Goal: Task Accomplishment & Management: Complete application form

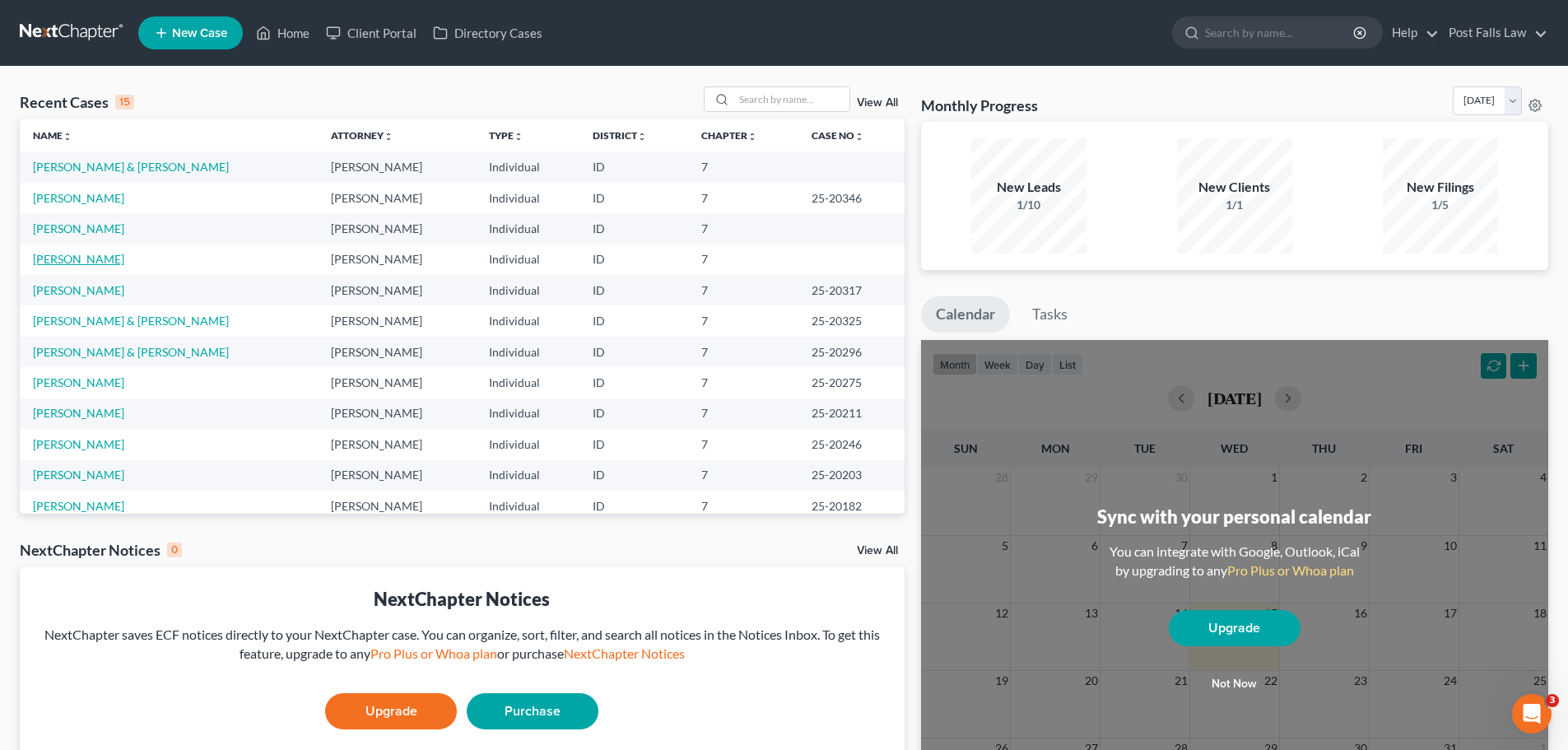
click at [55, 259] on link "[PERSON_NAME]" at bounding box center [78, 258] width 91 height 14
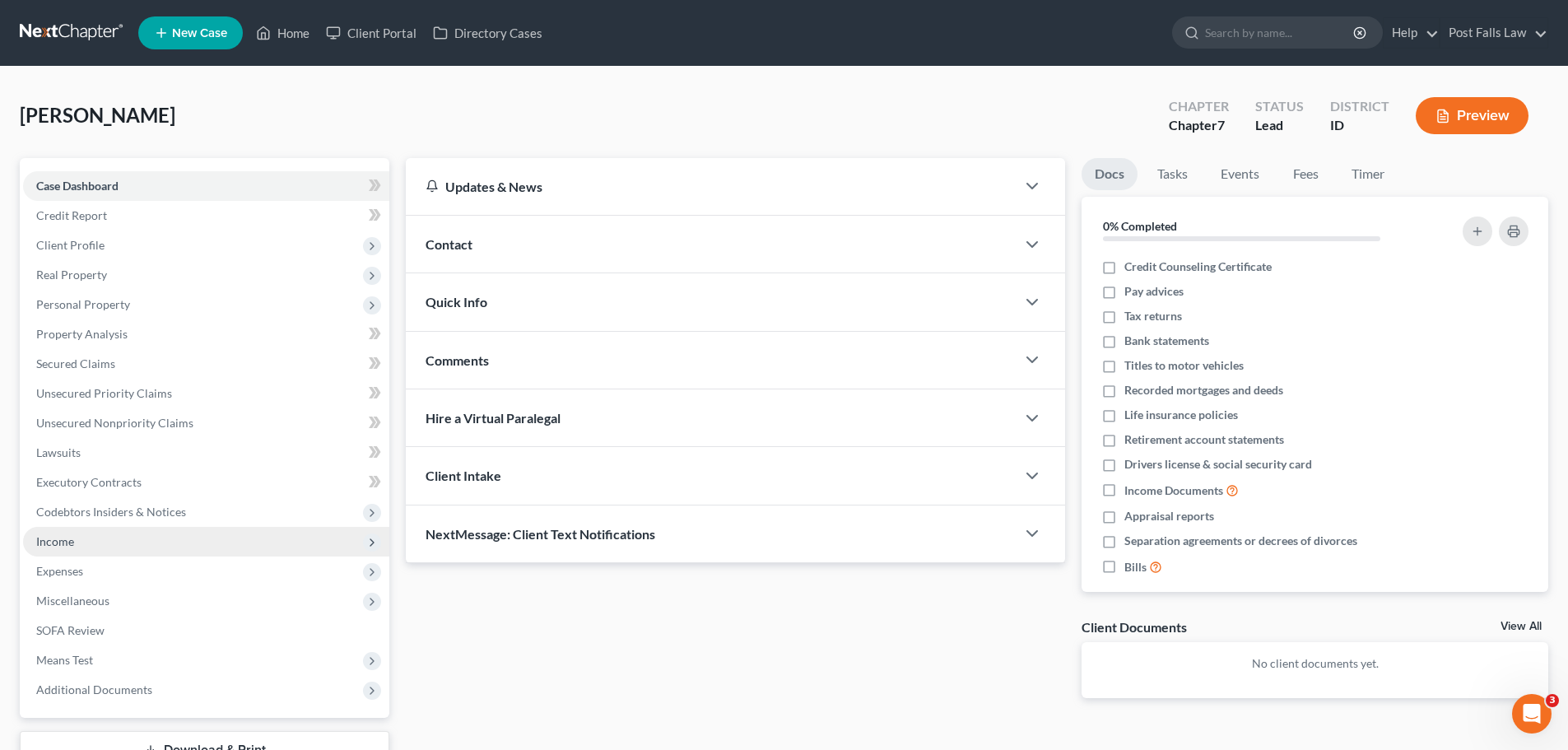
click at [56, 537] on span "Income" at bounding box center [55, 542] width 38 height 14
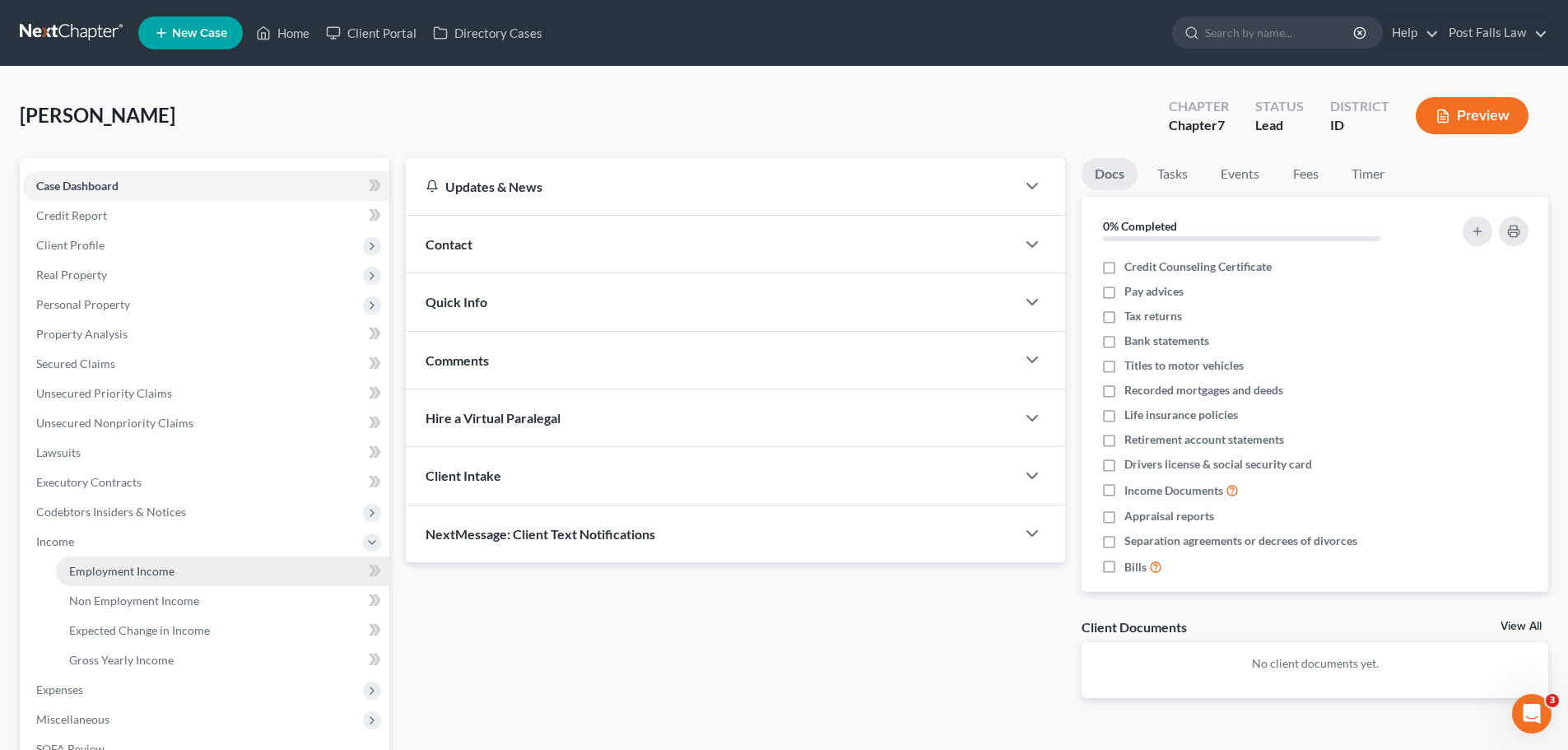
click at [92, 577] on span "Employment Income" at bounding box center [122, 571] width 106 height 14
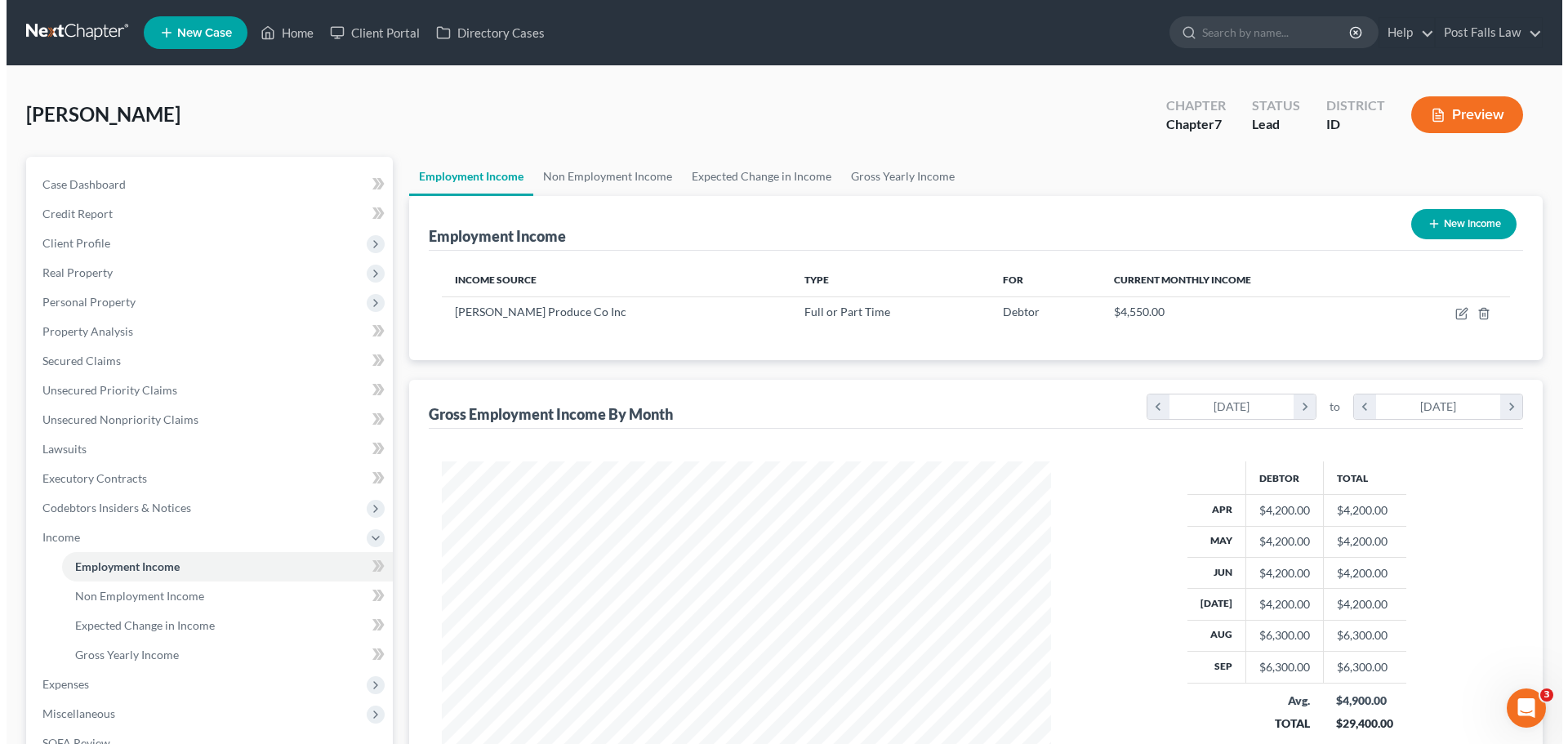
scroll to position [305, 642]
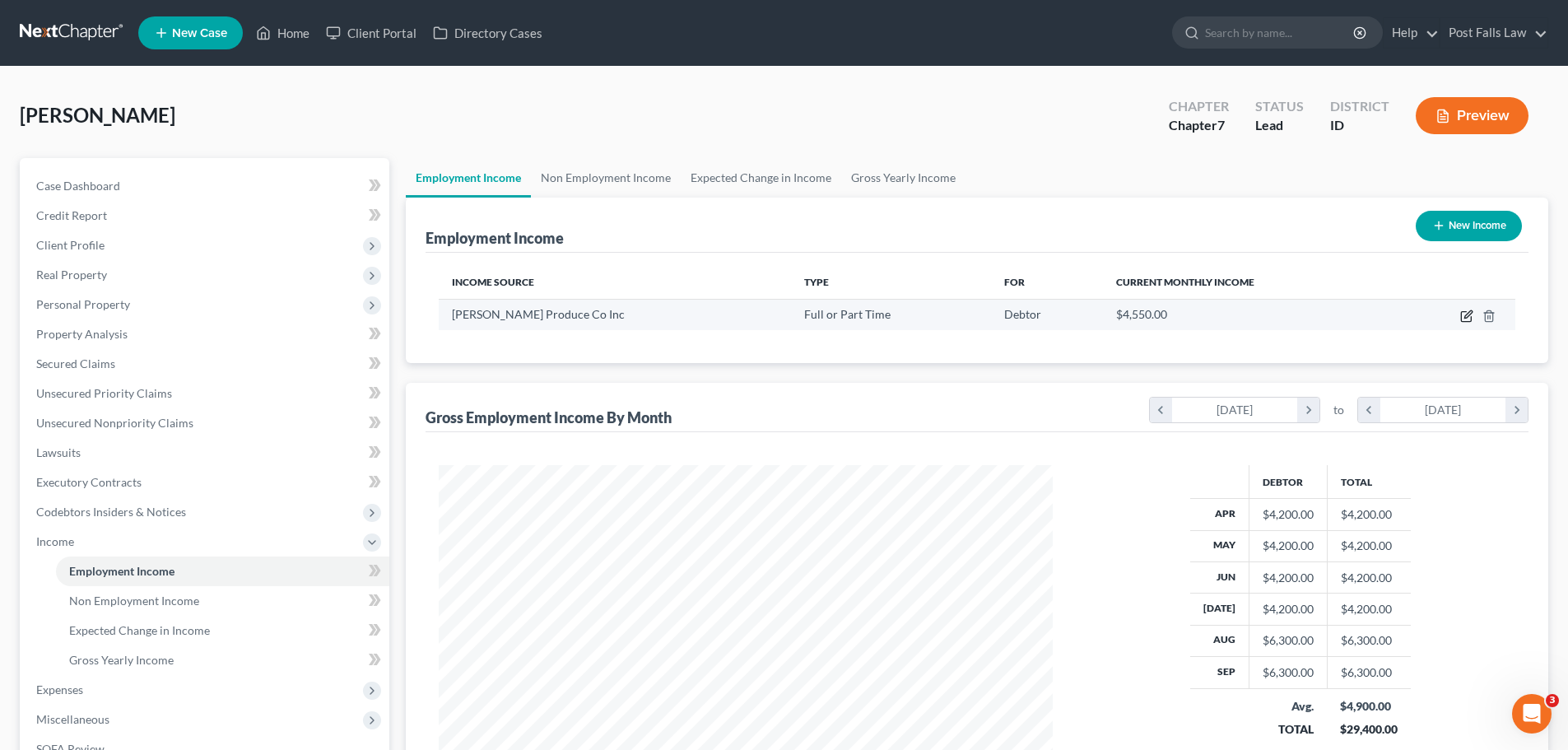
click at [1464, 313] on icon "button" at bounding box center [1467, 316] width 13 height 13
select select "0"
select select "13"
select select "2"
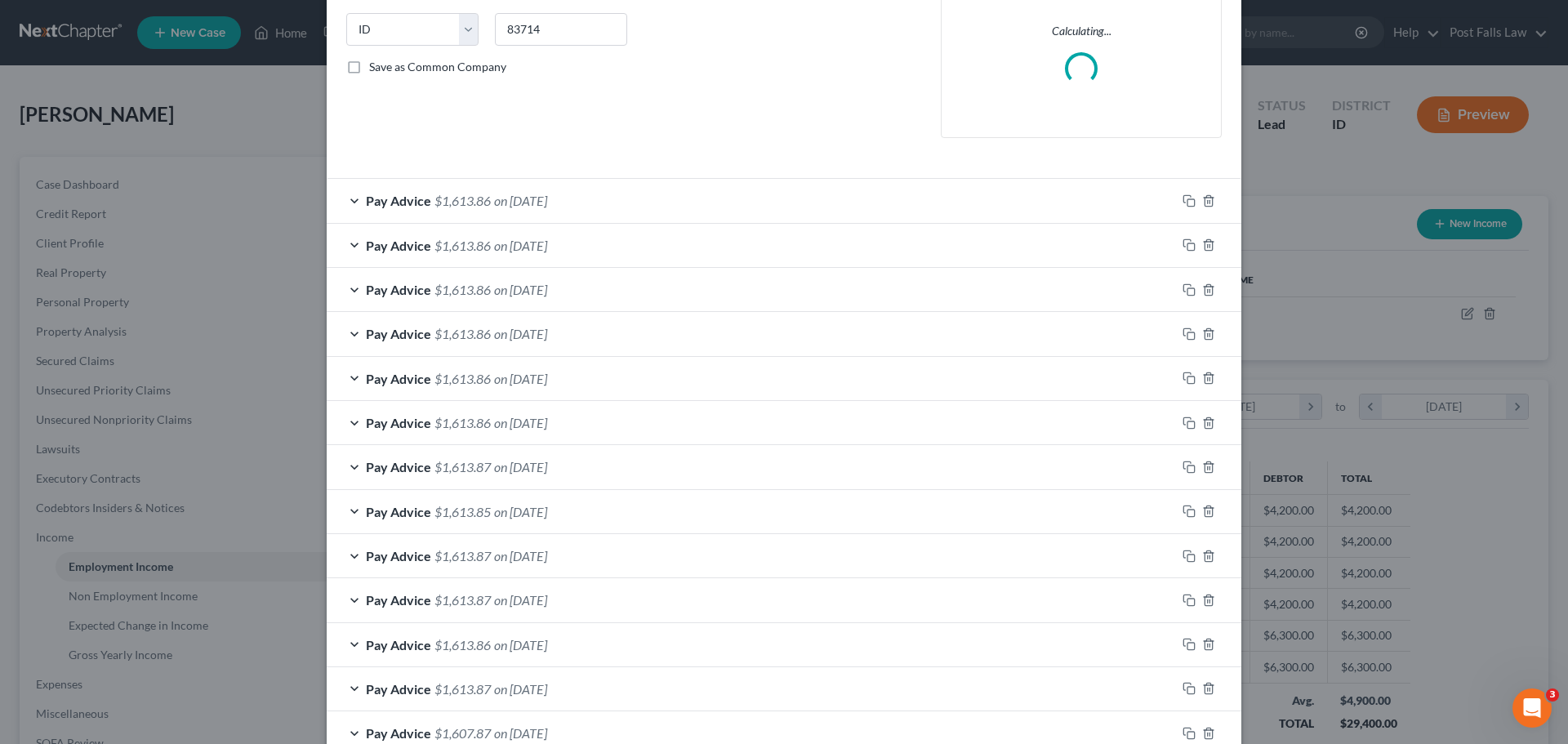
scroll to position [327, 0]
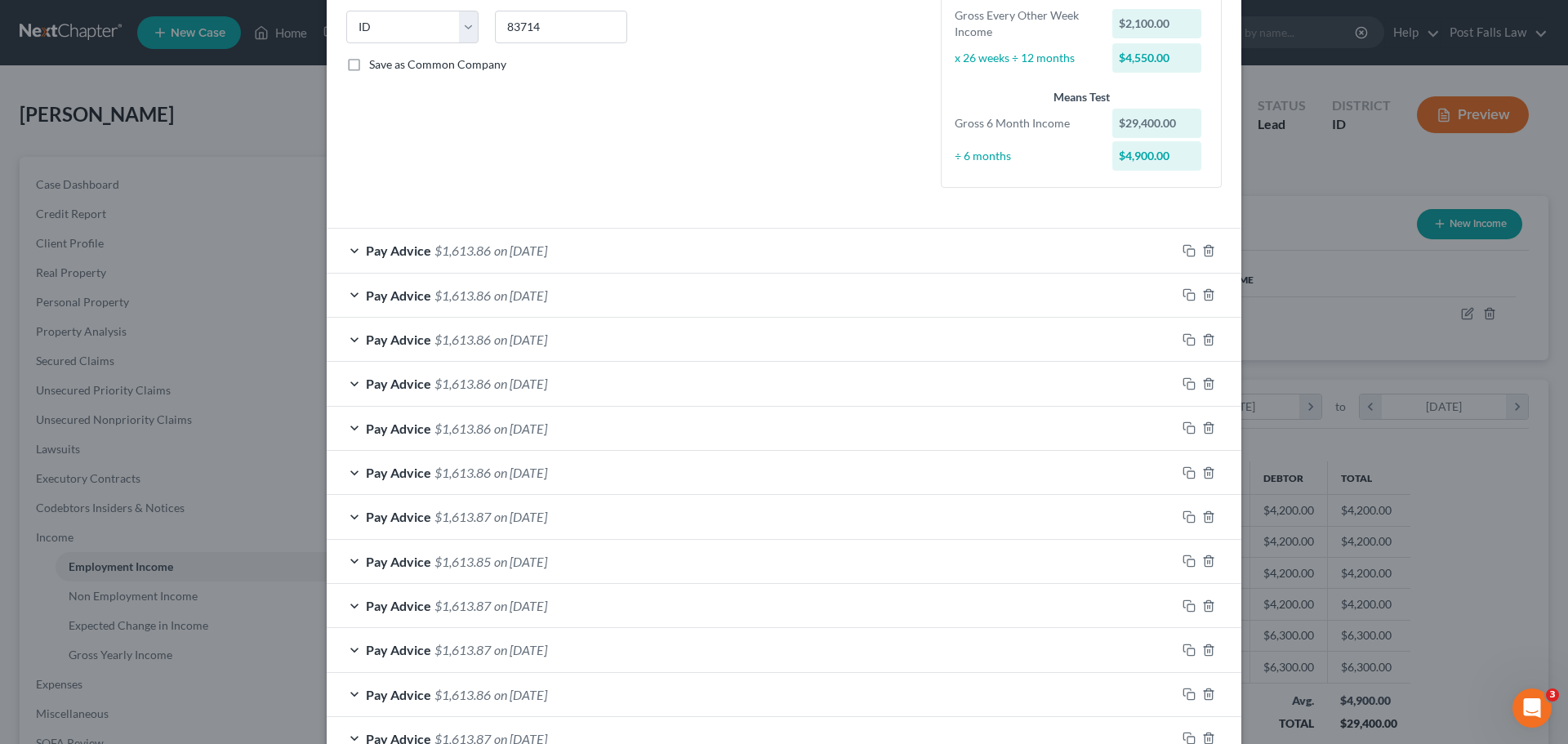
click at [1082, 383] on div "Pay Advice $1,613.86 on 08/29/2025" at bounding box center [751, 384] width 849 height 43
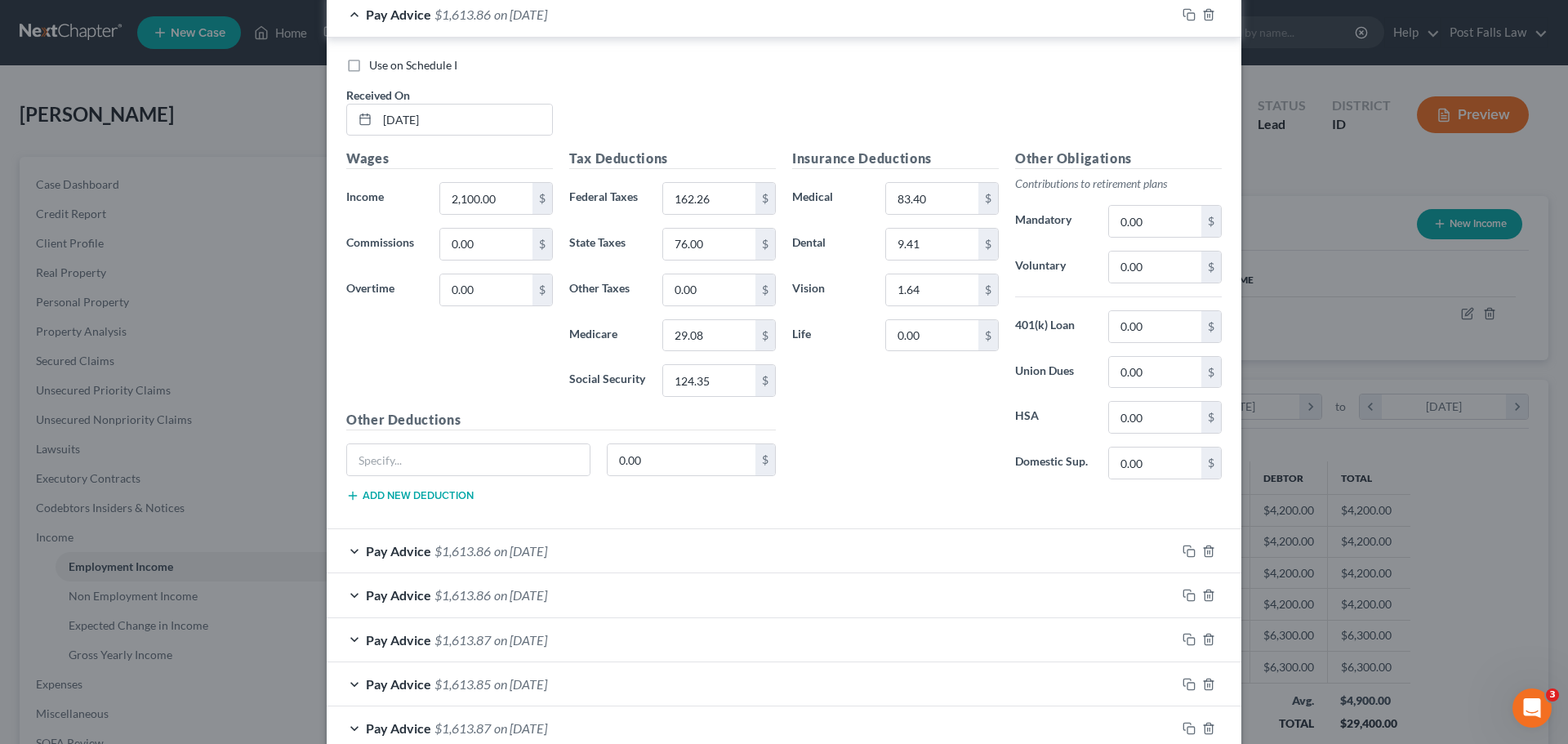
scroll to position [736, 0]
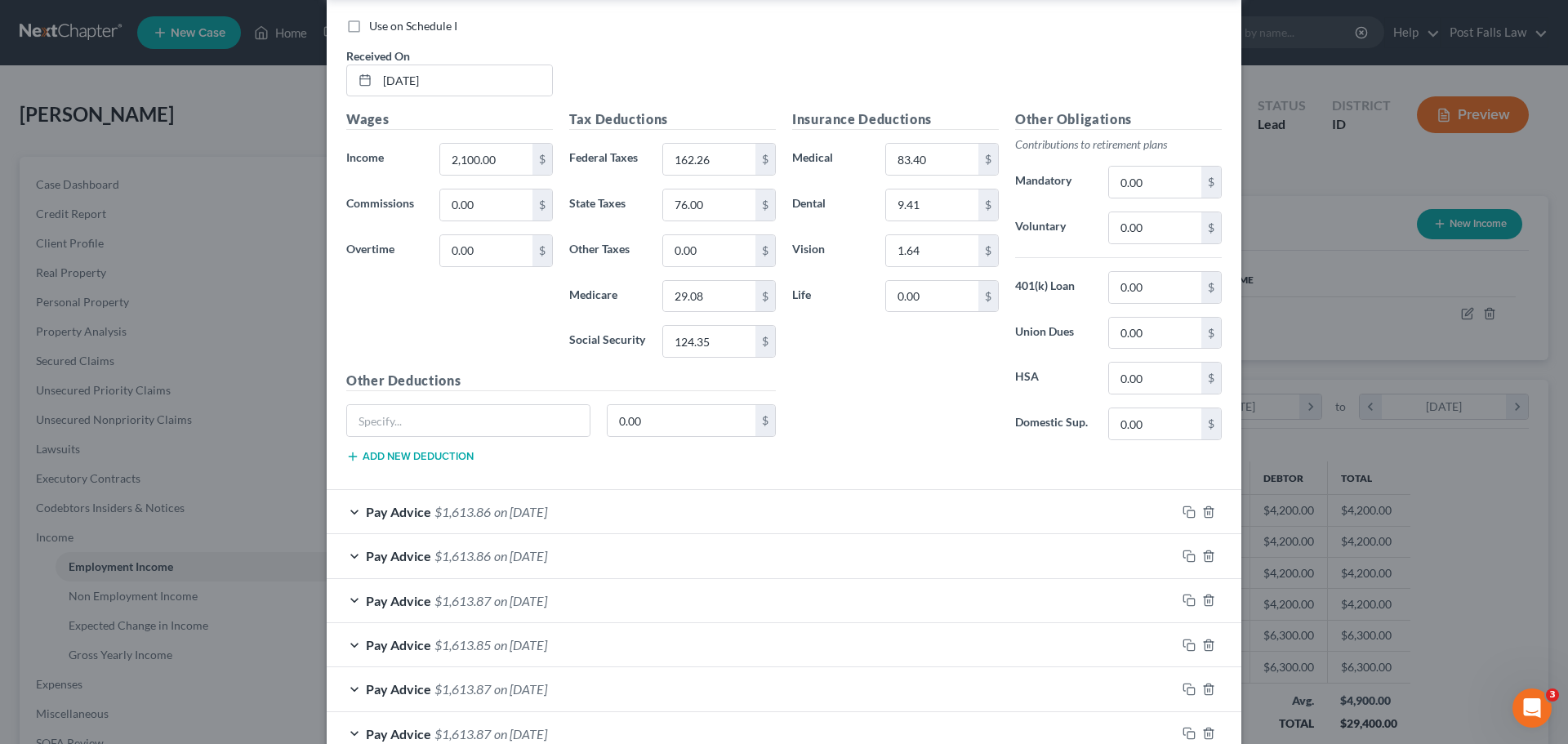
click at [735, 518] on div "Pay Advice $1,613.86 on 08/15/2025" at bounding box center [751, 512] width 849 height 43
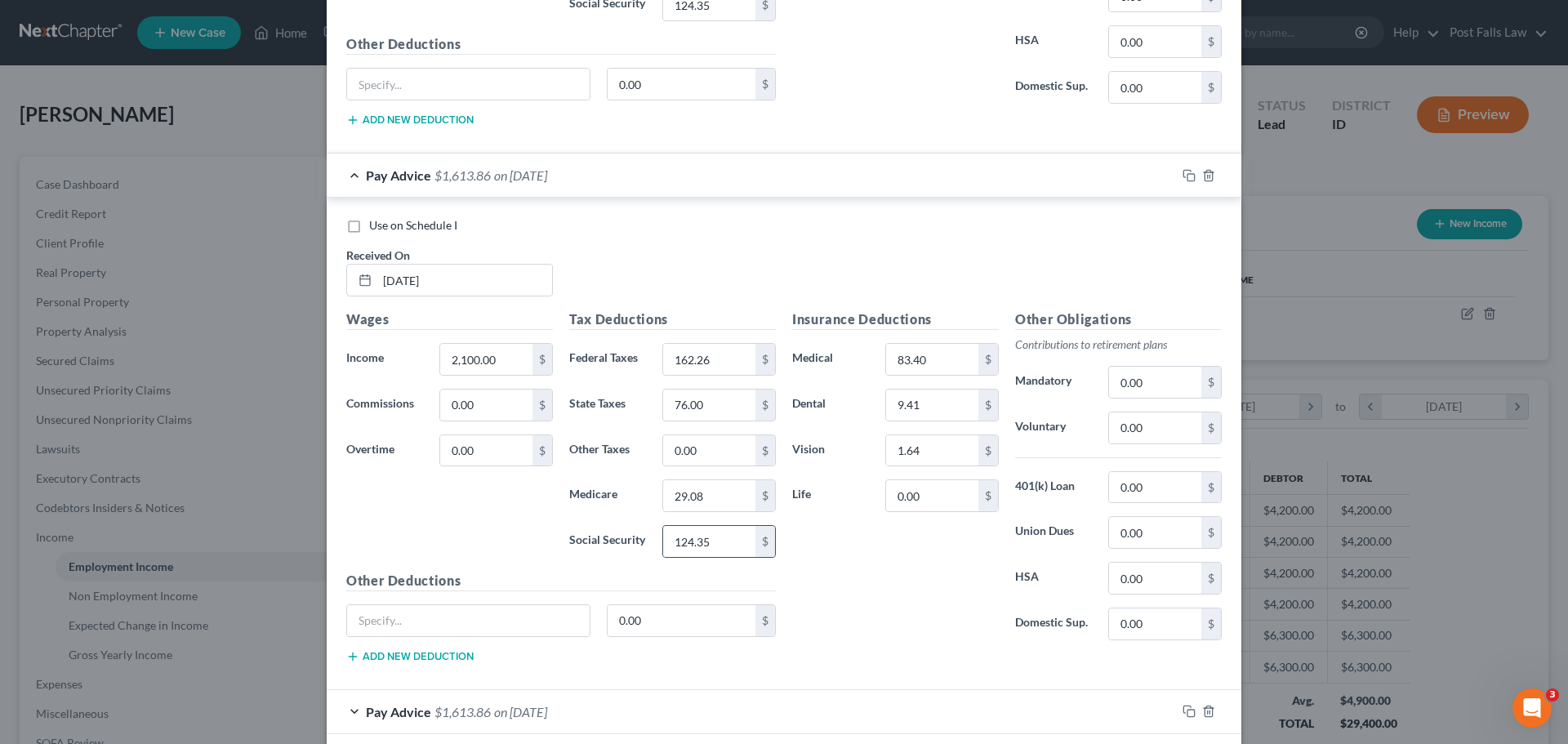
scroll to position [1144, 0]
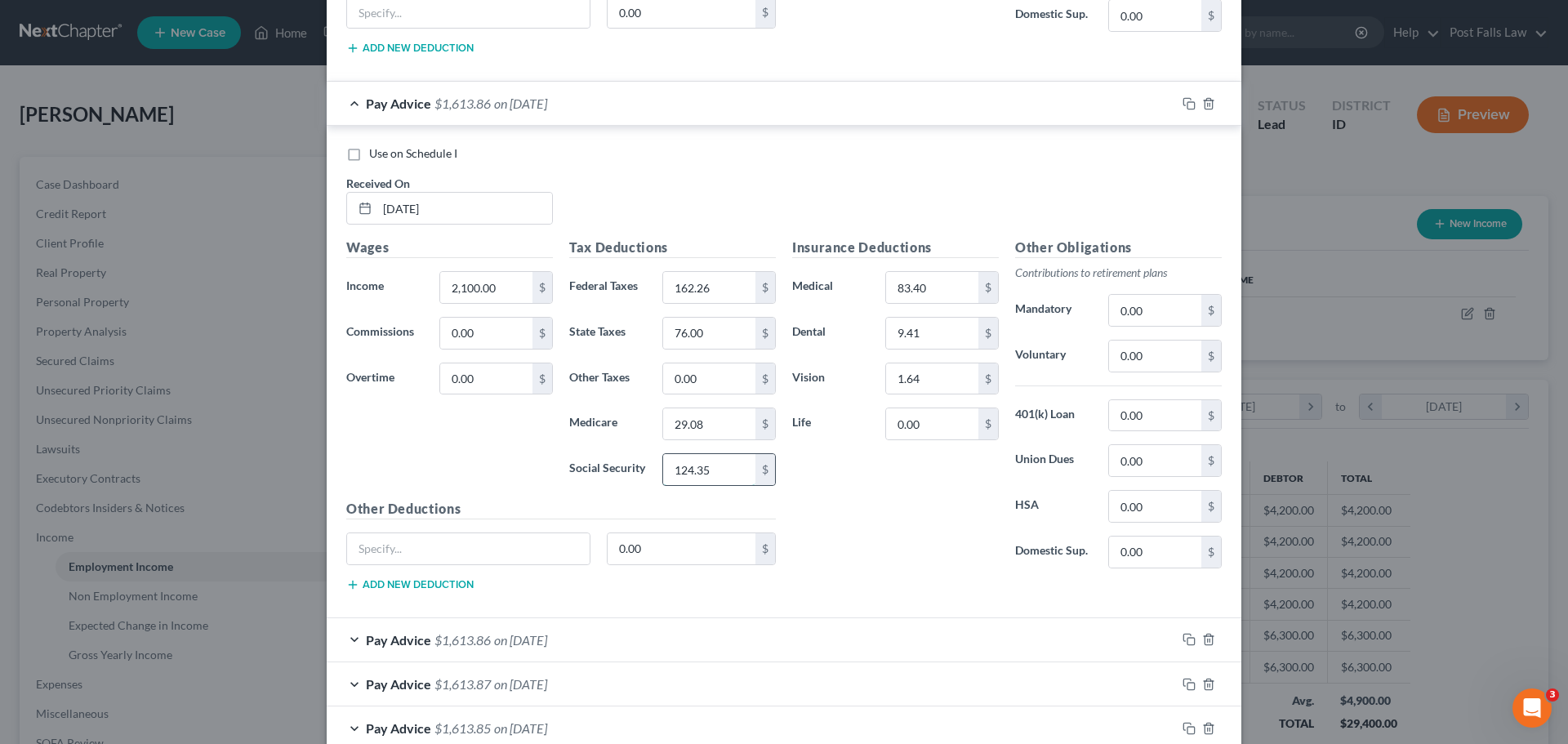
click at [716, 459] on input "124.35" at bounding box center [709, 469] width 93 height 31
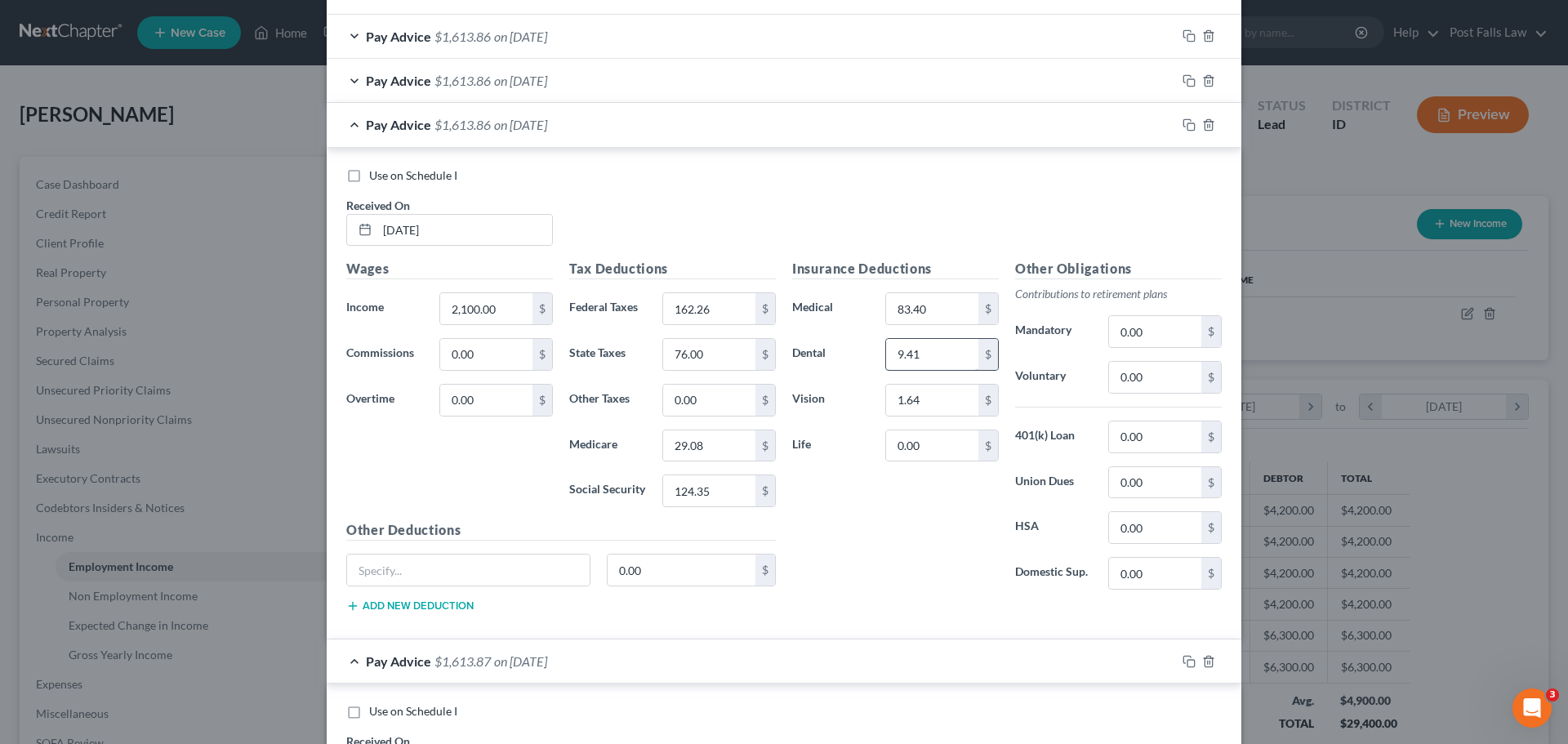
scroll to position [572, 0]
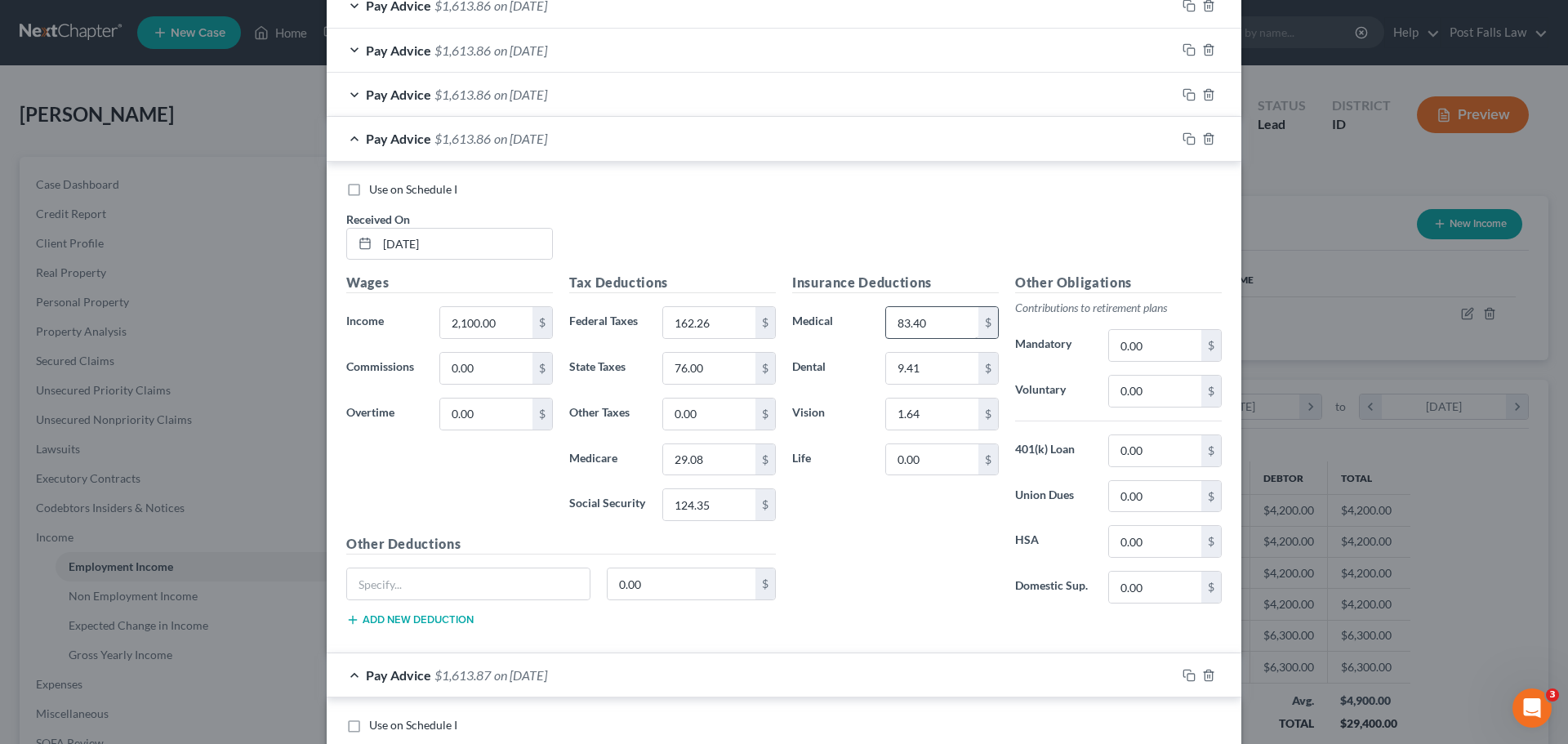
type input "124.34"
click at [942, 321] on input "83.40" at bounding box center [932, 322] width 93 height 31
click at [936, 357] on input "9.41" at bounding box center [932, 368] width 93 height 31
click at [939, 408] on input "1.64" at bounding box center [932, 414] width 93 height 31
type input "173.60"
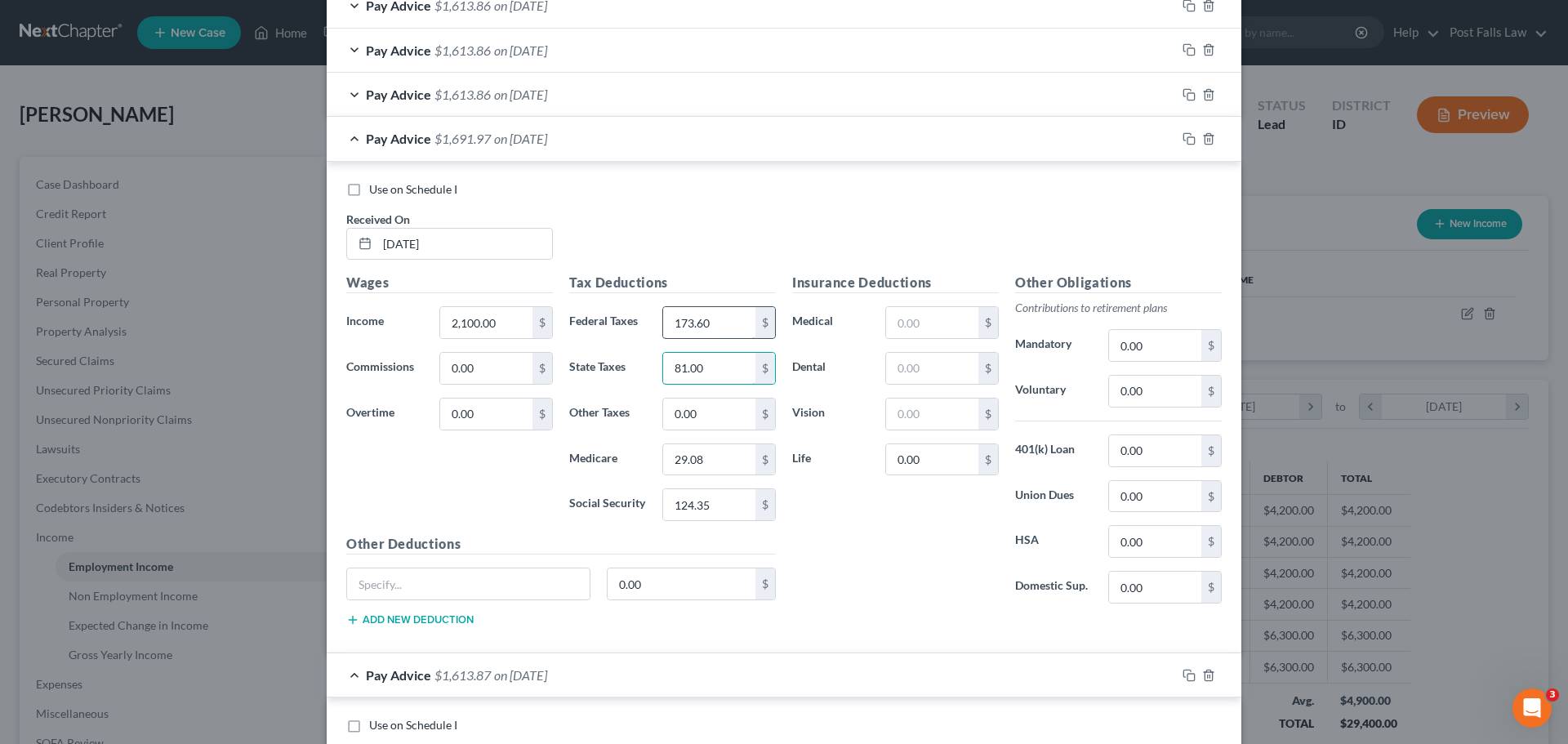
type input "81.00"
type input "30.45"
type input "1"
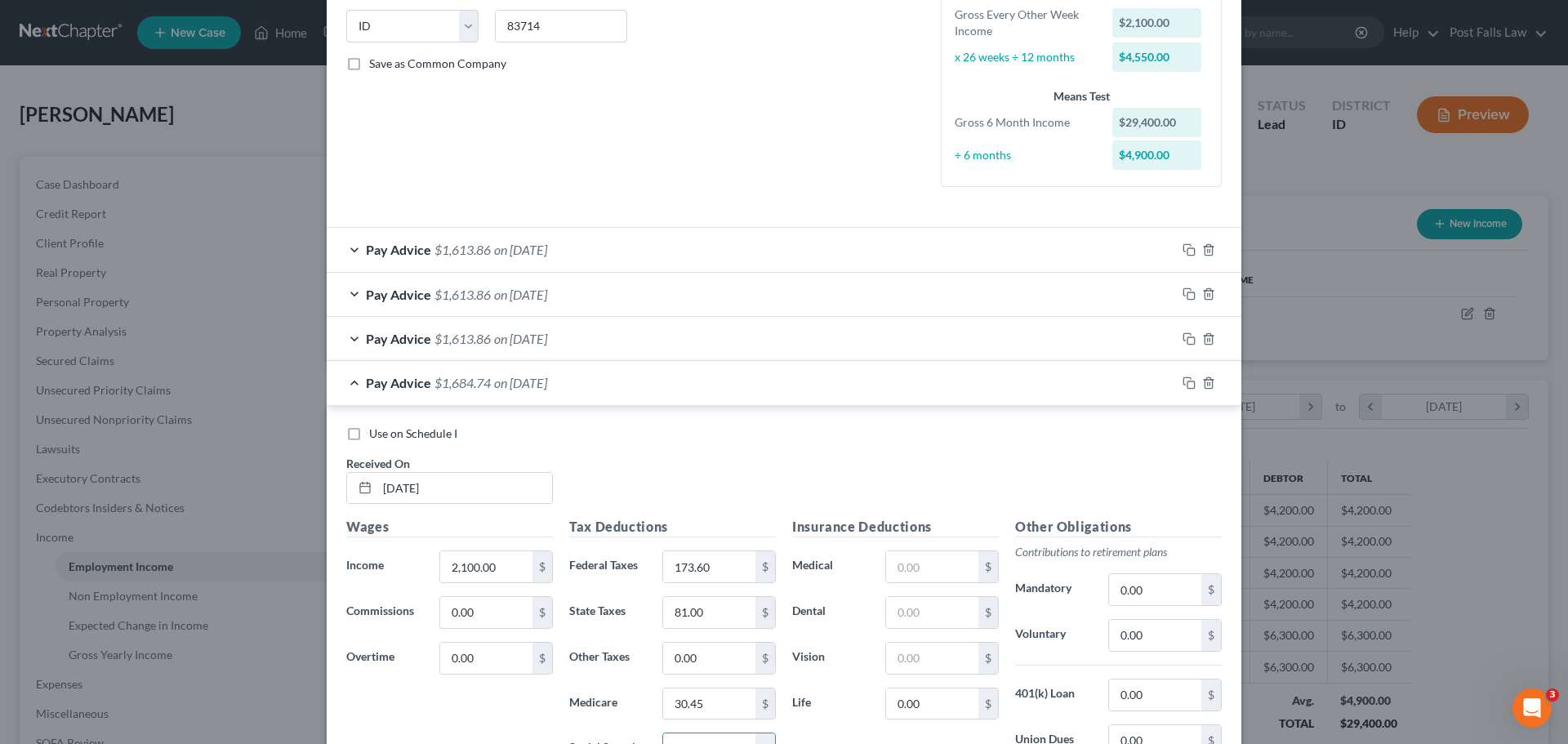
scroll to position [327, 0]
type input "130.21"
click at [969, 346] on div "Pay Advice $1,613.86 on 09/12/2025" at bounding box center [751, 340] width 849 height 43
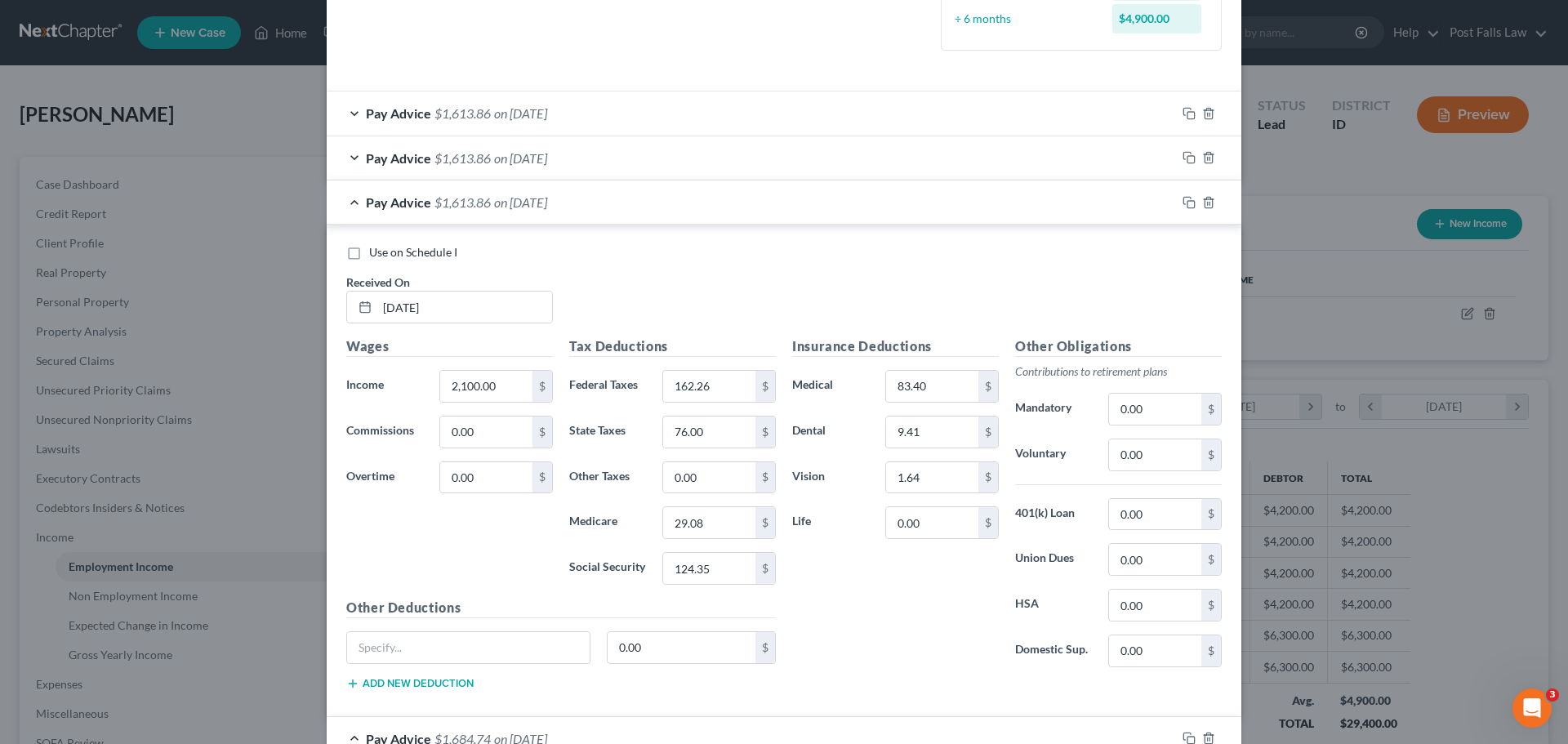
scroll to position [490, 0]
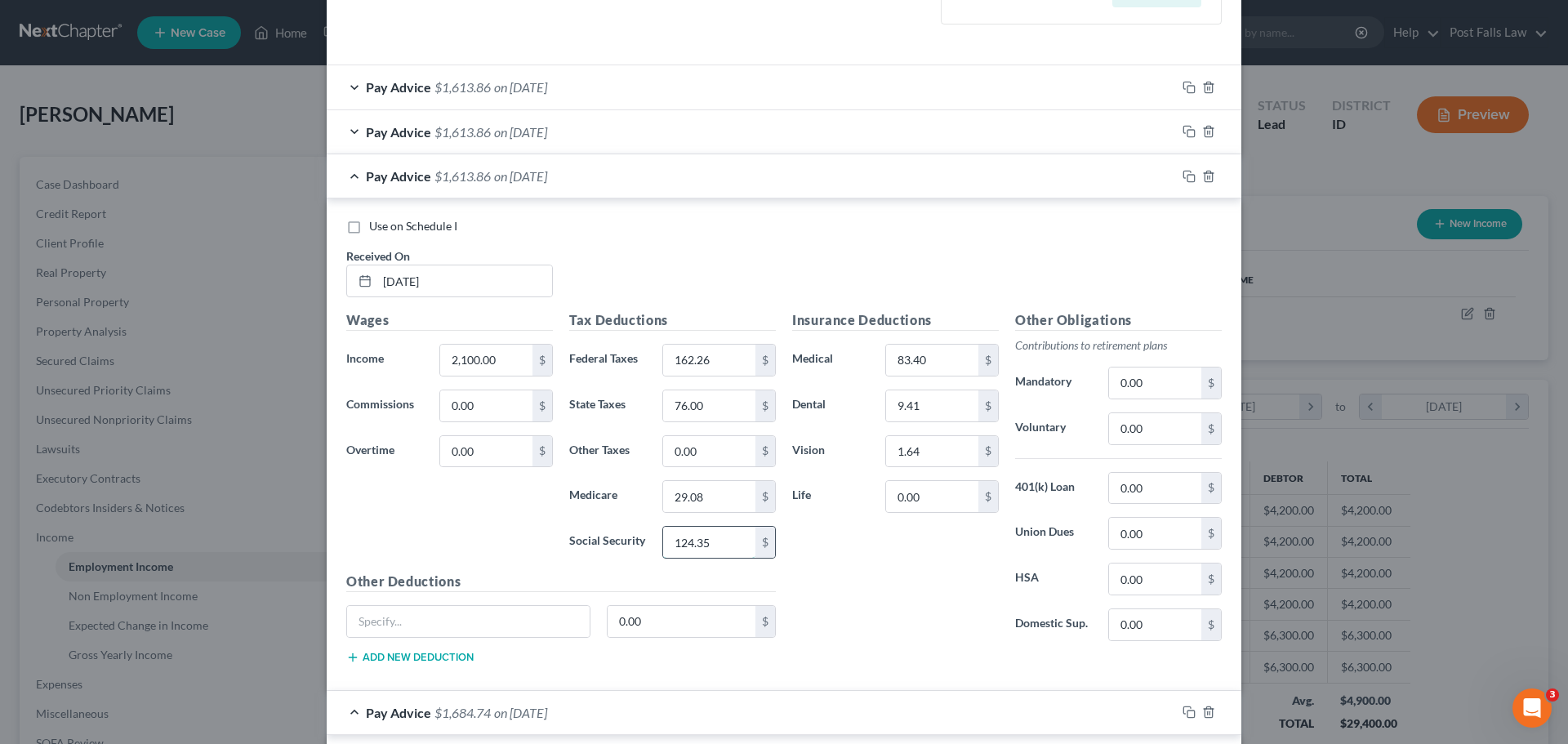
click at [718, 535] on input "124.35" at bounding box center [709, 542] width 93 height 31
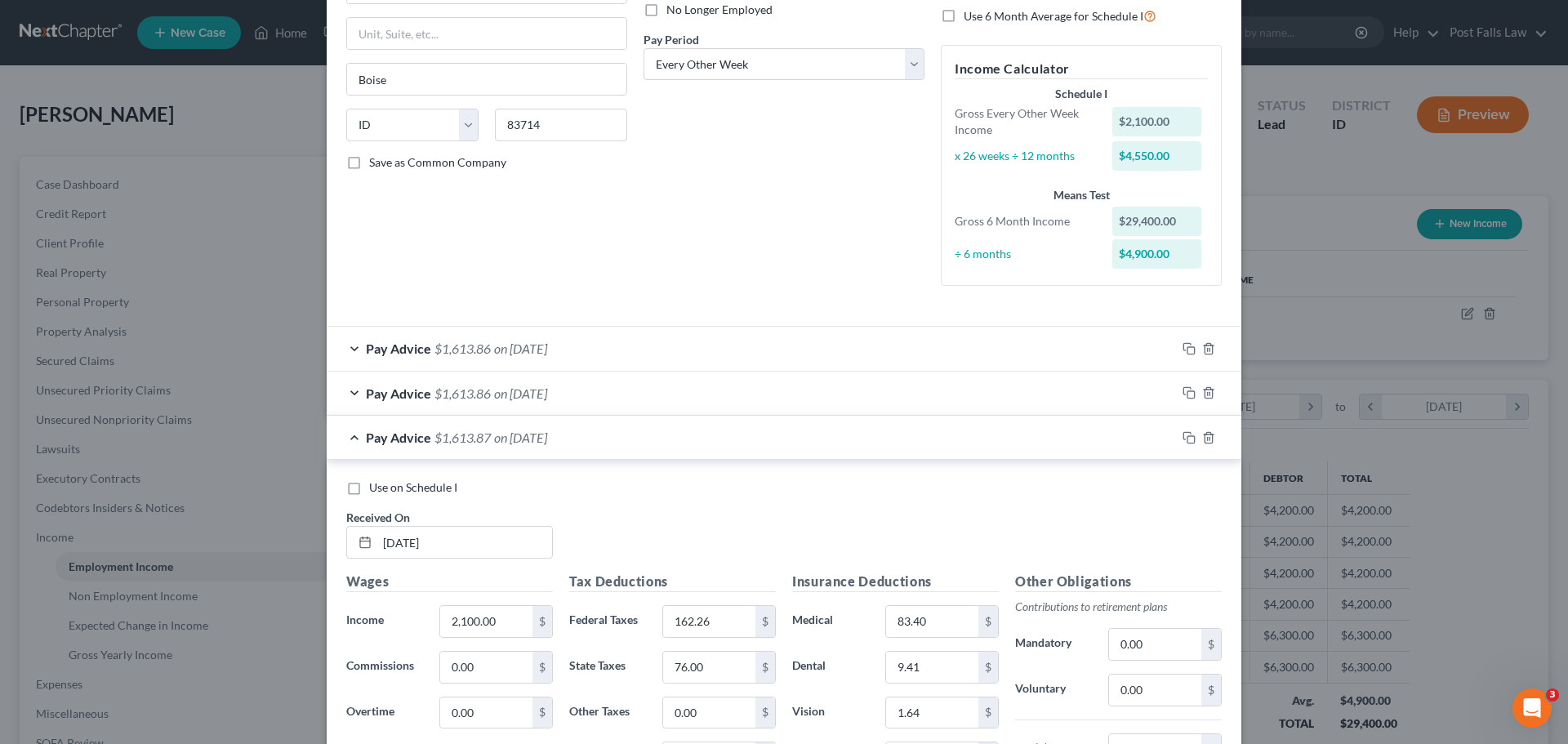
scroll to position [164, 0]
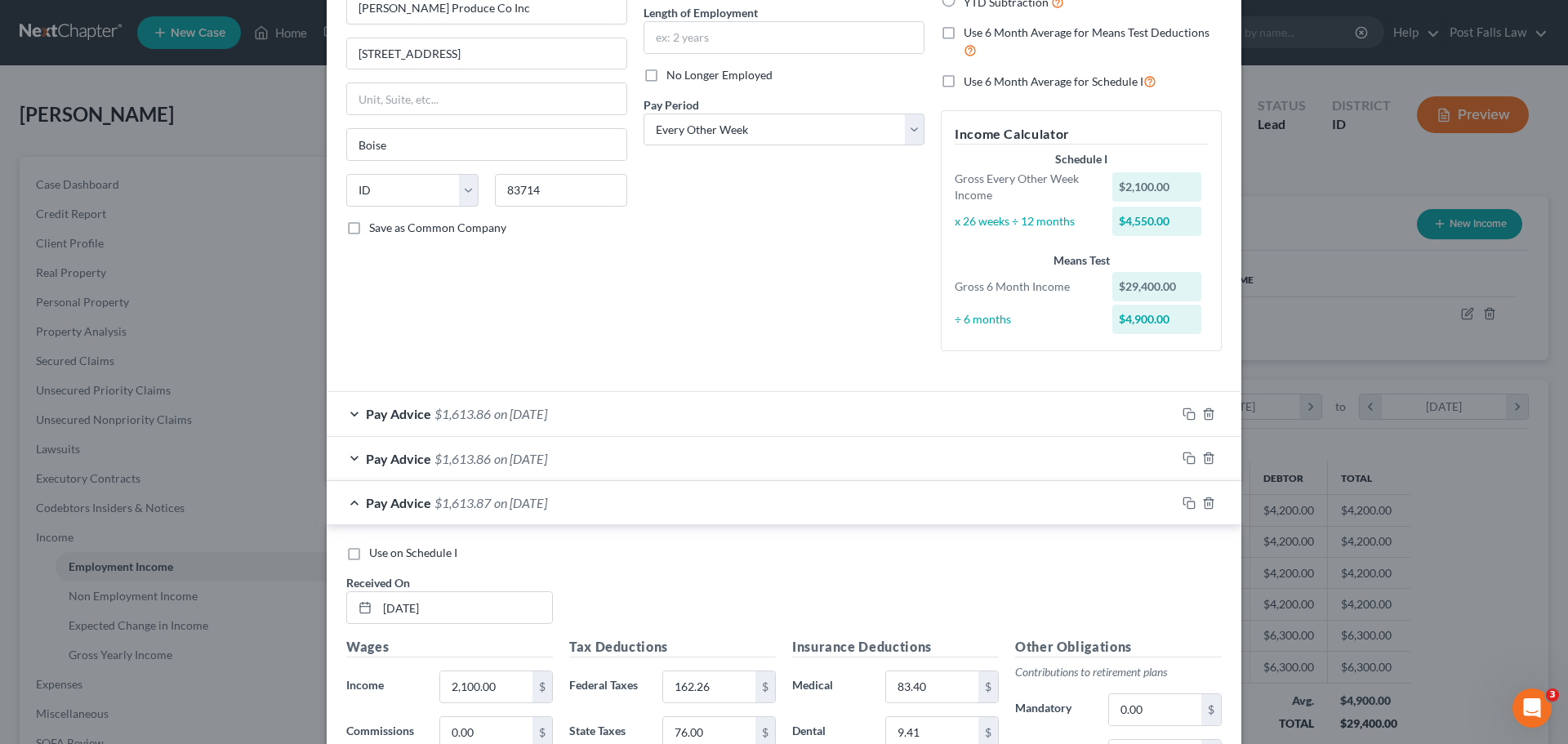
type input "124.34"
click at [778, 470] on div "Pay Advice $1,613.86 on 09/12/2025" at bounding box center [751, 459] width 849 height 43
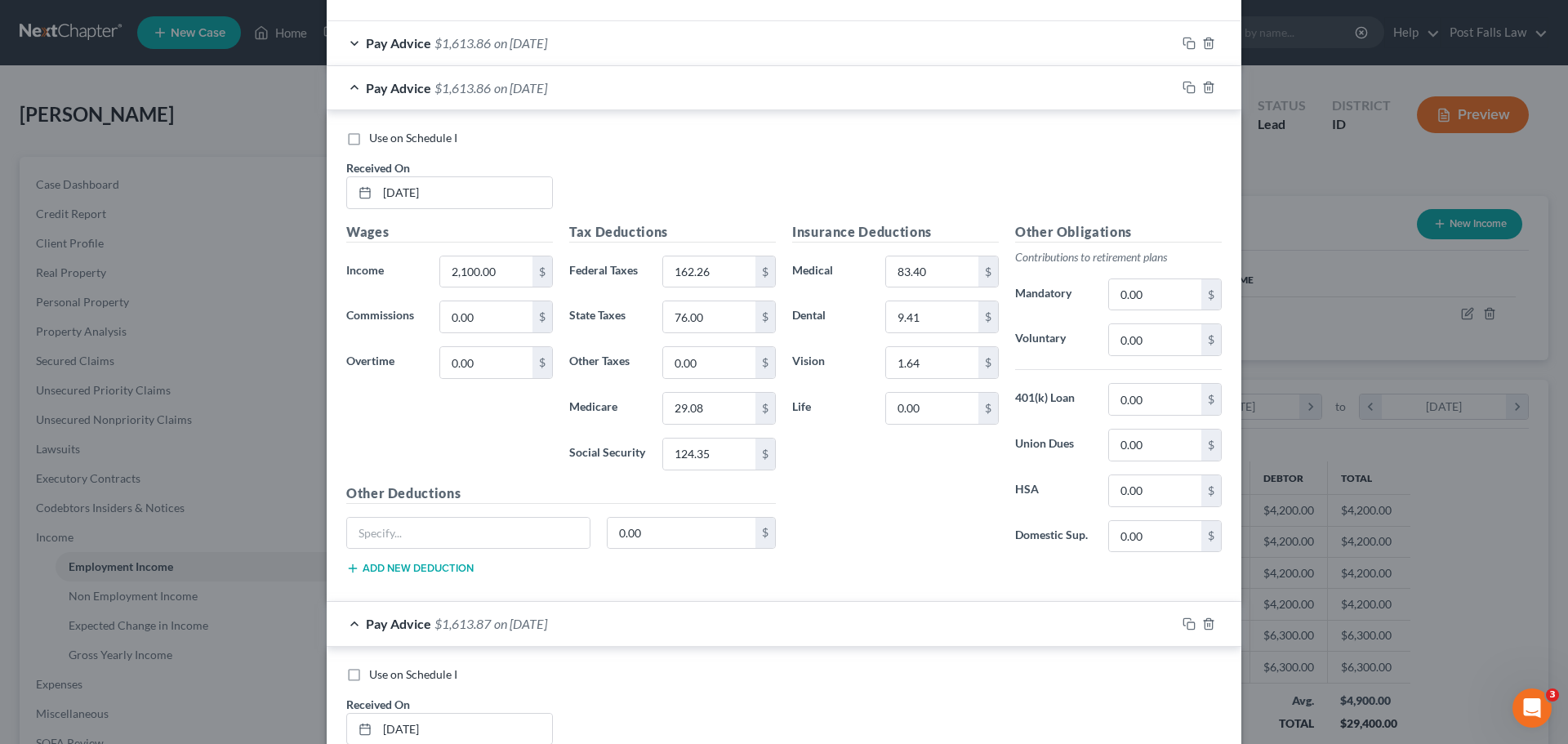
scroll to position [572, 0]
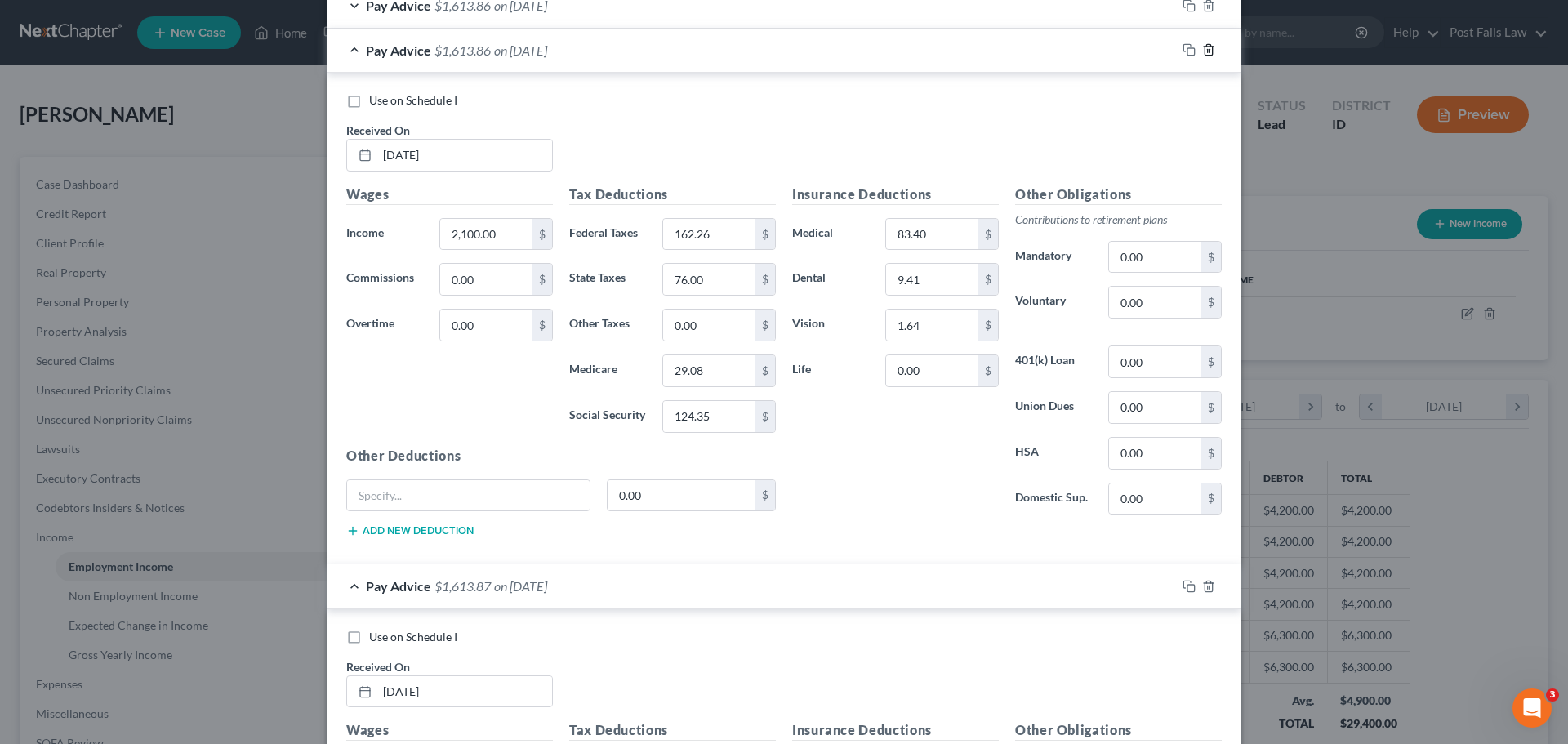
click at [1203, 52] on icon "button" at bounding box center [1209, 50] width 13 height 13
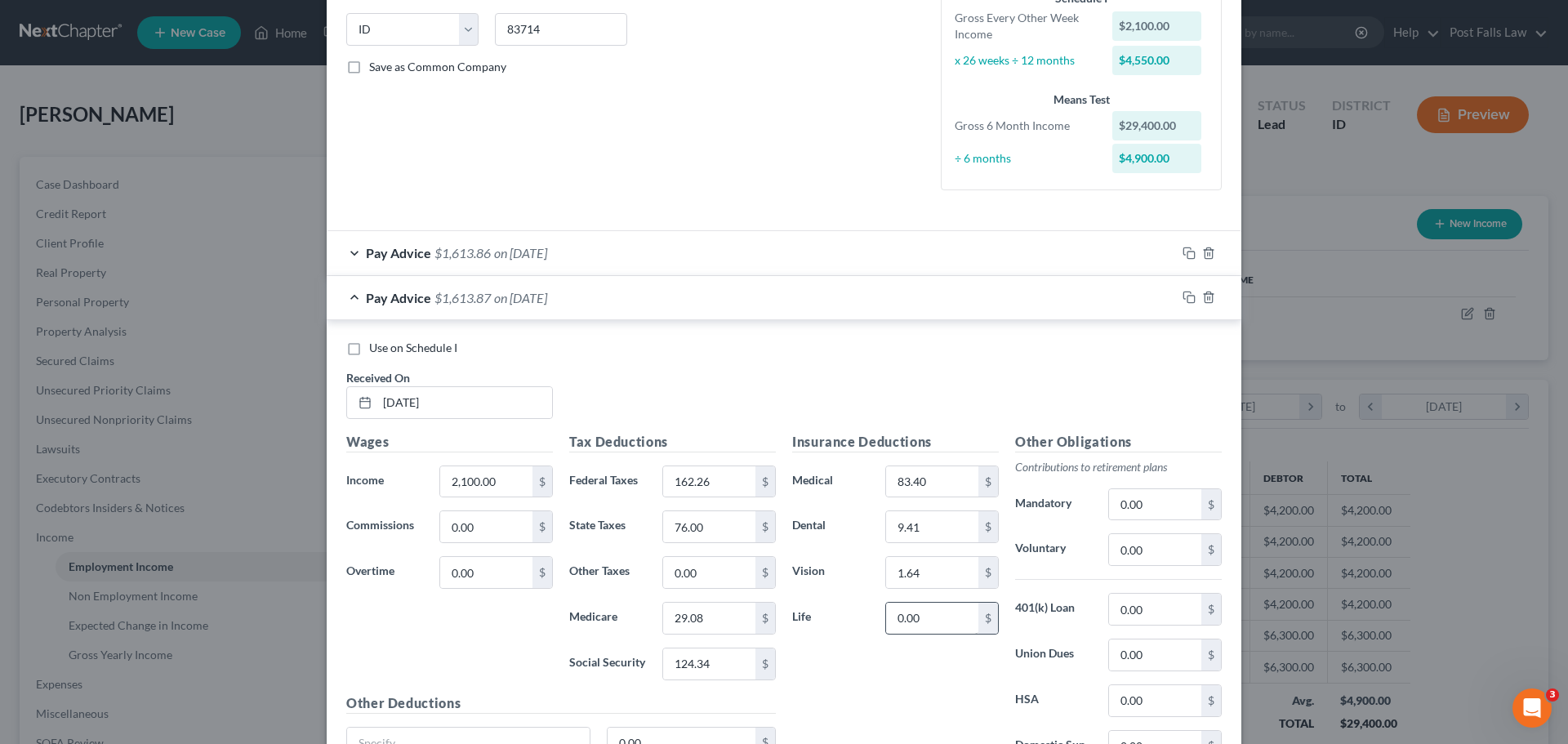
scroll to position [245, 0]
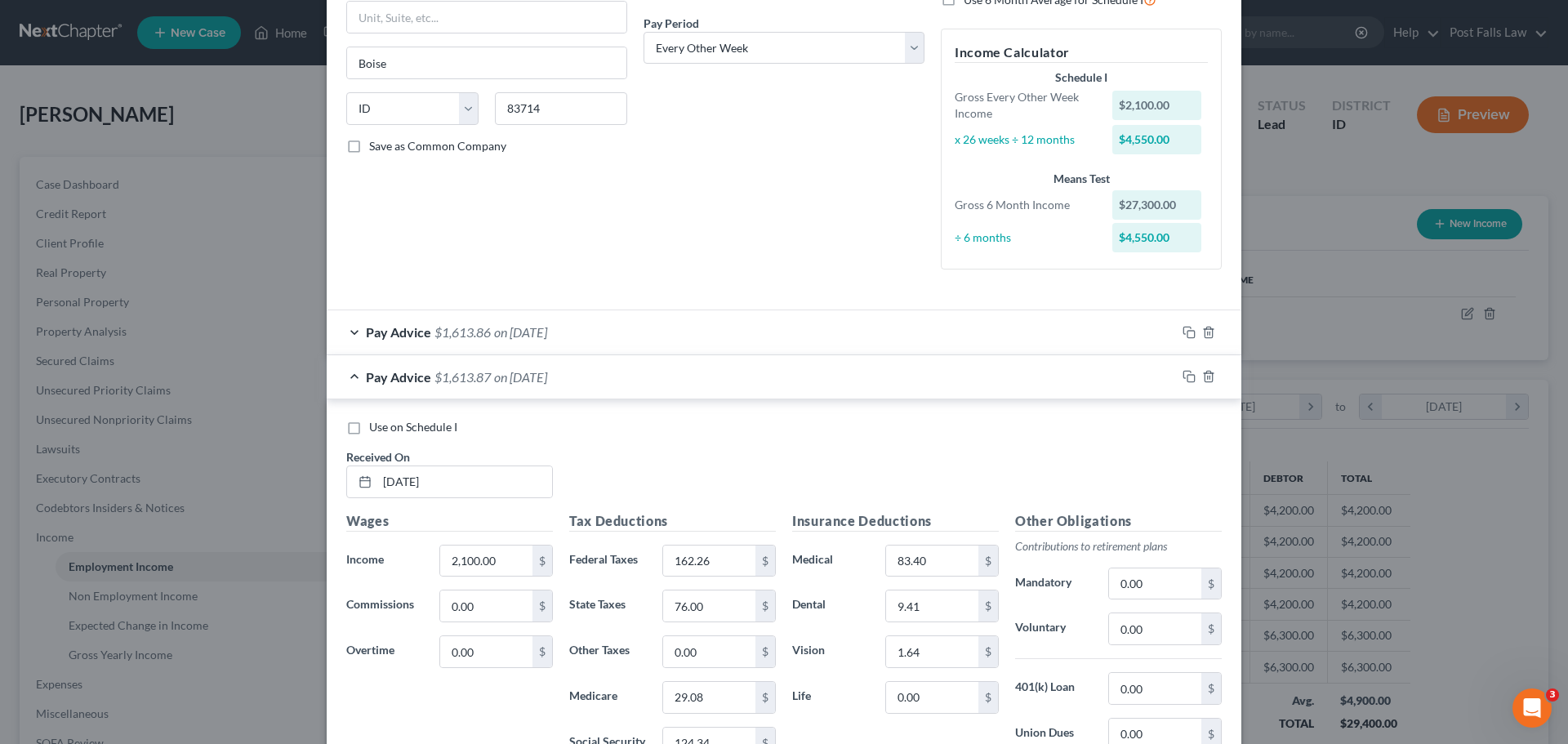
click at [823, 337] on div "Pay Advice $1,613.86 on 09/26/2025" at bounding box center [751, 332] width 849 height 43
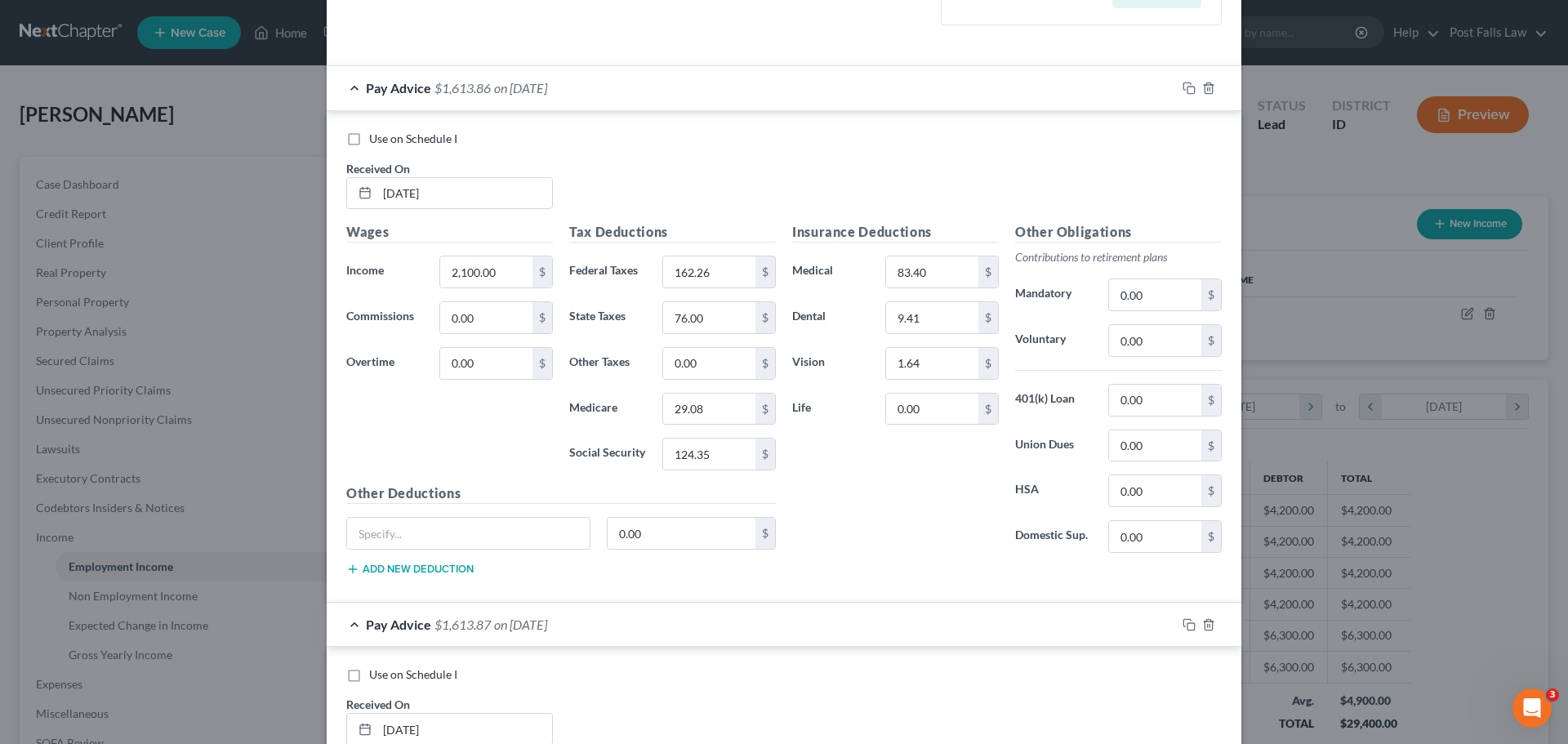
scroll to position [490, 0]
click at [730, 453] on input "124.35" at bounding box center [709, 453] width 93 height 31
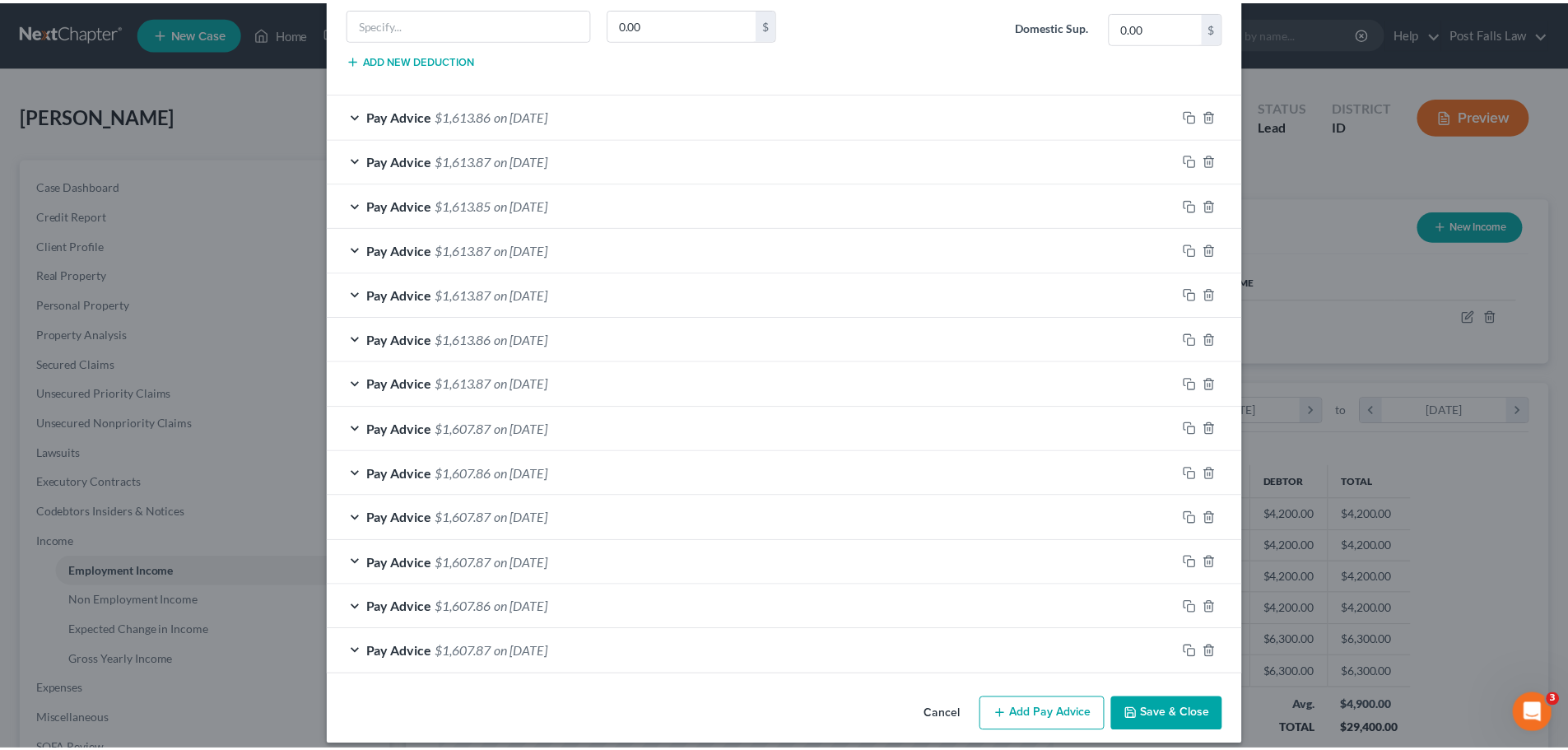
scroll to position [2645, 0]
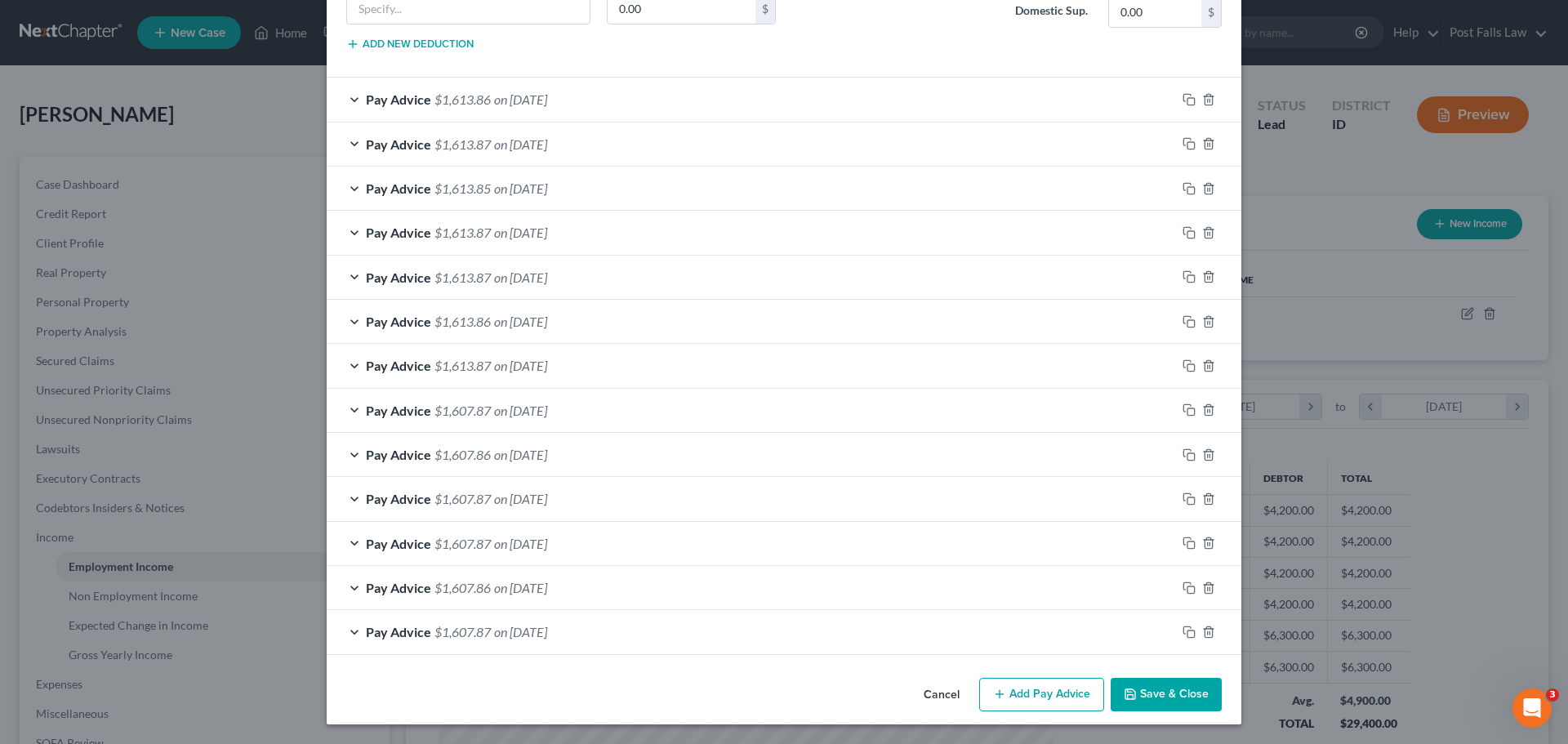
type input "124.34"
click at [1143, 690] on button "Save & Close" at bounding box center [1166, 695] width 111 height 35
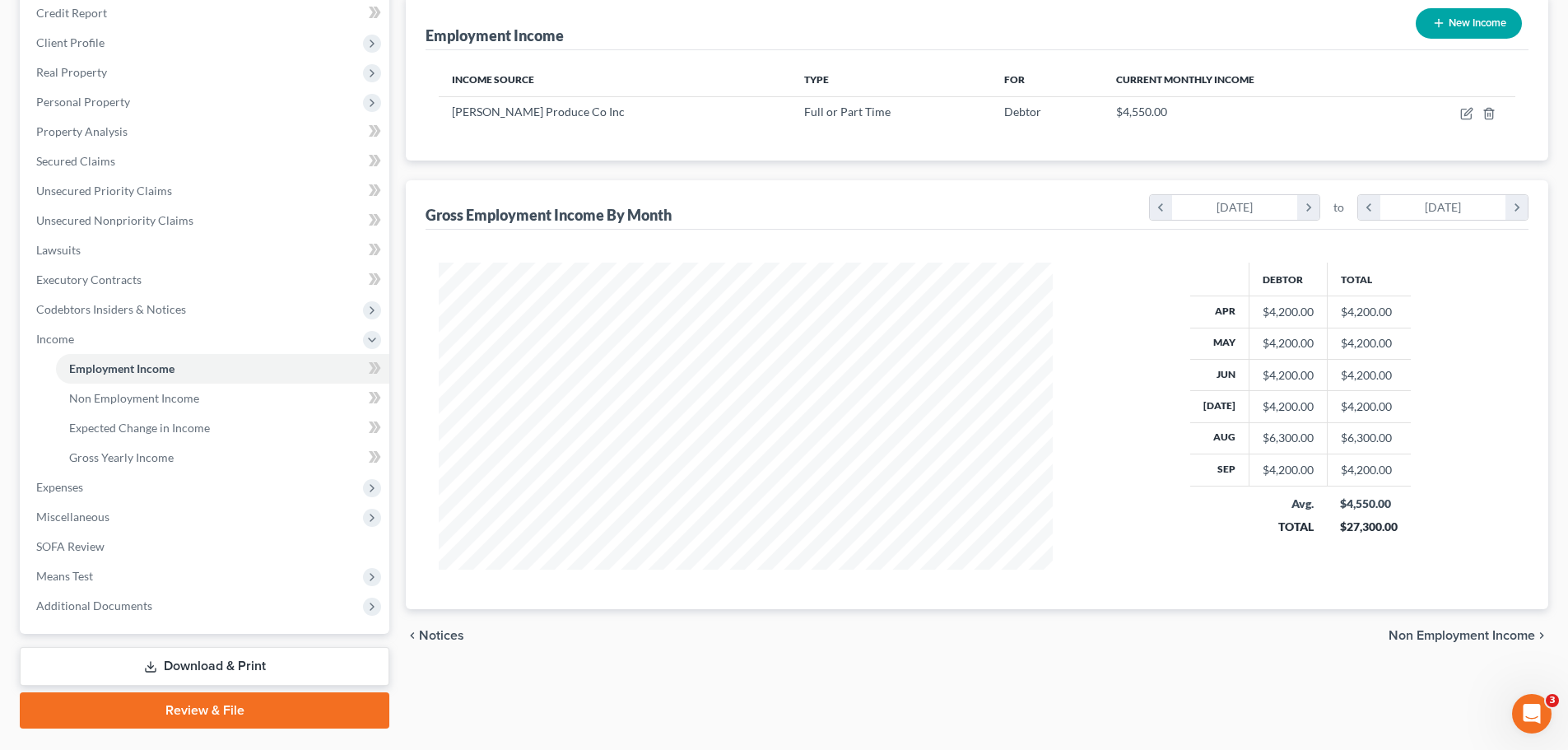
scroll to position [243, 0]
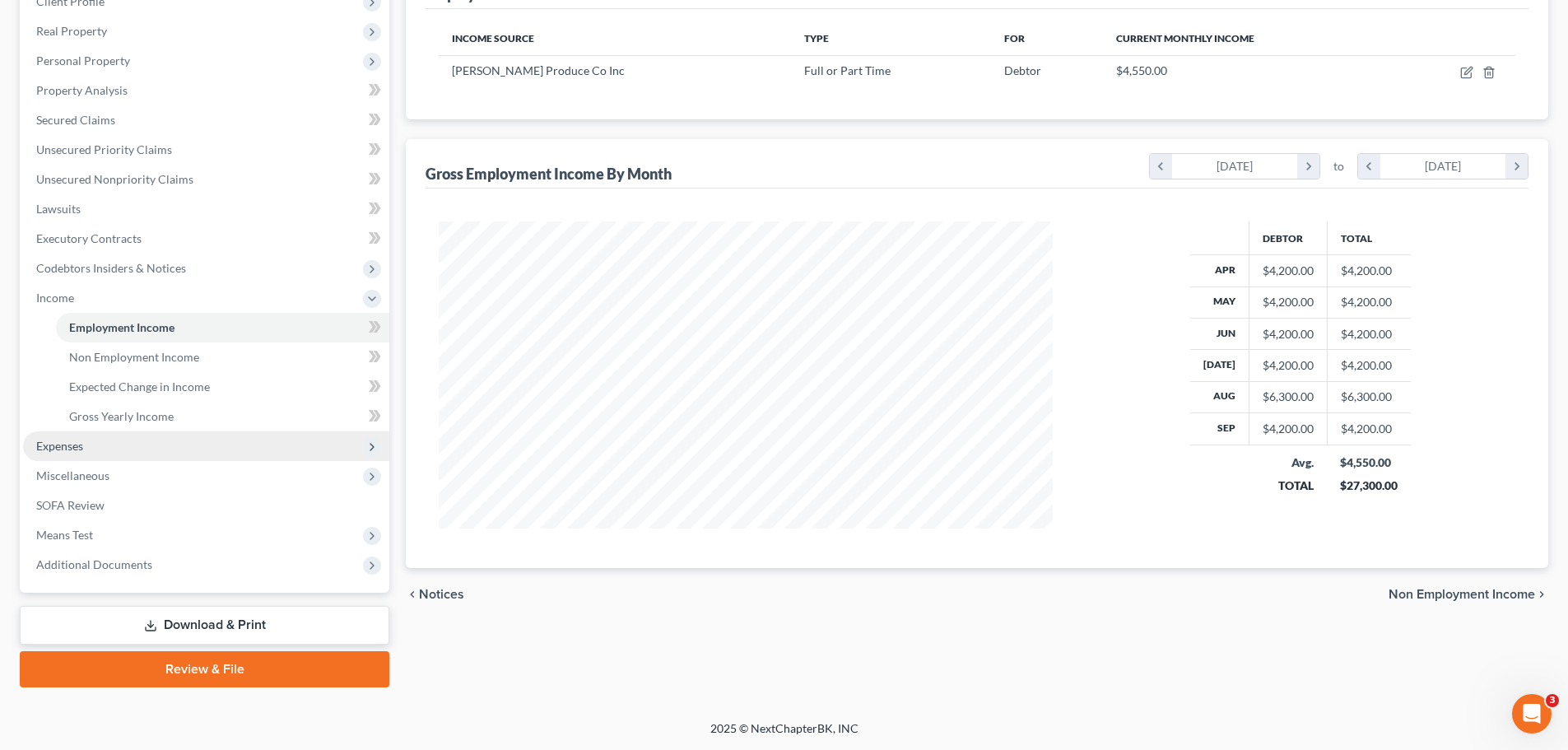
click at [113, 454] on span "Expenses" at bounding box center [206, 445] width 366 height 29
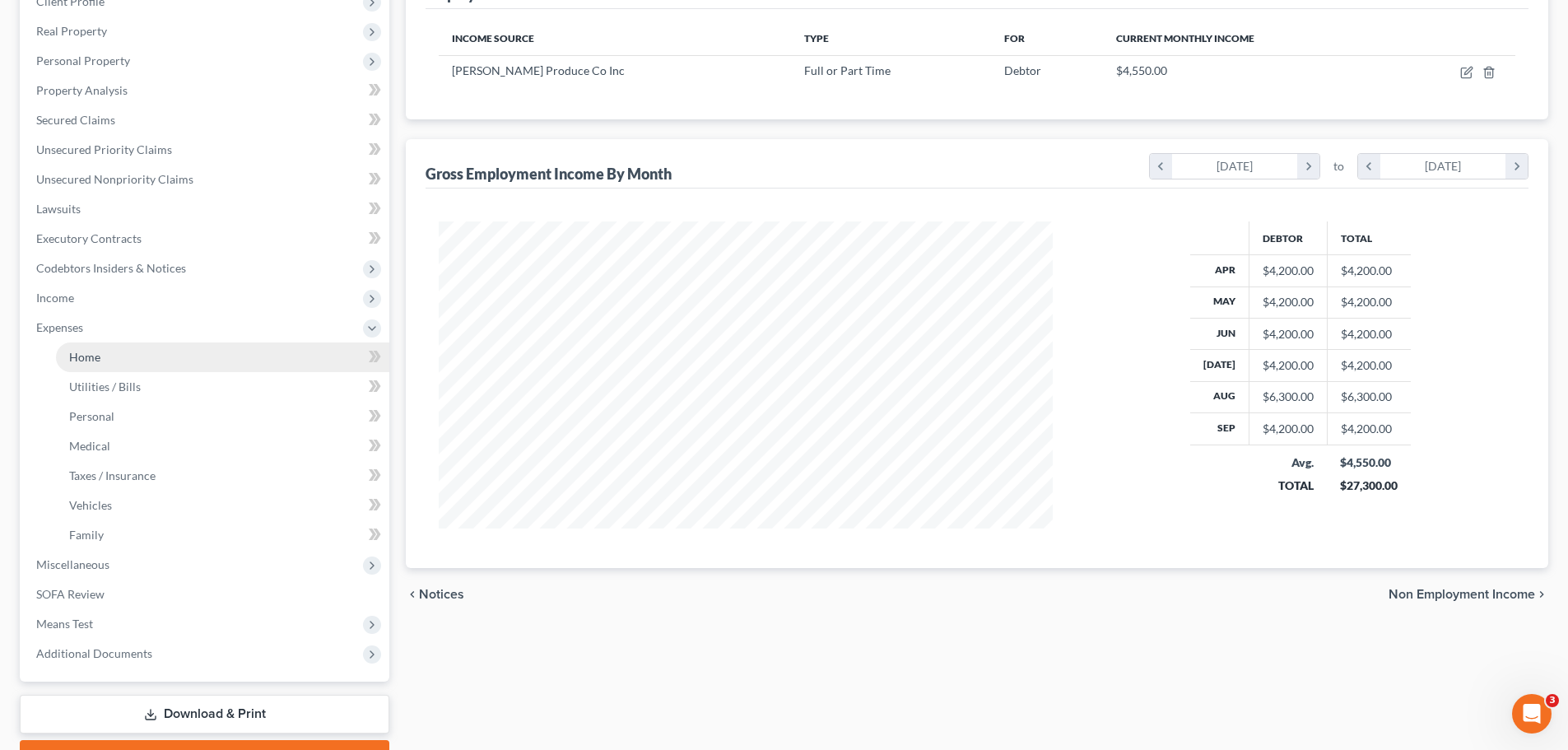
click at [97, 359] on span "Home" at bounding box center [84, 357] width 31 height 14
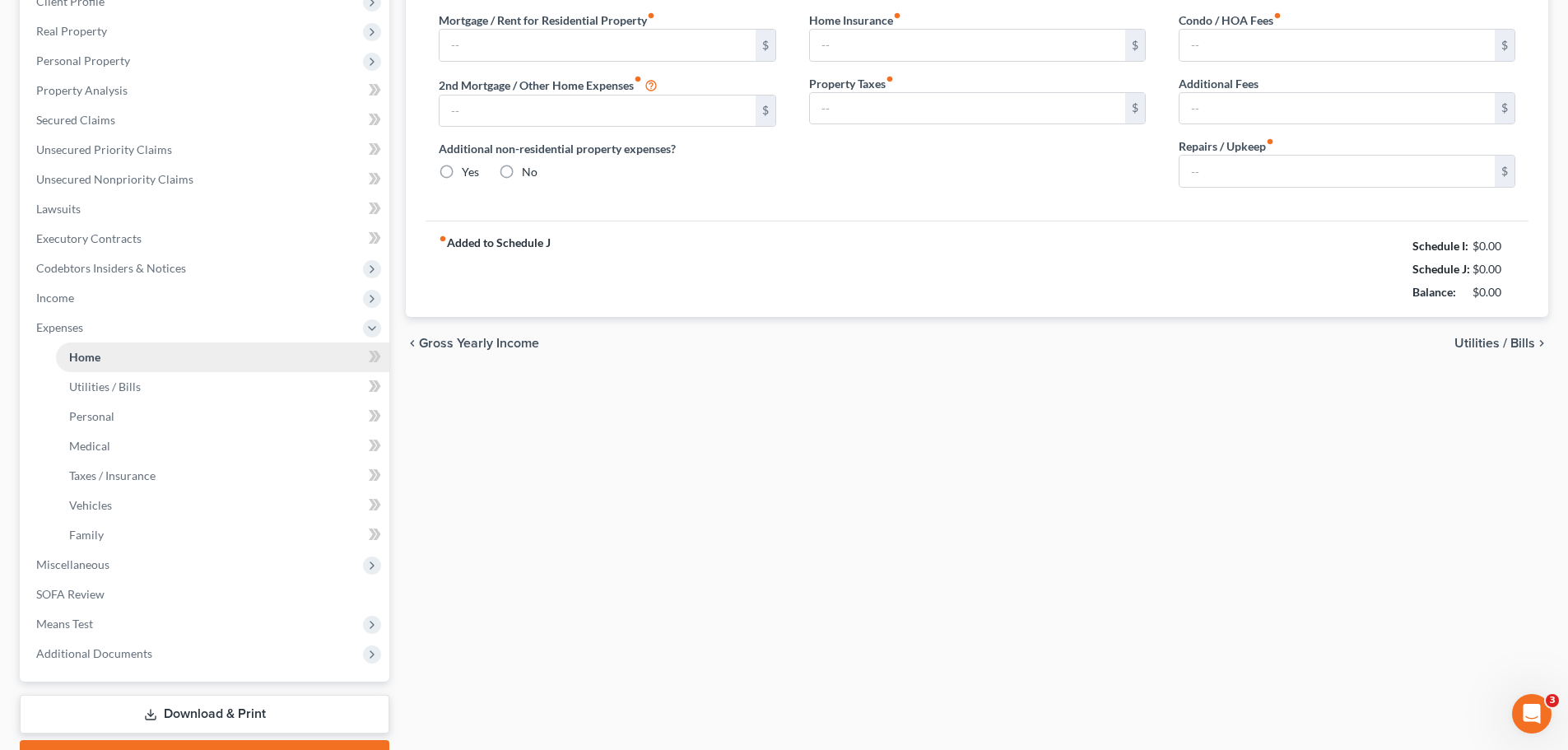
scroll to position [56, 0]
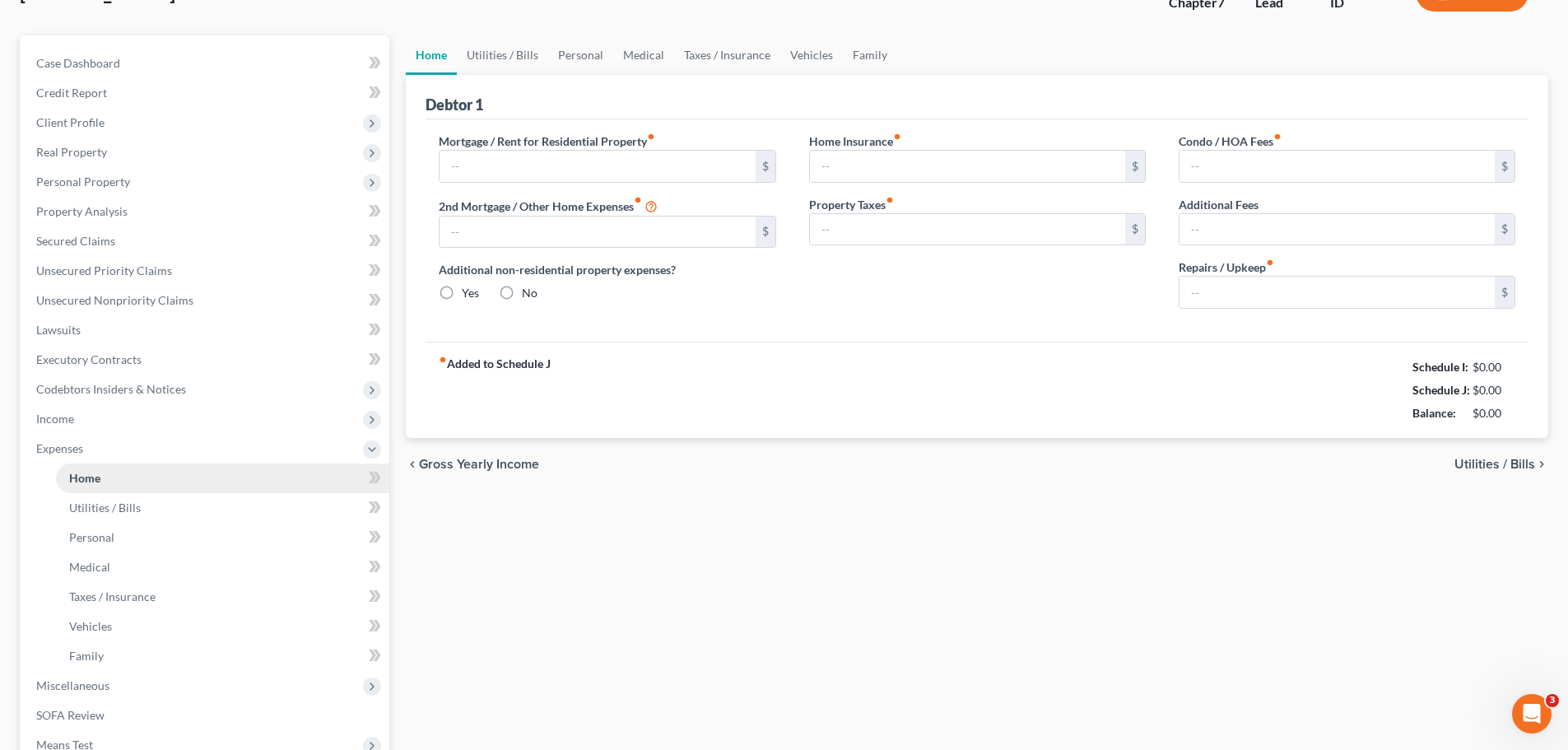
type input "950.00"
type input "0.00"
radio input "true"
type input "0.00"
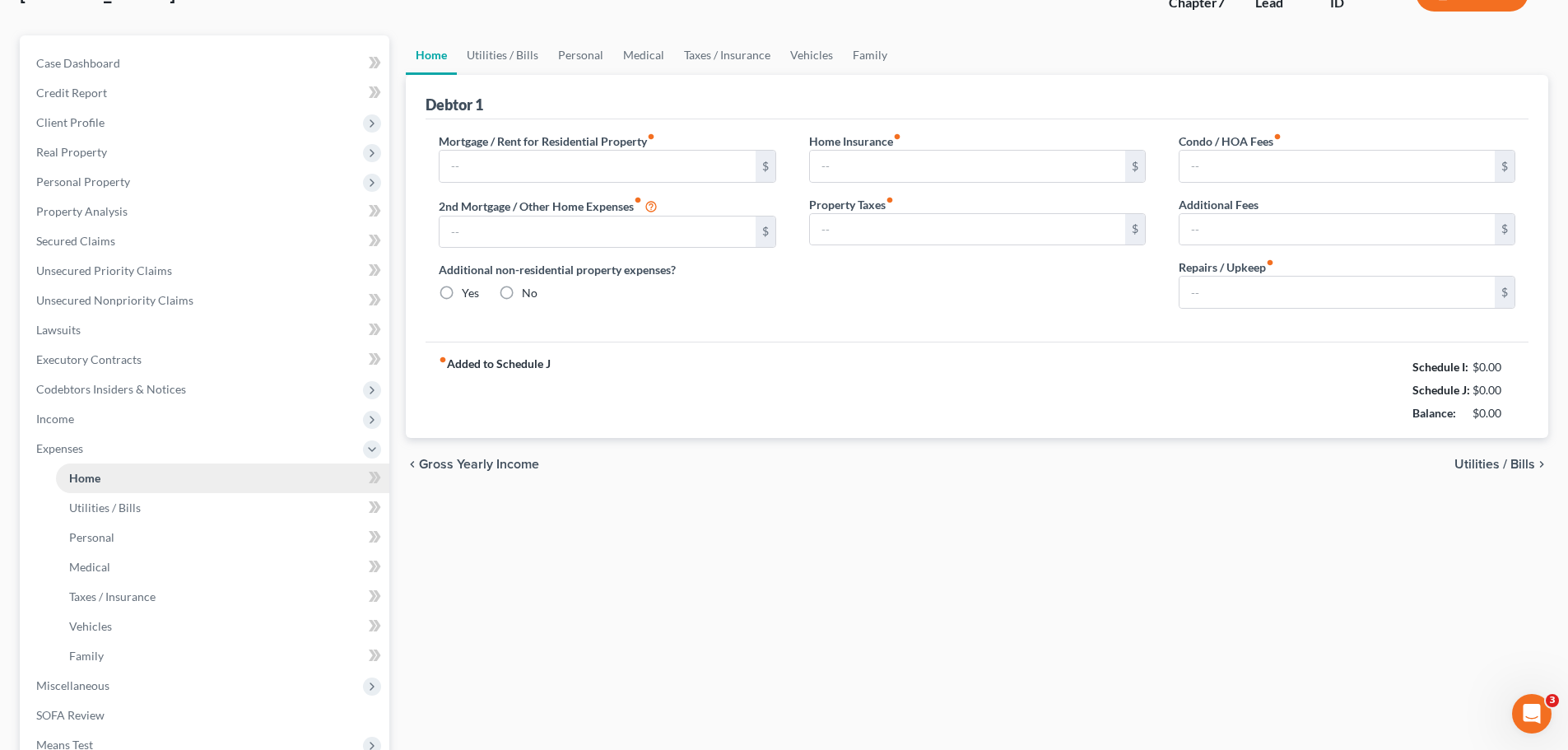
type input "0.00"
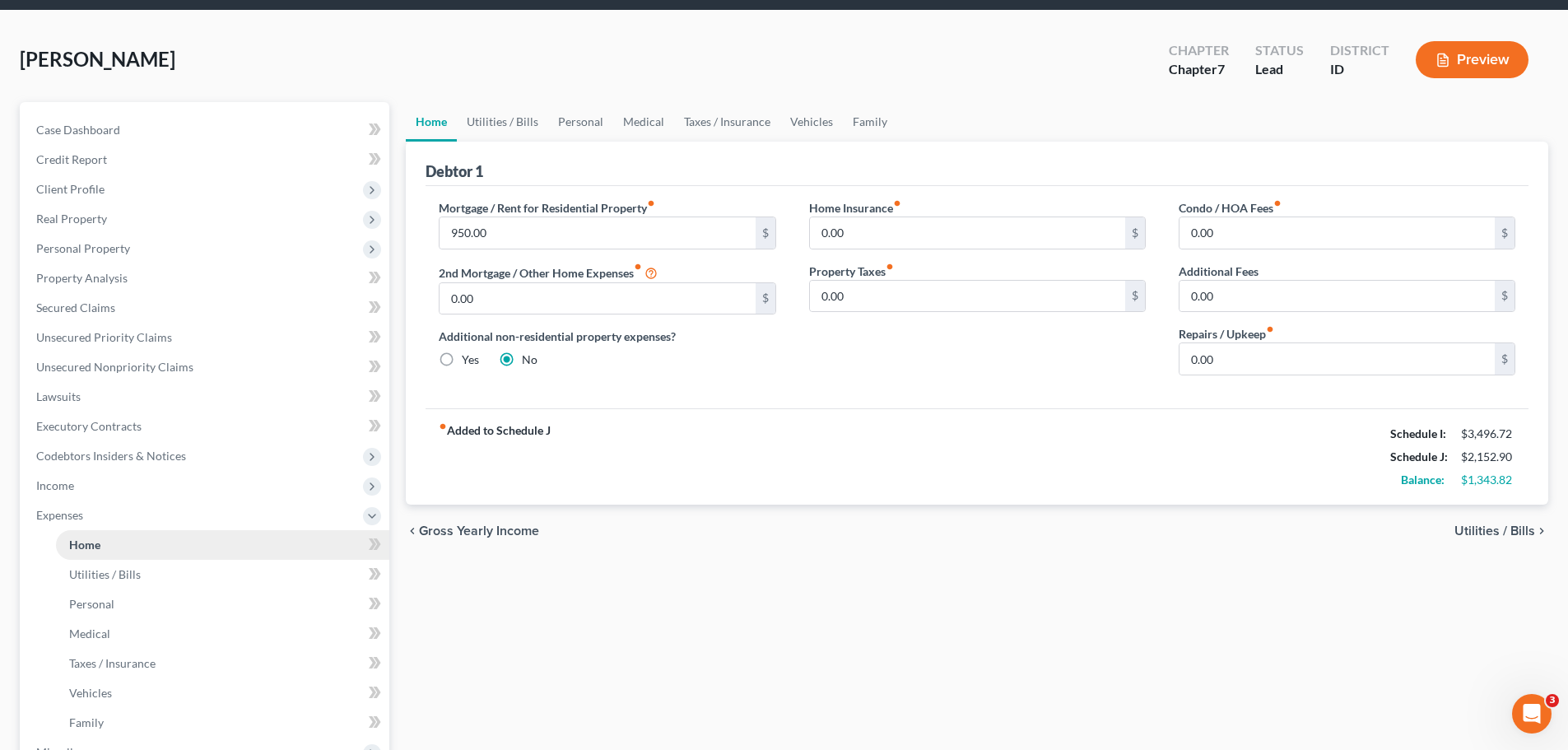
scroll to position [0, 0]
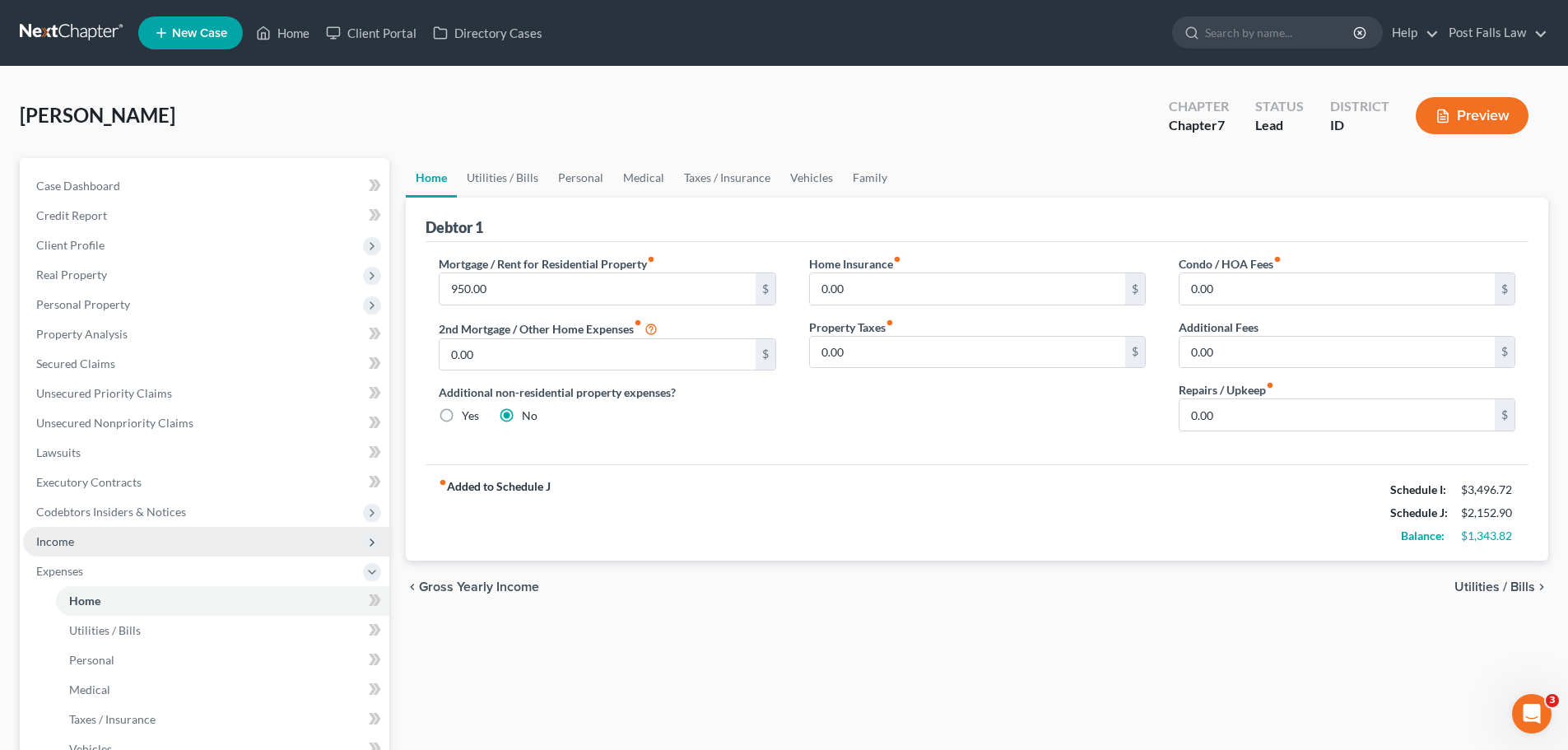
click at [78, 547] on span "Income" at bounding box center [206, 542] width 366 height 29
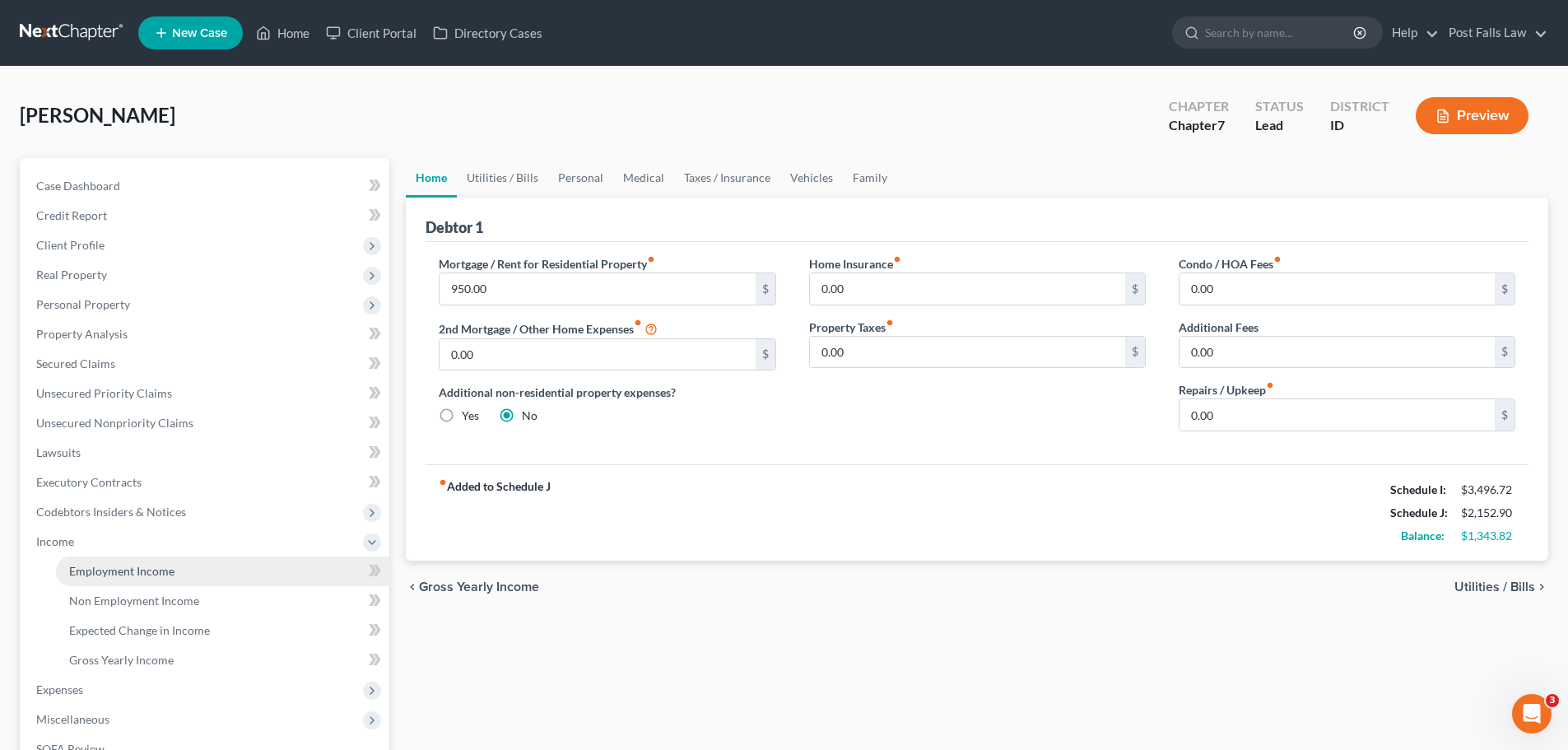
click at [93, 570] on span "Employment Income" at bounding box center [122, 571] width 106 height 14
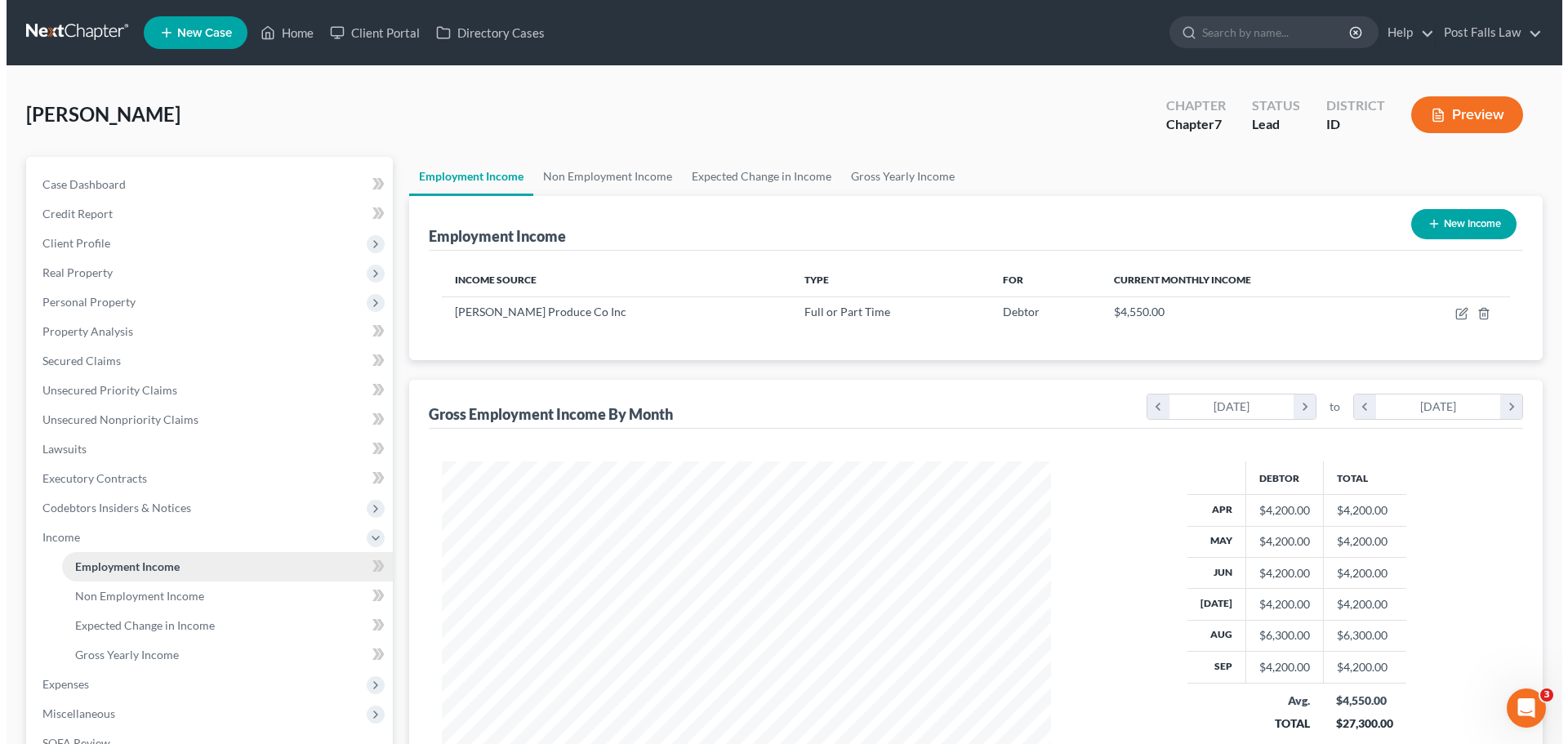
scroll to position [305, 642]
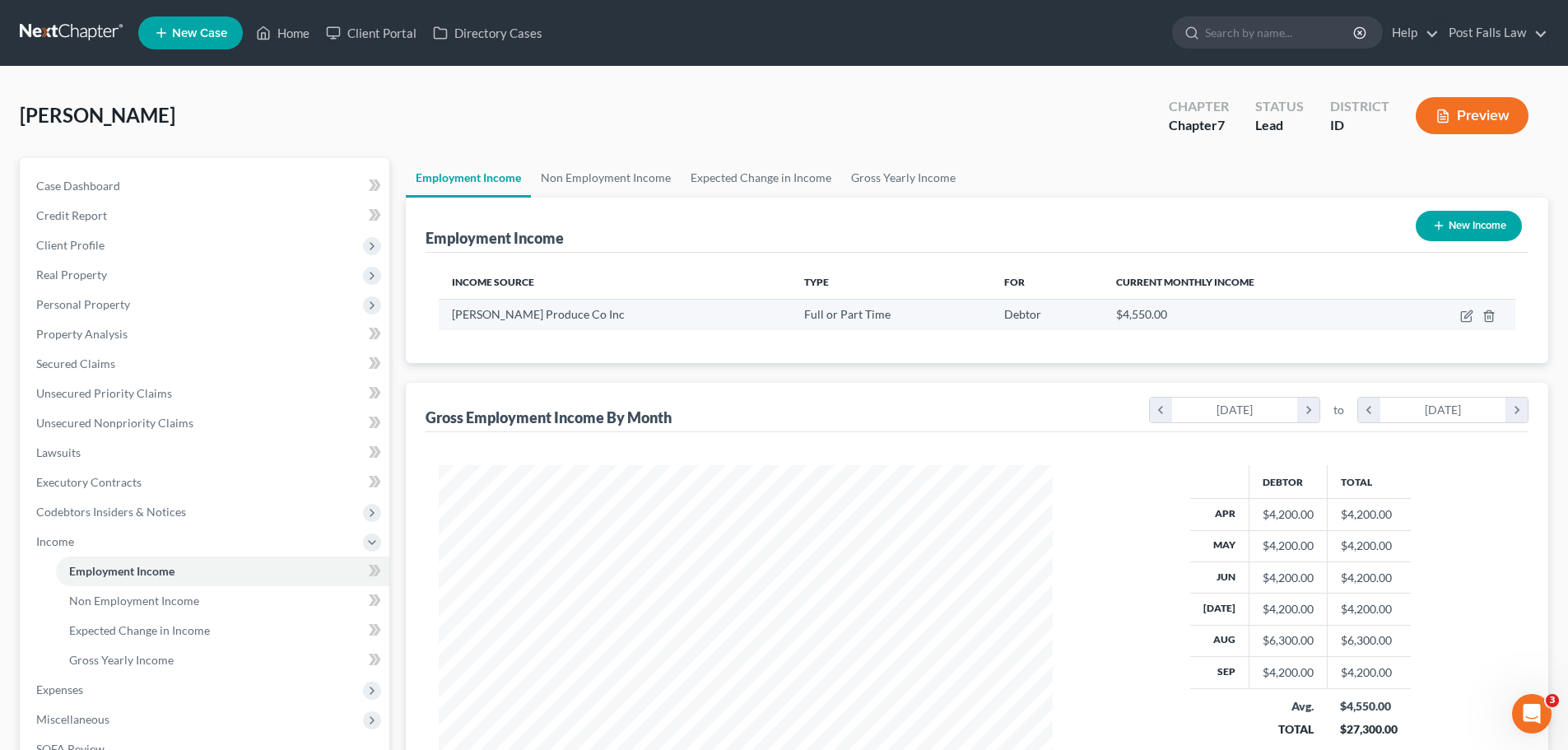
click at [1474, 315] on td at bounding box center [1455, 314] width 121 height 31
click at [1468, 316] on icon "button" at bounding box center [1467, 316] width 13 height 13
select select "0"
select select "13"
select select "2"
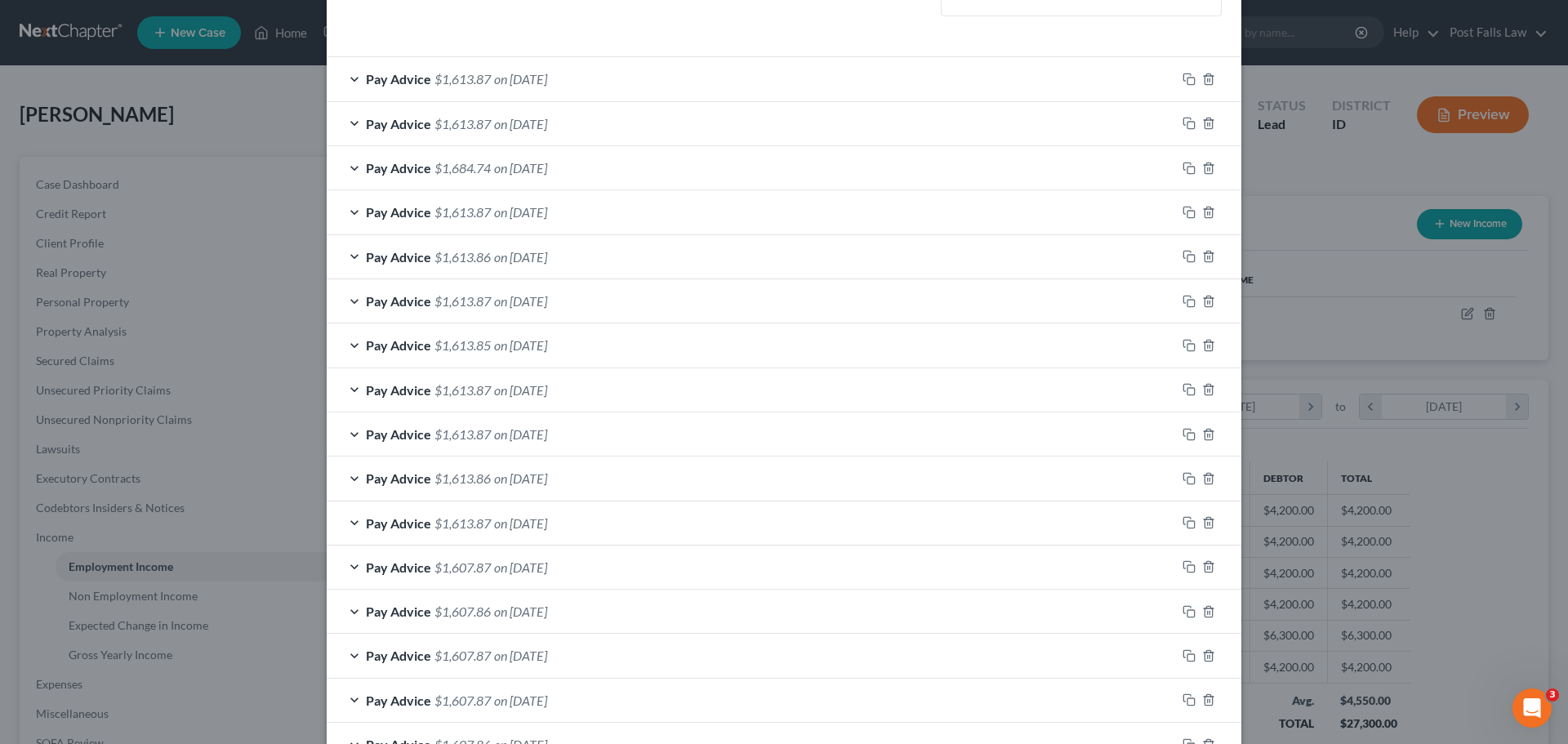
scroll to position [655, 0]
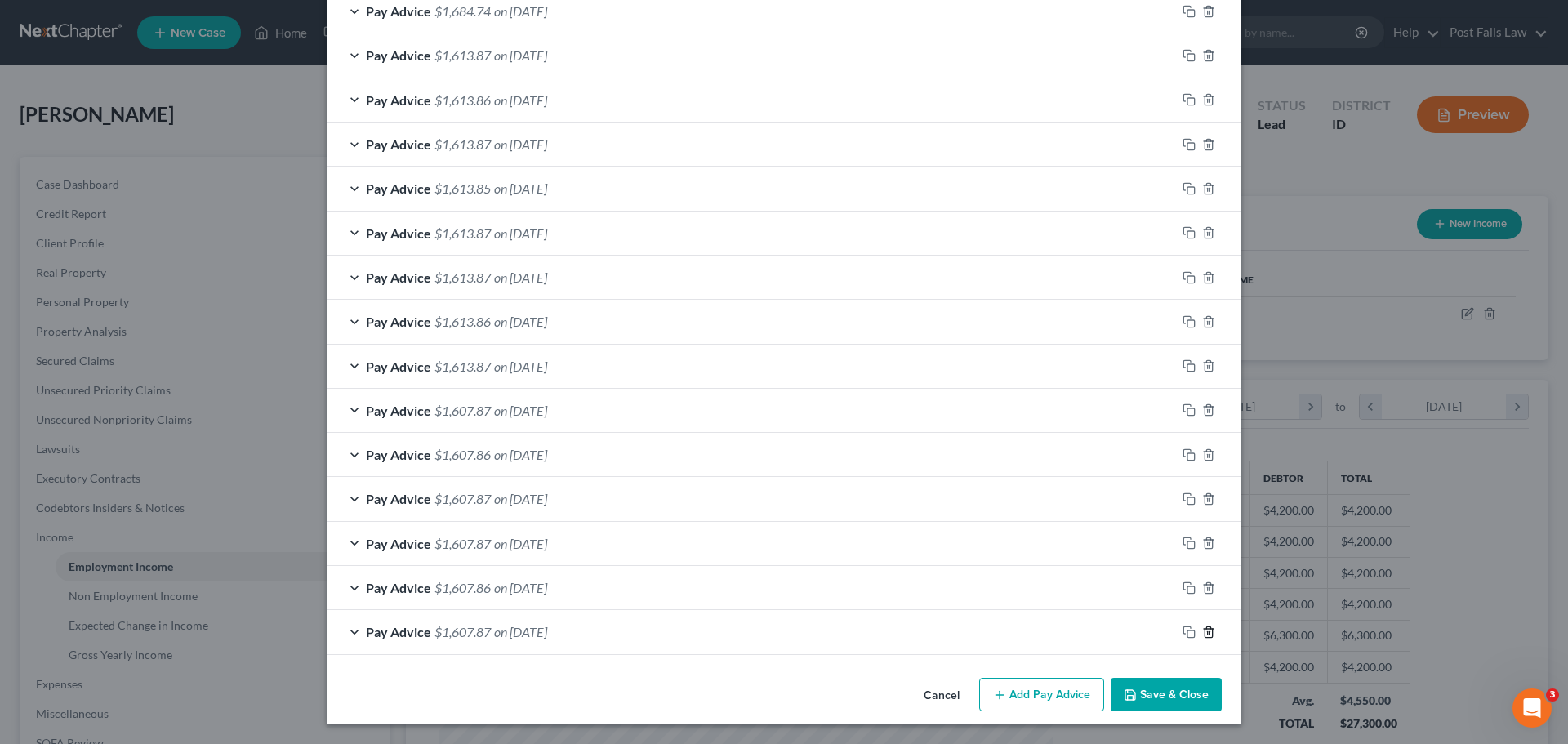
click at [1204, 631] on icon "button" at bounding box center [1209, 633] width 13 height 13
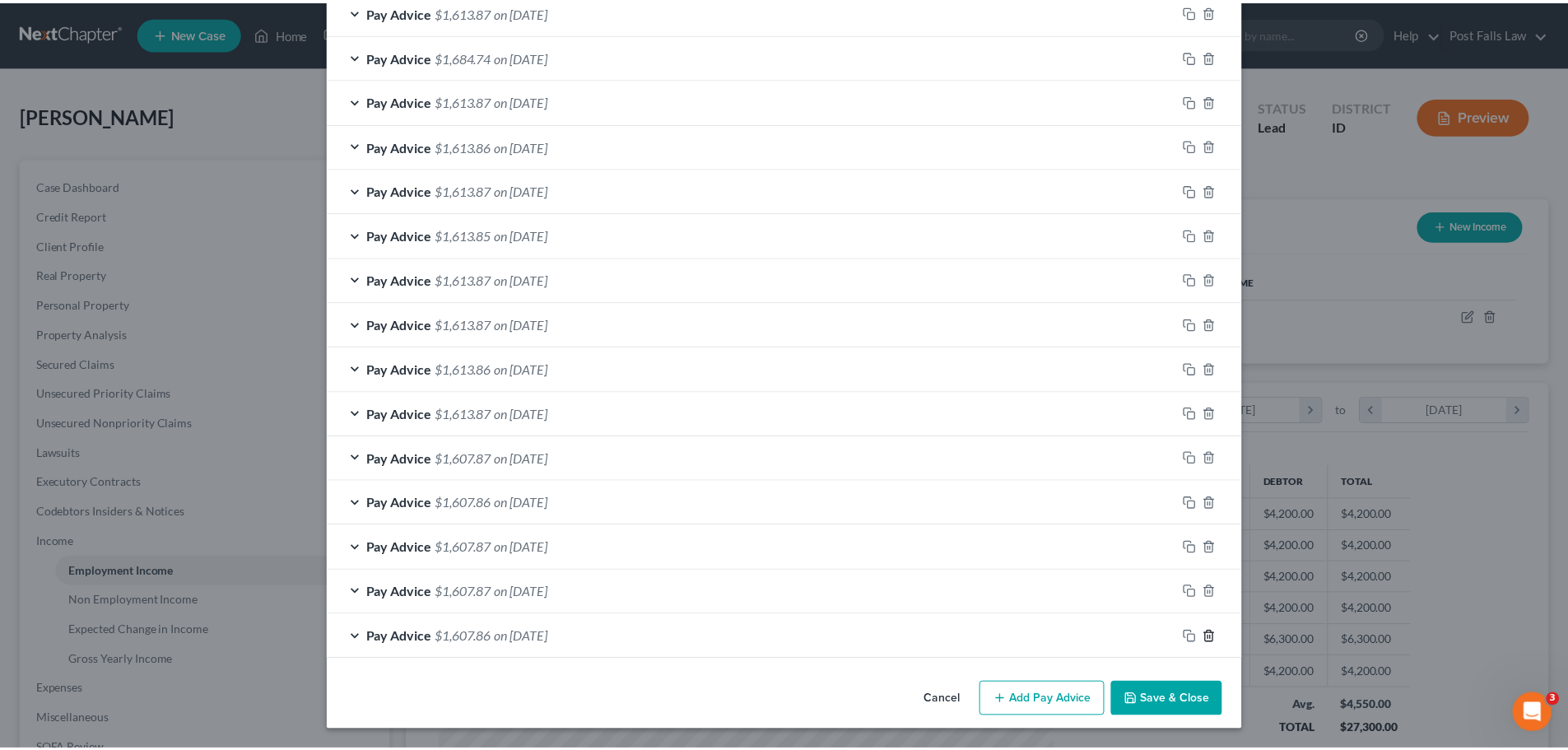
scroll to position [572, 0]
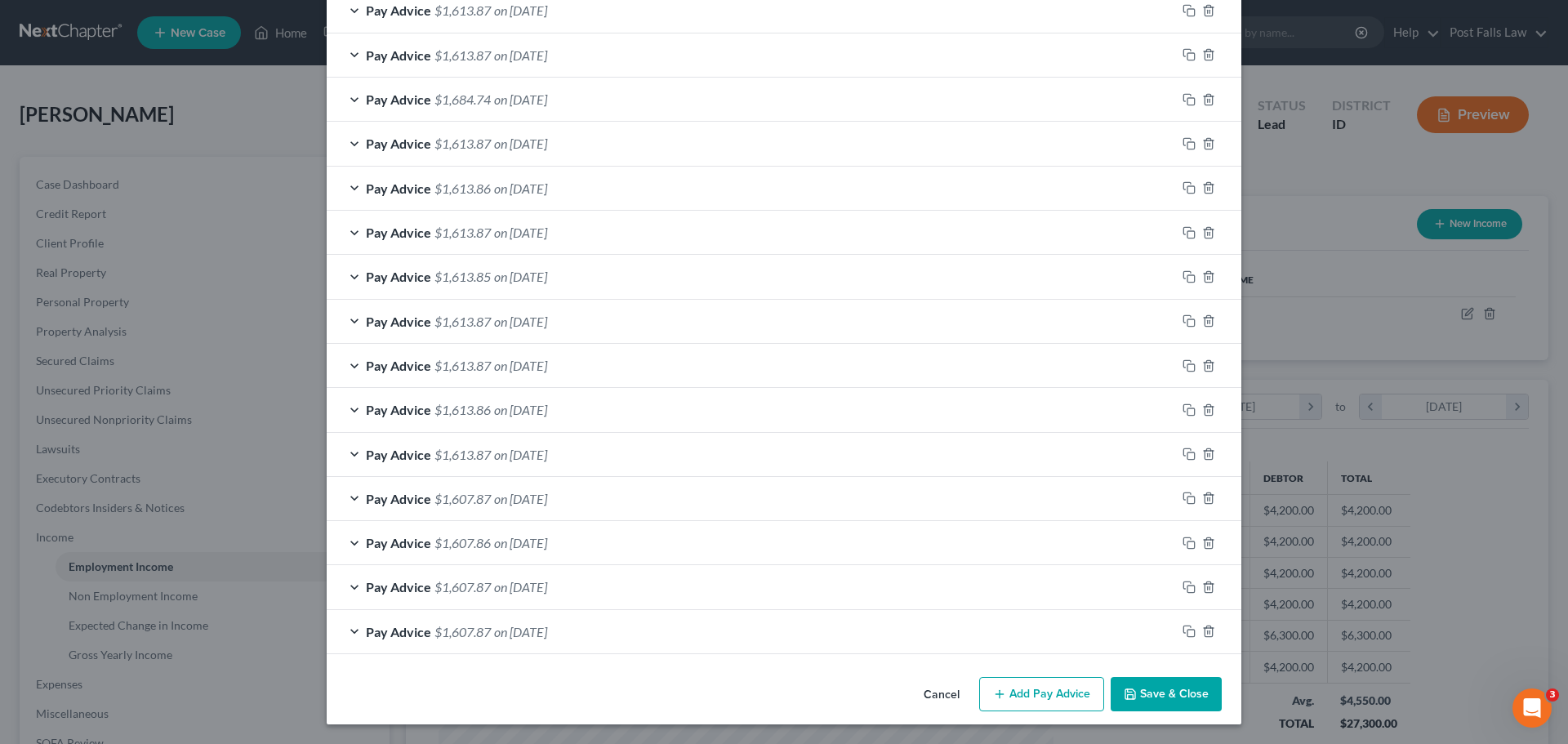
click at [1159, 690] on button "Save & Close" at bounding box center [1166, 694] width 111 height 35
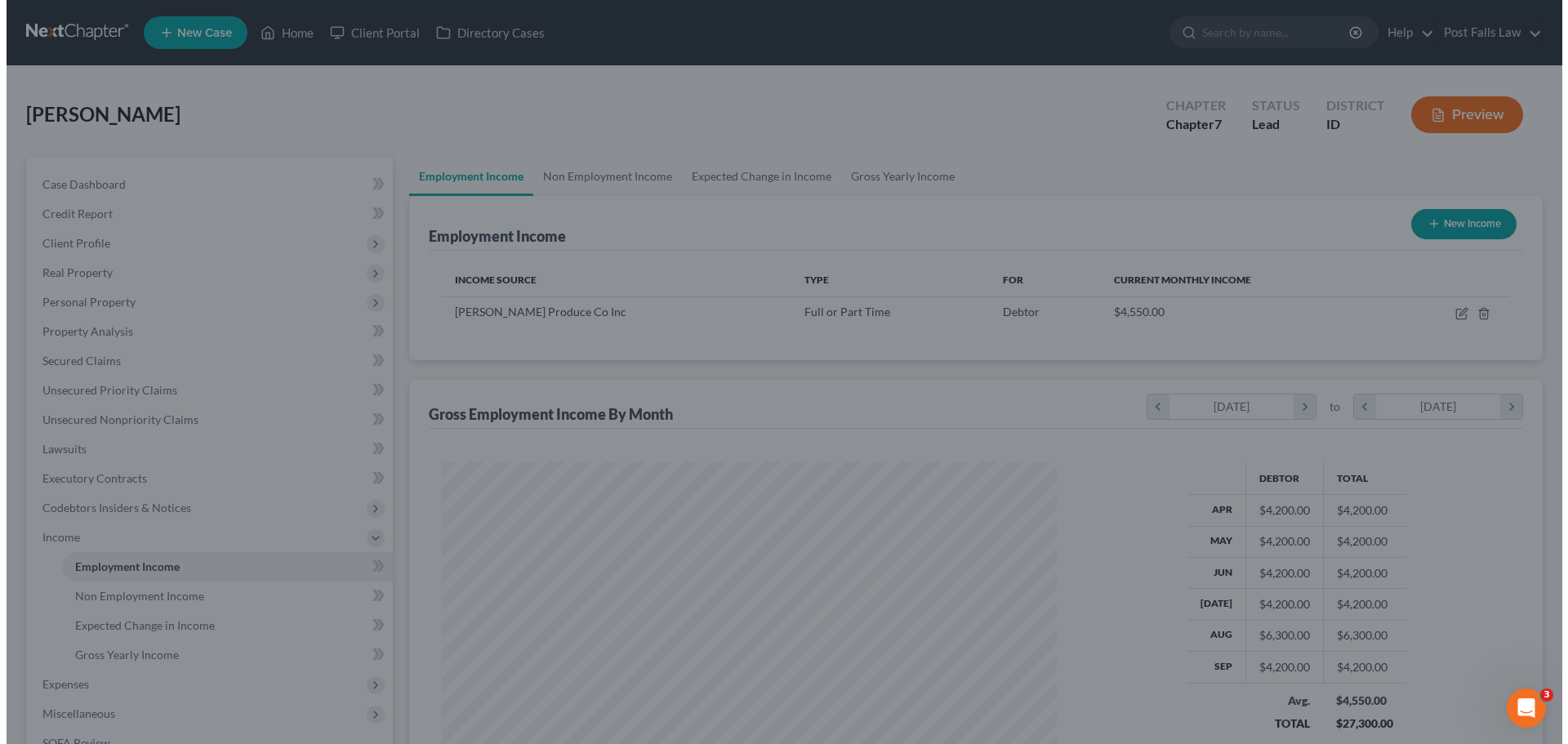
scroll to position [816666, 816077]
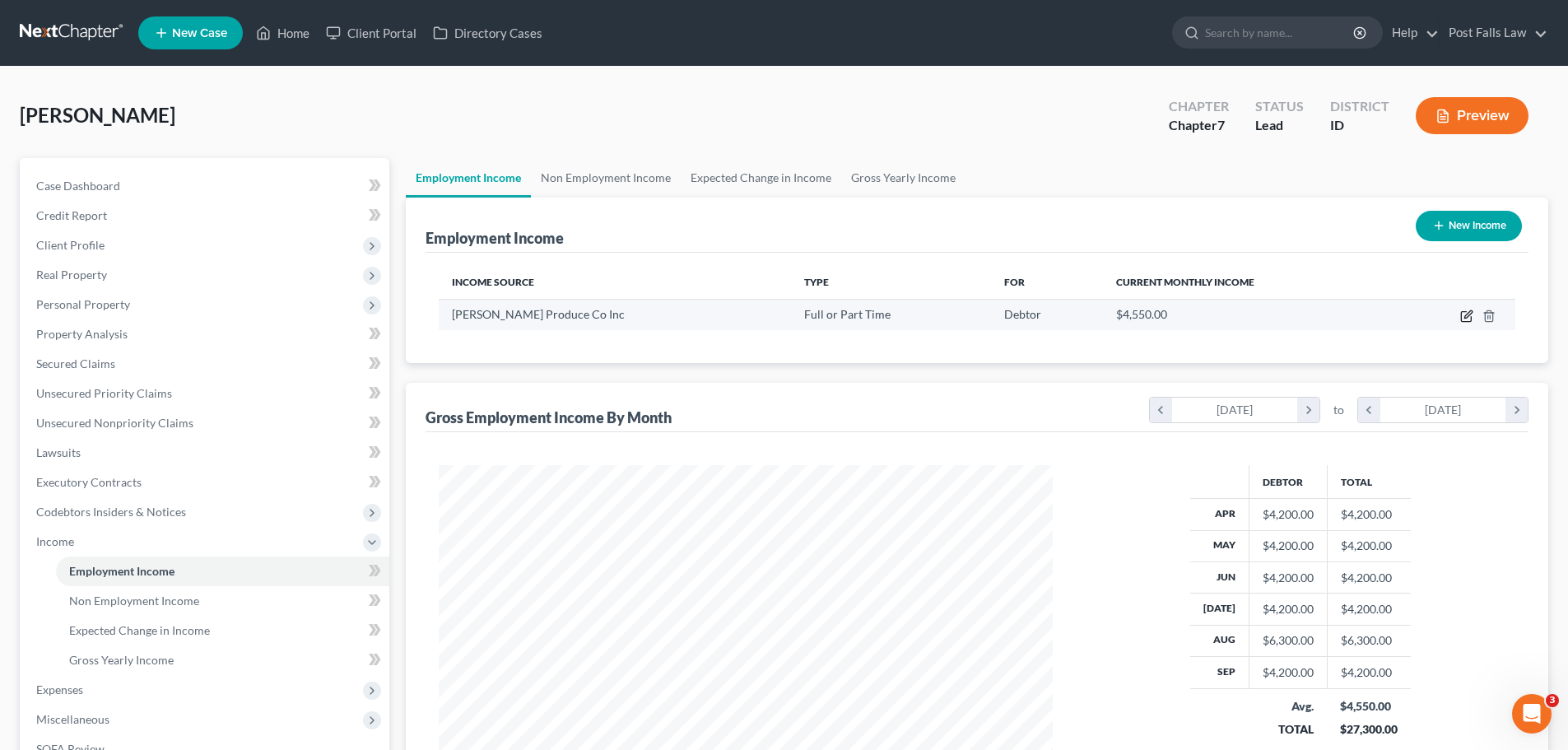
click at [1462, 314] on icon "button" at bounding box center [1467, 316] width 13 height 13
select select "0"
select select "13"
select select "2"
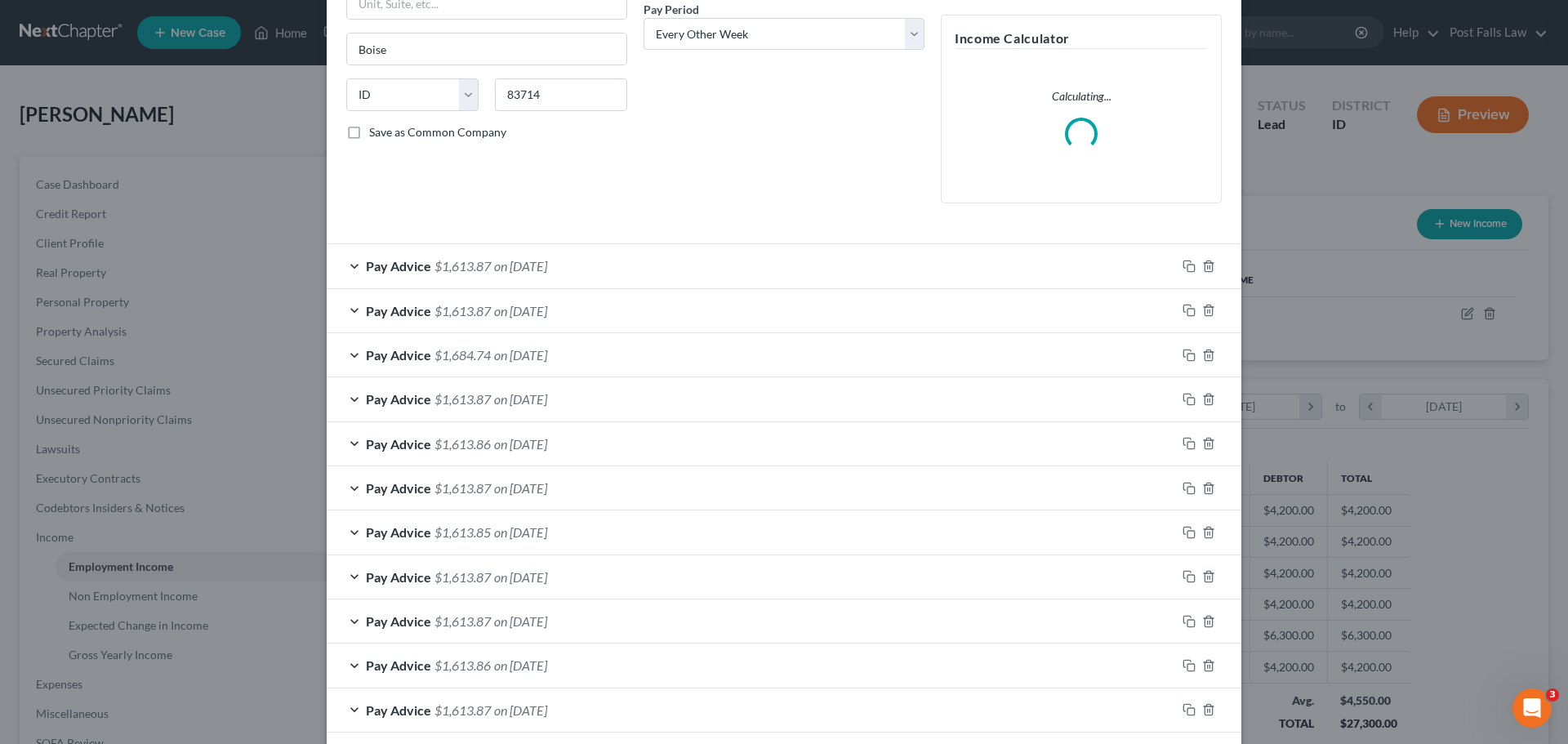
scroll to position [515, 0]
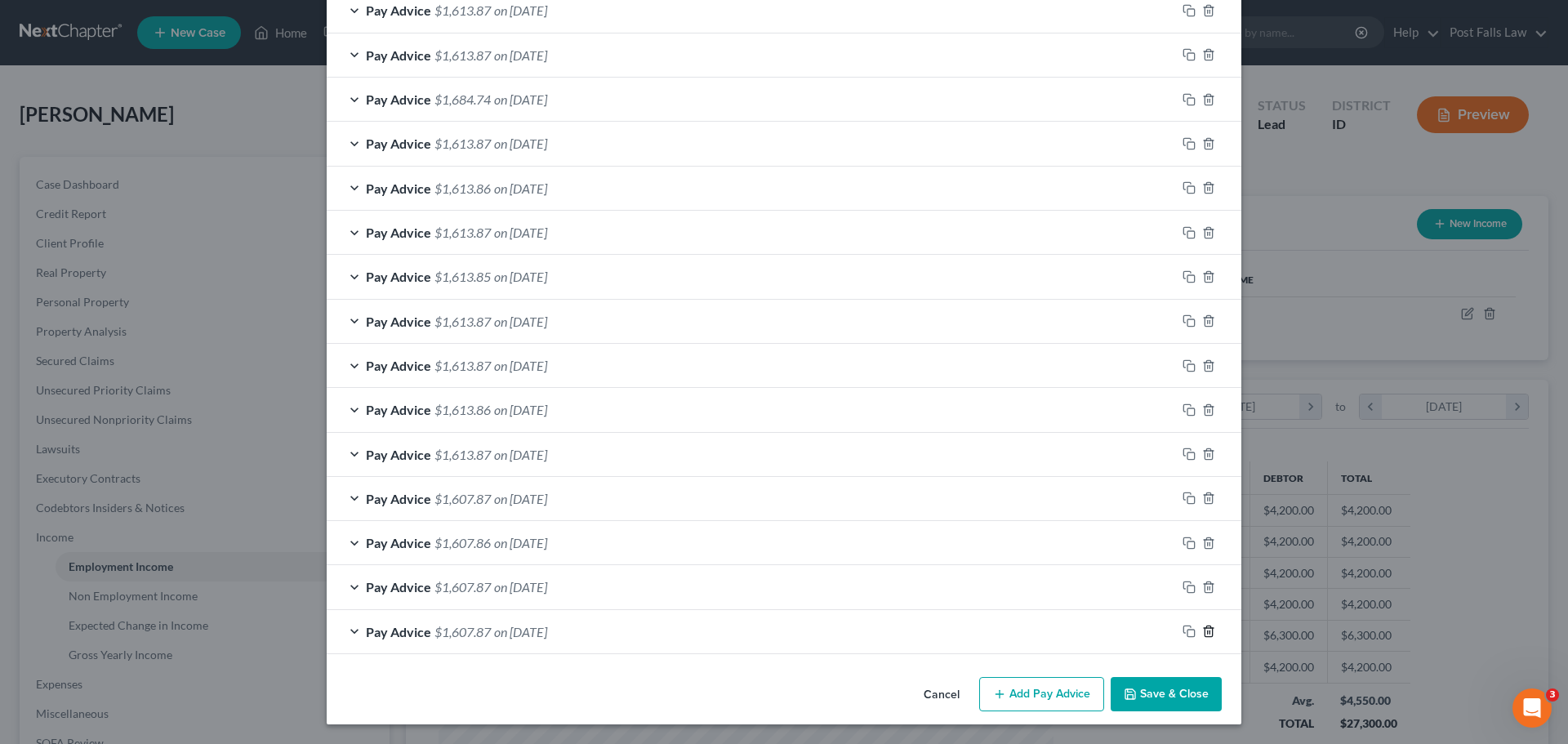
click at [1203, 631] on icon "button" at bounding box center [1209, 632] width 13 height 13
click at [1205, 635] on icon "button" at bounding box center [1209, 633] width 13 height 13
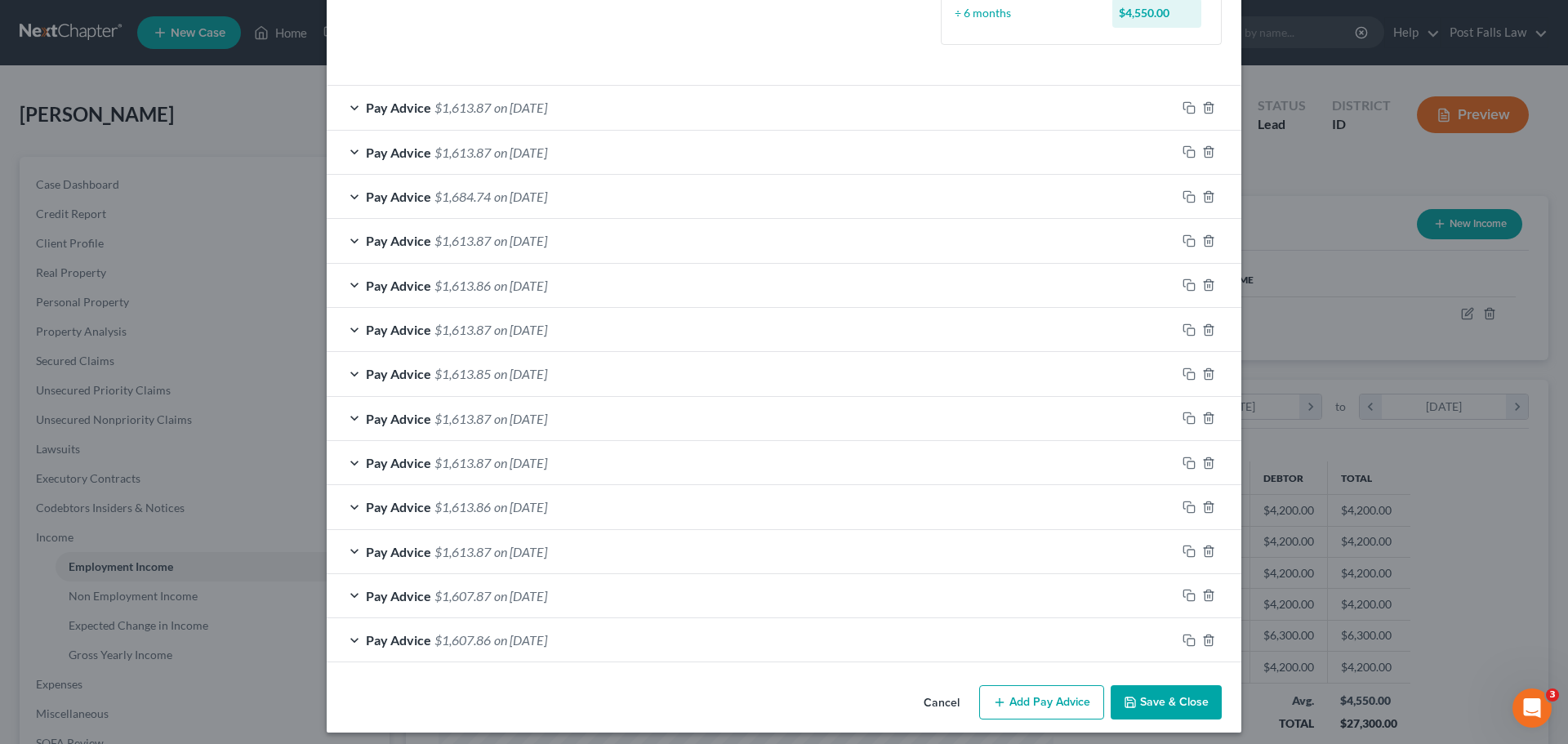
click at [1155, 696] on button "Save & Close" at bounding box center [1166, 702] width 111 height 35
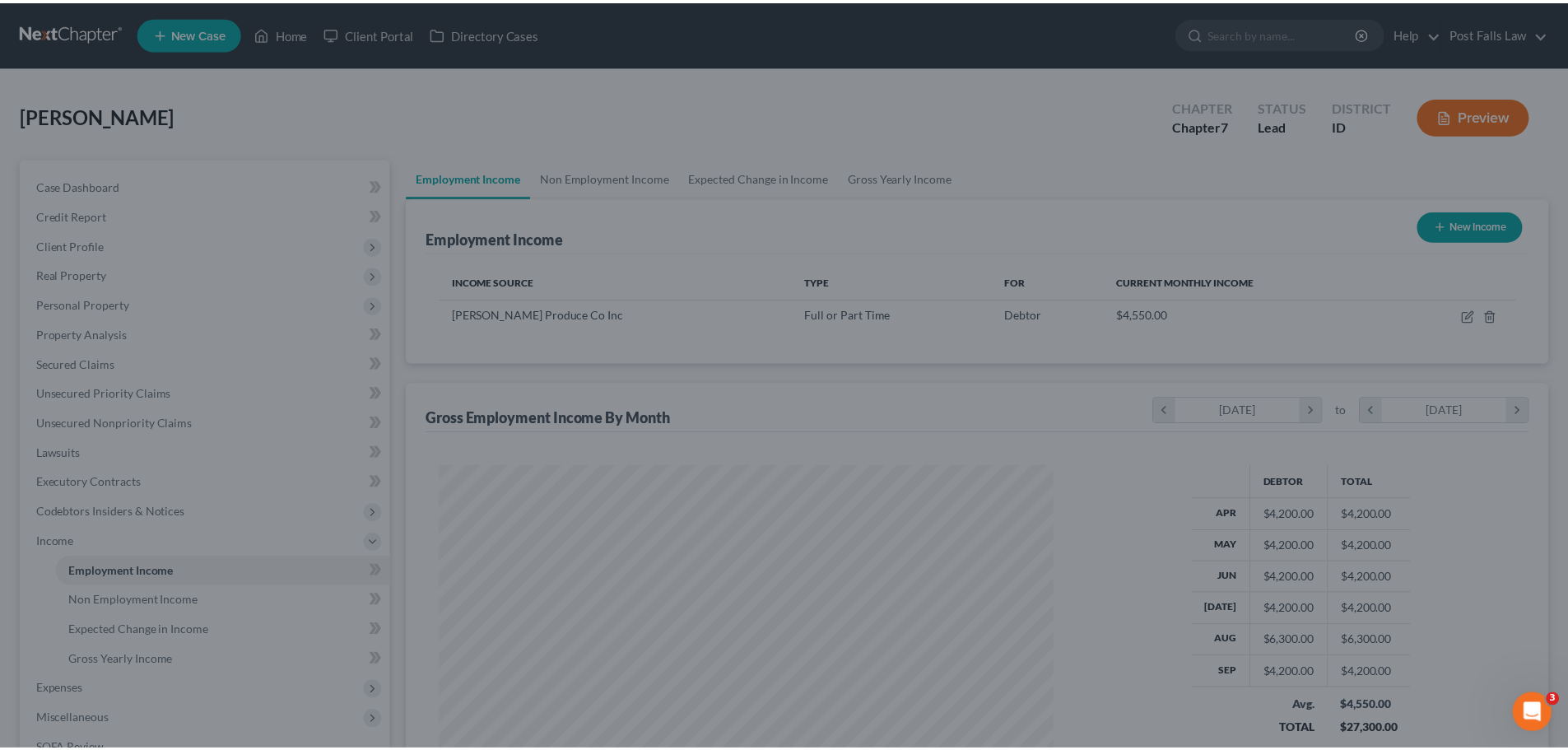
scroll to position [823252, 822456]
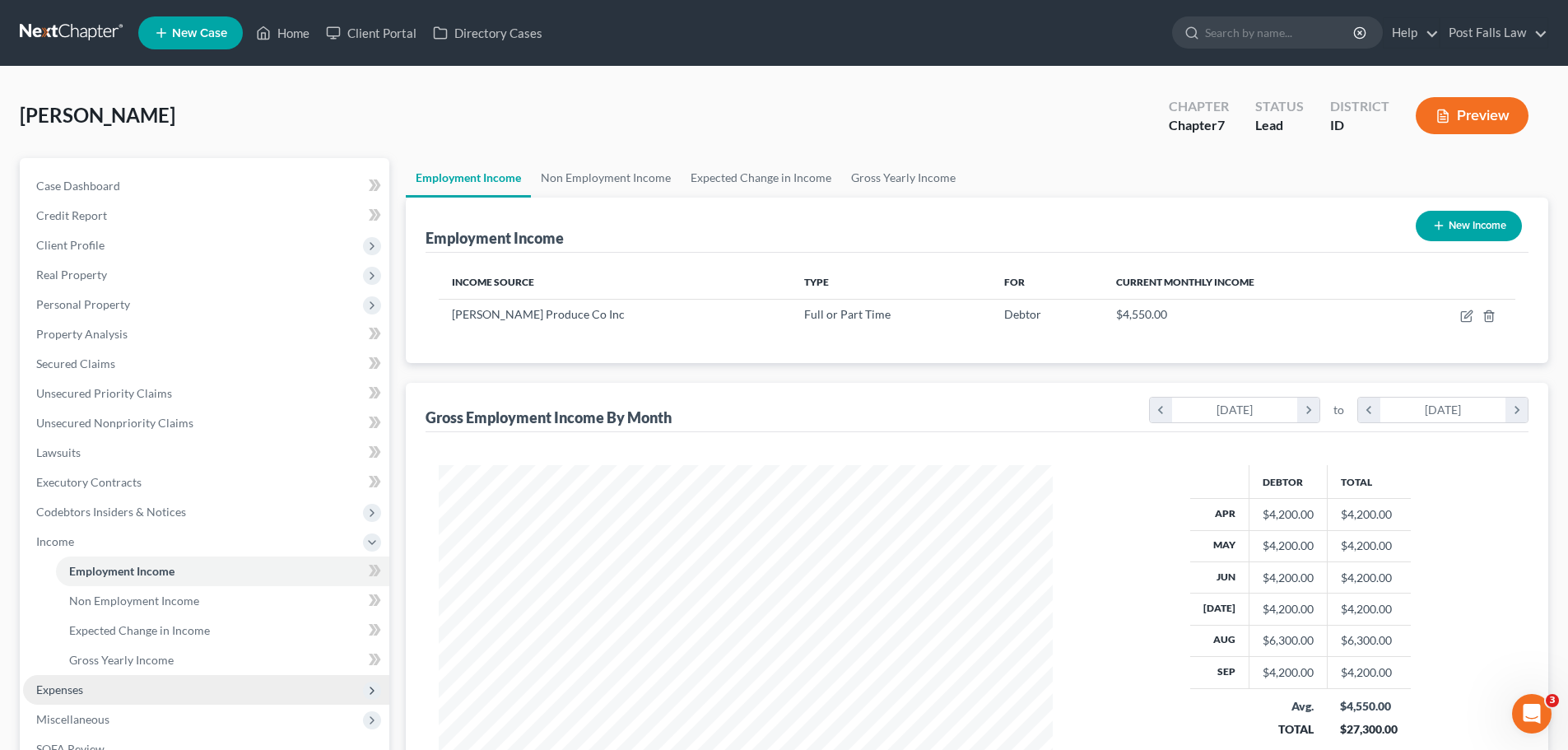
click at [90, 696] on span "Expenses" at bounding box center [206, 690] width 366 height 29
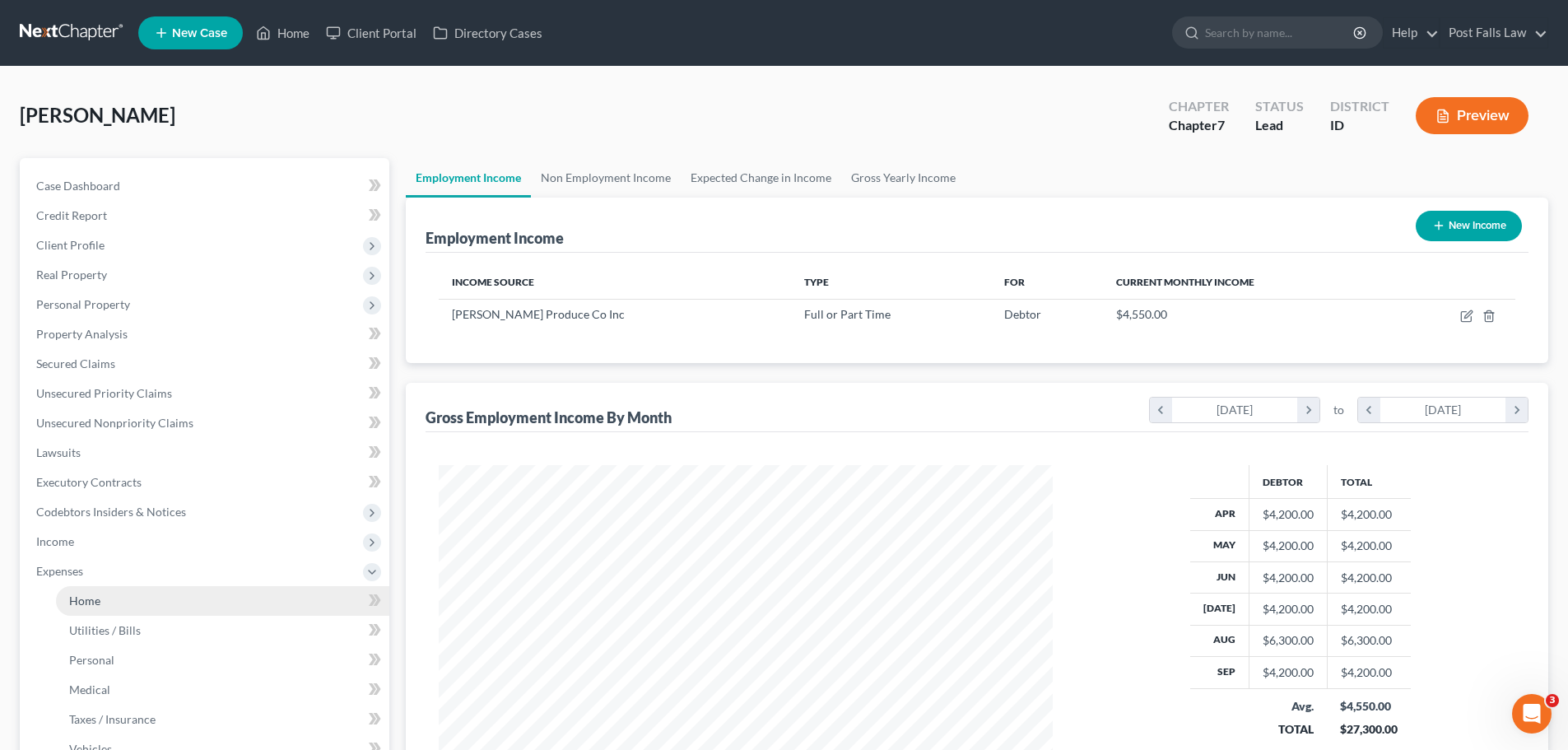
click at [87, 605] on span "Home" at bounding box center [84, 600] width 31 height 14
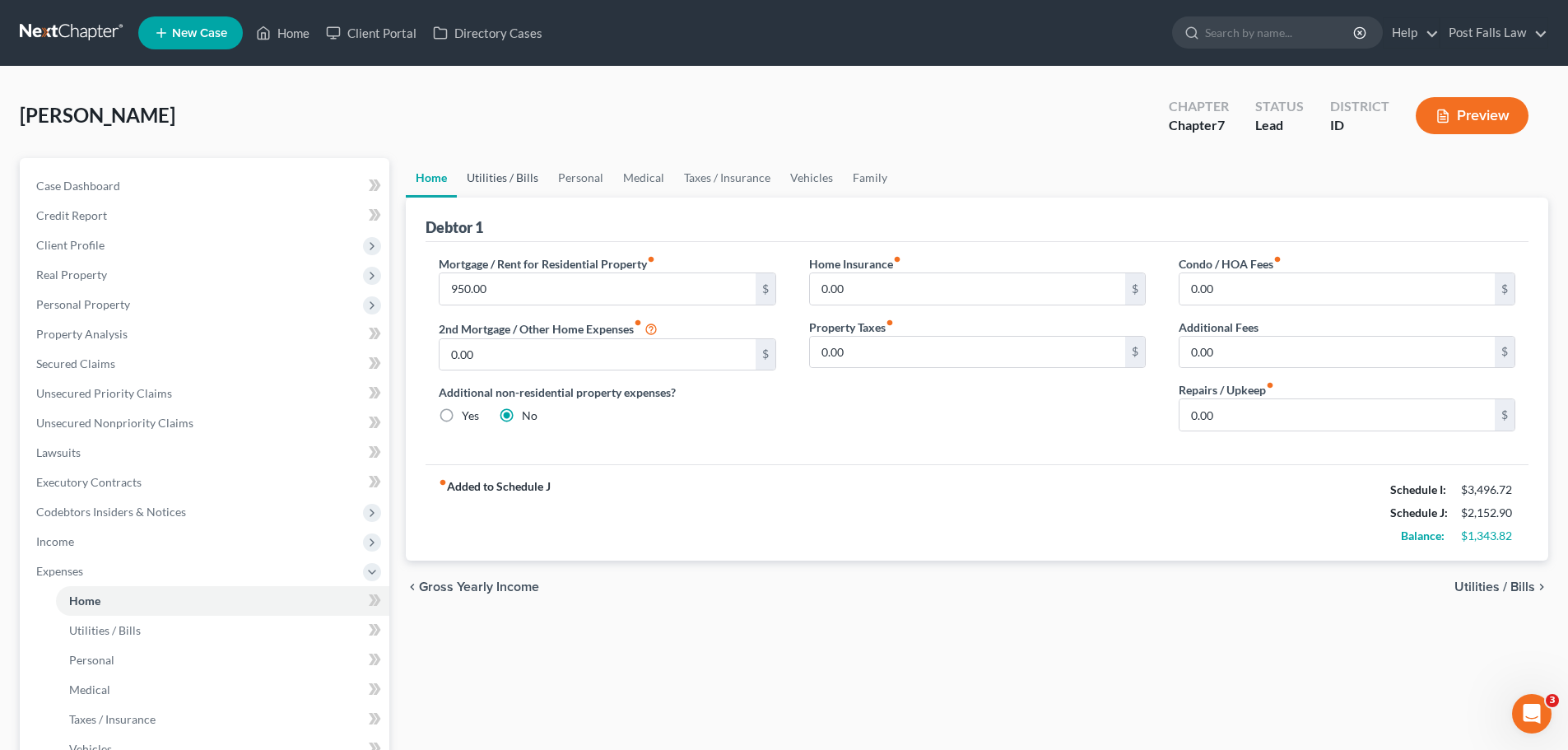
click at [513, 176] on link "Utilities / Bills" at bounding box center [502, 178] width 91 height 40
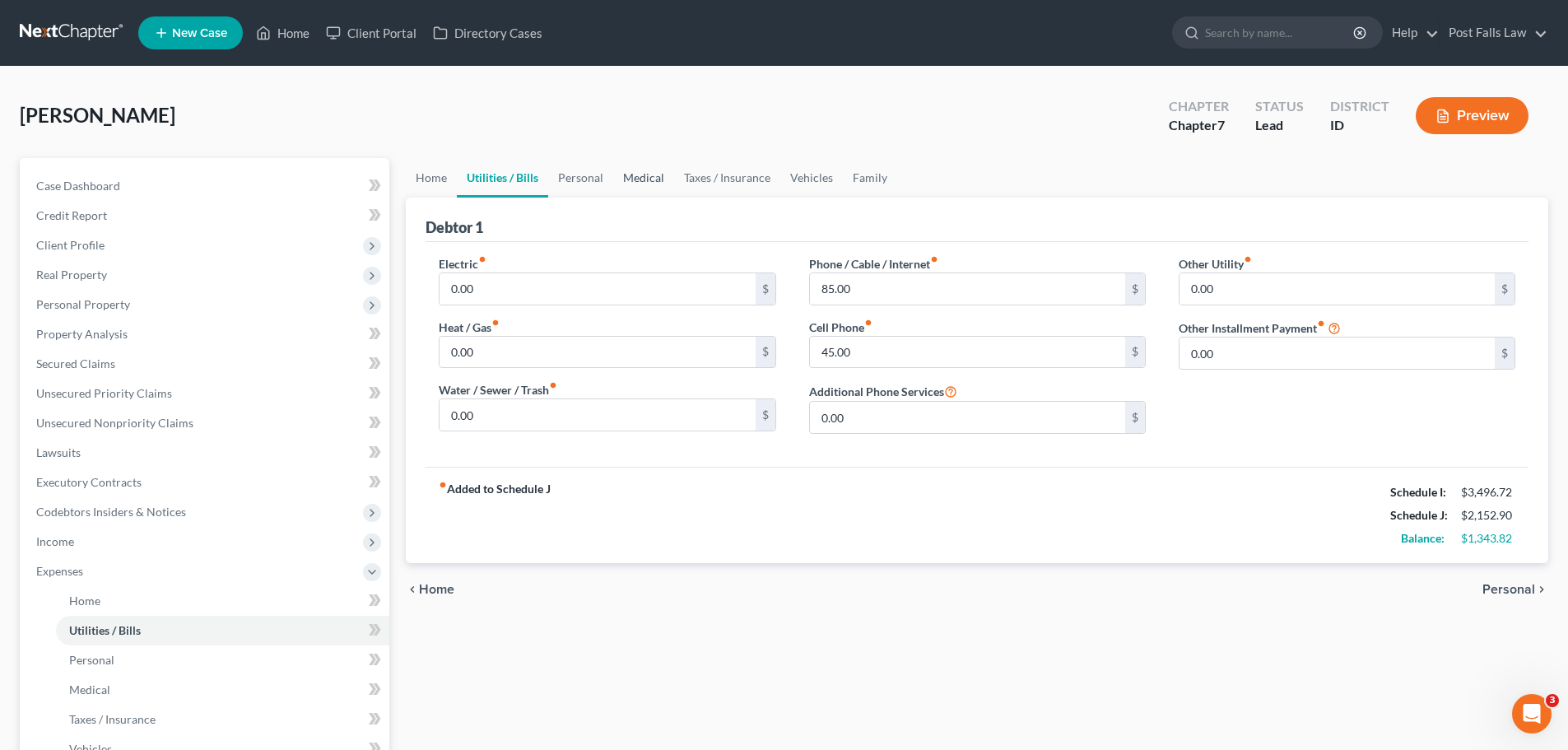
click at [620, 189] on link "Medical" at bounding box center [643, 178] width 61 height 40
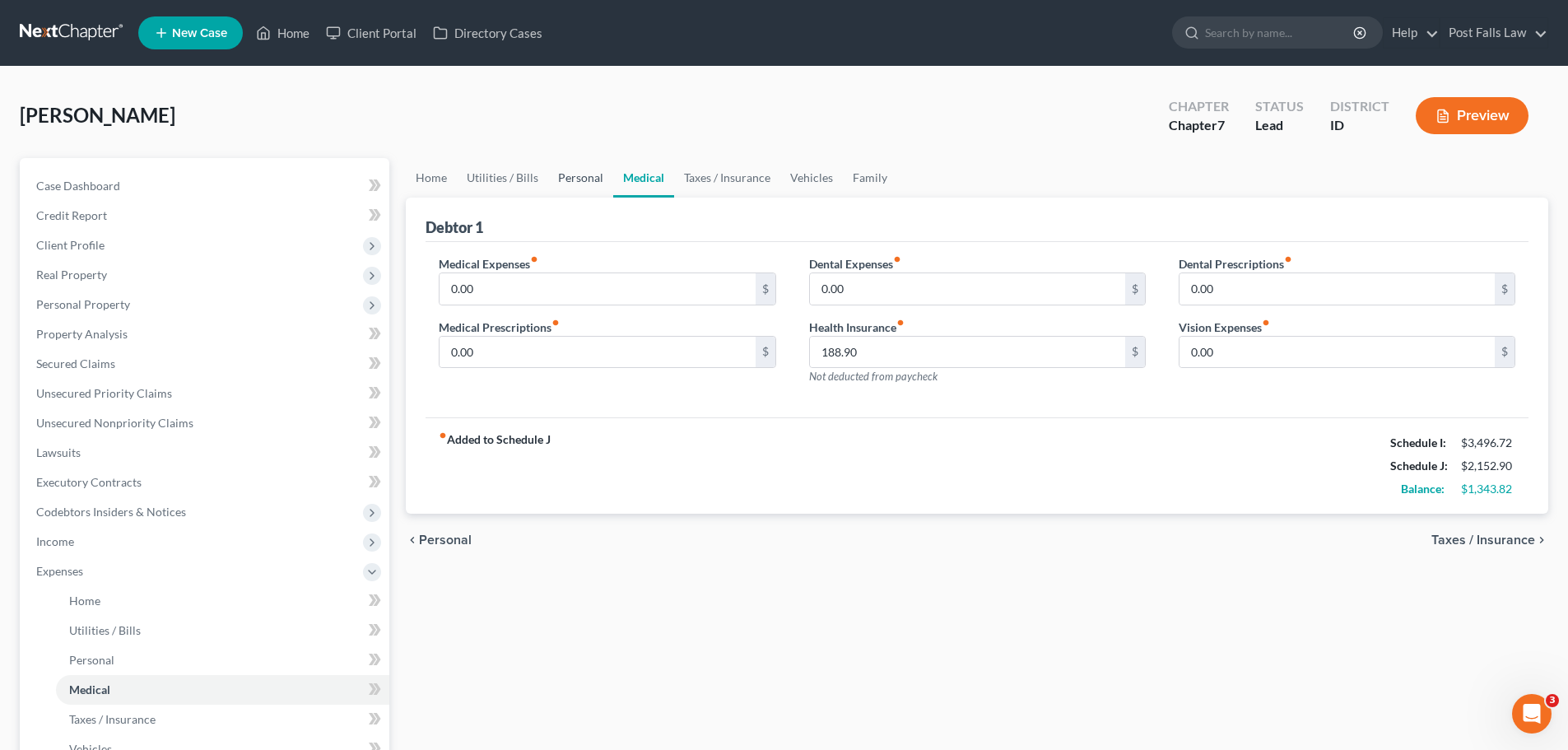
click at [593, 174] on link "Personal" at bounding box center [580, 178] width 65 height 40
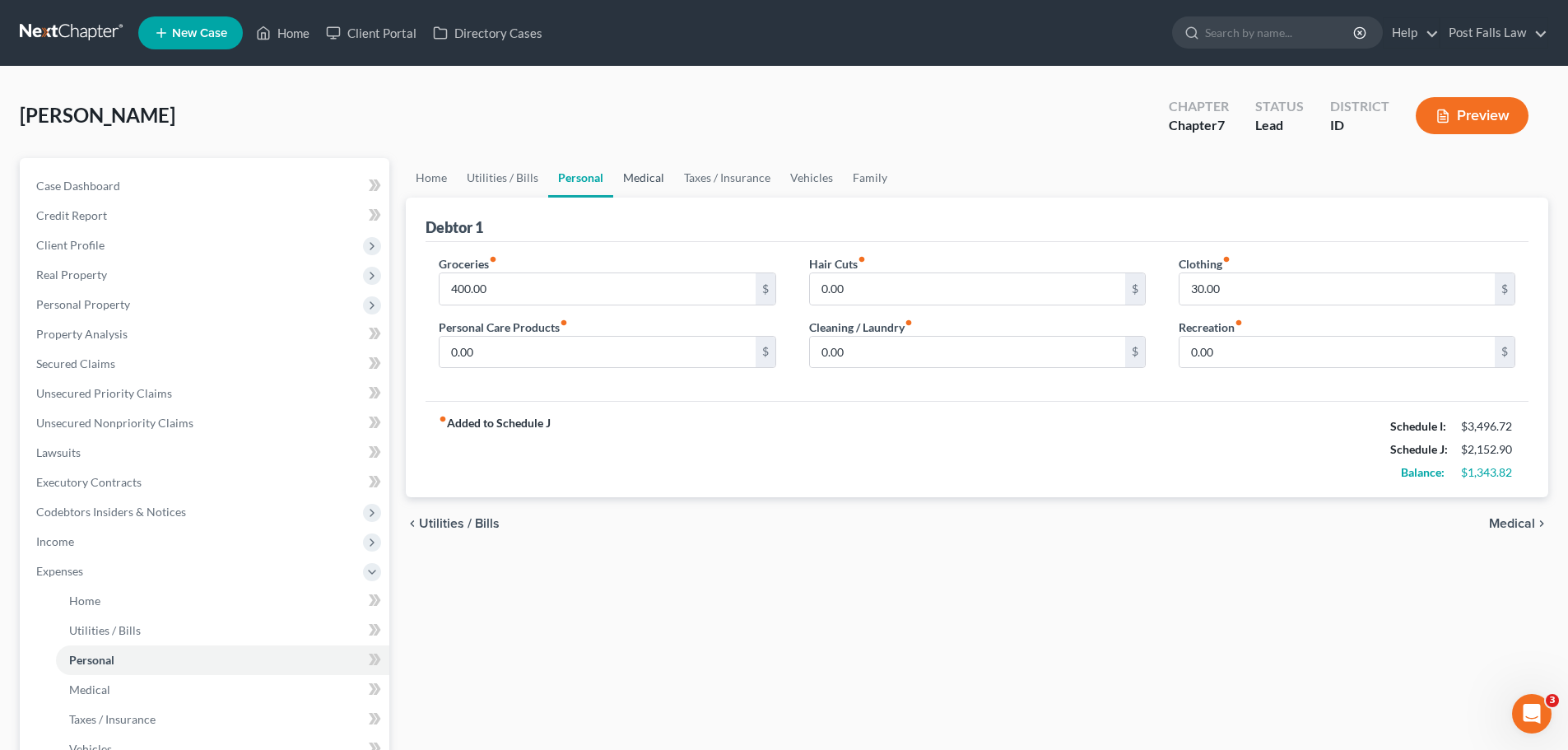
click at [635, 173] on link "Medical" at bounding box center [643, 178] width 61 height 40
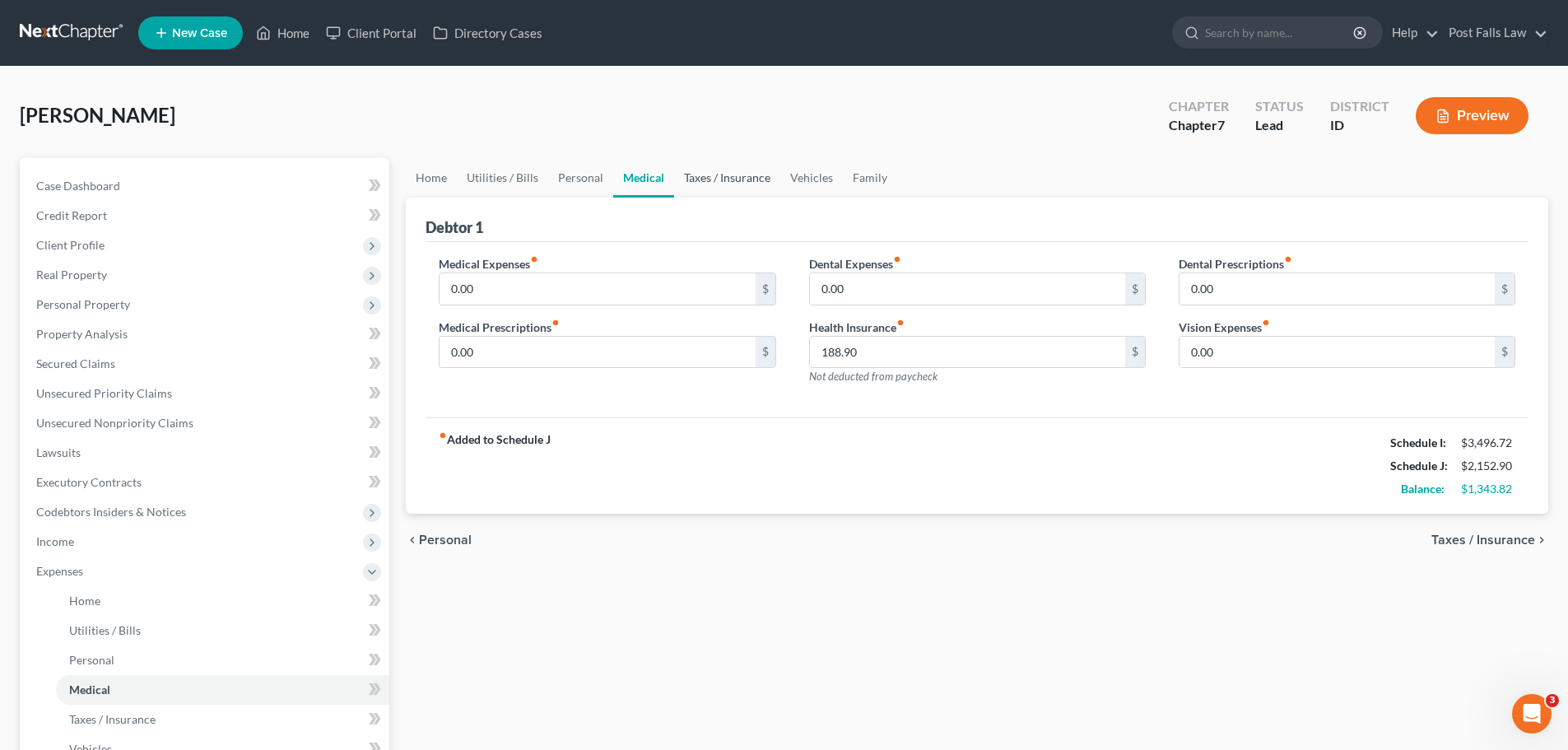
click at [703, 187] on link "Taxes / Insurance" at bounding box center [727, 178] width 107 height 40
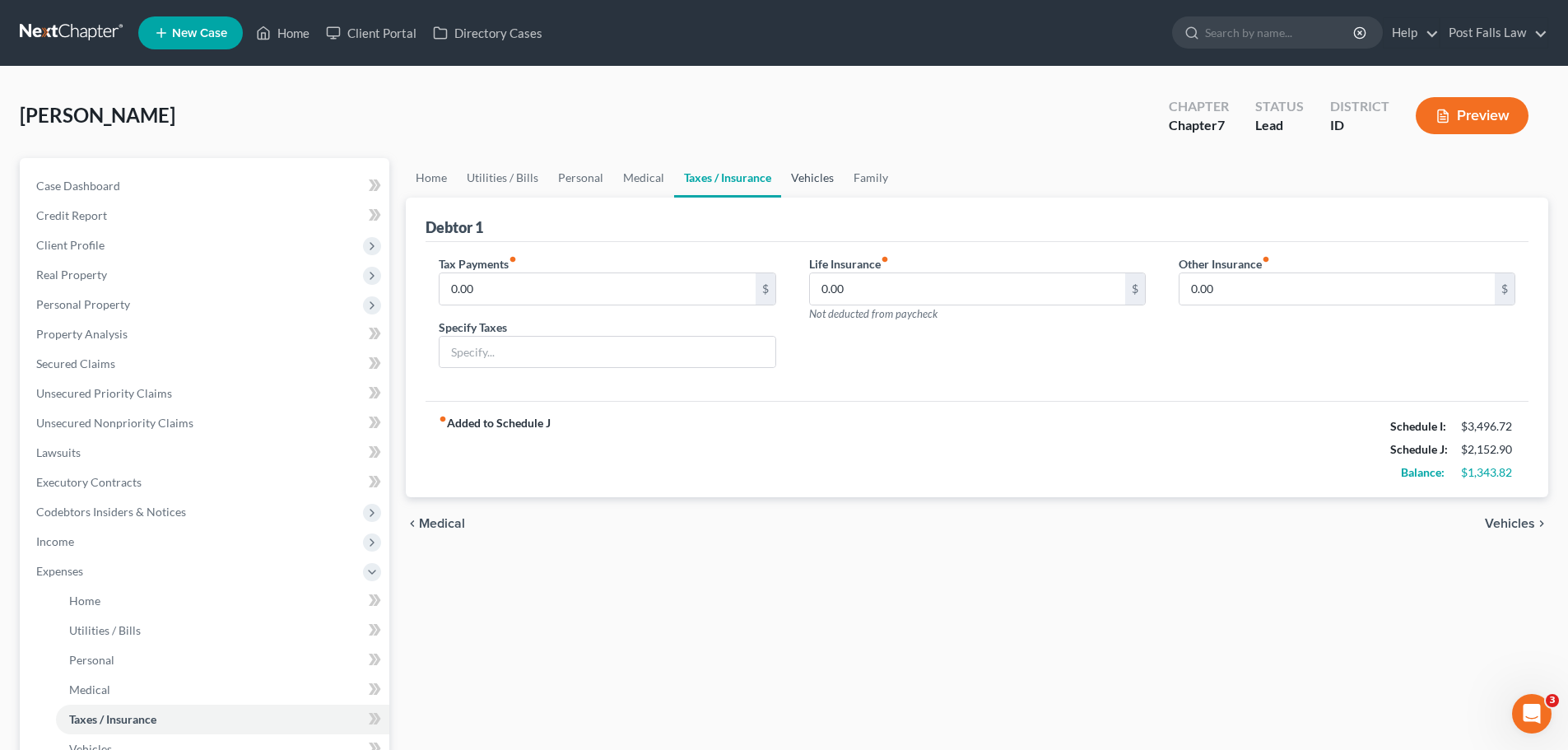
click at [834, 181] on link "Vehicles" at bounding box center [812, 178] width 62 height 40
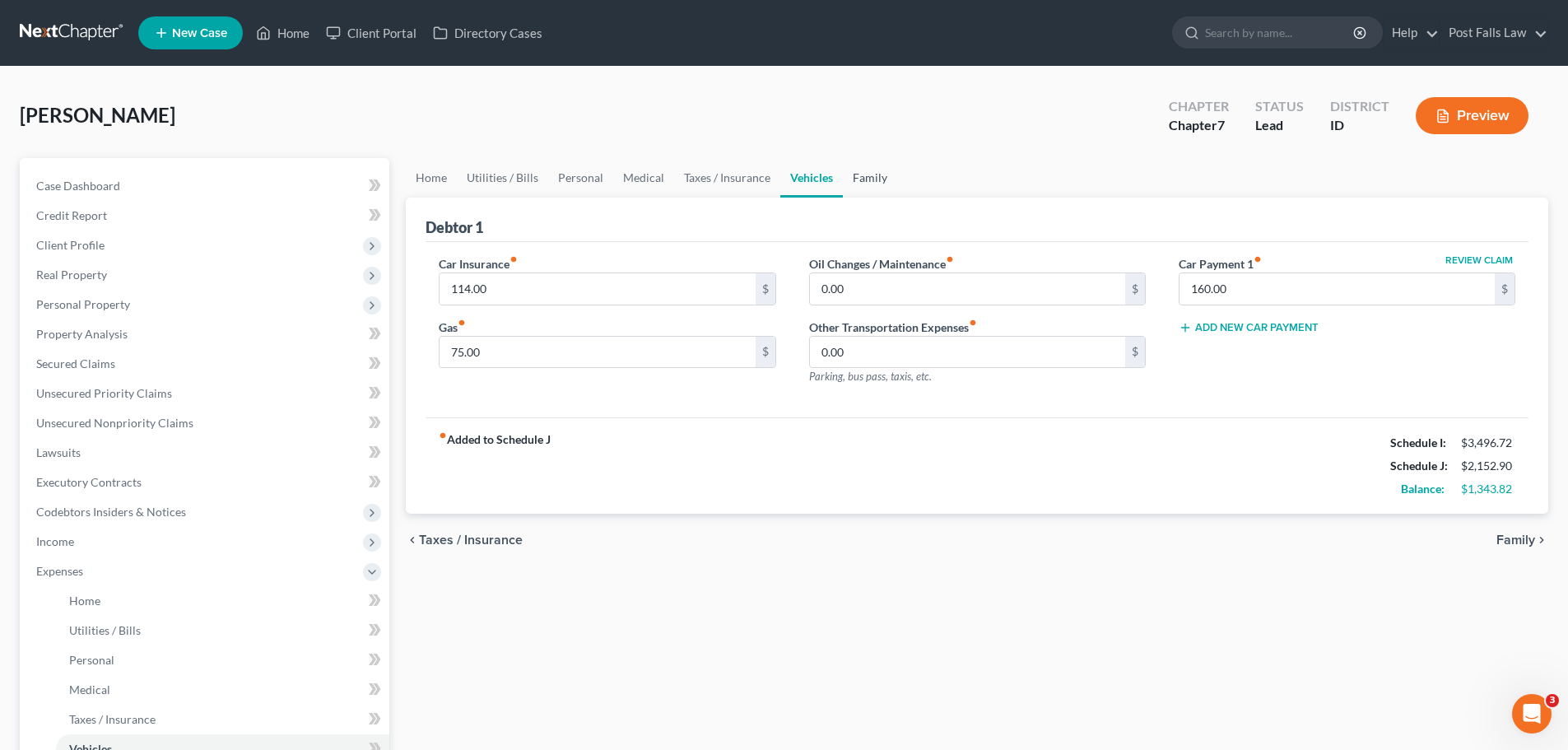
click at [882, 177] on link "Family" at bounding box center [870, 178] width 55 height 40
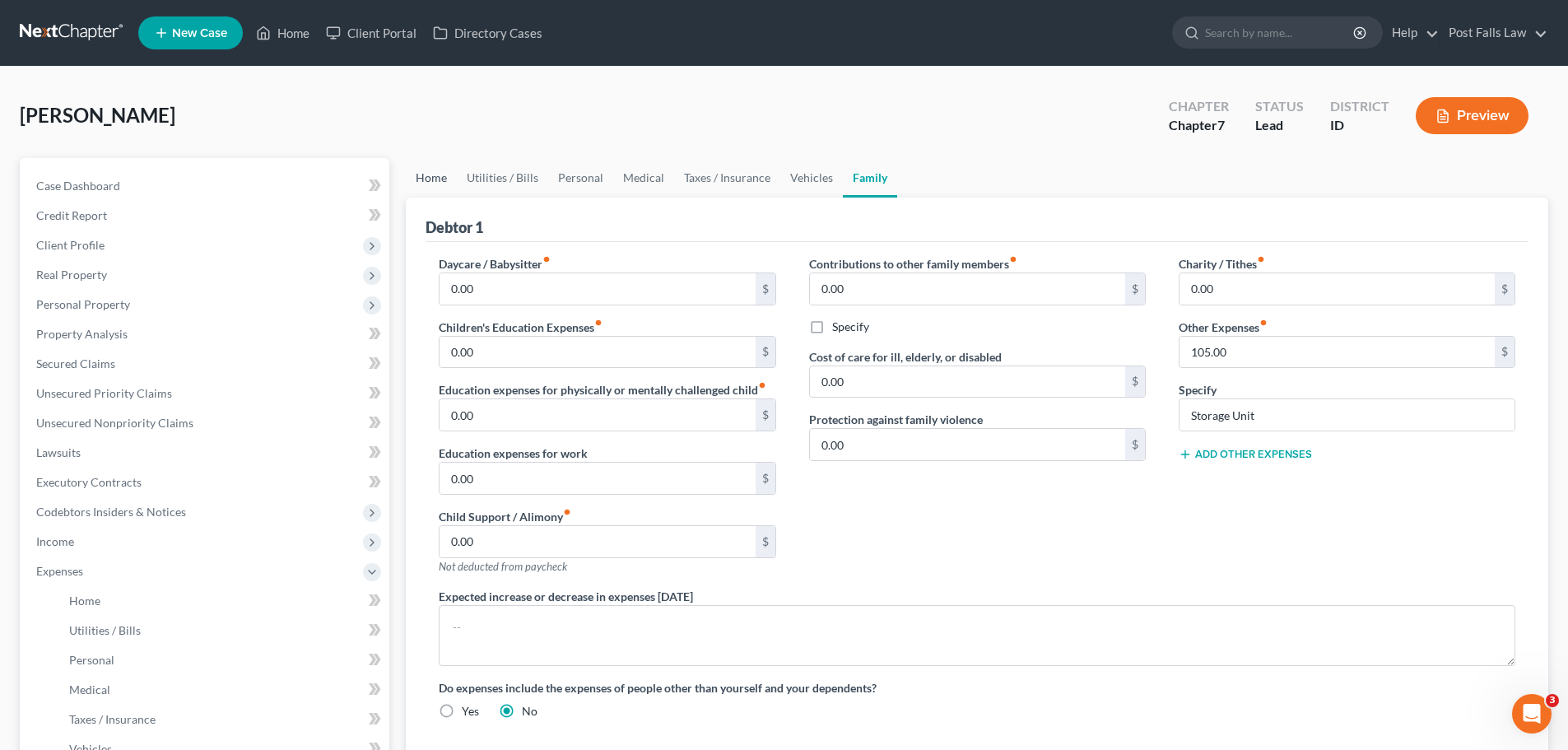
click at [420, 178] on link "Home" at bounding box center [431, 178] width 51 height 40
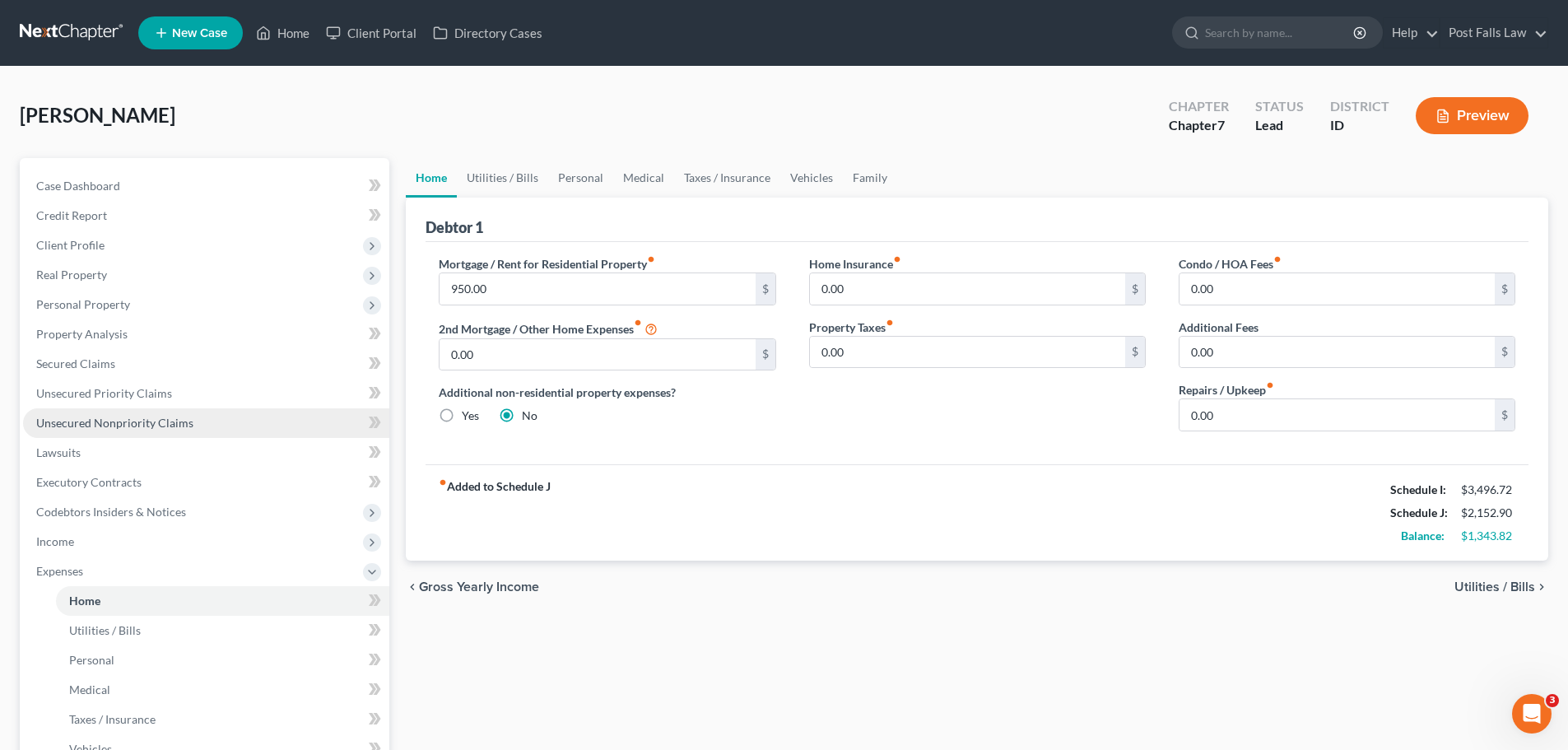
click at [94, 428] on span "Unsecured Nonpriority Claims" at bounding box center [114, 423] width 157 height 14
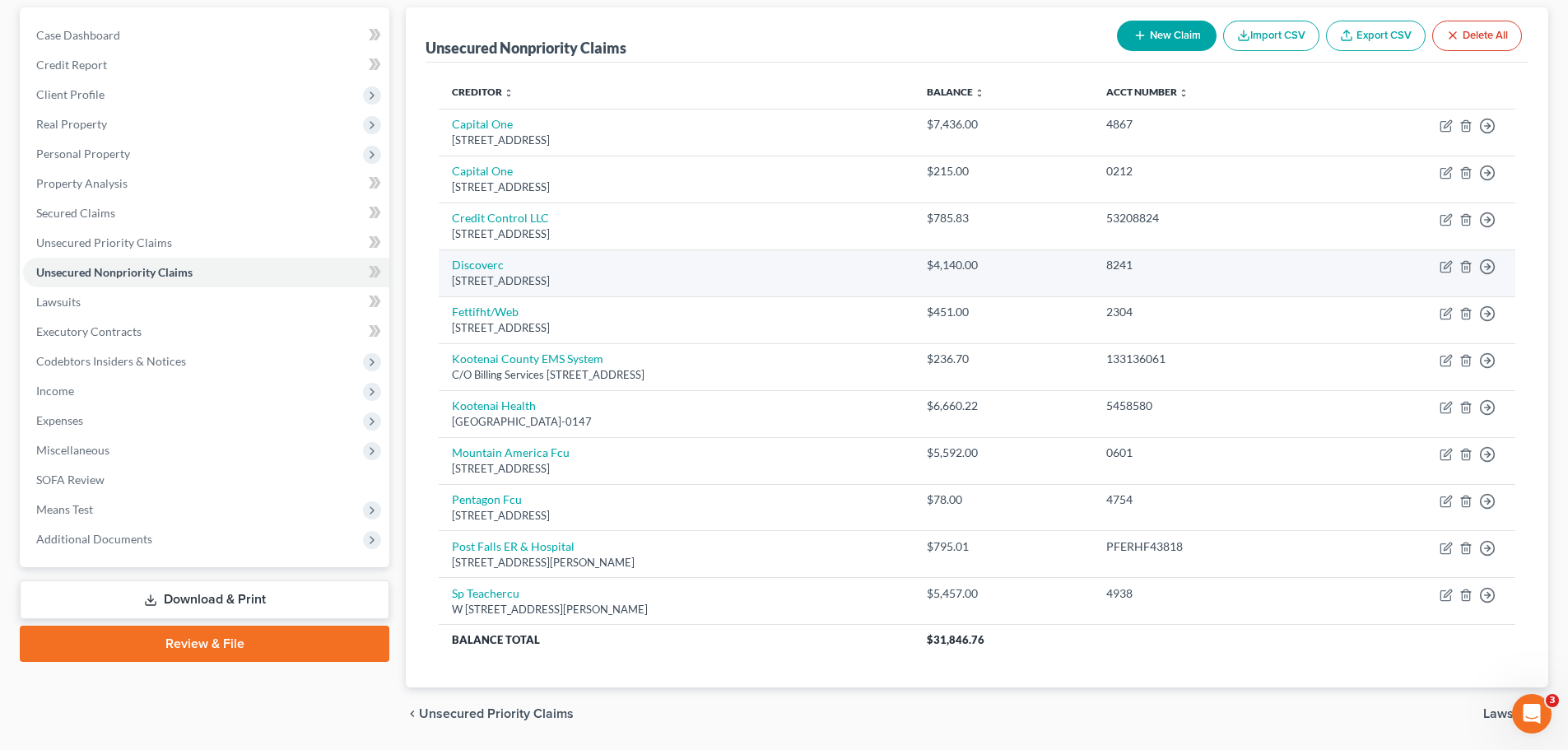
scroll to position [121, 0]
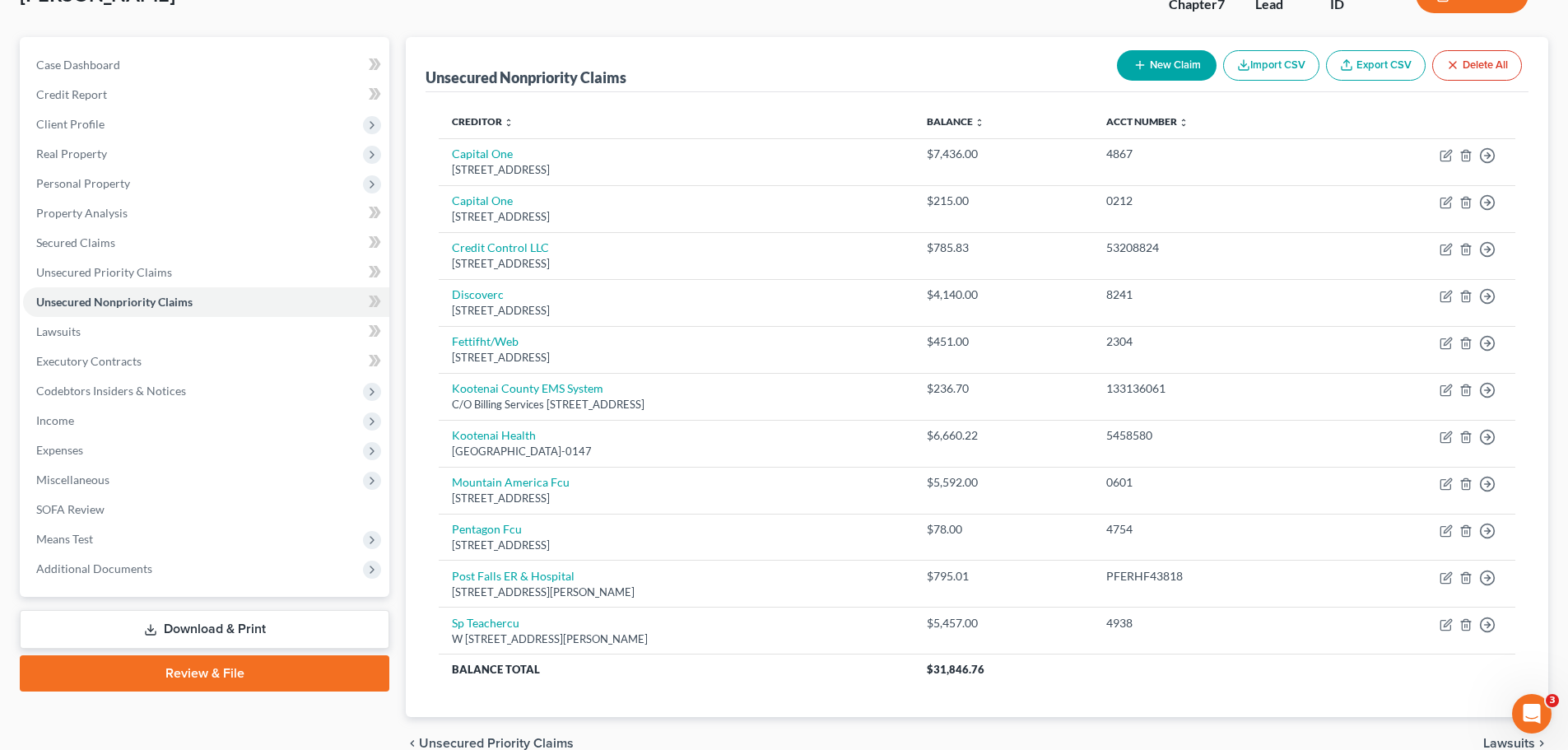
click at [1169, 67] on button "New Claim" at bounding box center [1167, 65] width 100 height 30
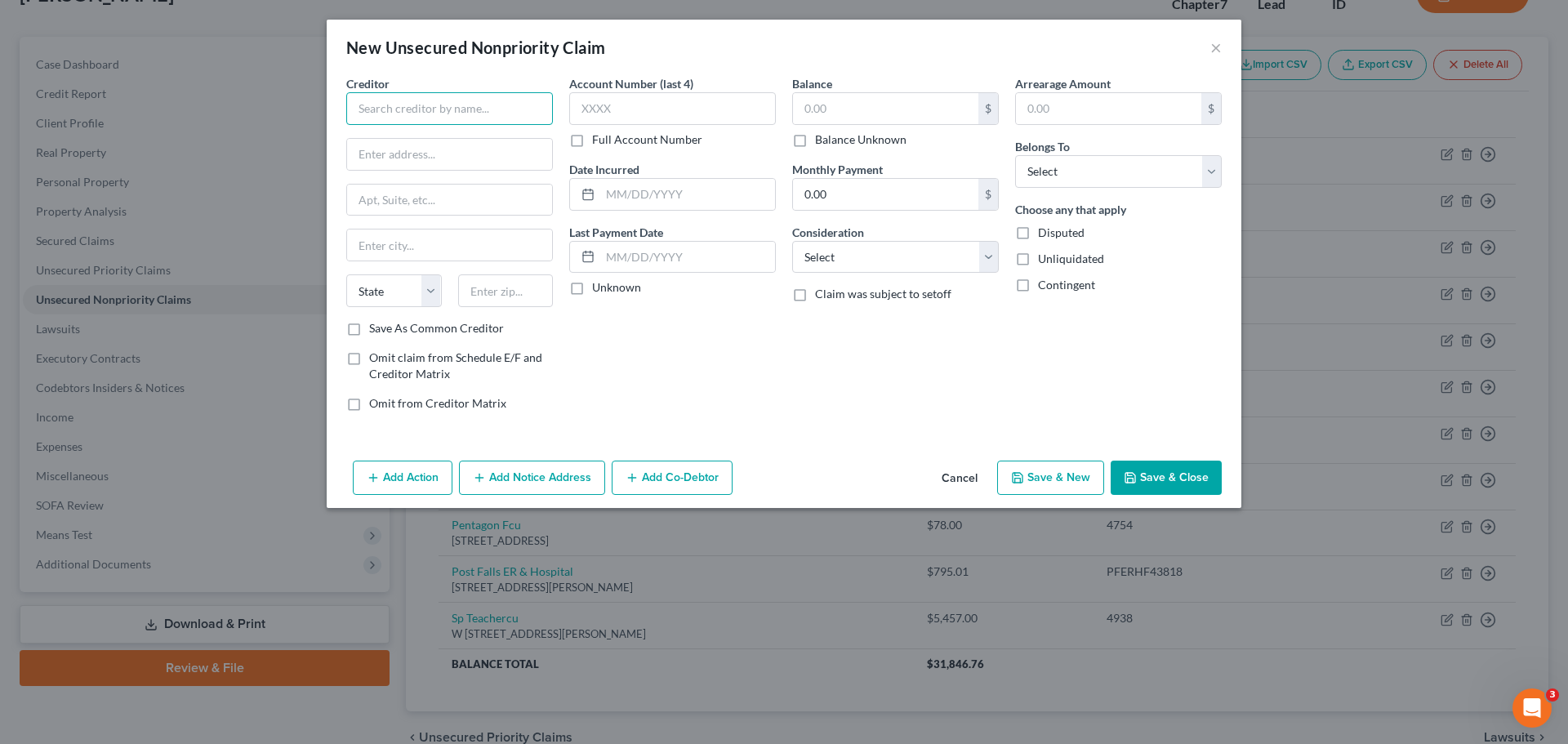
click at [487, 109] on input "text" at bounding box center [449, 109] width 207 height 33
click at [396, 98] on input "text" at bounding box center [449, 109] width 207 height 33
type input "Chapman Financial Services"
type input "PO Box 7100"
type input "Coeur d' Alene"
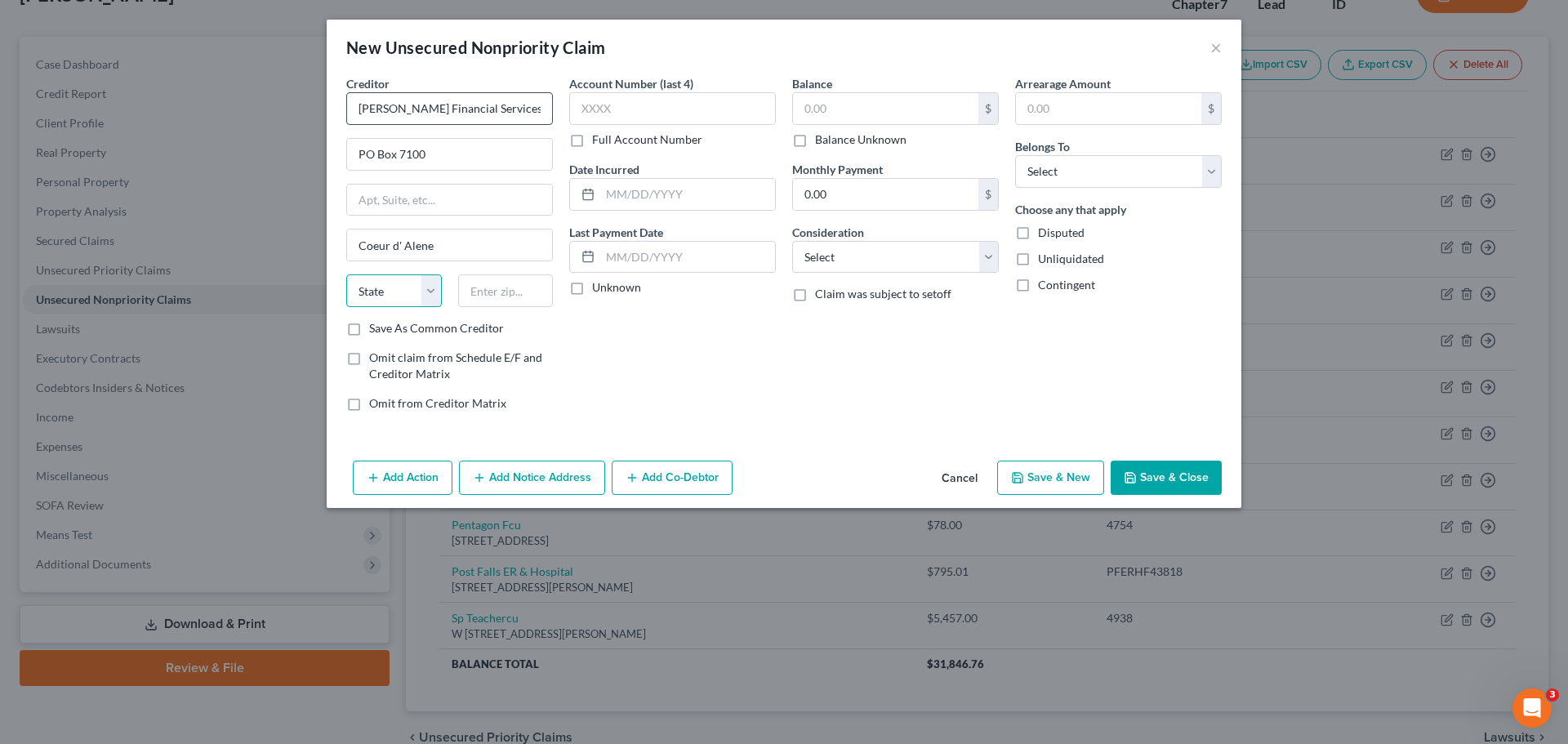
select select "13"
type input "83816"
click at [646, 116] on input "text" at bounding box center [672, 109] width 207 height 33
type input "Coeur D Alene"
click at [592, 143] on label "Full Account Number" at bounding box center [647, 139] width 110 height 16
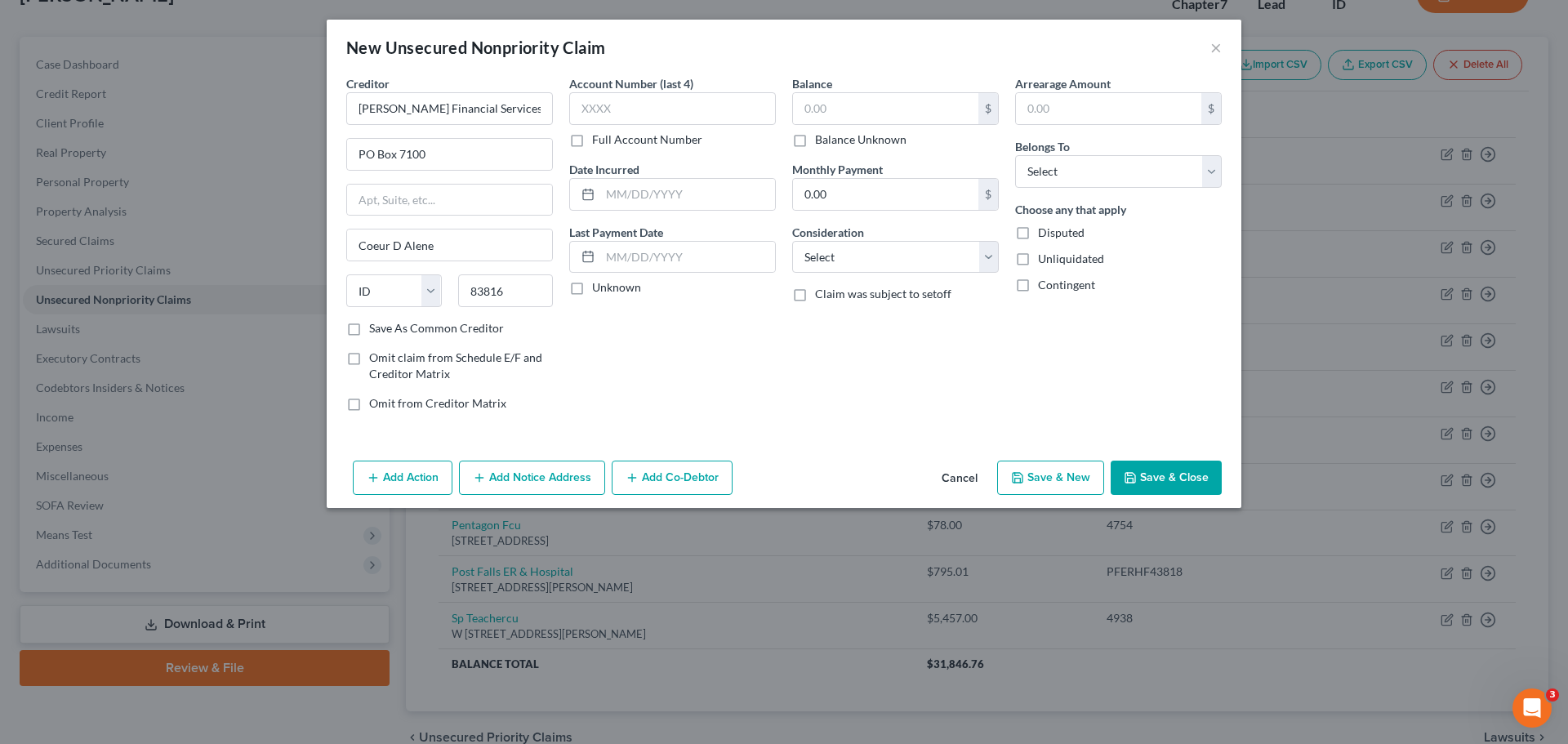
click at [599, 142] on input "Full Account Number" at bounding box center [603, 137] width 10 height 10
click at [603, 121] on input "text" at bounding box center [672, 109] width 207 height 33
type input "20948"
click at [853, 106] on input "text" at bounding box center [886, 109] width 185 height 31
type input "7"
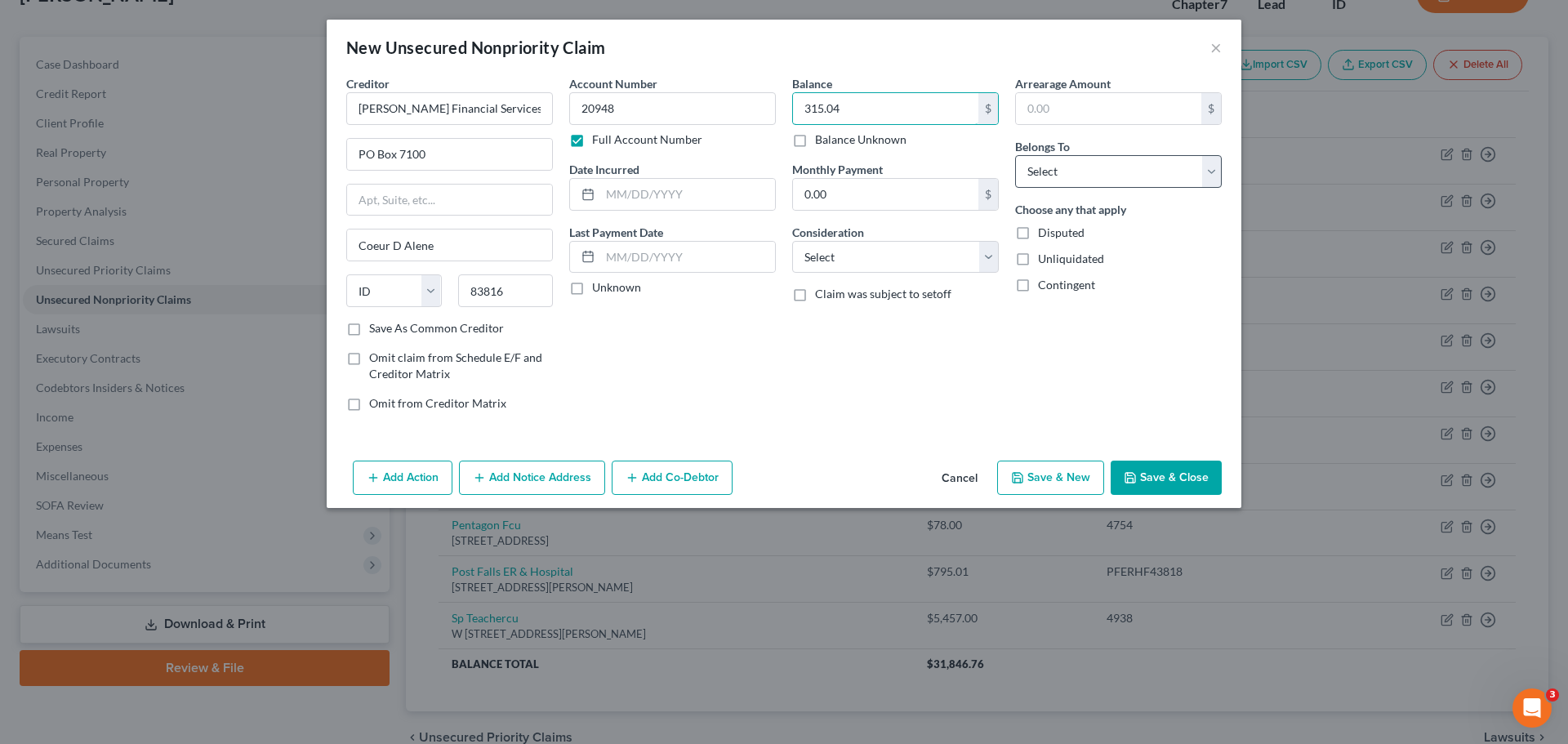
type input "315.04"
click at [1201, 176] on select "Select Debtor 1 Only Debtor 2 Only Debtor 1 And Debtor 2 Only At Least One Of T…" at bounding box center [1118, 171] width 207 height 33
select select "0"
click at [1015, 155] on select "Select Debtor 1 Only Debtor 2 Only Debtor 1 And Debtor 2 Only At Least One Of T…" at bounding box center [1118, 171] width 207 height 33
click at [987, 263] on select "Select Cable / Satellite Services Collection Agency Credit Card Debt Debt Couns…" at bounding box center [895, 257] width 207 height 33
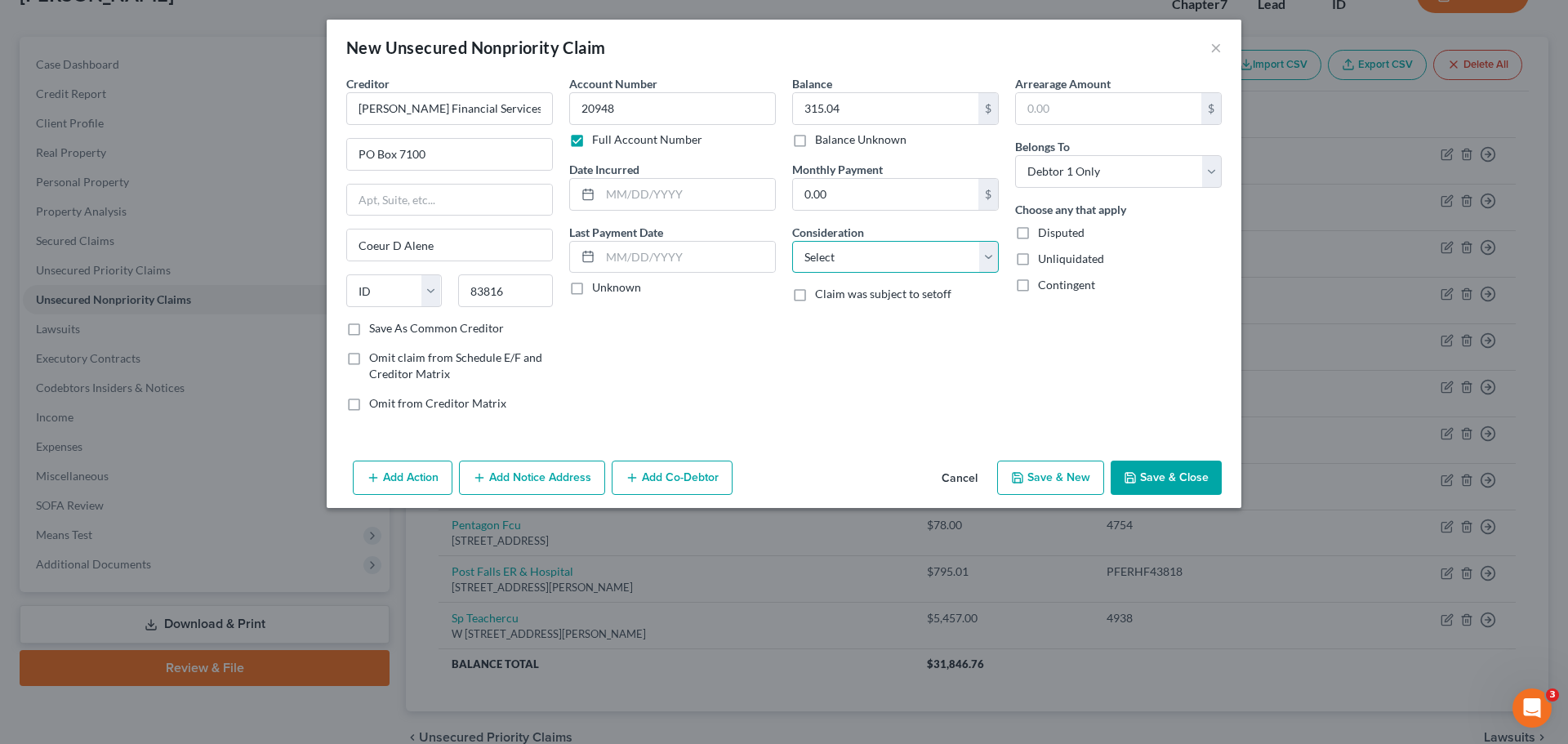
select select "1"
click at [792, 241] on select "Select Cable / Satellite Services Collection Agency Credit Card Debt Debt Couns…" at bounding box center [895, 257] width 207 height 33
click at [1160, 466] on button "Save & Close" at bounding box center [1166, 477] width 111 height 35
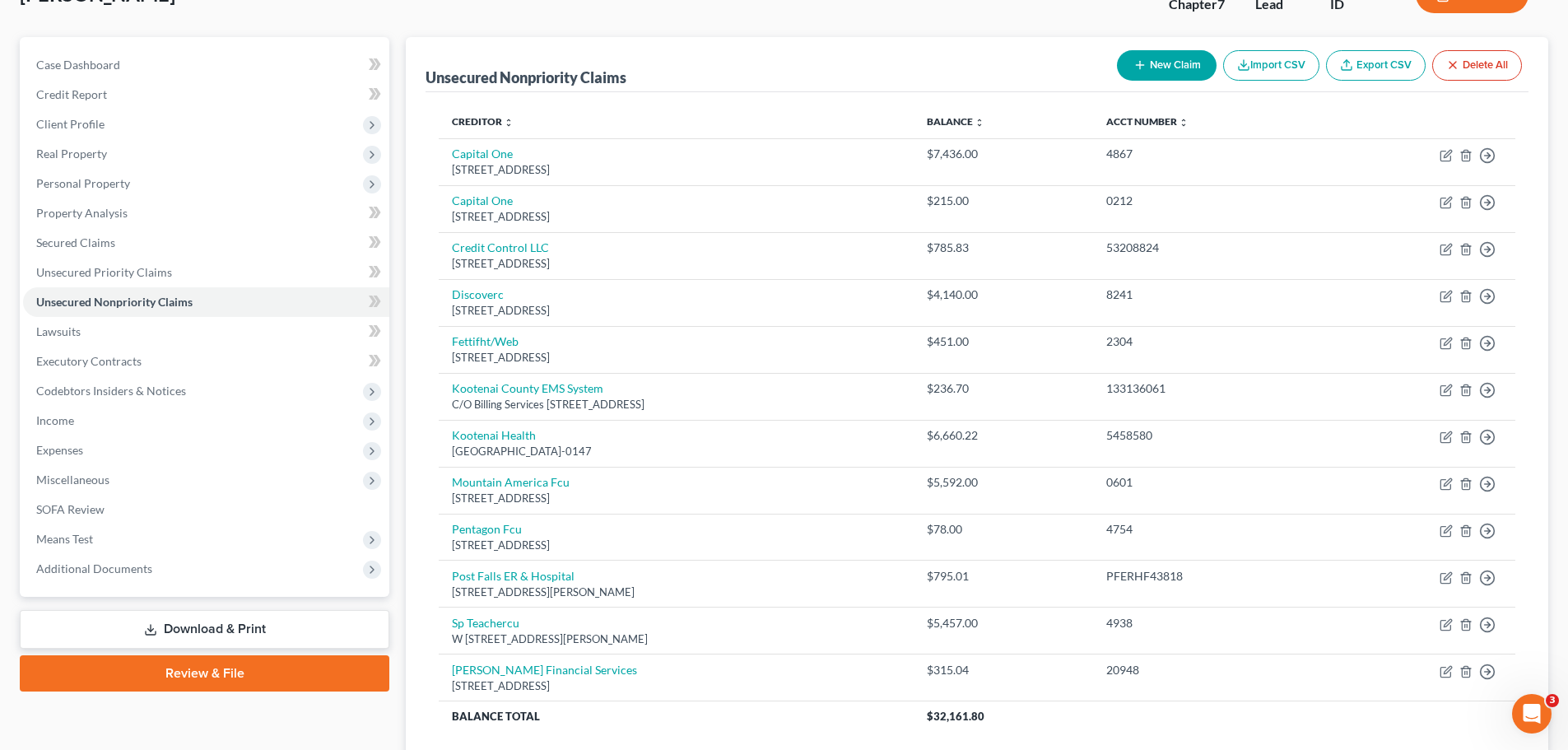
click at [1140, 60] on icon "button" at bounding box center [1140, 65] width 13 height 13
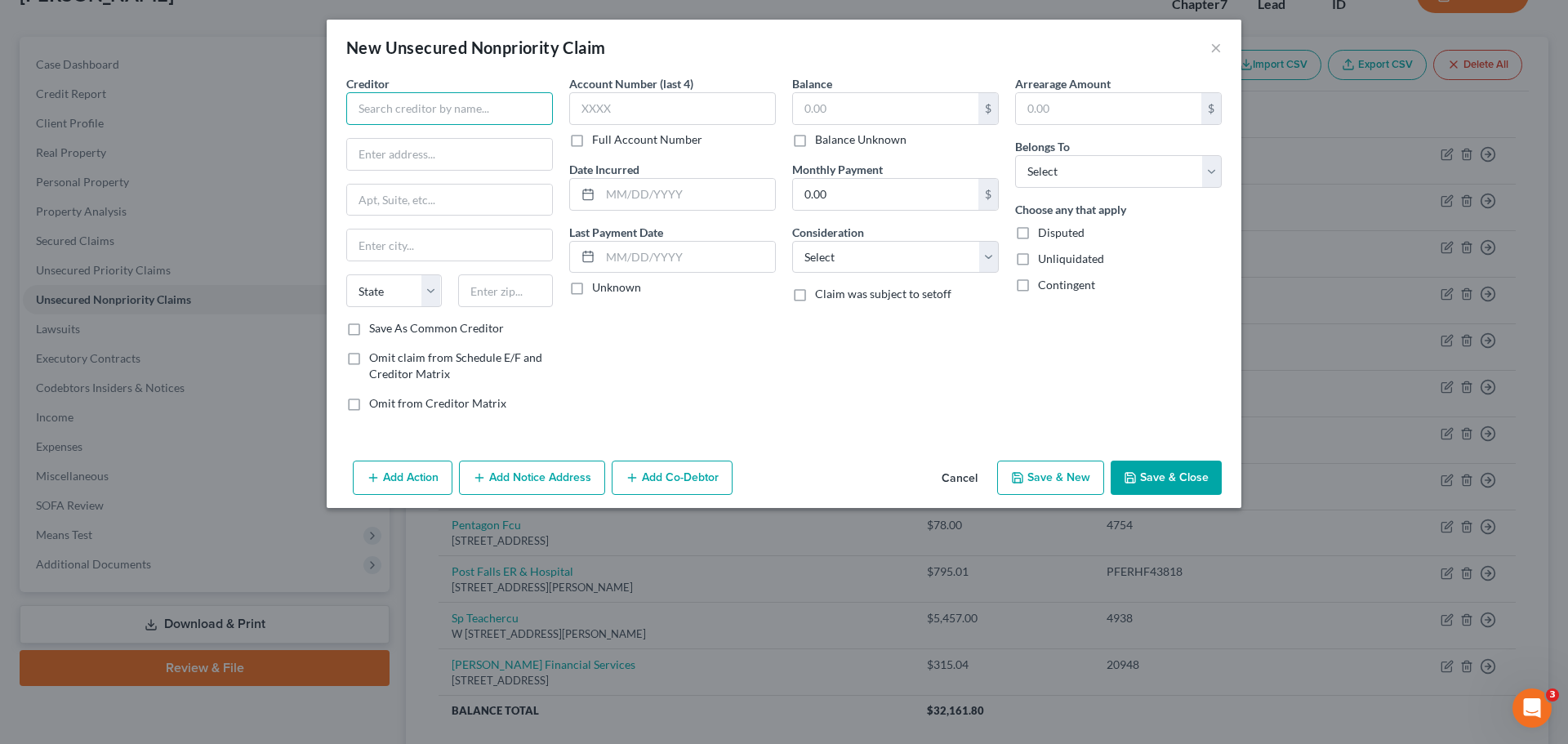
click at [468, 106] on input "text" at bounding box center [449, 109] width 207 height 33
type input "F"
type input "Affirm"
click at [888, 116] on input "text" at bounding box center [886, 109] width 185 height 31
type input "530.28"
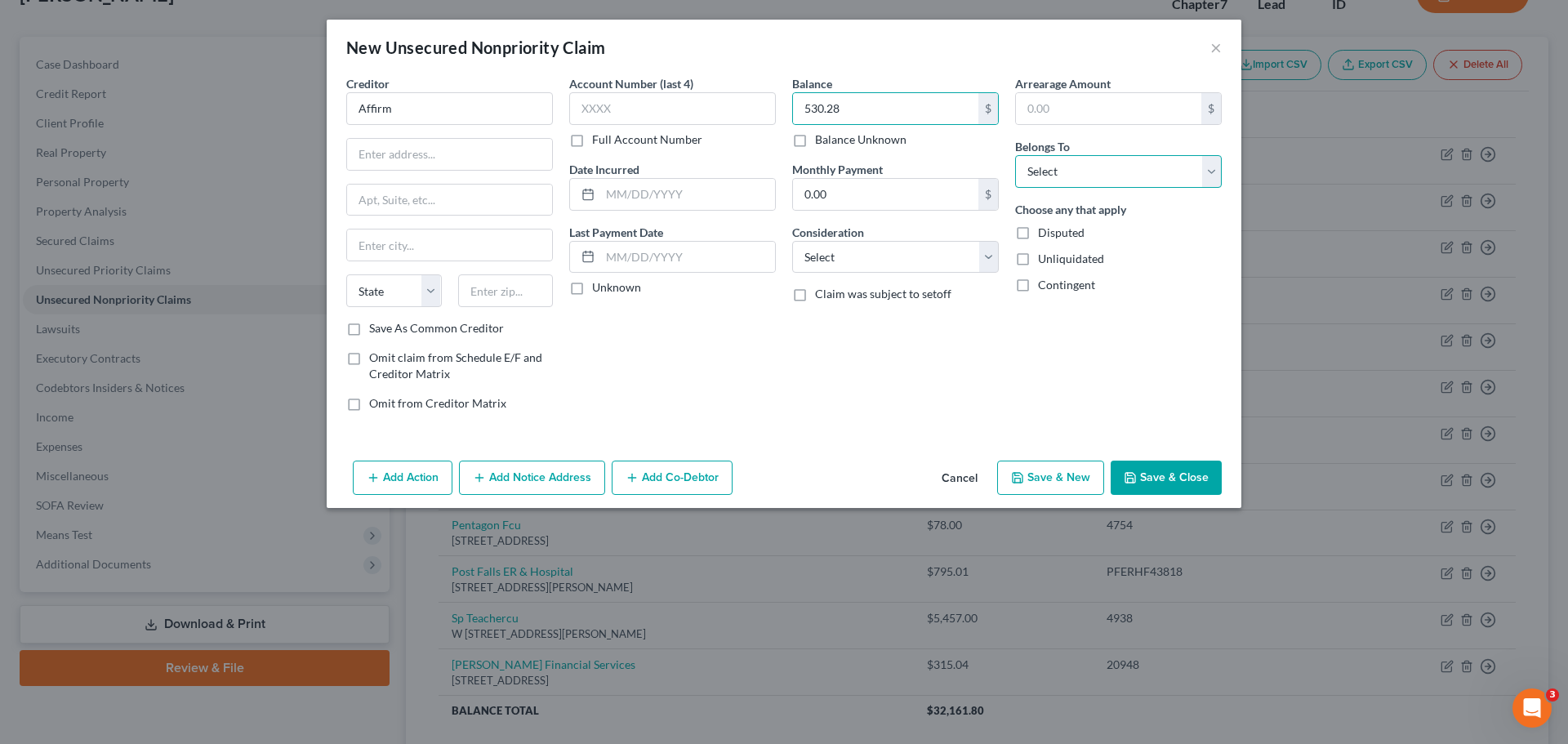
click at [1205, 182] on select "Select Debtor 1 Only Debtor 2 Only Debtor 1 And Debtor 2 Only At Least One Of T…" at bounding box center [1118, 171] width 207 height 33
select select "0"
click at [1015, 155] on select "Select Debtor 1 Only Debtor 2 Only Debtor 1 And Debtor 2 Only At Least One Of T…" at bounding box center [1118, 171] width 207 height 33
click at [849, 190] on input "0.00" at bounding box center [886, 194] width 185 height 31
type input "132.58"
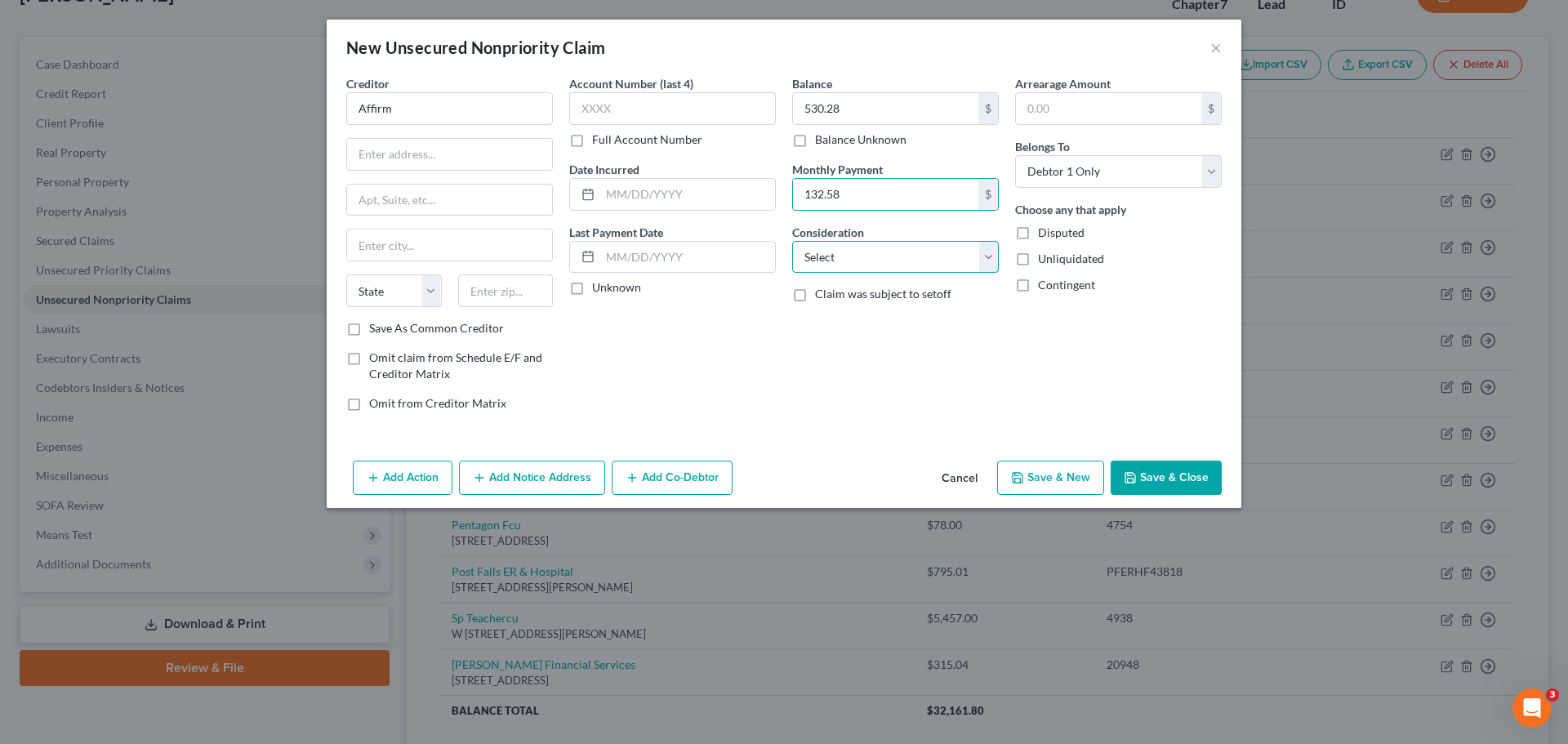
click at [986, 254] on select "Select Cable / Satellite Services Collection Agency Credit Card Debt Debt Couns…" at bounding box center [895, 257] width 207 height 33
select select "14"
click at [792, 241] on select "Select Cable / Satellite Services Collection Agency Credit Card Debt Debt Couns…" at bounding box center [895, 257] width 207 height 33
click at [849, 322] on input "text" at bounding box center [895, 319] width 205 height 31
type input "Amazon Purchase for E-Bike"
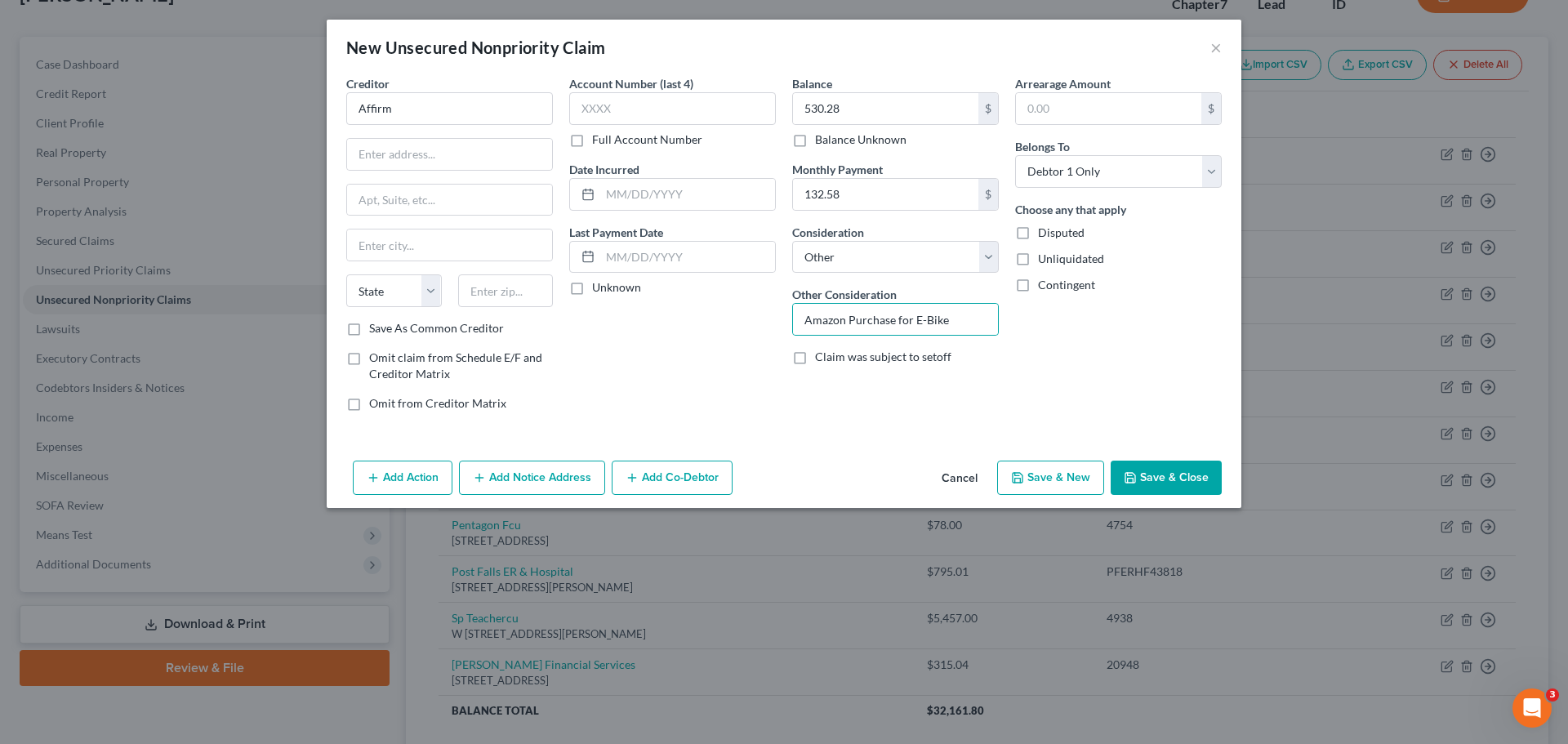
click at [592, 142] on label "Full Account Number" at bounding box center [647, 139] width 110 height 16
click at [599, 142] on input "Full Account Number" at bounding box center [603, 137] width 10 height 10
click at [587, 116] on input "text" at bounding box center [672, 109] width 207 height 33
type input "QP9Q-8W2S"
click at [390, 159] on input "text" at bounding box center [449, 153] width 205 height 31
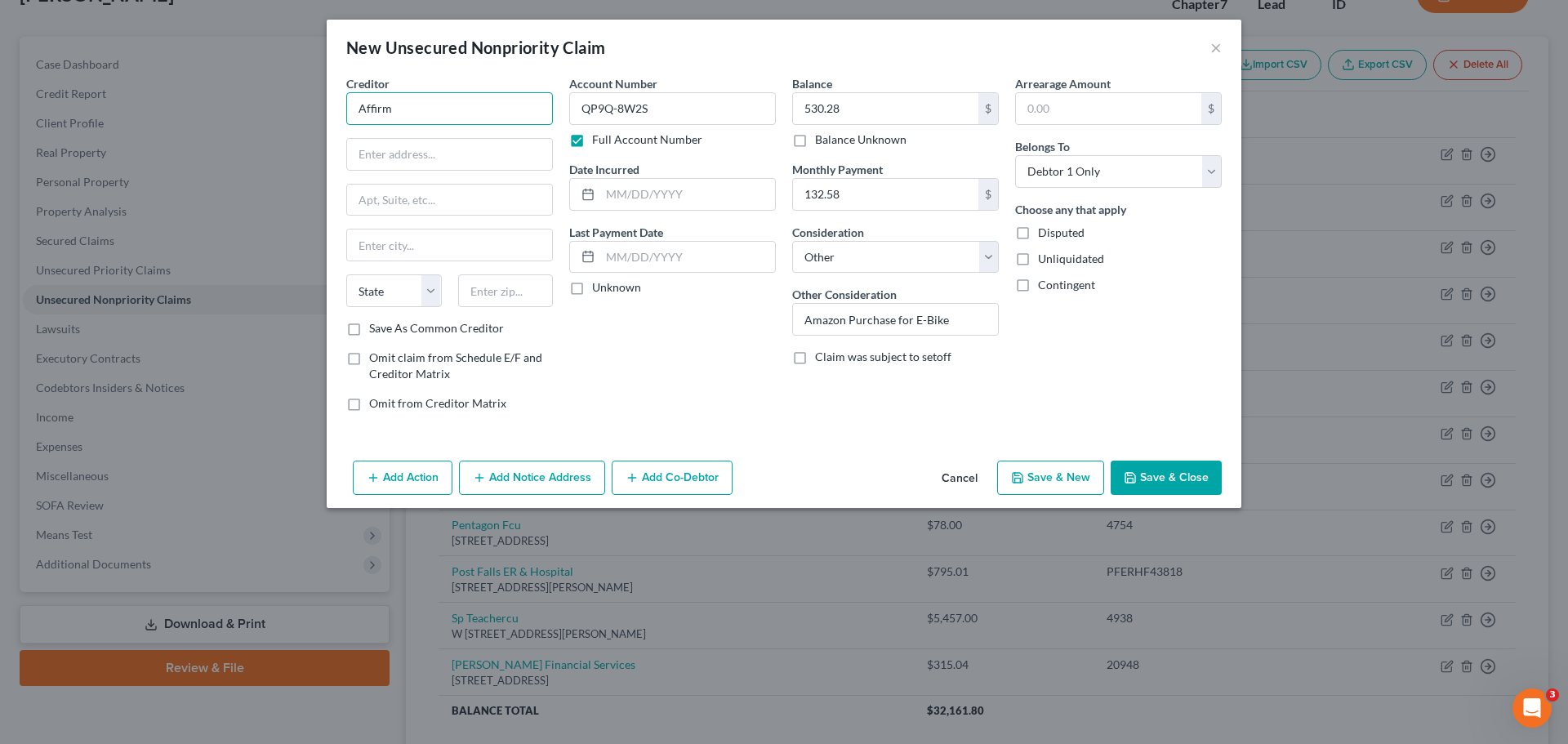
click at [426, 105] on input "Affirm" at bounding box center [449, 109] width 207 height 33
type input "Affirm, Inc"
type input "30 Isabella St"
type input "Floor 4"
type input "Pittsburgh"
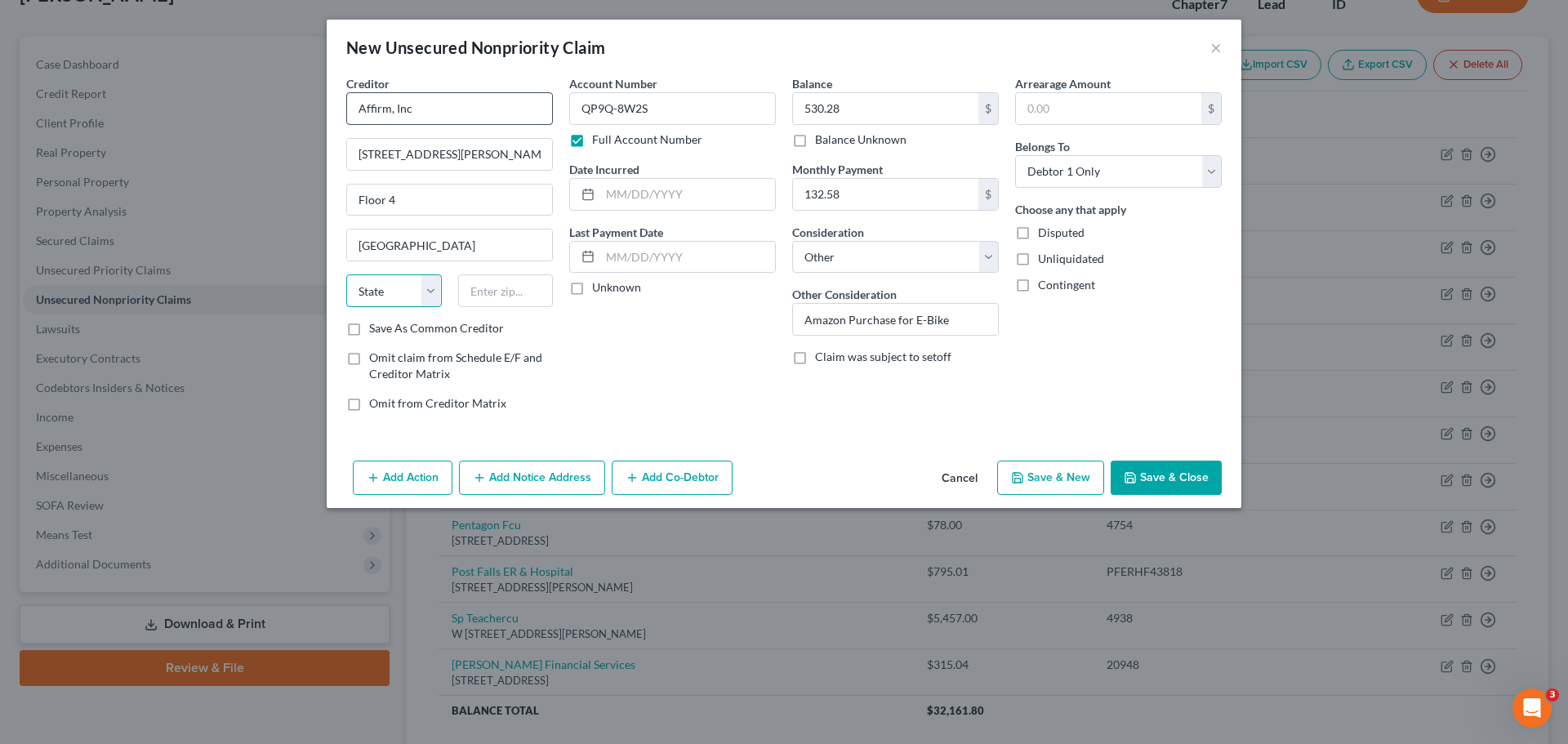
select select "39"
type input "15212"
click at [1163, 469] on button "Save & Close" at bounding box center [1166, 477] width 111 height 35
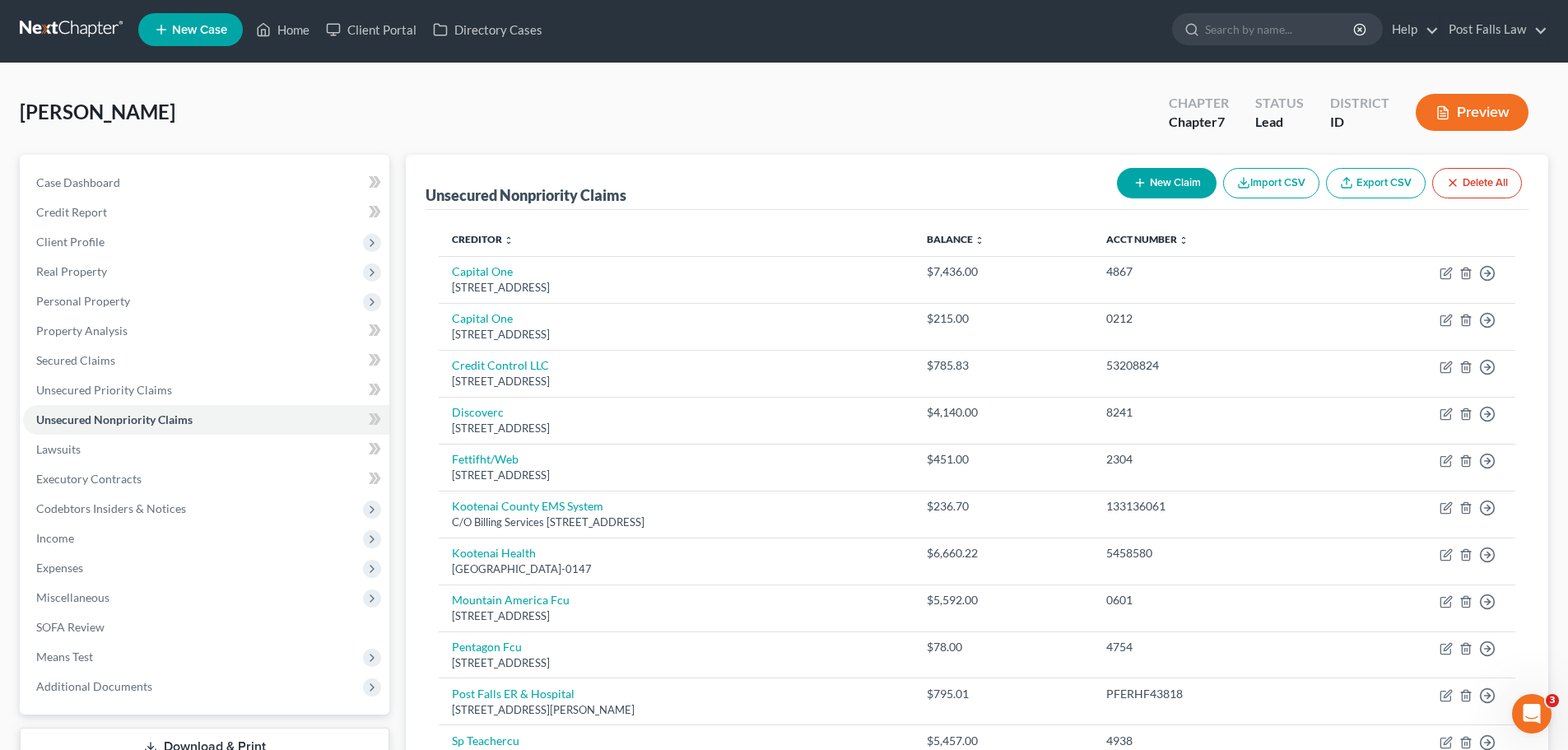
scroll to position [0, 0]
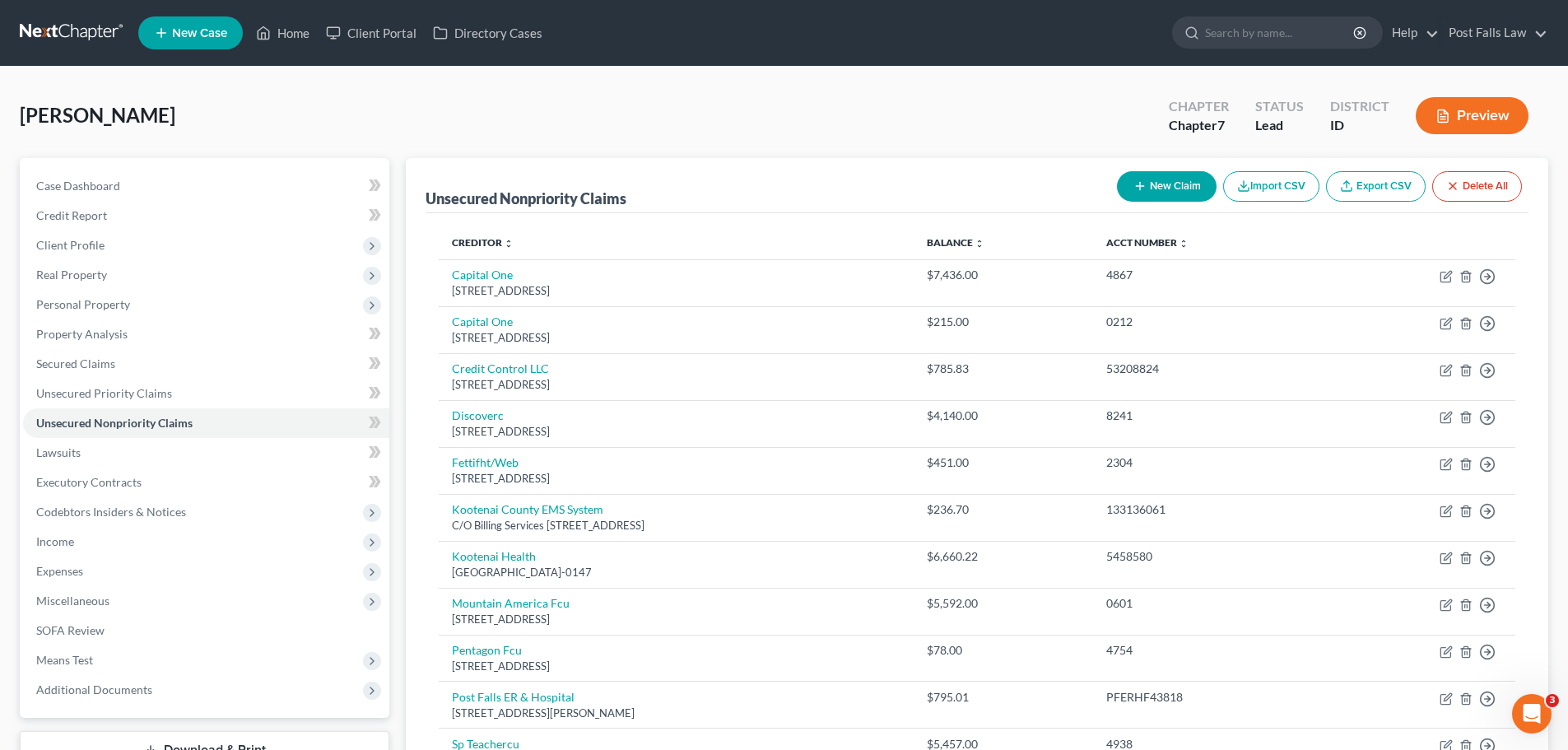
click at [1447, 112] on icon "button" at bounding box center [1443, 116] width 15 height 15
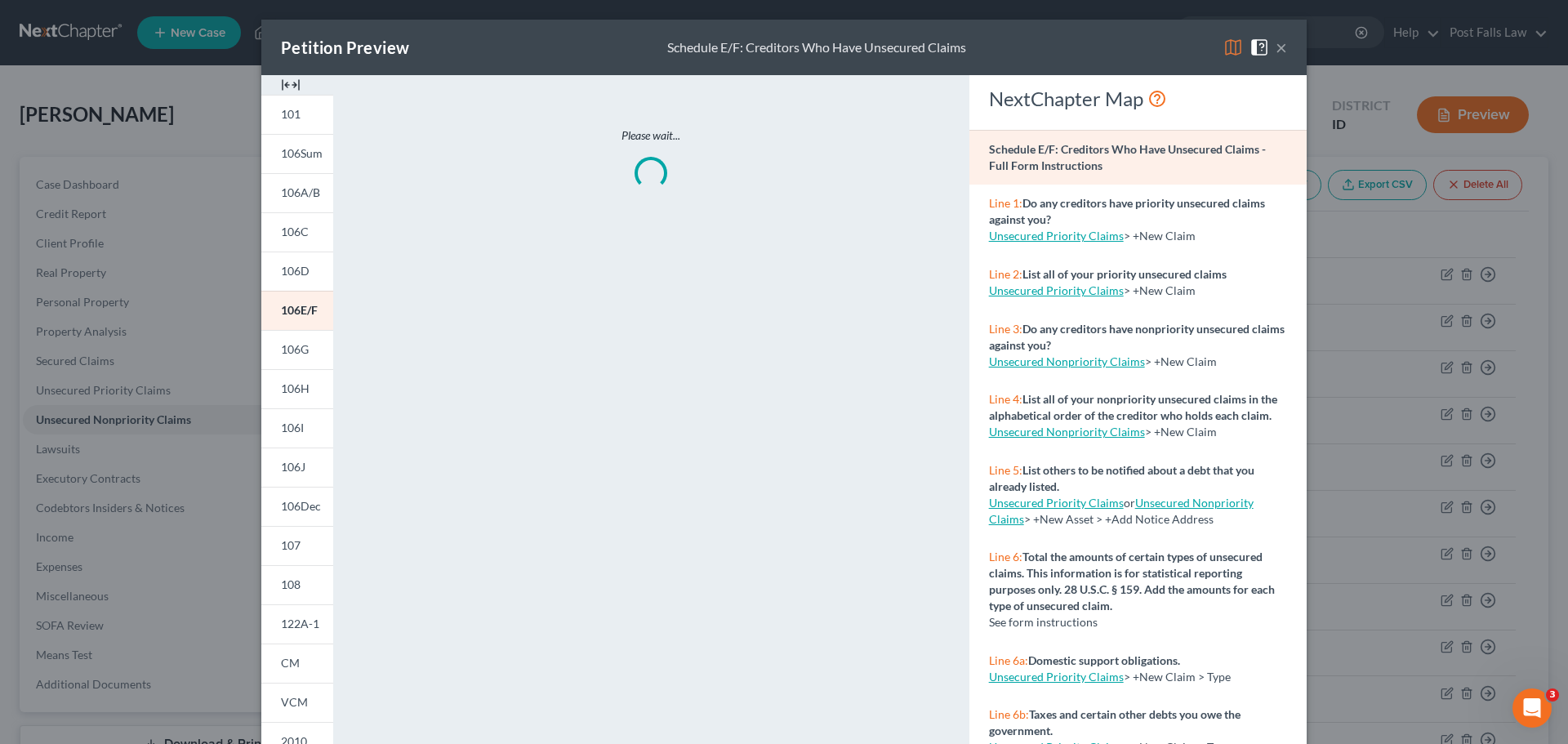
click at [288, 82] on img at bounding box center [290, 84] width 20 height 20
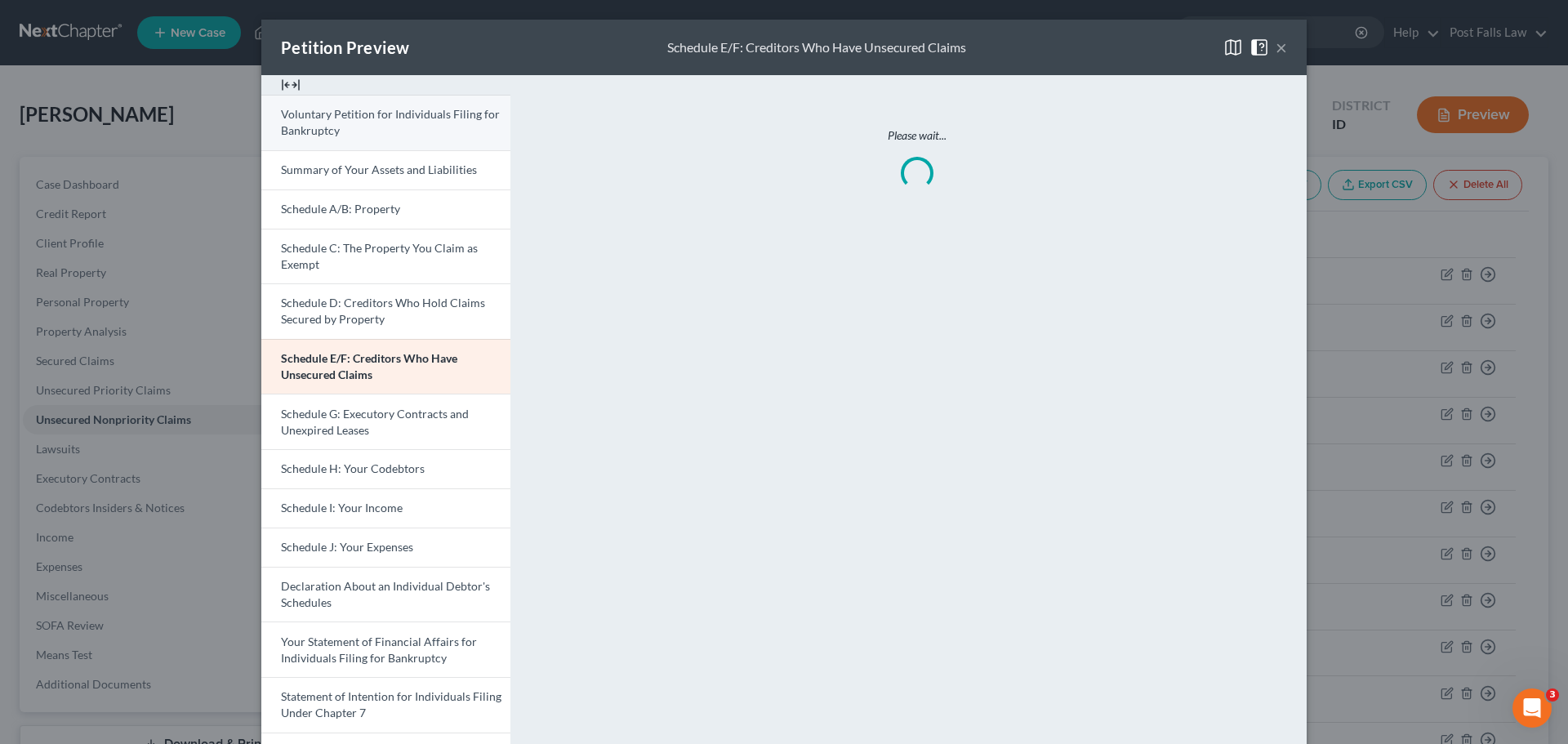
click at [324, 113] on span "Voluntary Petition for Individuals Filing for Bankruptcy" at bounding box center [390, 122] width 219 height 30
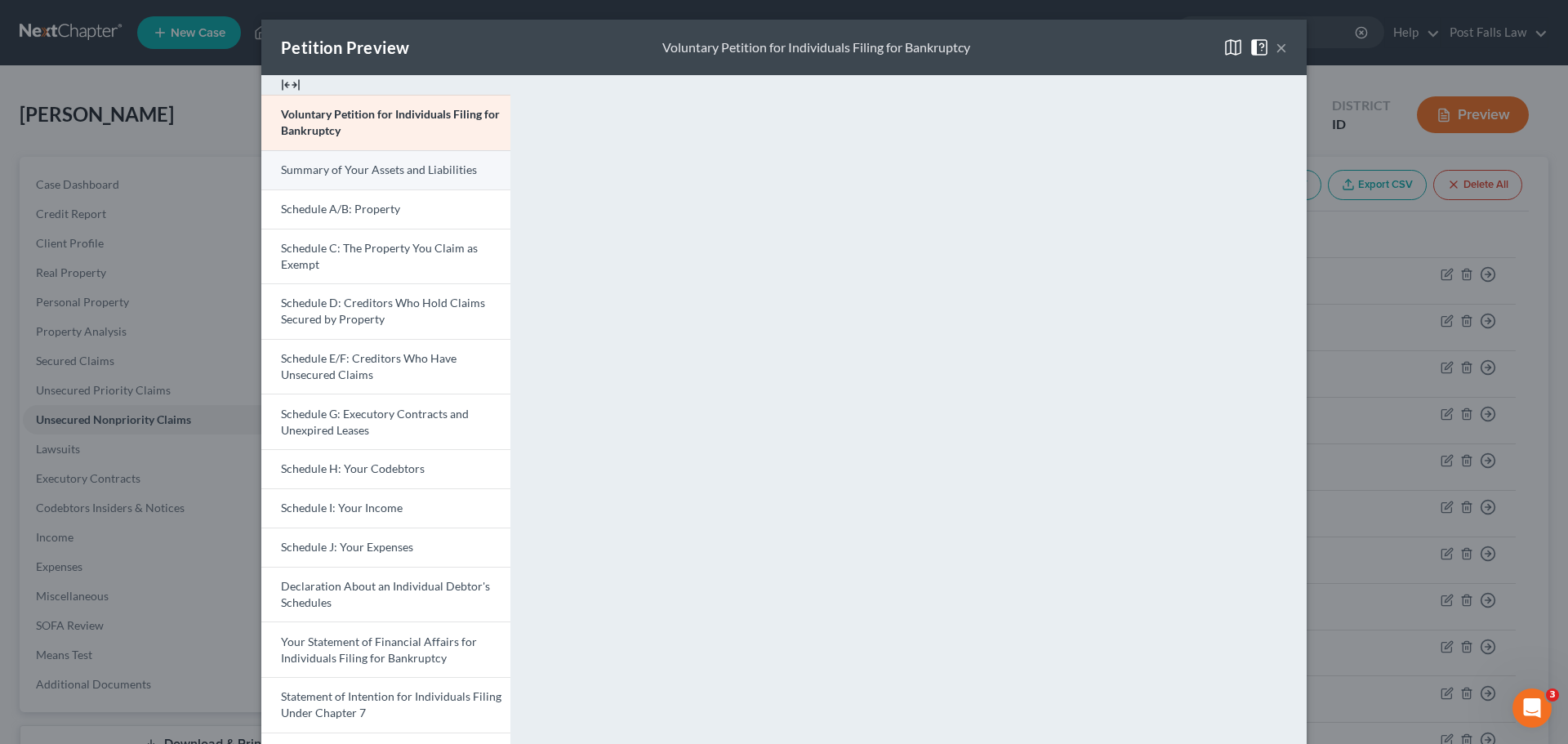
click at [423, 166] on span "Summary of Your Assets and Liabilities" at bounding box center [379, 169] width 196 height 14
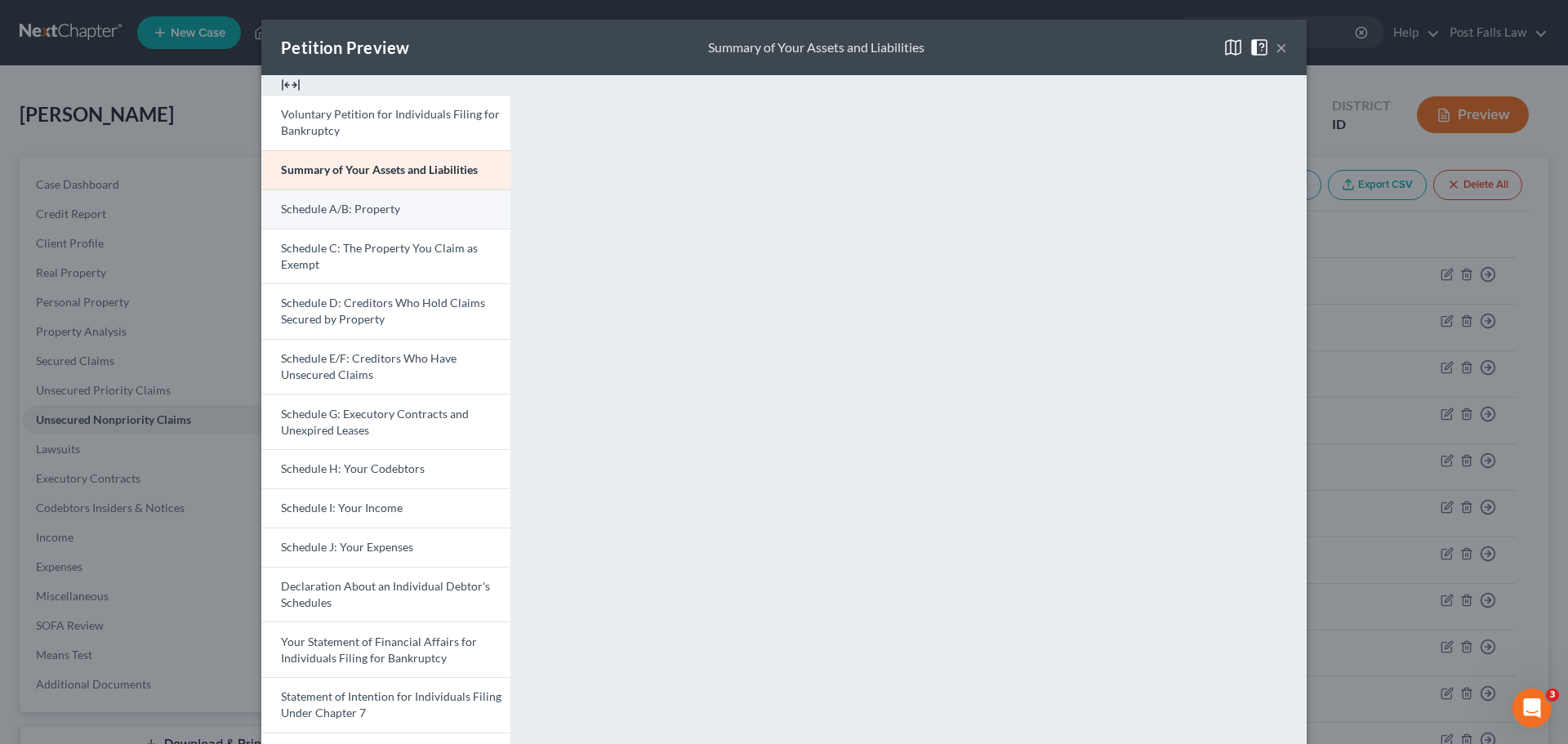
click at [428, 206] on link "Schedule A/B: Property" at bounding box center [385, 210] width 249 height 39
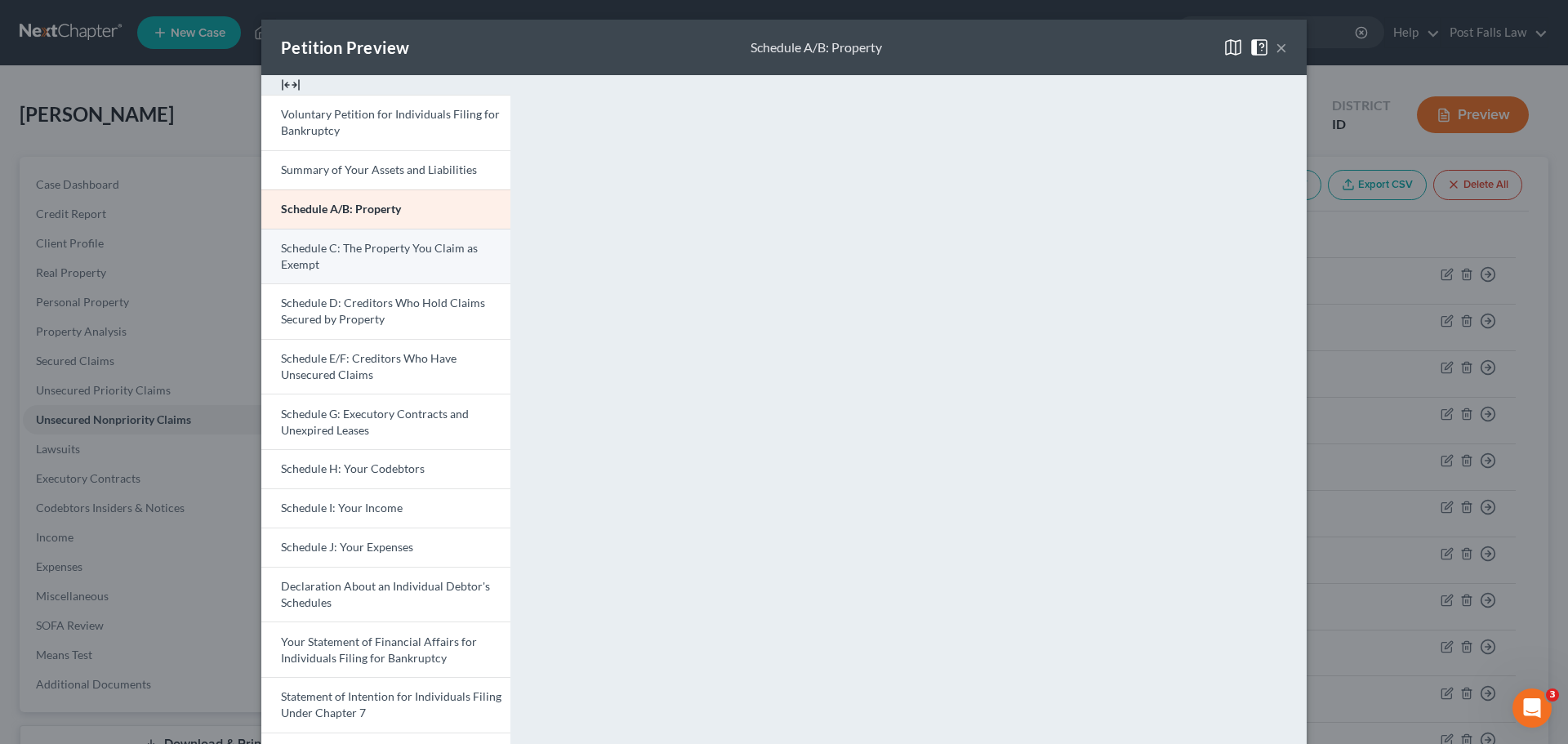
click at [336, 274] on link "Schedule C: The Property You Claim as Exempt" at bounding box center [385, 255] width 249 height 55
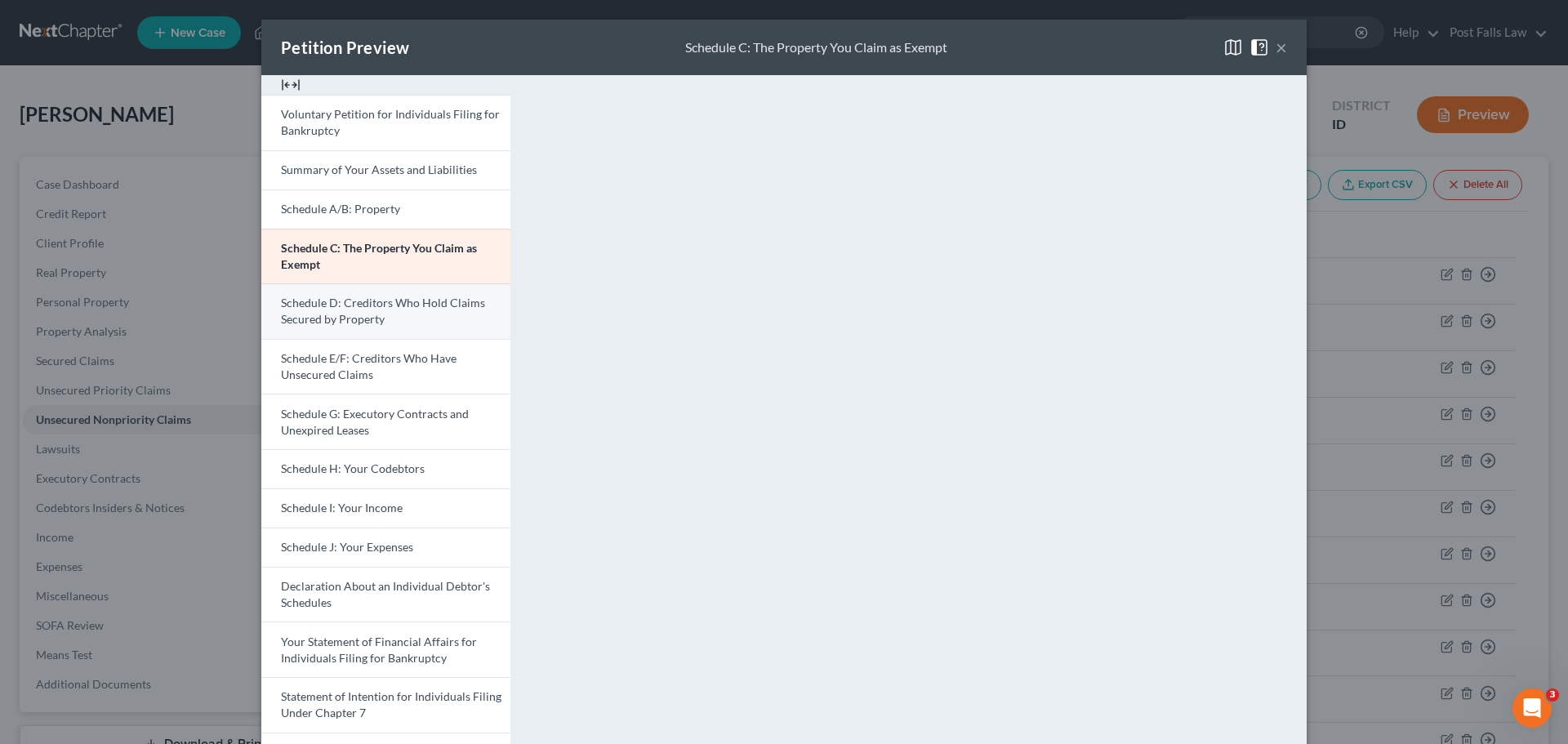
click at [389, 301] on span "Schedule D: Creditors Who Hold Claims Secured by Property" at bounding box center [383, 311] width 204 height 30
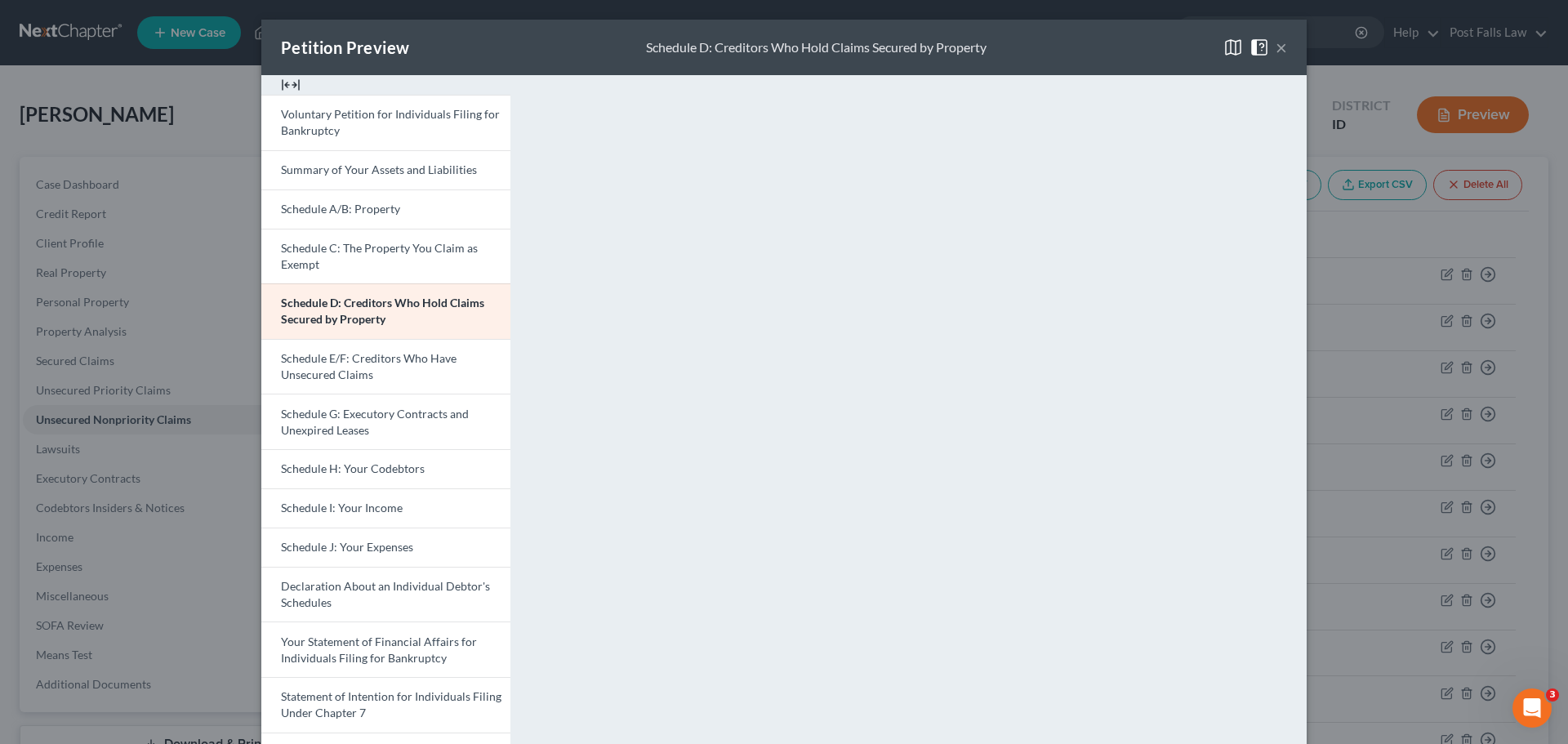
click at [1276, 52] on button "×" at bounding box center [1282, 47] width 11 height 20
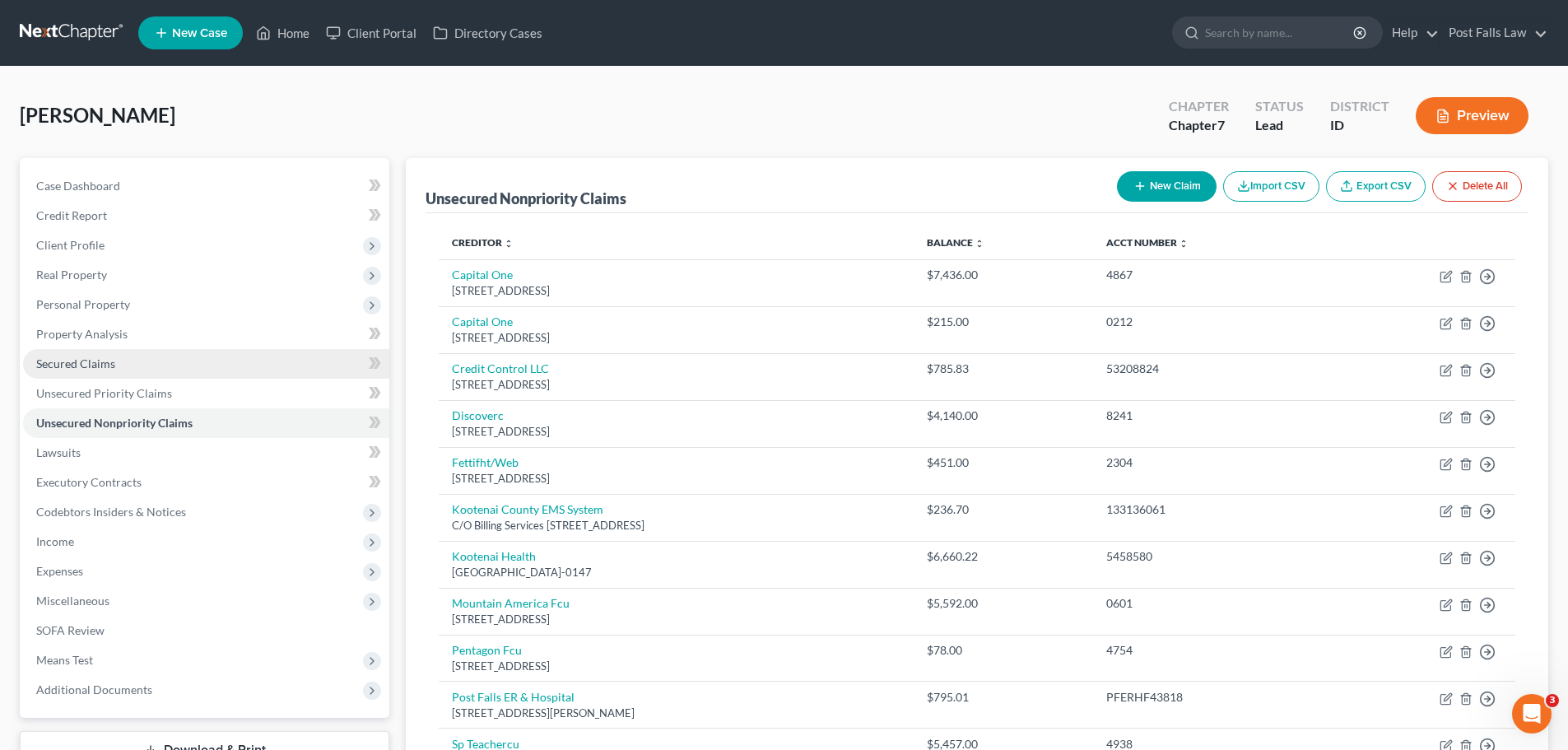
click at [74, 362] on span "Secured Claims" at bounding box center [75, 363] width 79 height 14
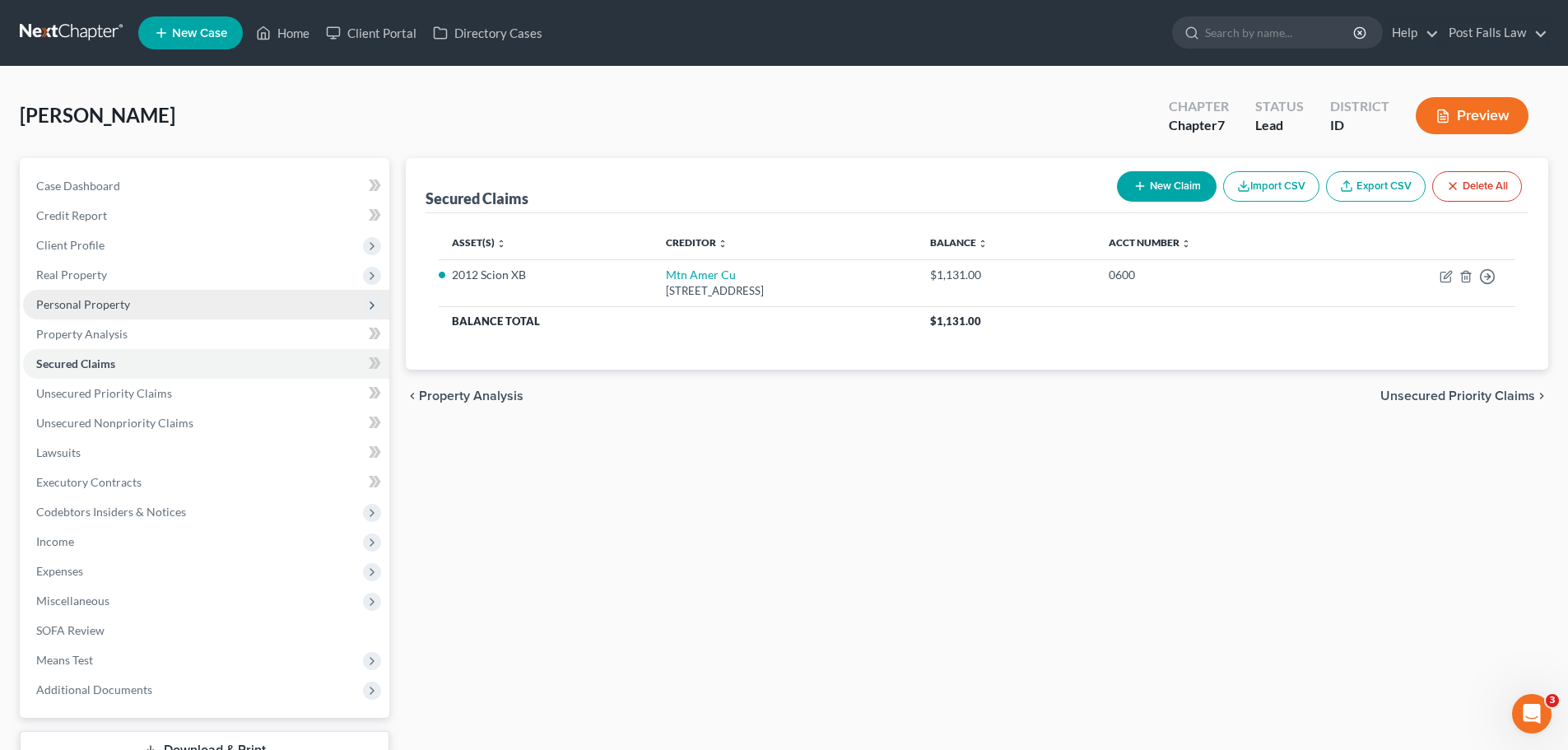
click at [76, 310] on span "Personal Property" at bounding box center [83, 304] width 94 height 14
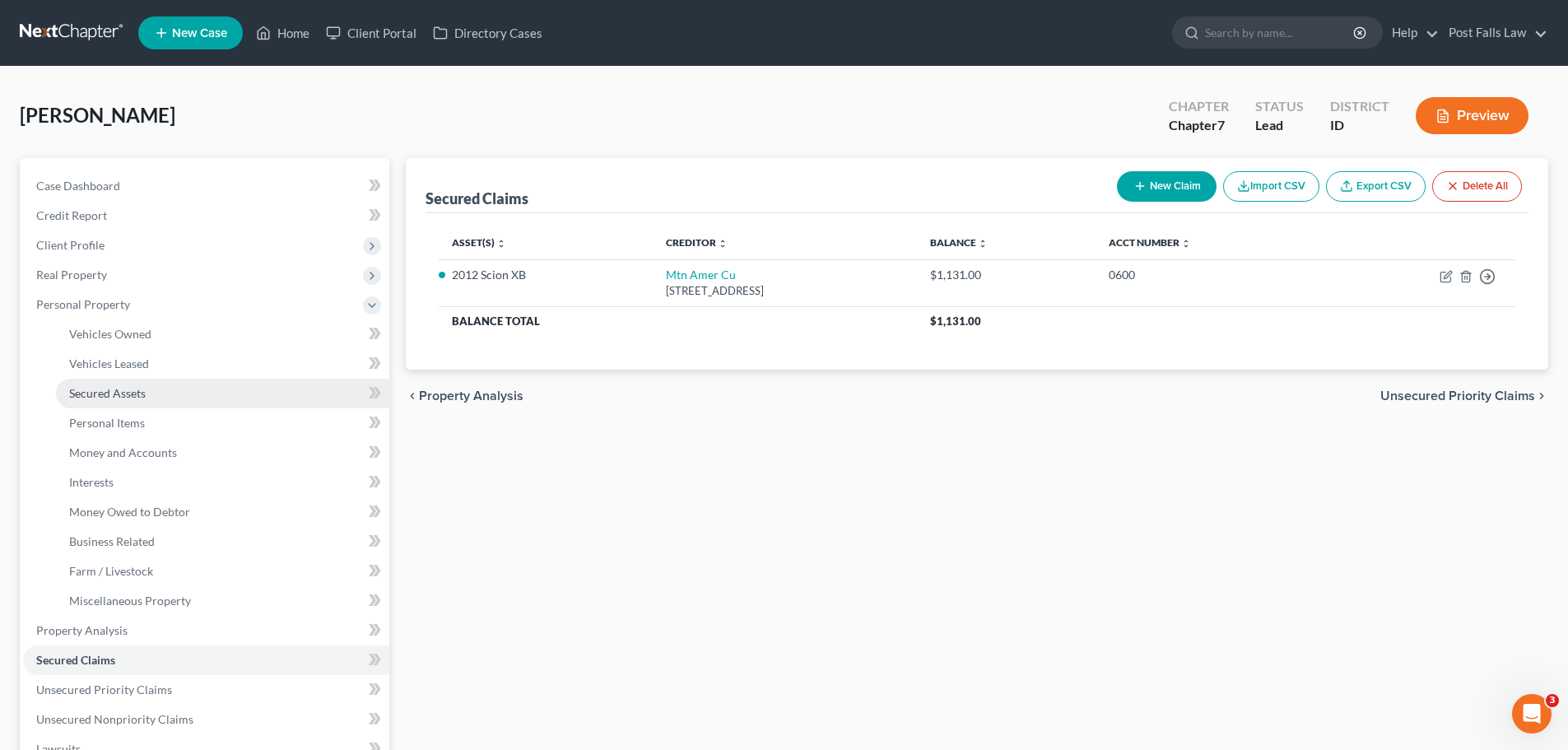
click at [96, 399] on span "Secured Assets" at bounding box center [107, 392] width 76 height 14
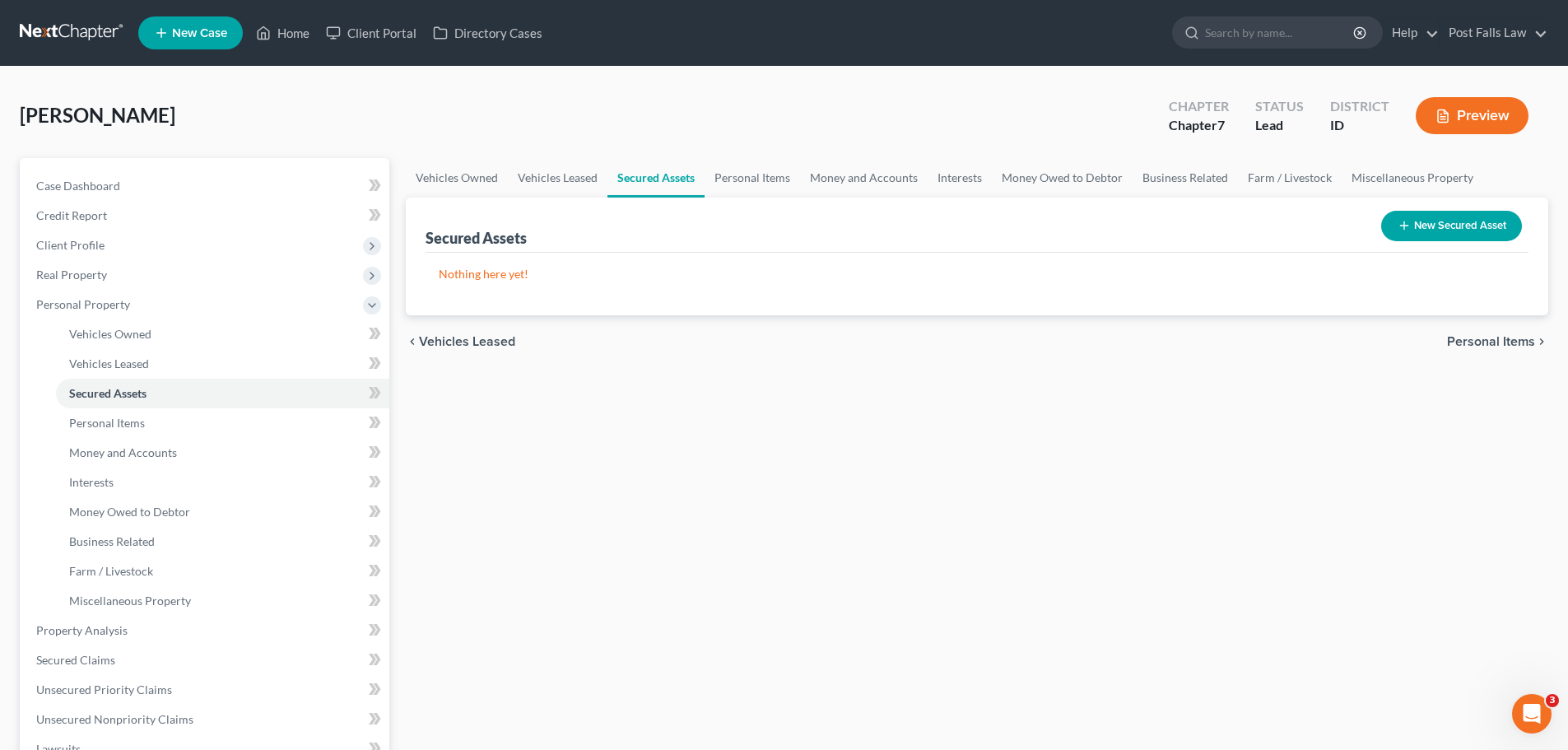
click at [1478, 230] on button "New Secured Asset" at bounding box center [1451, 225] width 140 height 30
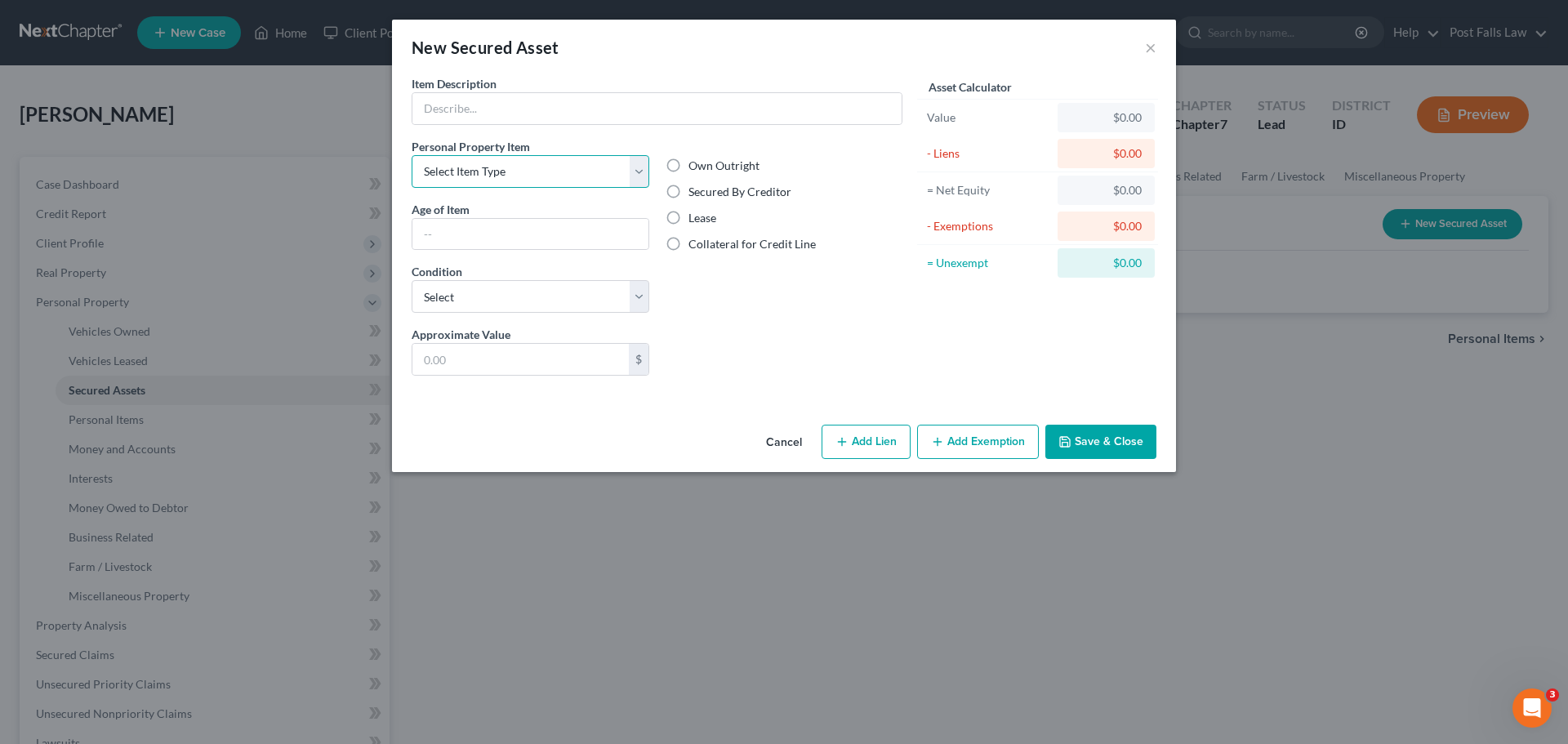
click at [621, 171] on select "Select Item Type Clothing Collectibles Of Value Electronics Firearms Household …" at bounding box center [530, 171] width 238 height 33
click at [638, 302] on select "Select Excellent Very Good Good Fair Poor" at bounding box center [530, 296] width 238 height 33
click at [689, 189] on label "Secured By Creditor" at bounding box center [740, 191] width 103 height 16
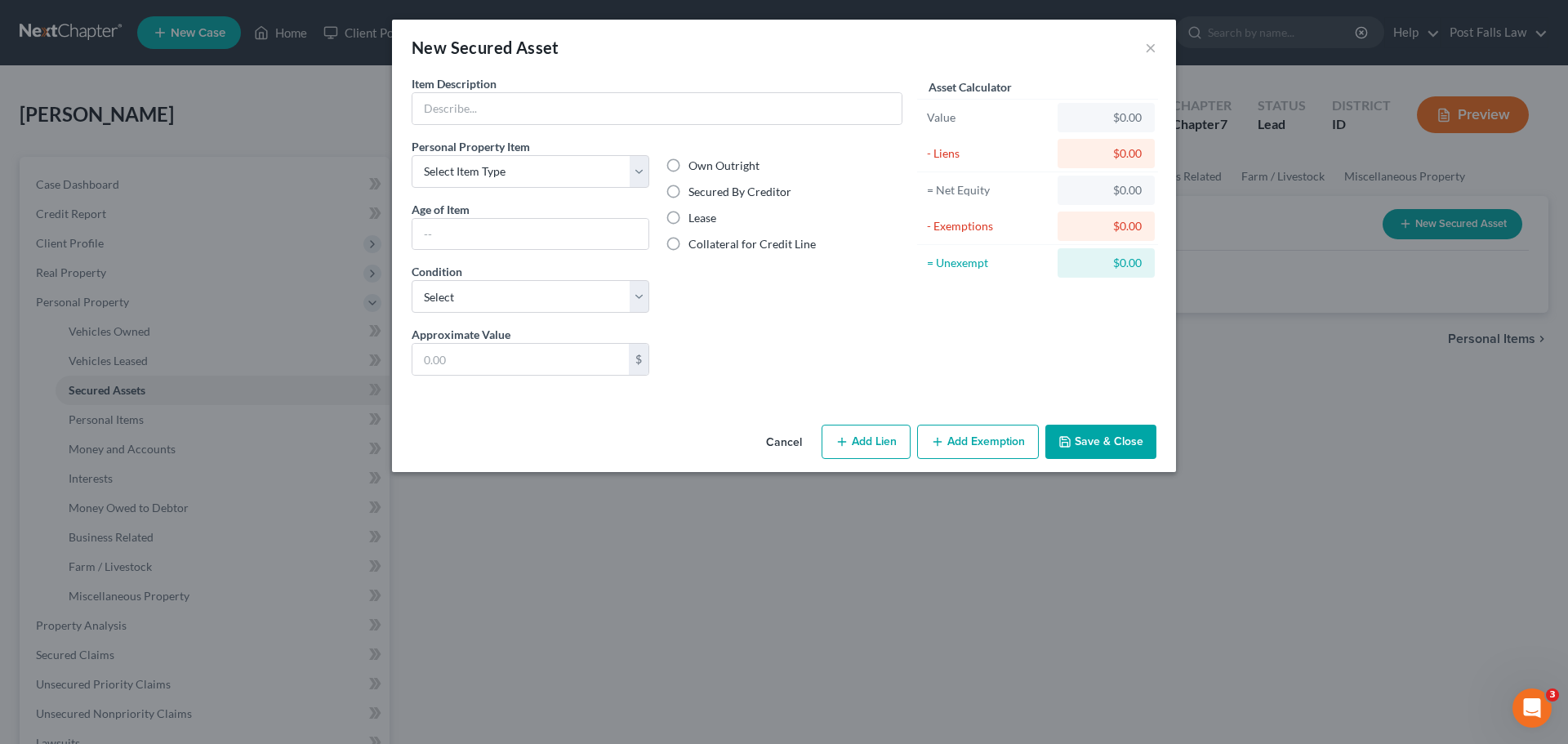
click at [695, 189] on input "Secured By Creditor" at bounding box center [700, 188] width 10 height 10
radio input "true"
click at [791, 447] on button "Cancel" at bounding box center [784, 443] width 62 height 33
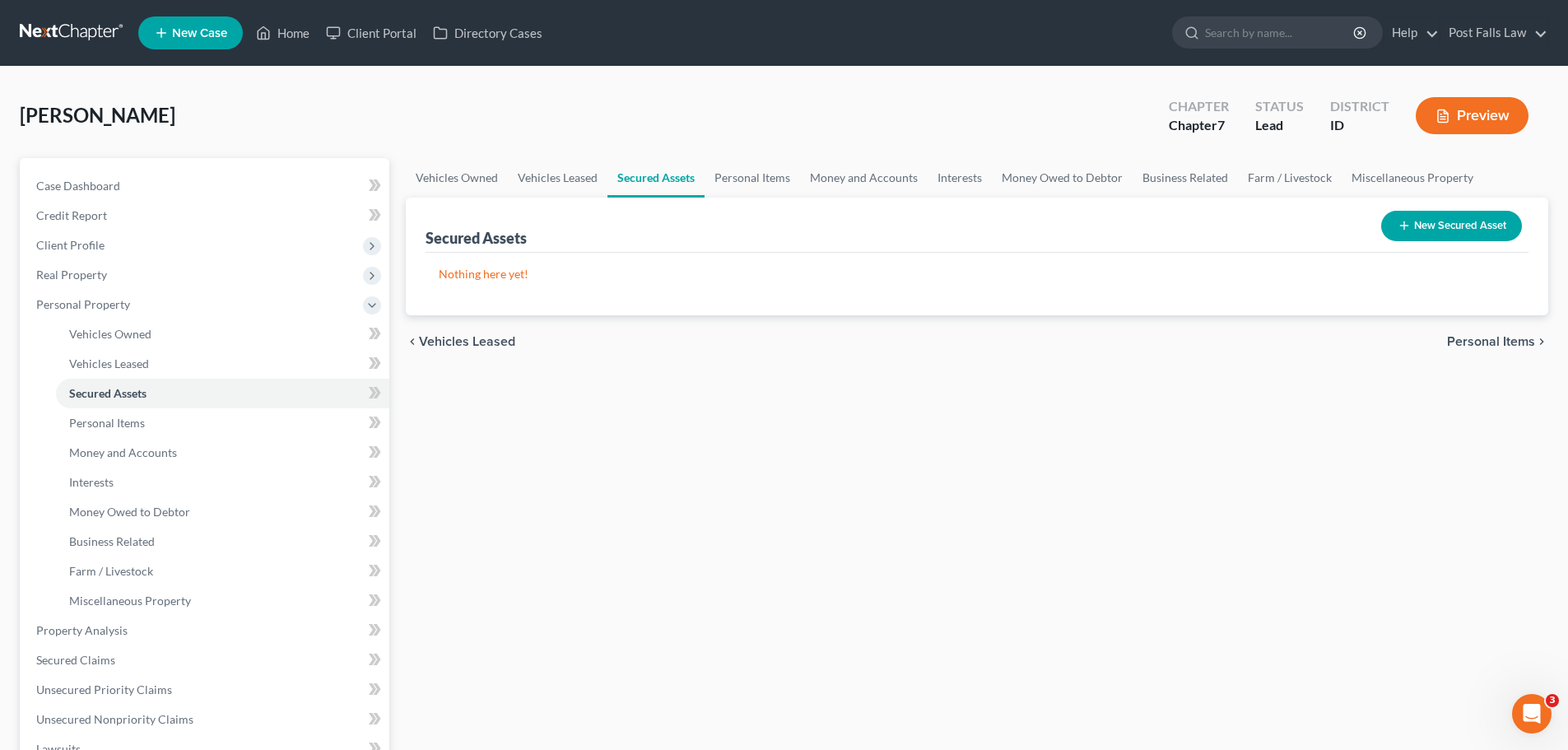
click at [1455, 227] on button "New Secured Asset" at bounding box center [1451, 225] width 140 height 30
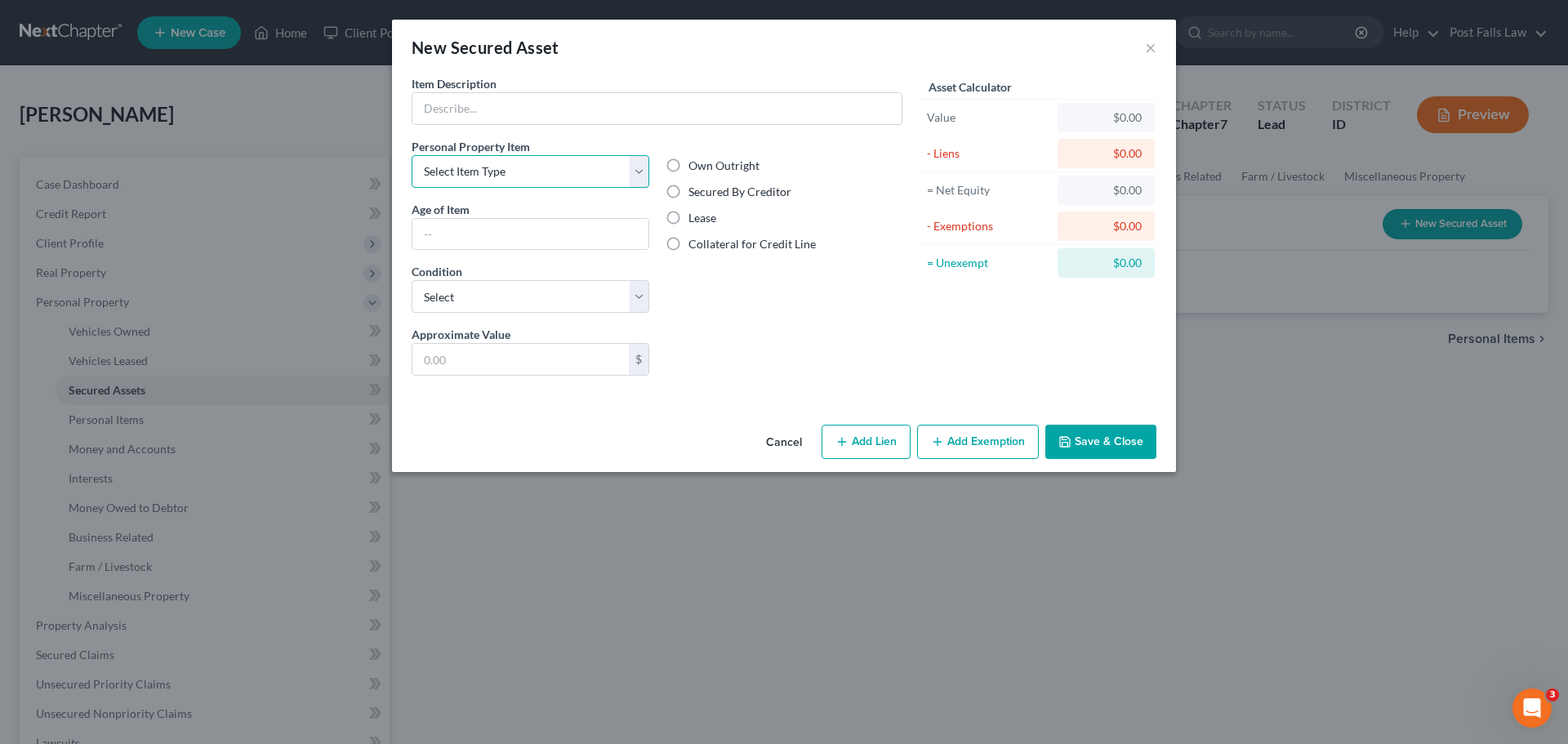
click at [642, 175] on select "Select Item Type Clothing Collectibles Of Value Electronics Firearms Household …" at bounding box center [530, 171] width 238 height 33
select select "sports_and_hobby_equipment"
click at [412, 155] on select "Select Item Type Clothing Collectibles Of Value Electronics Firearms Household …" at bounding box center [530, 171] width 238 height 33
click at [555, 116] on input "text" at bounding box center [657, 109] width 489 height 31
click at [689, 190] on label "Secured By Creditor" at bounding box center [740, 191] width 103 height 16
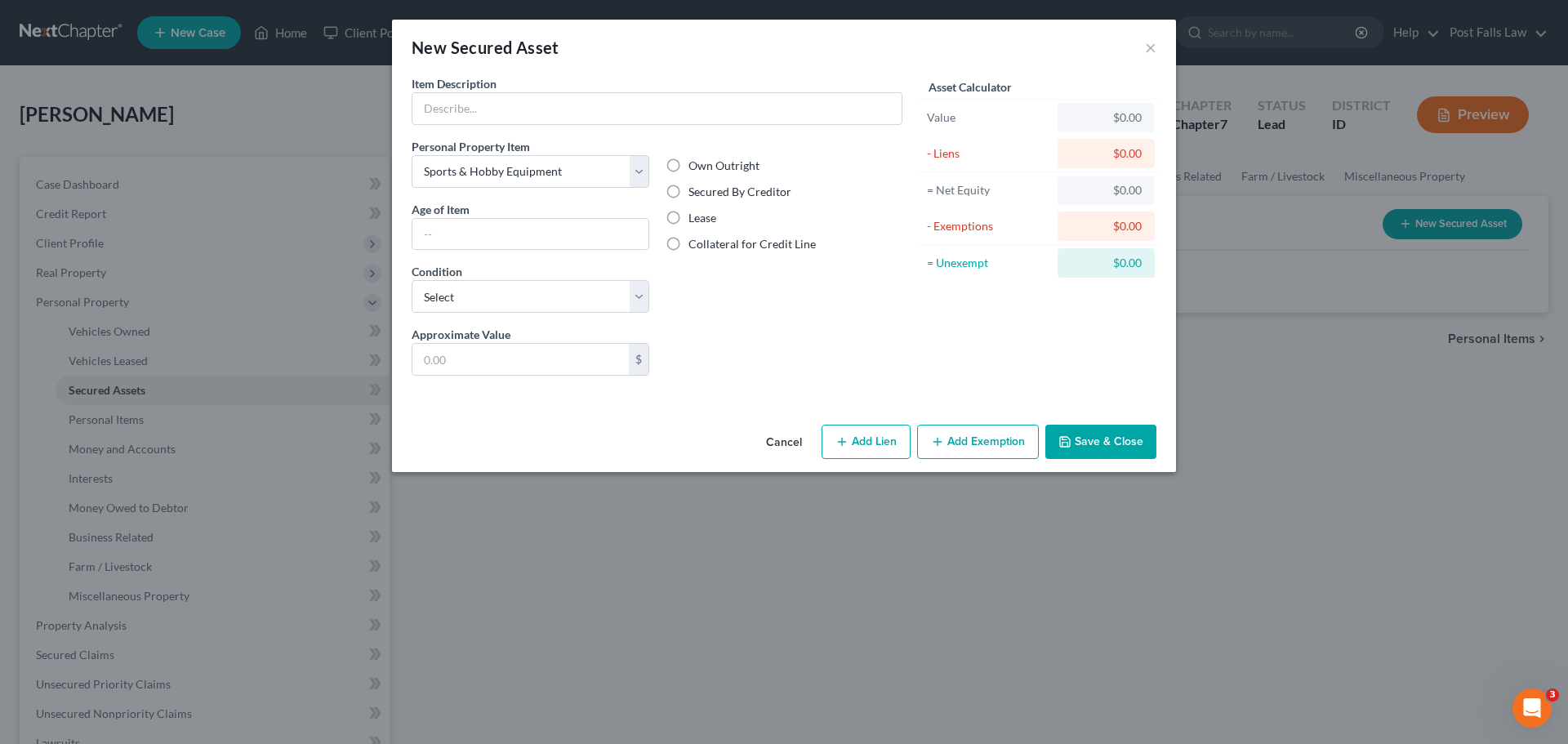
click at [695, 190] on input "Secured By Creditor" at bounding box center [700, 188] width 10 height 10
radio input "true"
click at [582, 117] on input "text" at bounding box center [657, 109] width 489 height 31
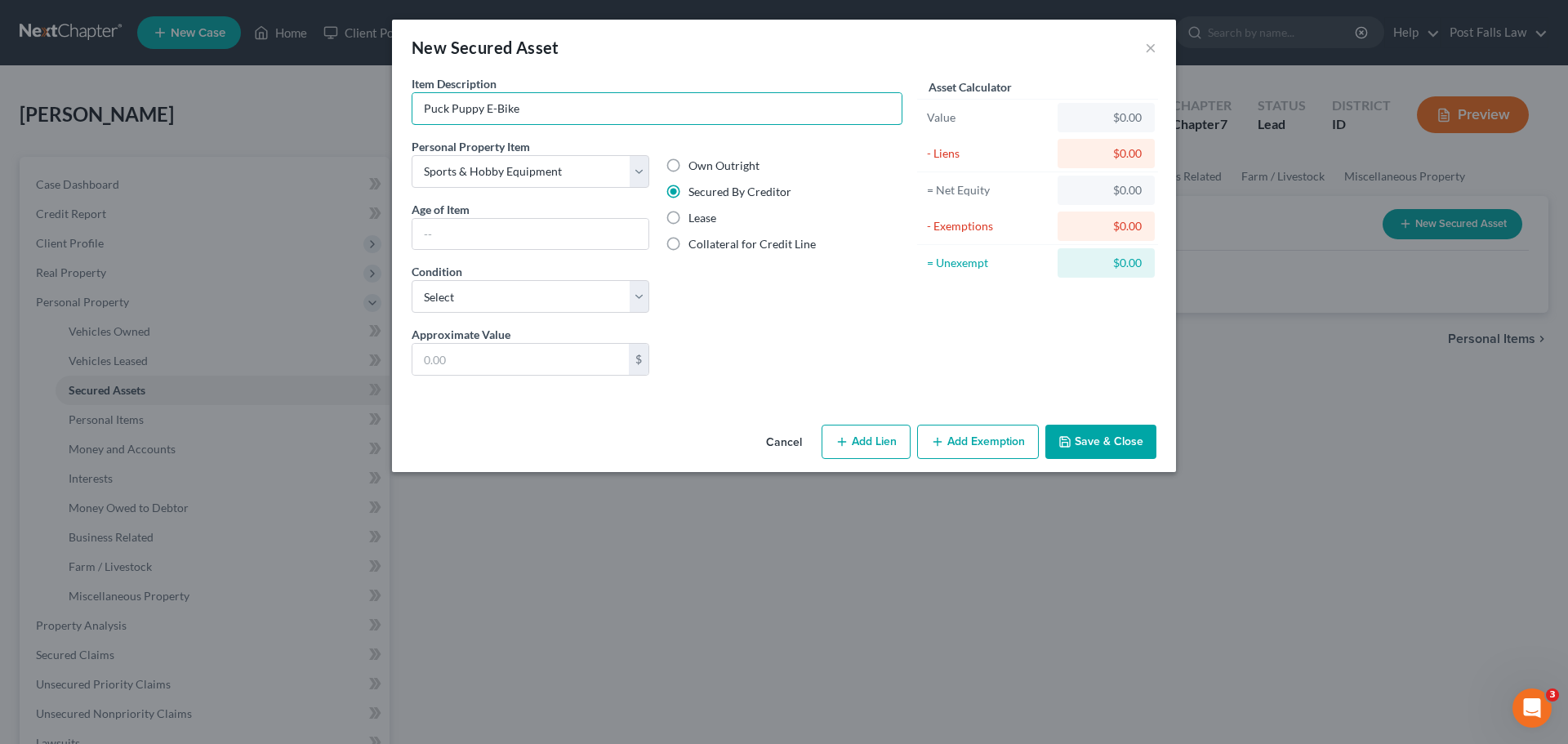
type input "Puck Puppy E-Bike"
click at [511, 236] on input "text" at bounding box center [530, 234] width 236 height 31
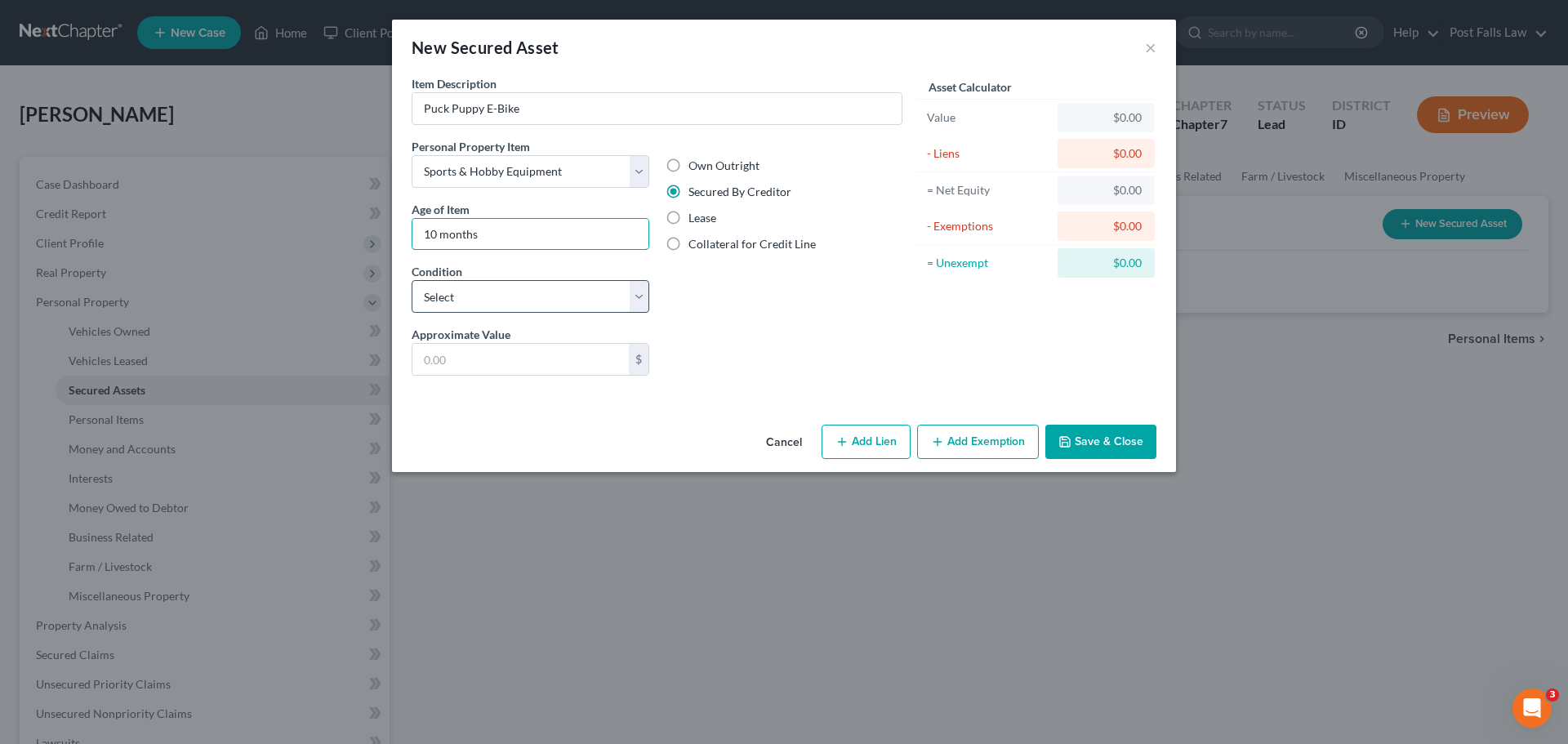
type input "10 months"
click at [610, 292] on select "Select Excellent Very Good Good Fair Poor" at bounding box center [530, 296] width 238 height 33
select select "1"
click at [412, 280] on select "Select Excellent Very Good Good Fair Poor" at bounding box center [530, 296] width 238 height 33
click at [559, 366] on input "text" at bounding box center [520, 359] width 216 height 31
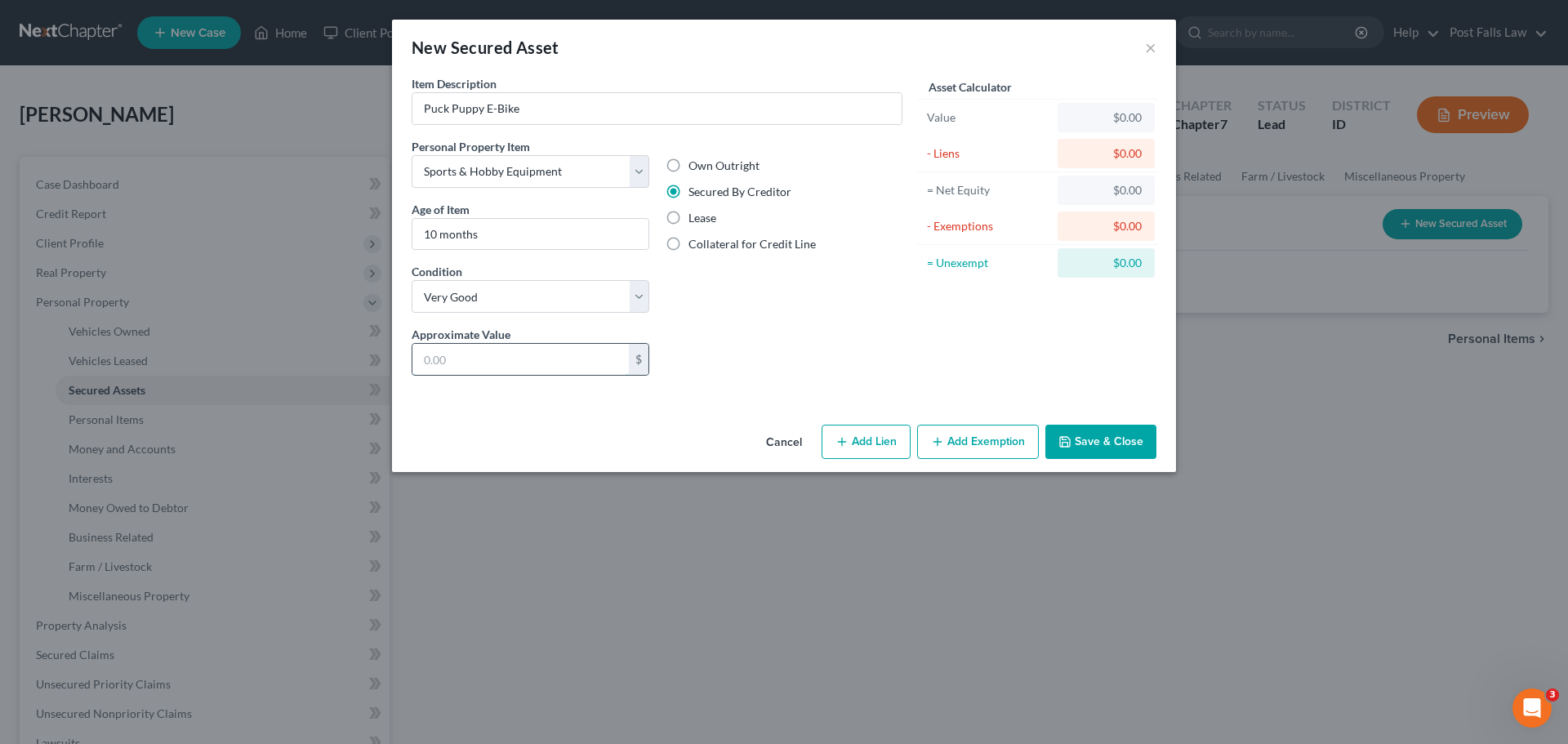
click at [490, 357] on input "text" at bounding box center [520, 359] width 216 height 31
type input "1,100.00"
click at [1111, 441] on button "Save & Close" at bounding box center [1100, 442] width 111 height 35
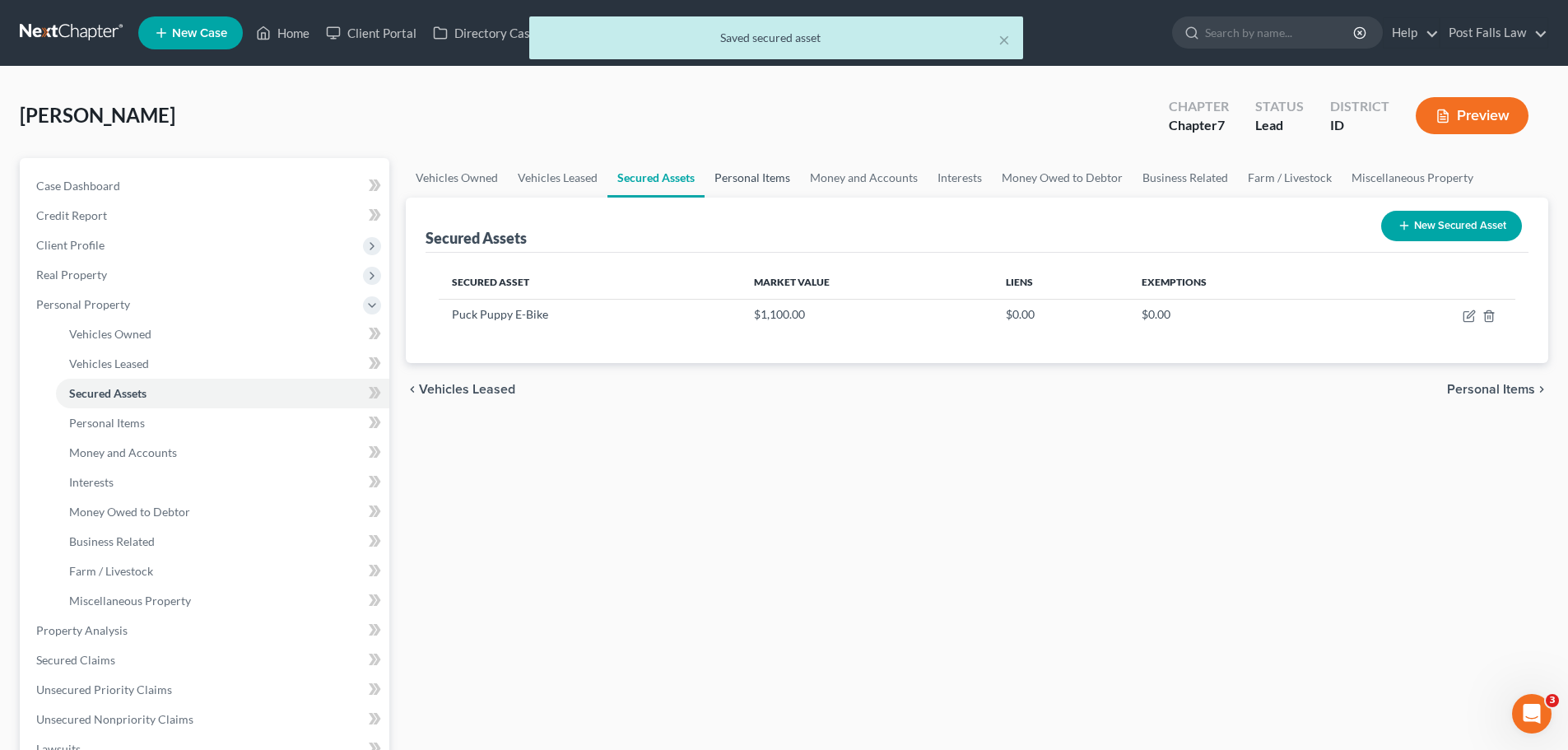
click at [755, 179] on link "Personal Items" at bounding box center [751, 178] width 95 height 40
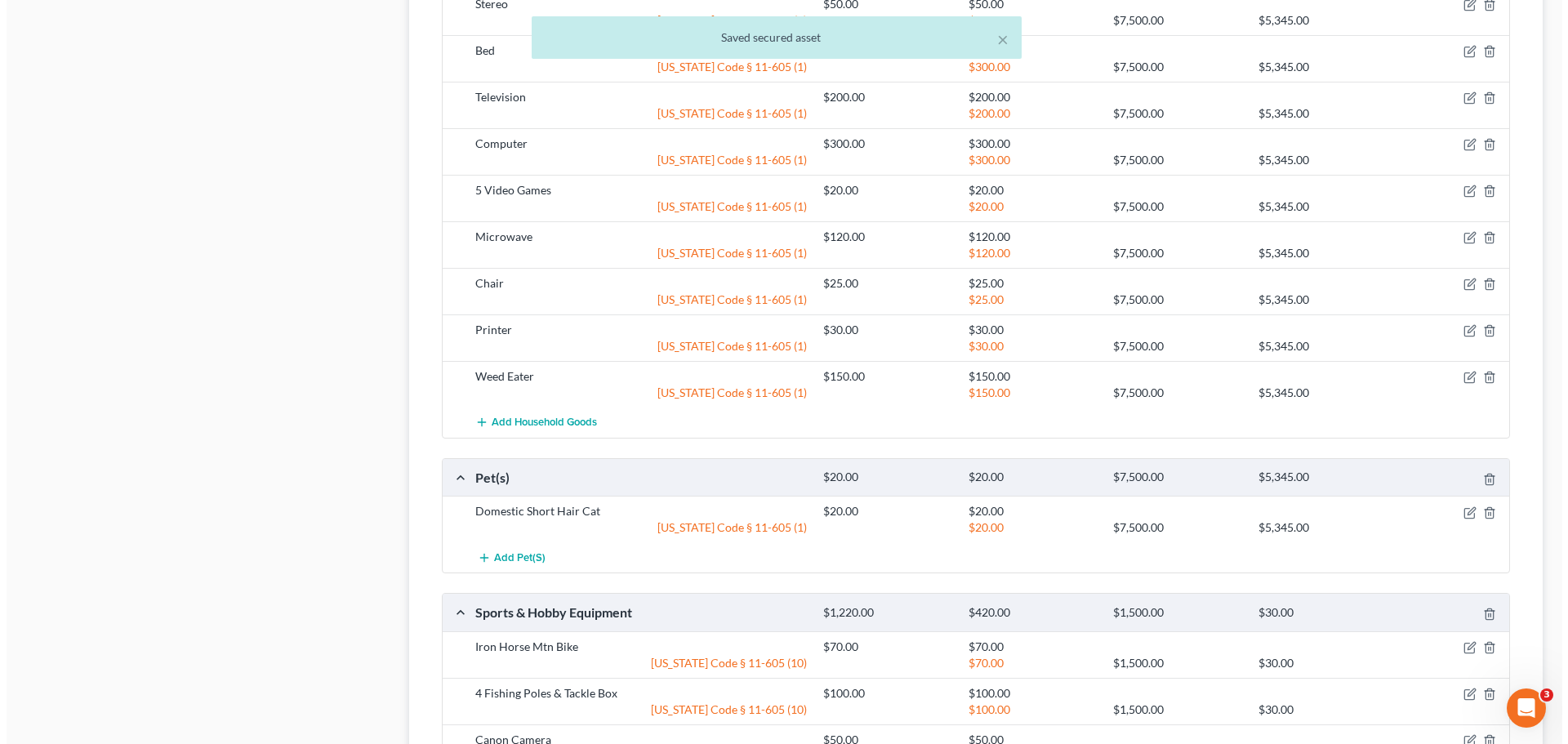
scroll to position [1681, 0]
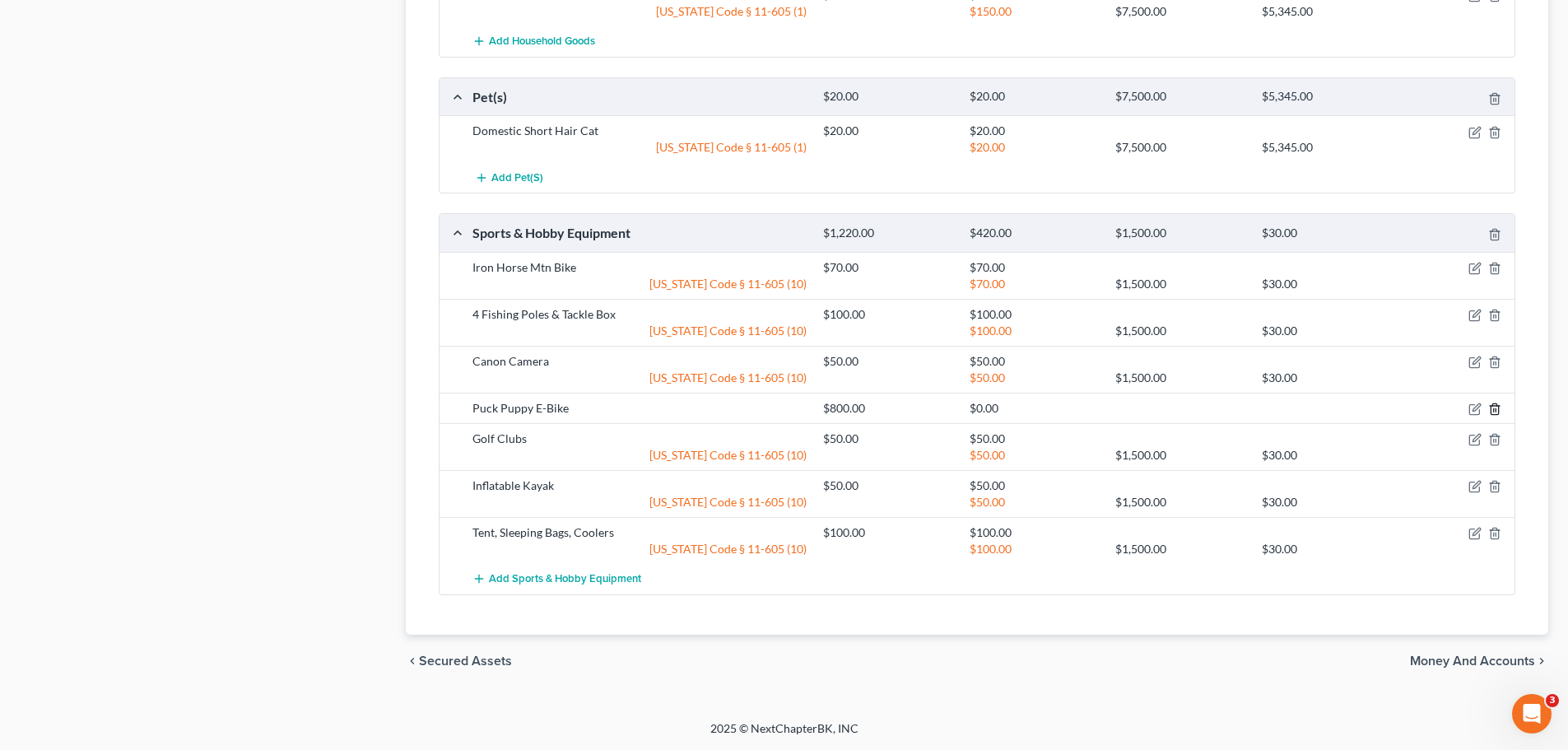
click at [1494, 411] on line "button" at bounding box center [1494, 409] width 0 height 3
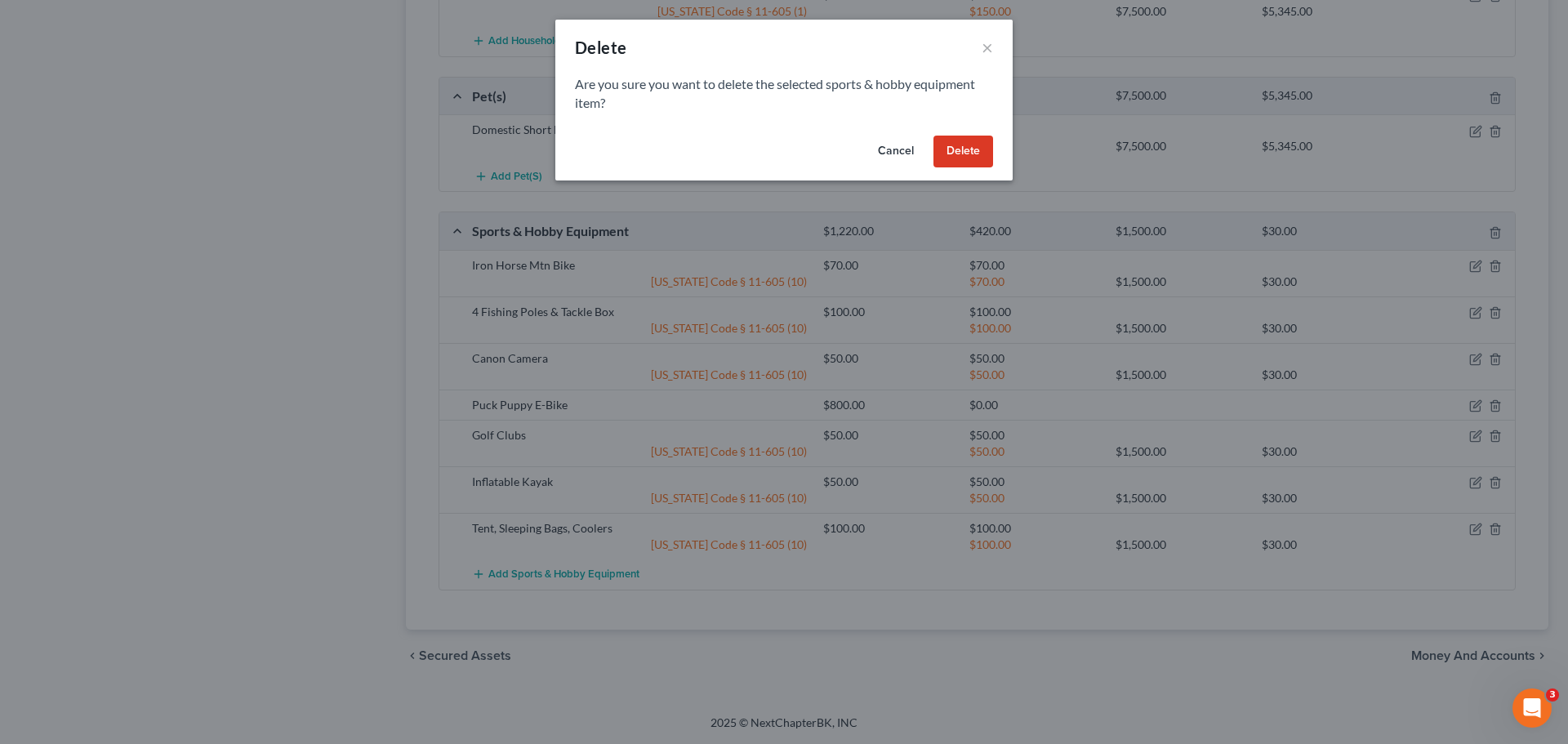
click at [952, 153] on button "Delete" at bounding box center [964, 152] width 60 height 33
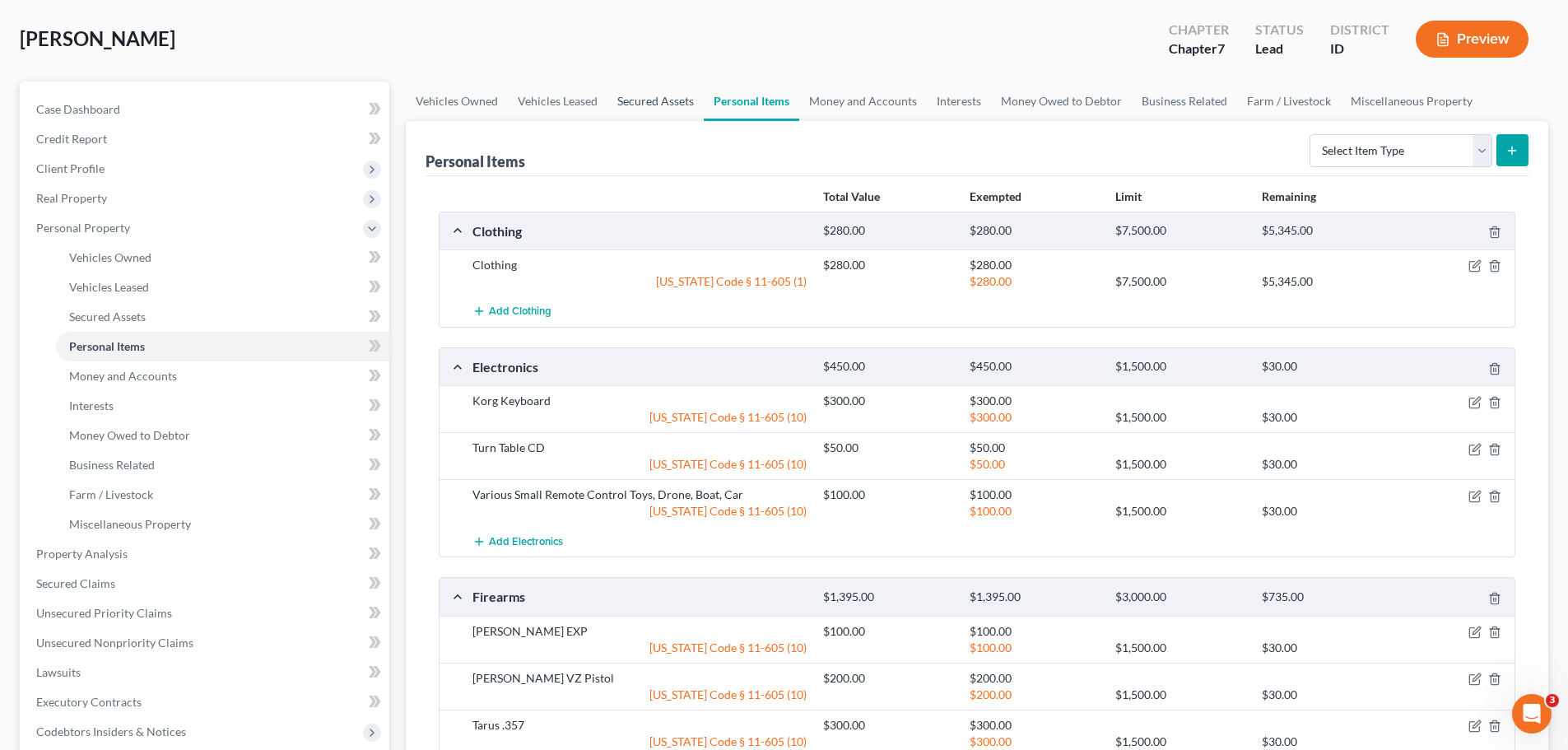
scroll to position [0, 0]
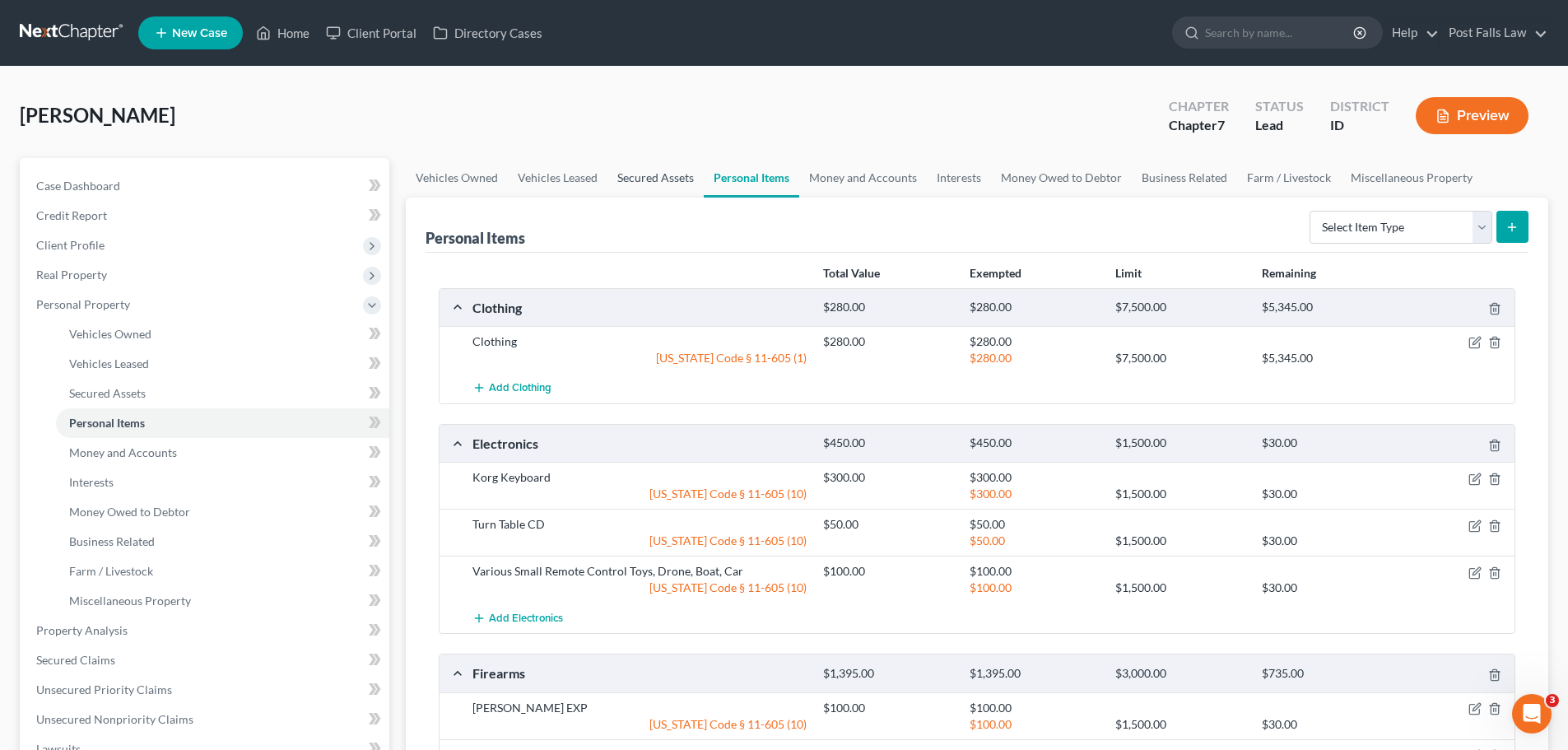
click at [643, 175] on link "Secured Assets" at bounding box center [655, 178] width 96 height 40
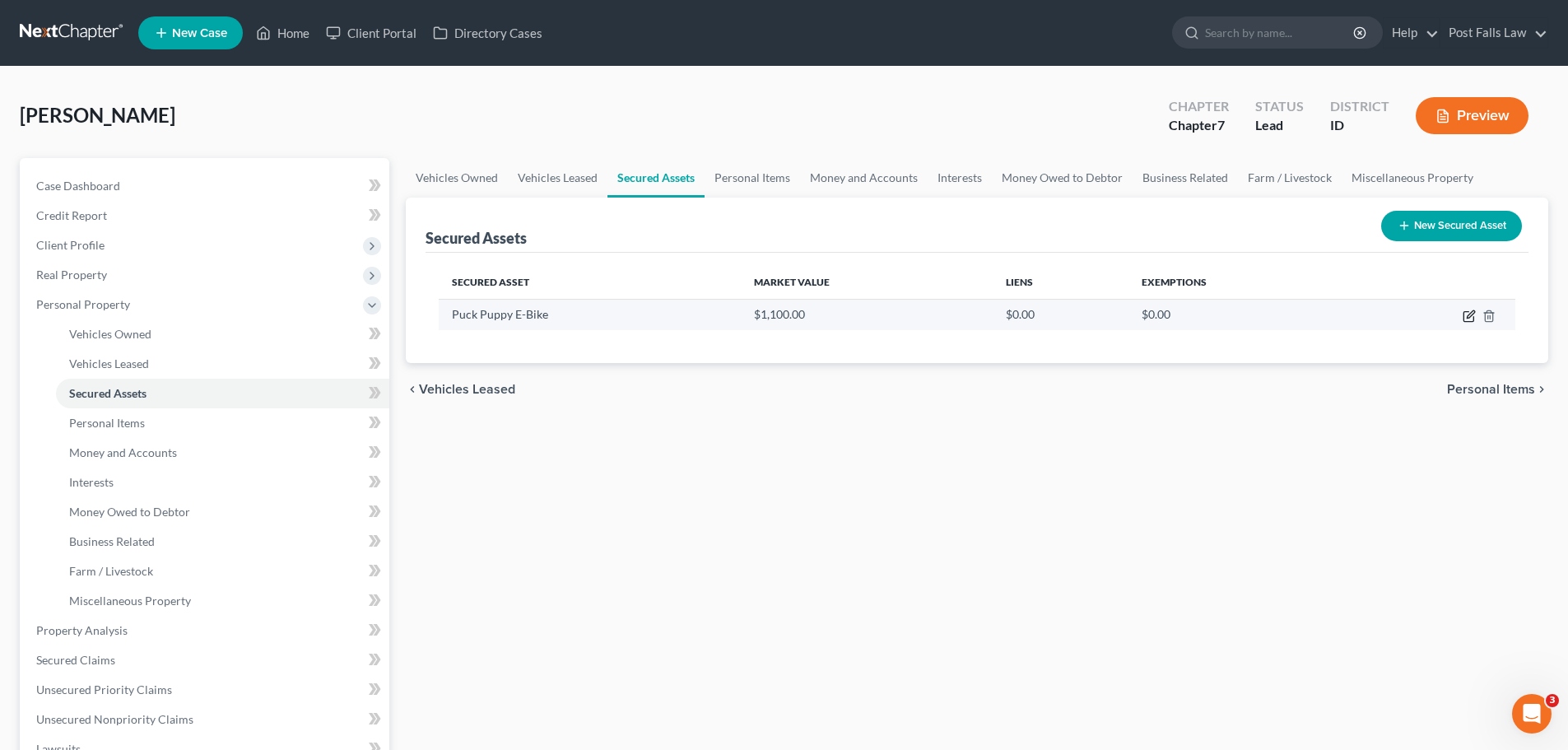
click at [1470, 322] on icon "button" at bounding box center [1468, 317] width 9 height 9
select select "sports_and_hobby_equipment"
select select "1"
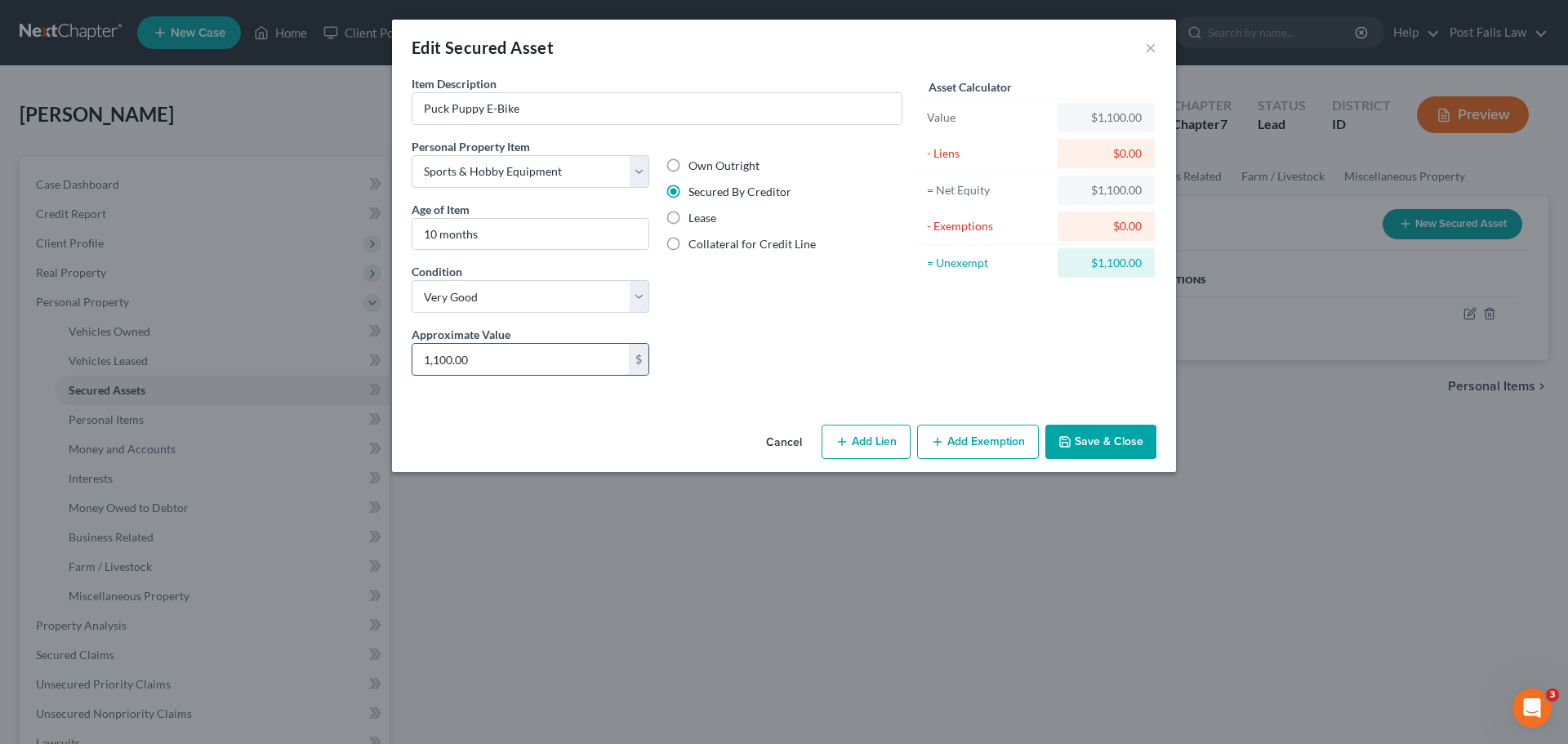
click at [582, 373] on input "1,100.00" at bounding box center [520, 359] width 216 height 31
type input "800.00"
click at [1096, 438] on button "Save & Close" at bounding box center [1100, 442] width 111 height 35
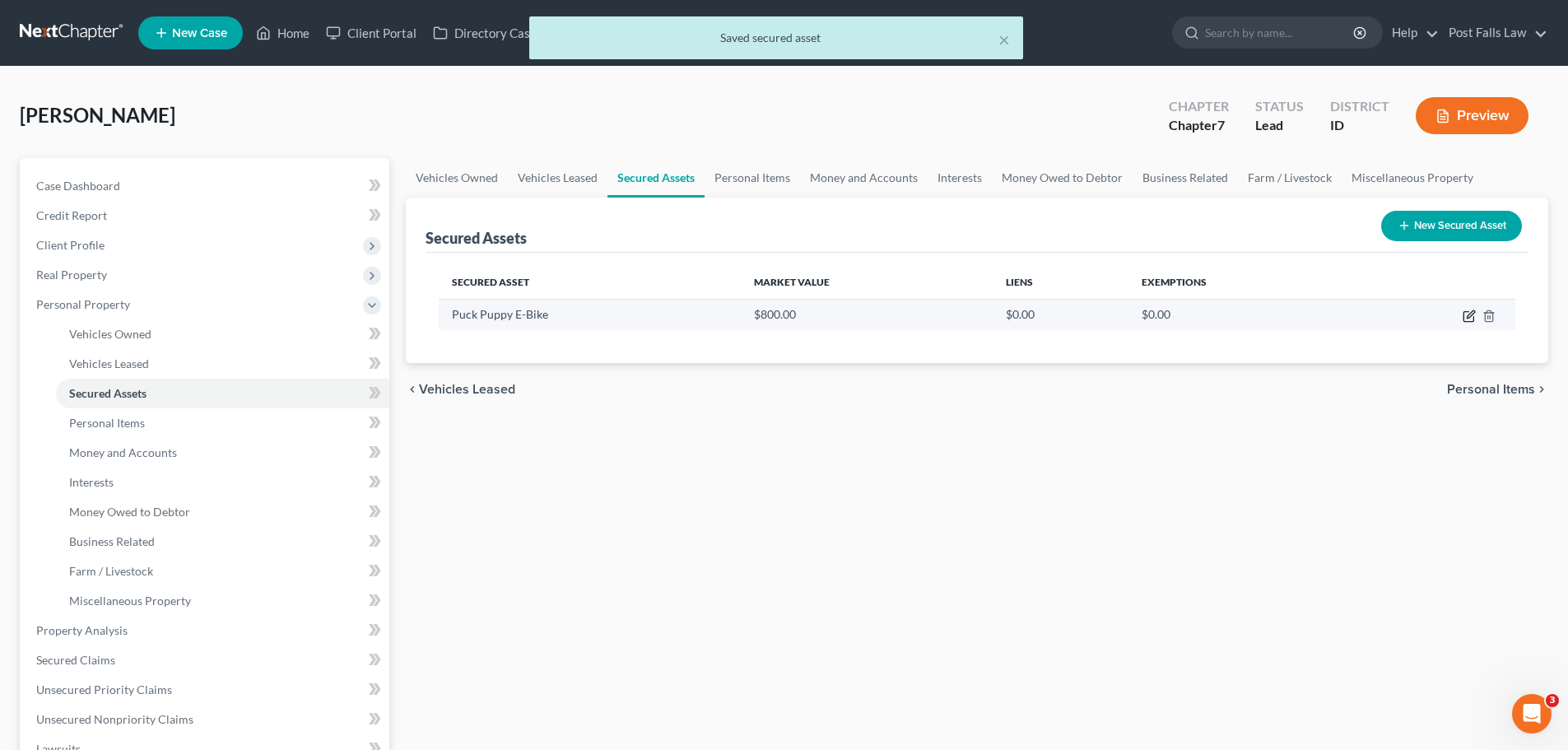
click at [1466, 320] on icon "button" at bounding box center [1469, 316] width 13 height 13
select select "sports_and_hobby_equipment"
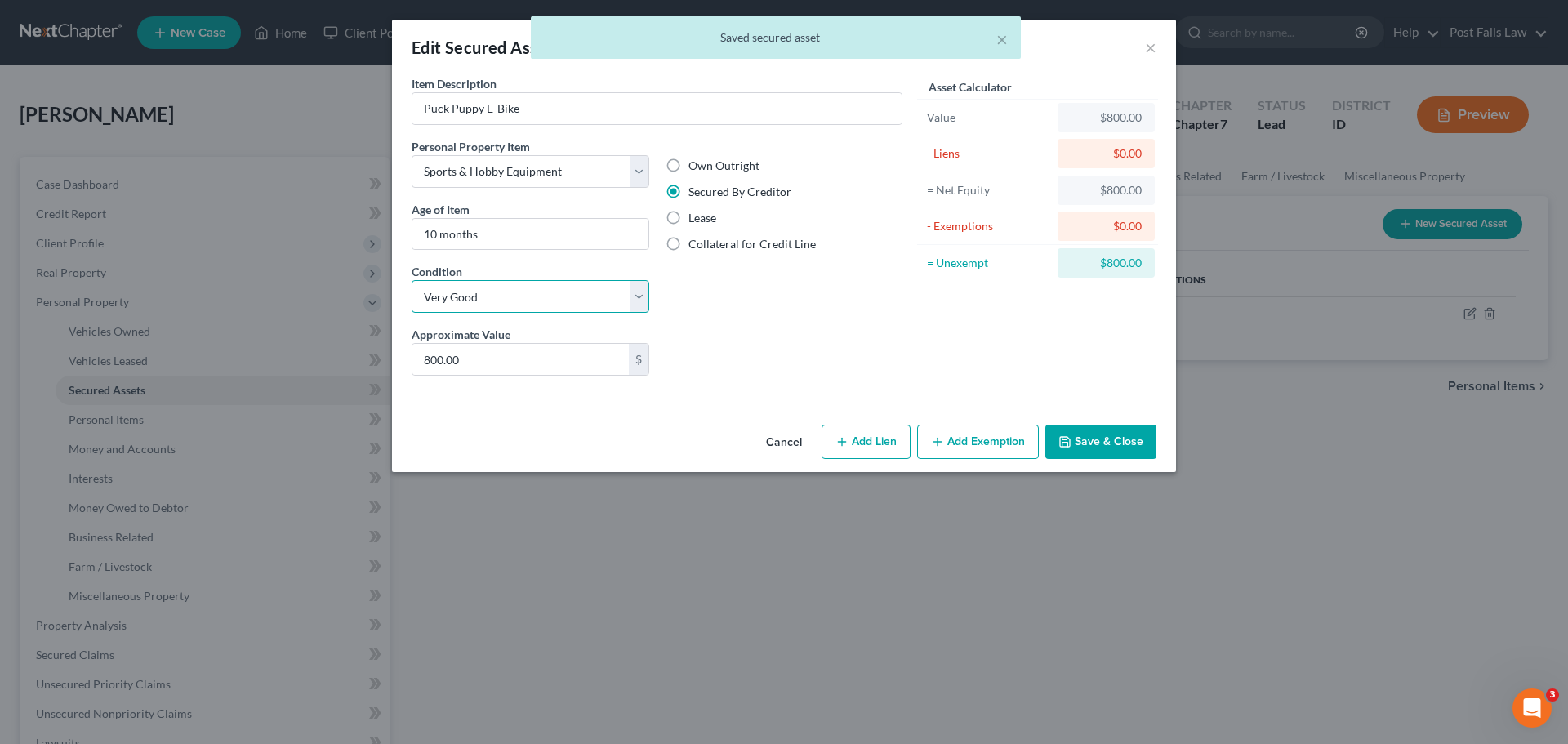
click at [634, 292] on select "Select Excellent Very Good Good Fair Poor" at bounding box center [530, 296] width 238 height 33
select select "2"
click at [412, 280] on select "Select Excellent Very Good Good Fair Poor" at bounding box center [530, 296] width 238 height 33
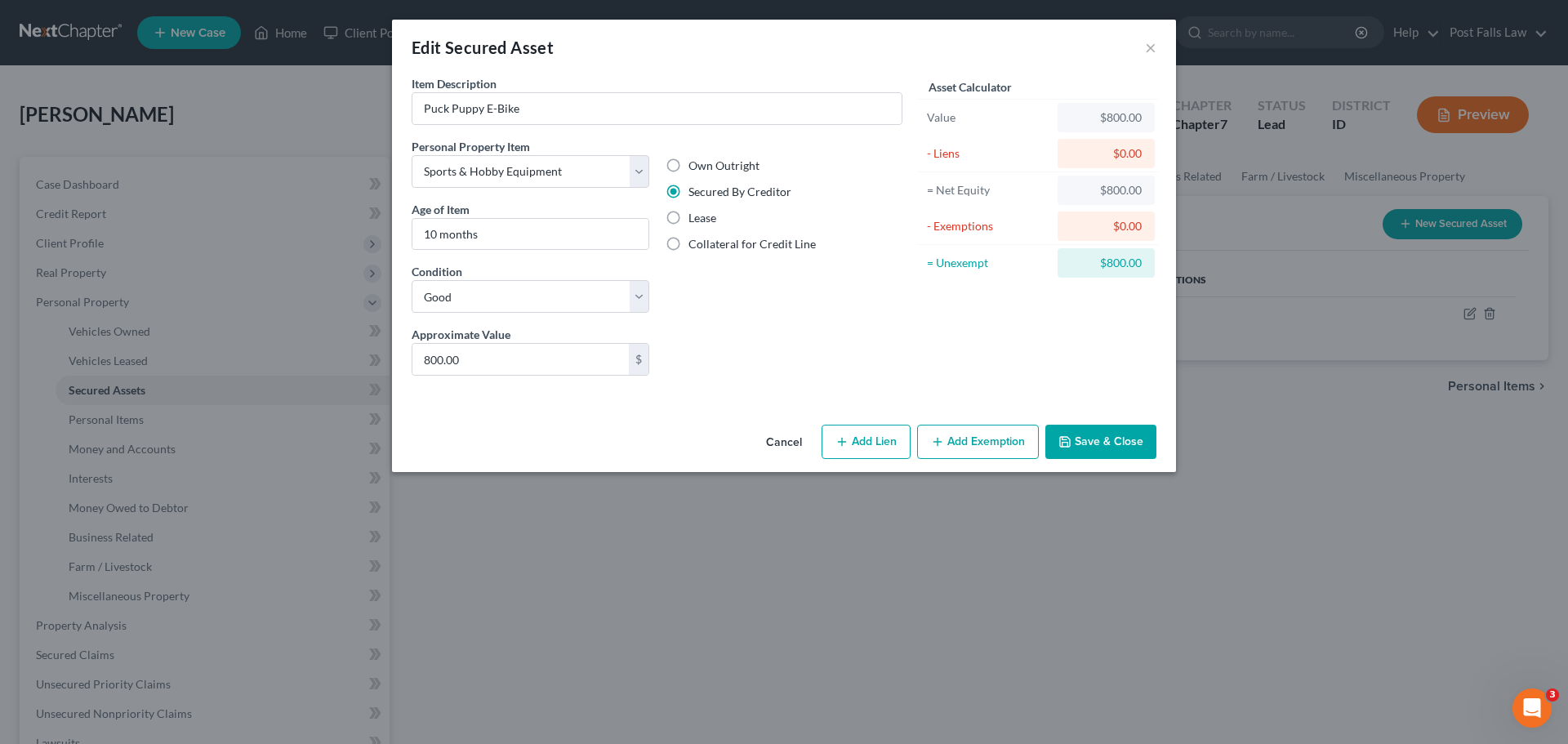
click at [1097, 445] on button "Save & Close" at bounding box center [1100, 442] width 111 height 35
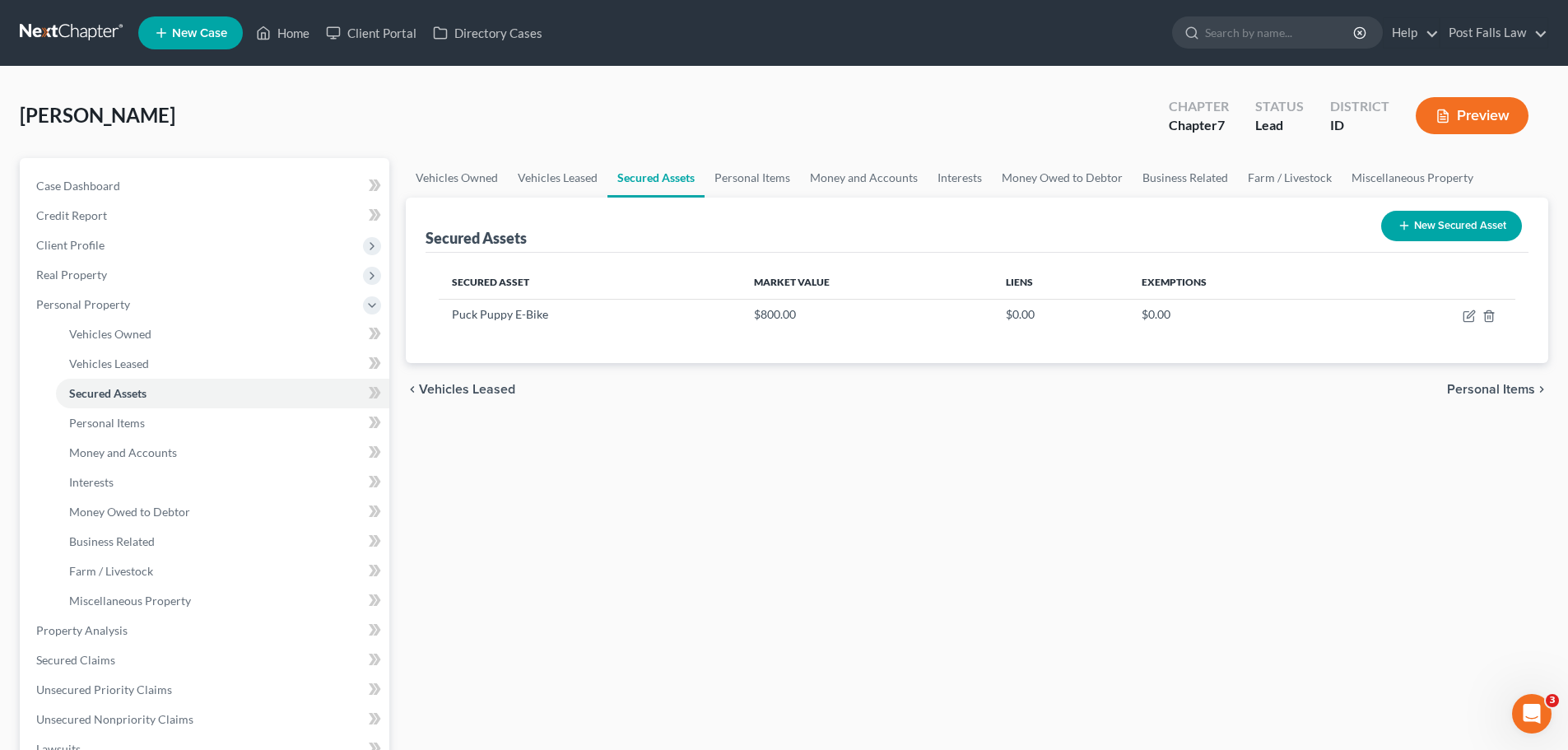
click at [1477, 101] on button "Preview" at bounding box center [1473, 115] width 113 height 37
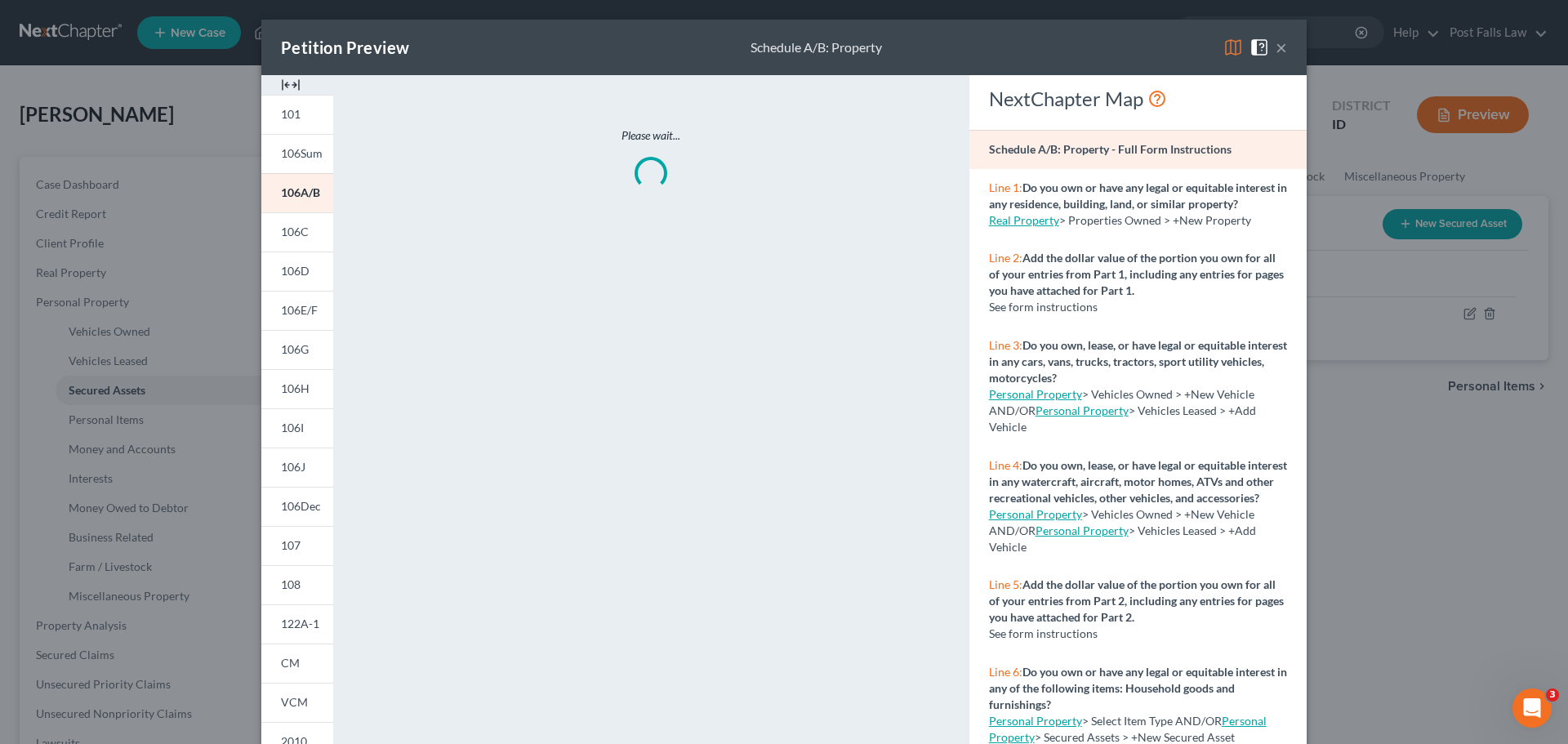
click at [281, 80] on img at bounding box center [290, 84] width 20 height 20
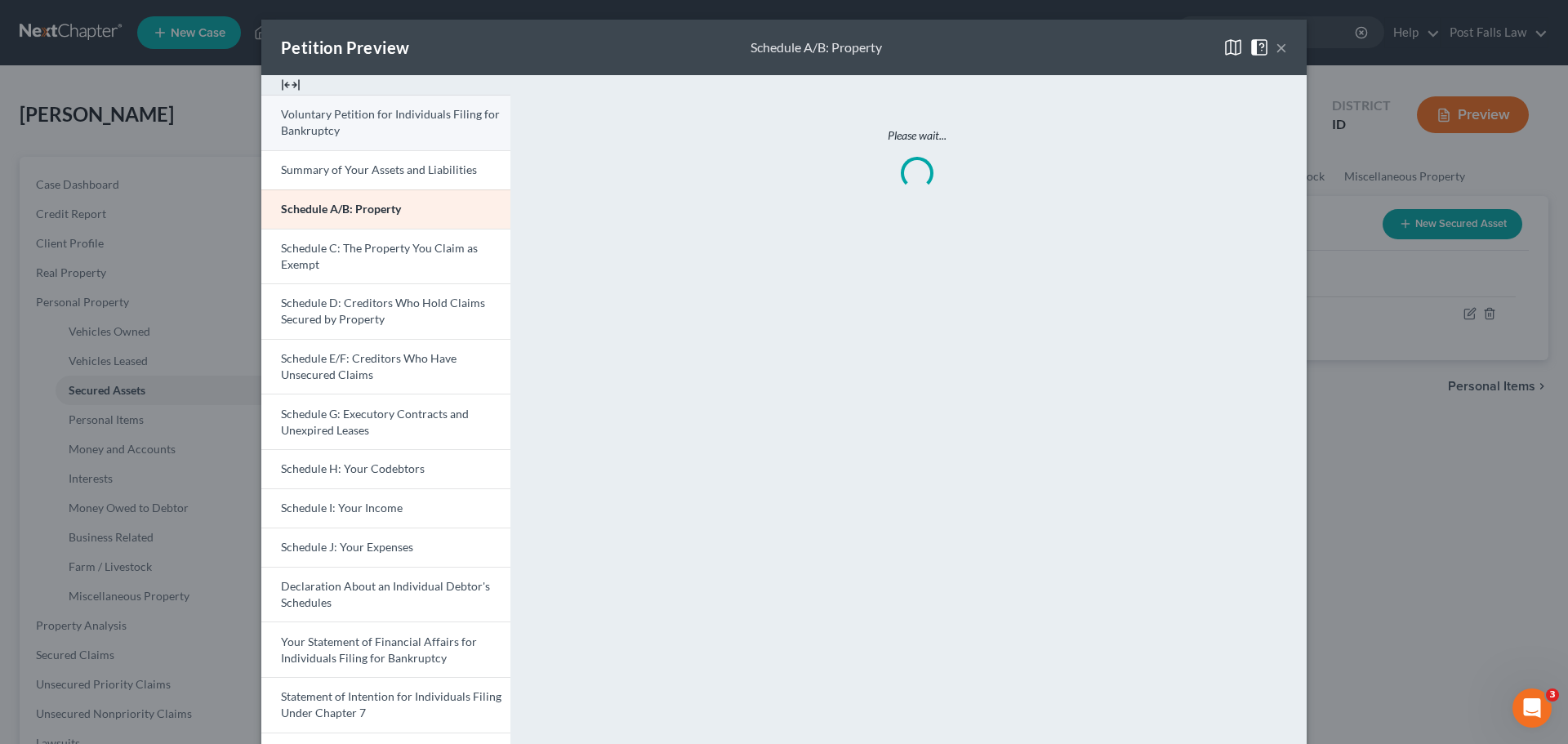
click at [327, 116] on span "Voluntary Petition for Individuals Filing for Bankruptcy" at bounding box center [390, 122] width 219 height 30
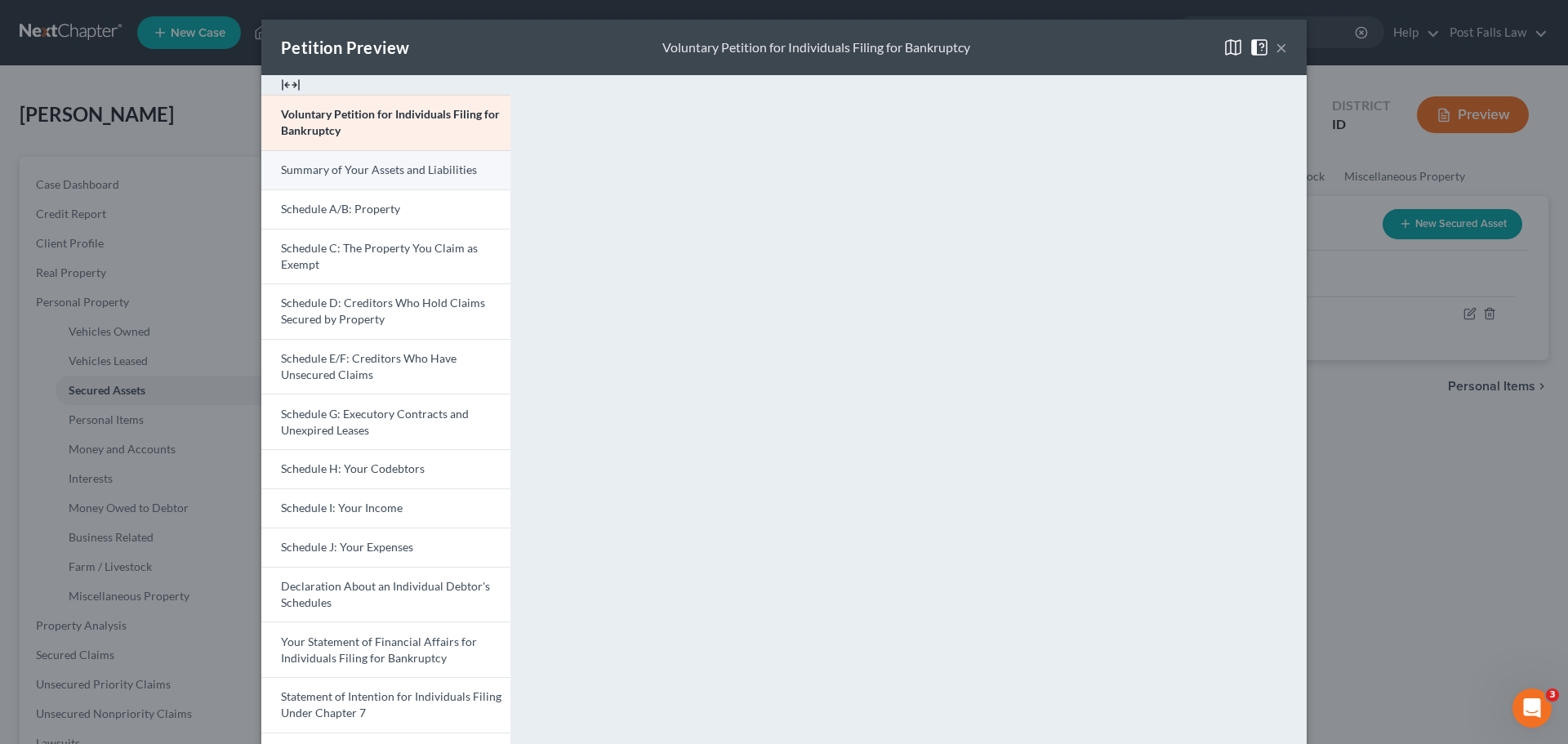
click at [435, 164] on span "Summary of Your Assets and Liabilities" at bounding box center [379, 169] width 196 height 14
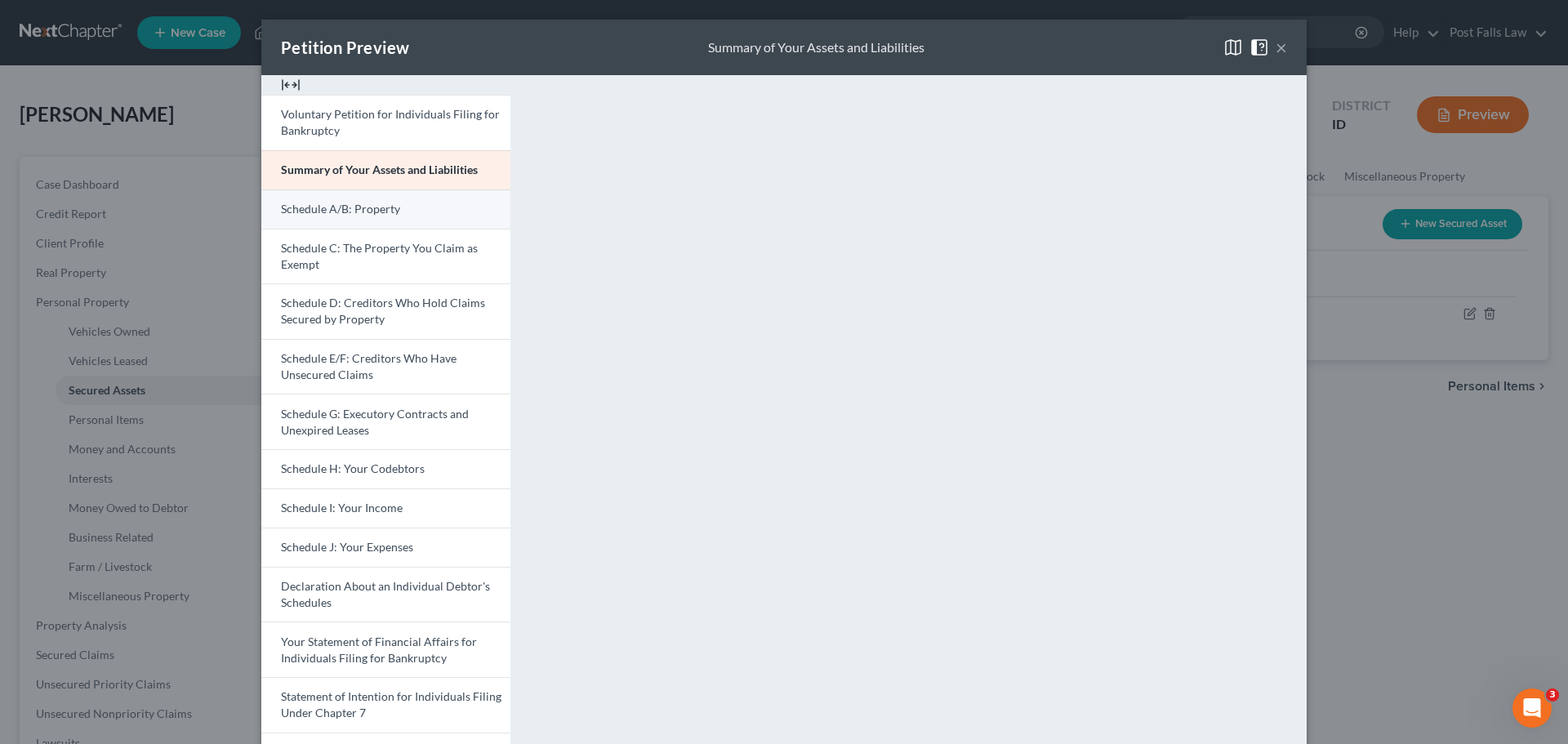
click at [421, 213] on link "Schedule A/B: Property" at bounding box center [385, 210] width 249 height 39
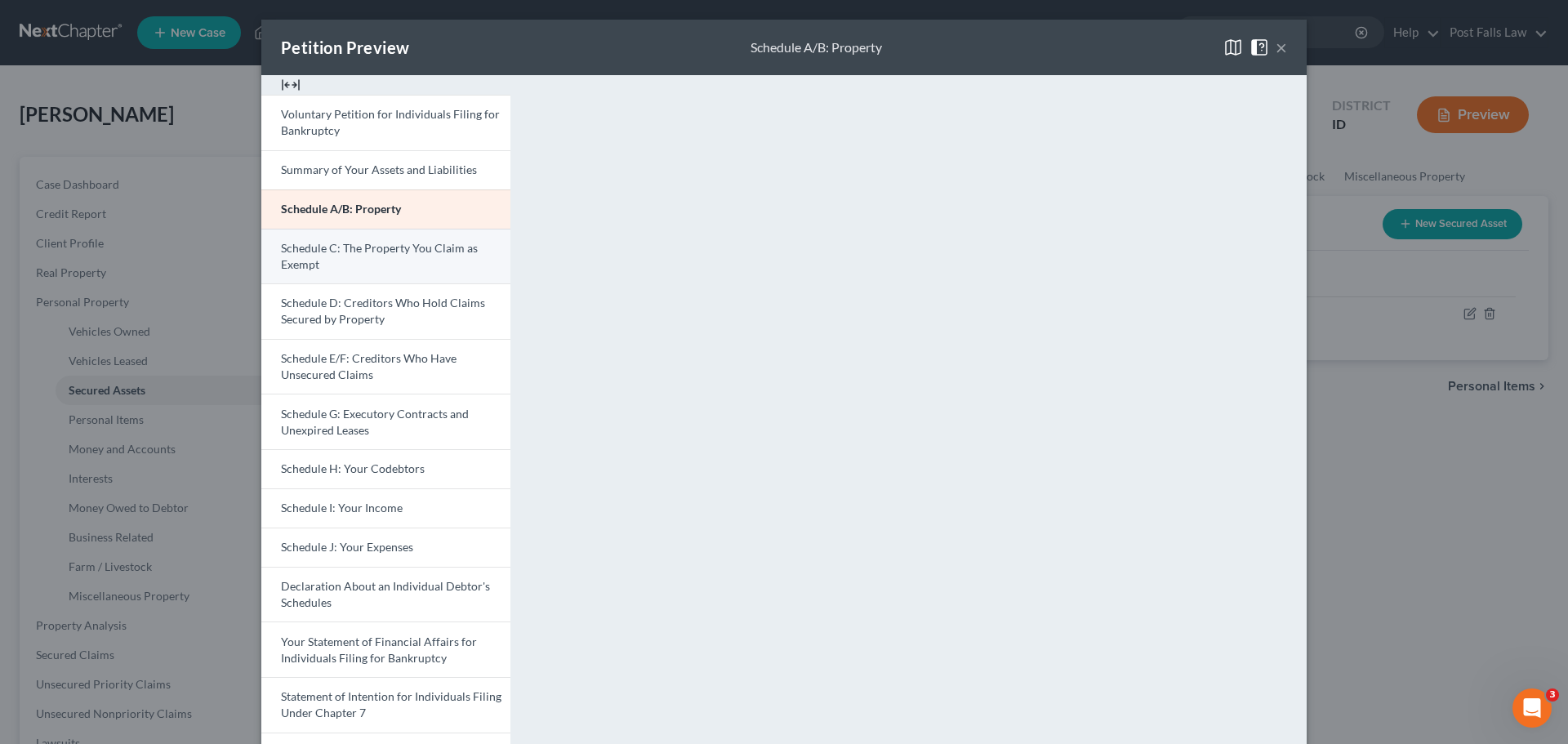
click at [455, 249] on span "Schedule C: The Property You Claim as Exempt" at bounding box center [379, 256] width 196 height 30
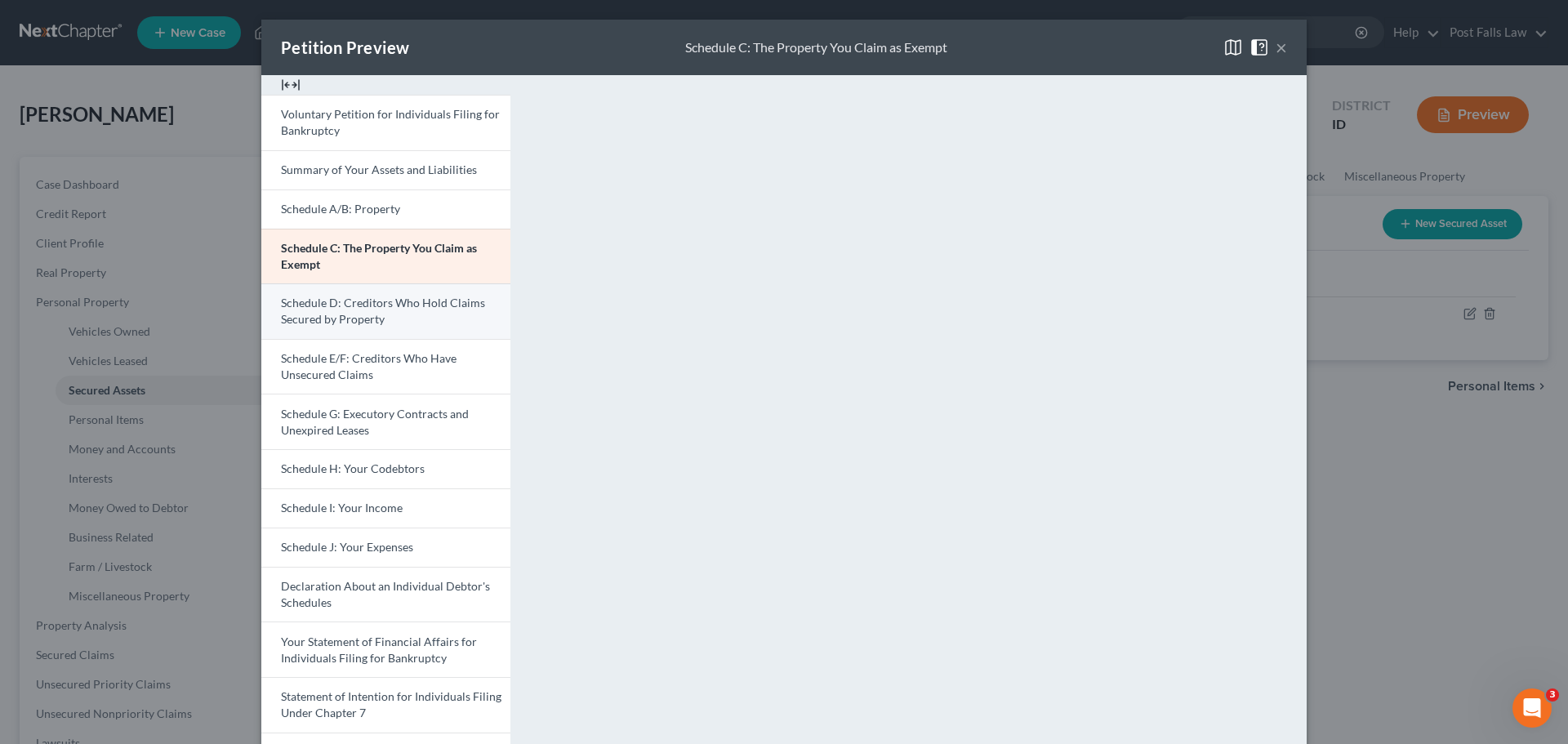
click at [383, 322] on link "Schedule D: Creditors Who Hold Claims Secured by Property" at bounding box center [385, 311] width 249 height 55
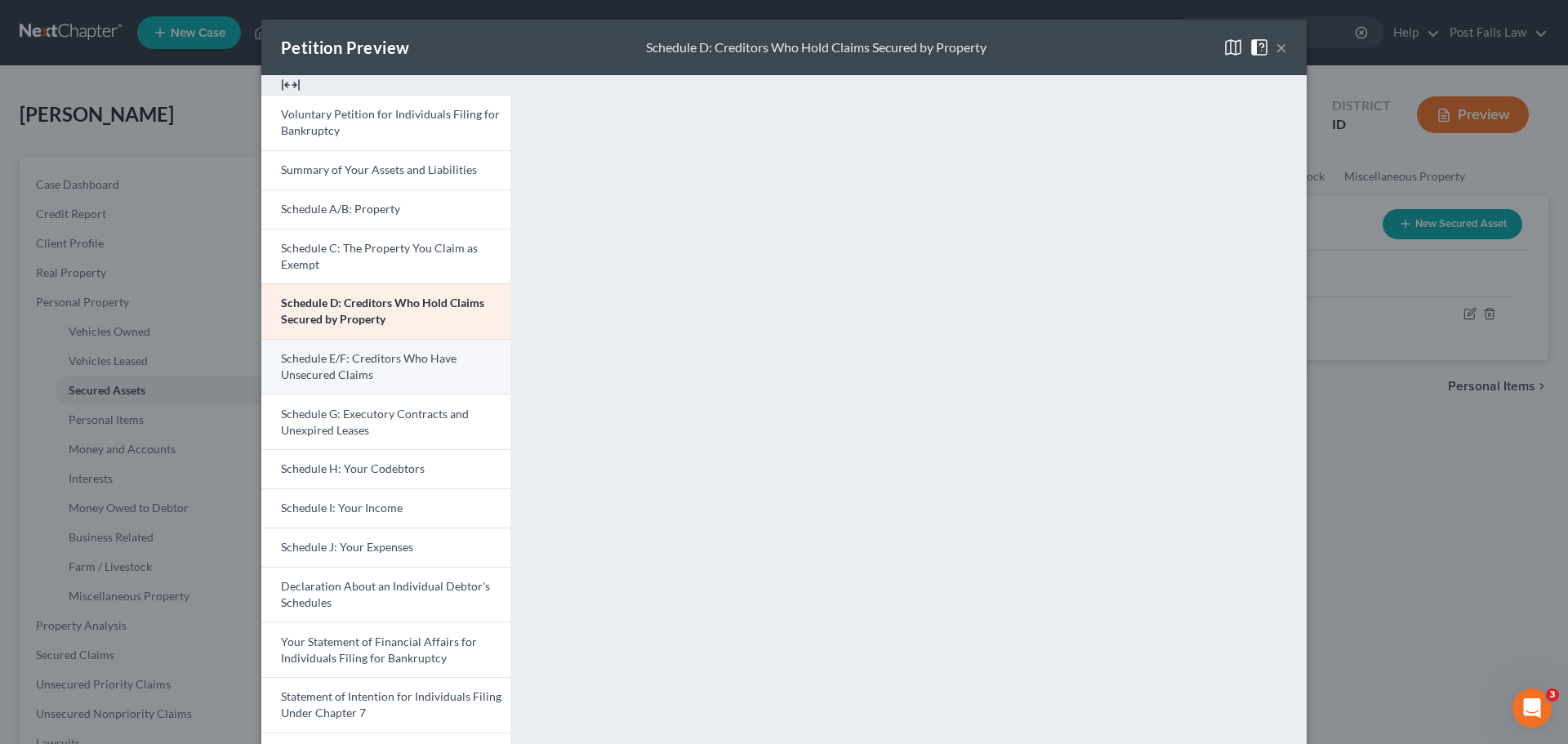
click at [443, 372] on link "Schedule E/F: Creditors Who Have Unsecured Claims" at bounding box center [385, 366] width 249 height 55
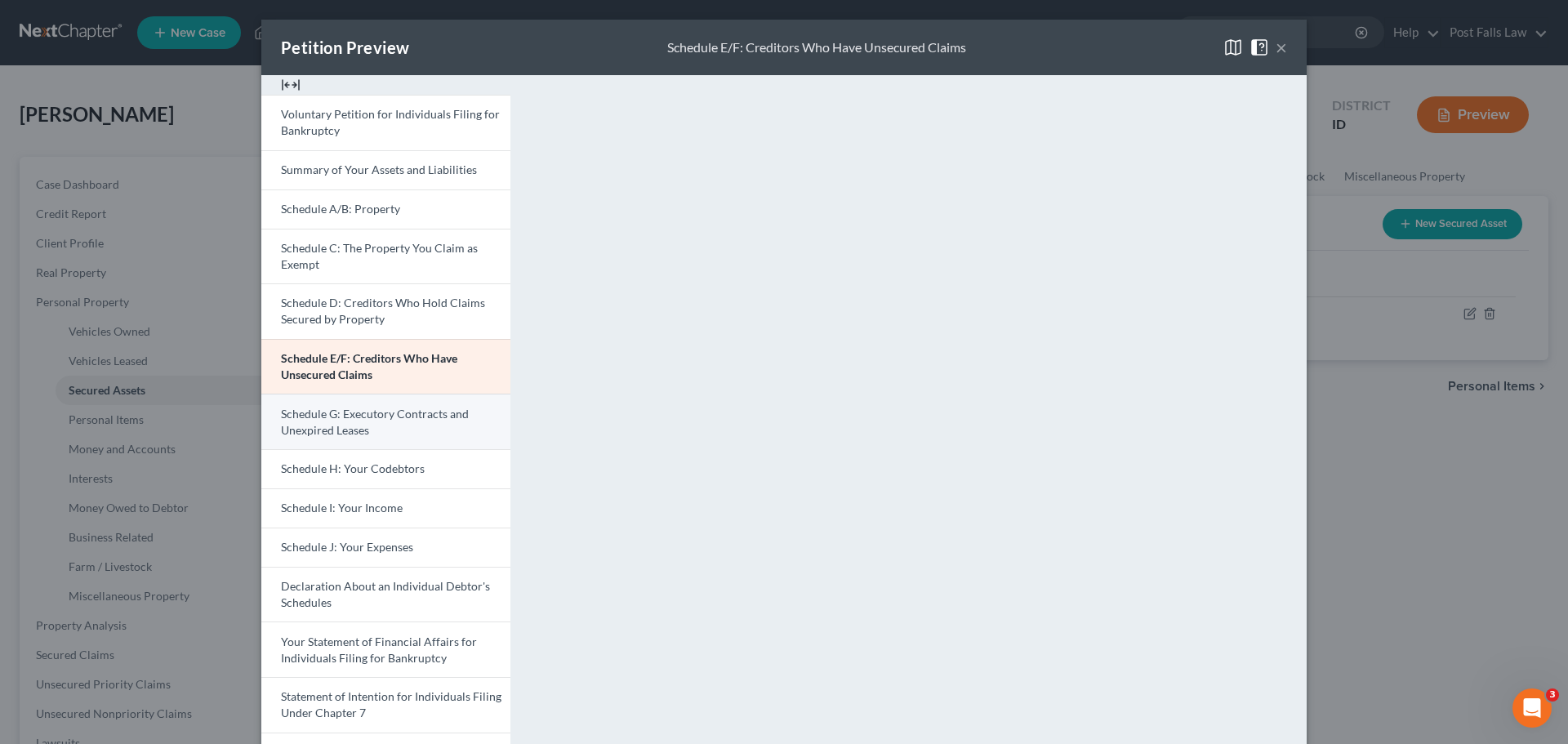
click at [396, 413] on span "Schedule G: Executory Contracts and Unexpired Leases" at bounding box center [374, 422] width 188 height 30
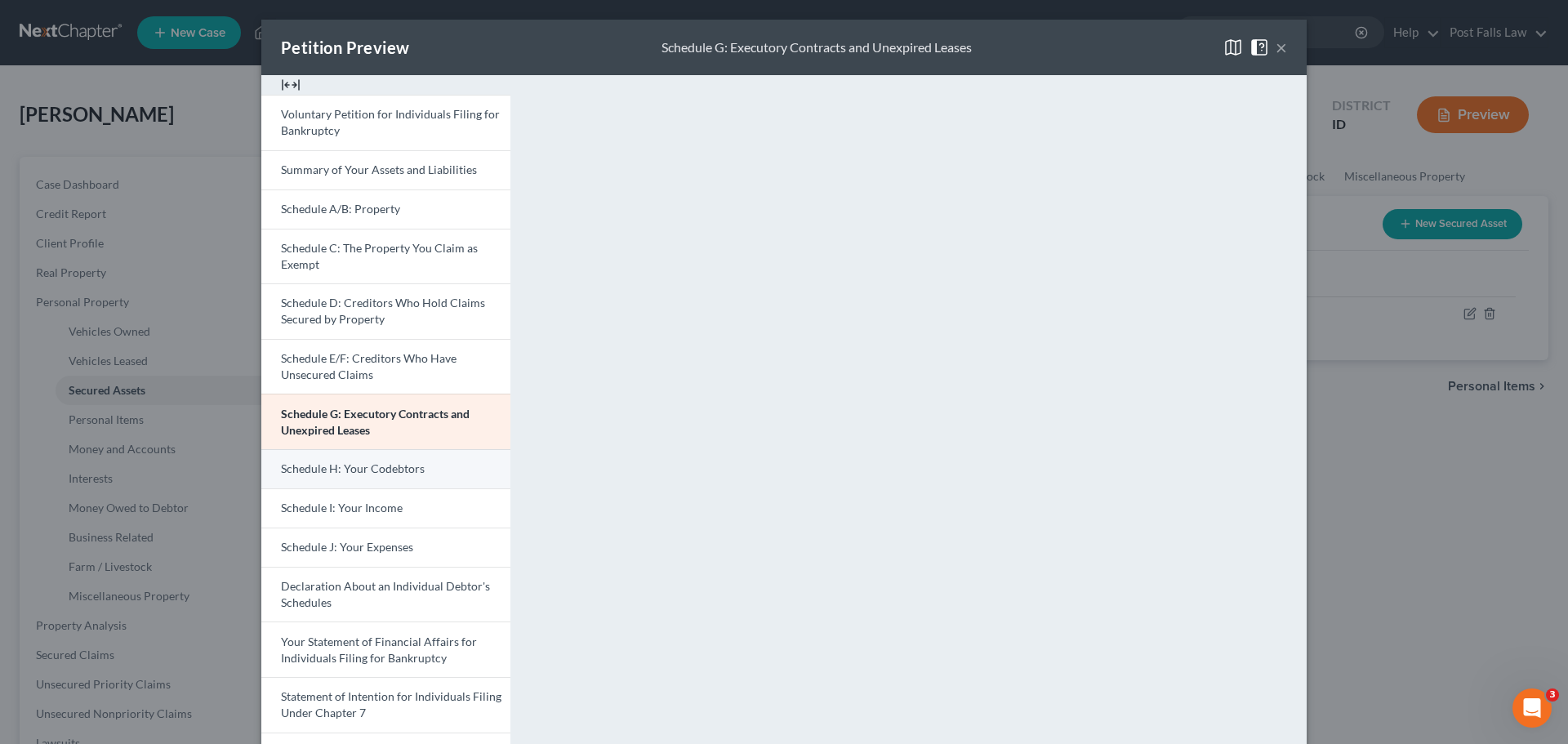
click at [409, 474] on span "Schedule H: Your Codebtors" at bounding box center [353, 468] width 144 height 14
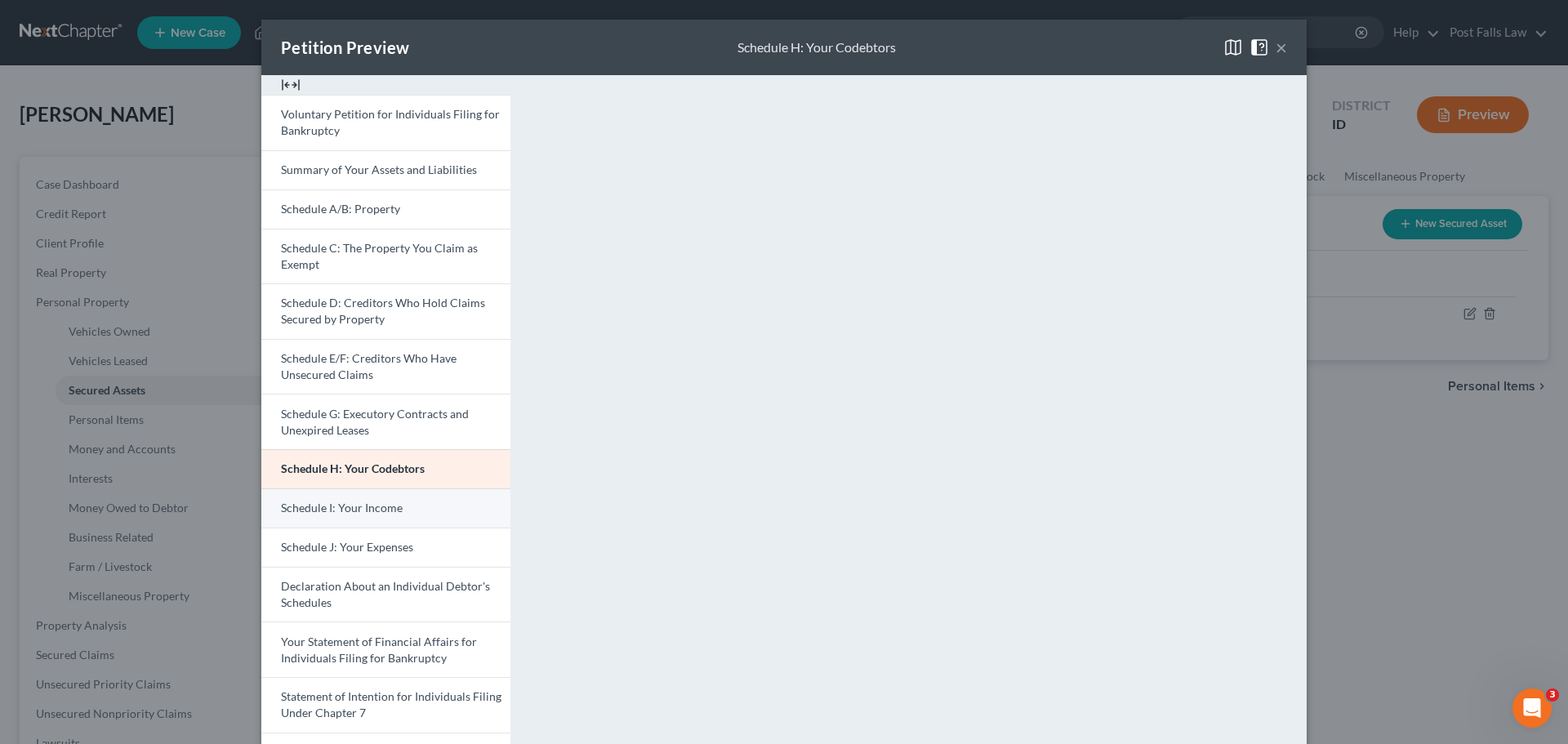
click at [359, 504] on span "Schedule I: Your Income" at bounding box center [341, 507] width 122 height 14
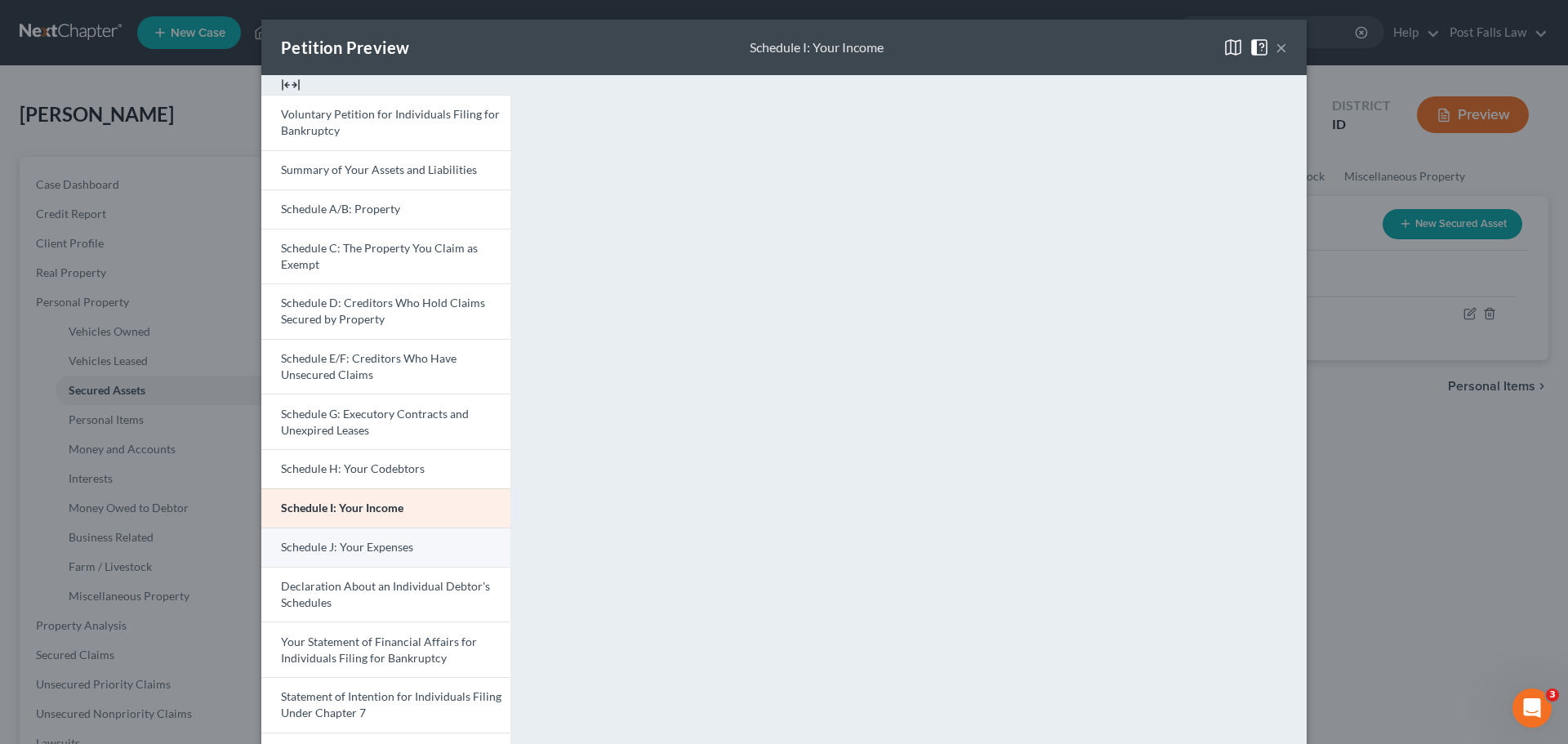
click at [416, 540] on link "Schedule J: Your Expenses" at bounding box center [385, 547] width 249 height 39
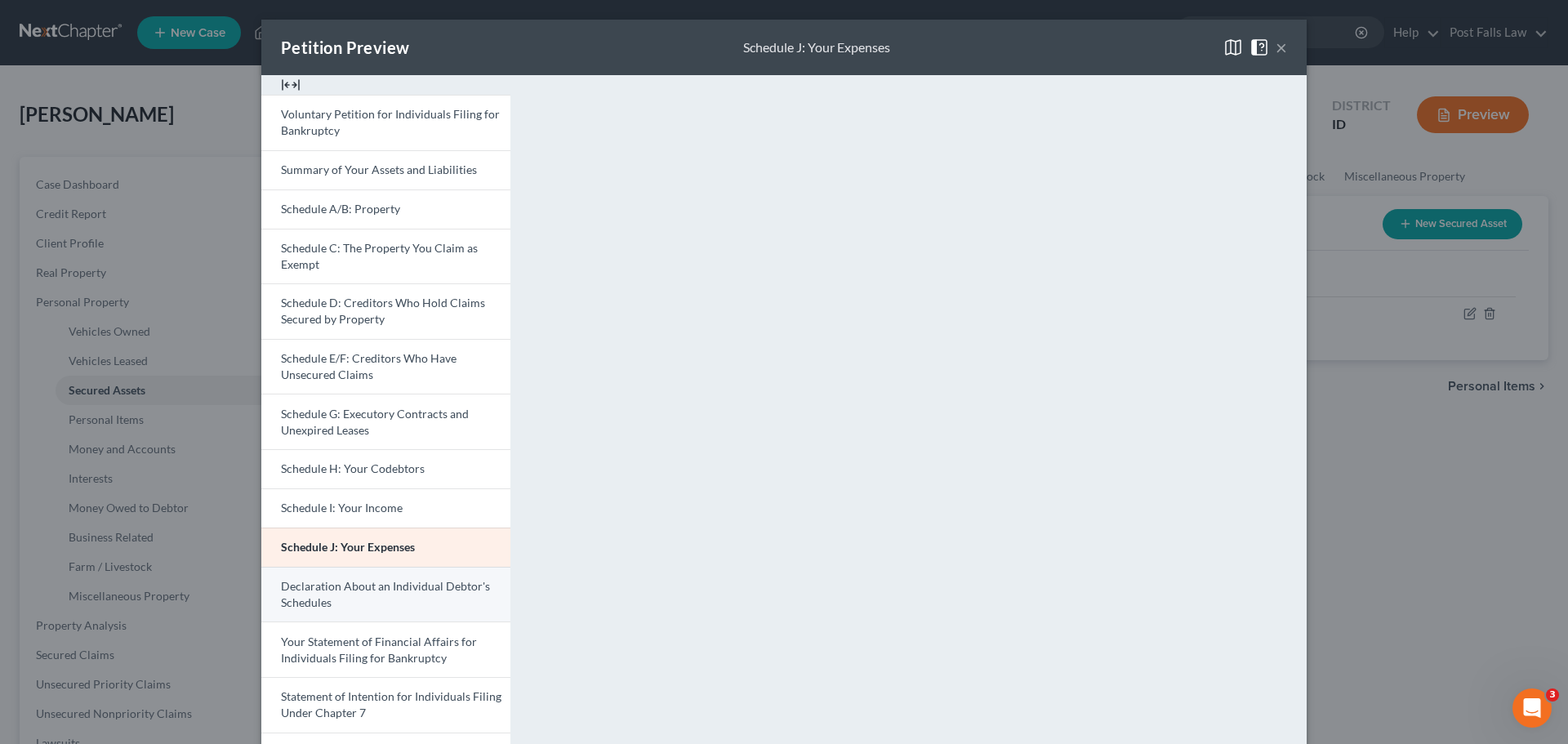
click at [378, 596] on link "Declaration About an Individual Debtor's Schedules" at bounding box center [385, 594] width 249 height 55
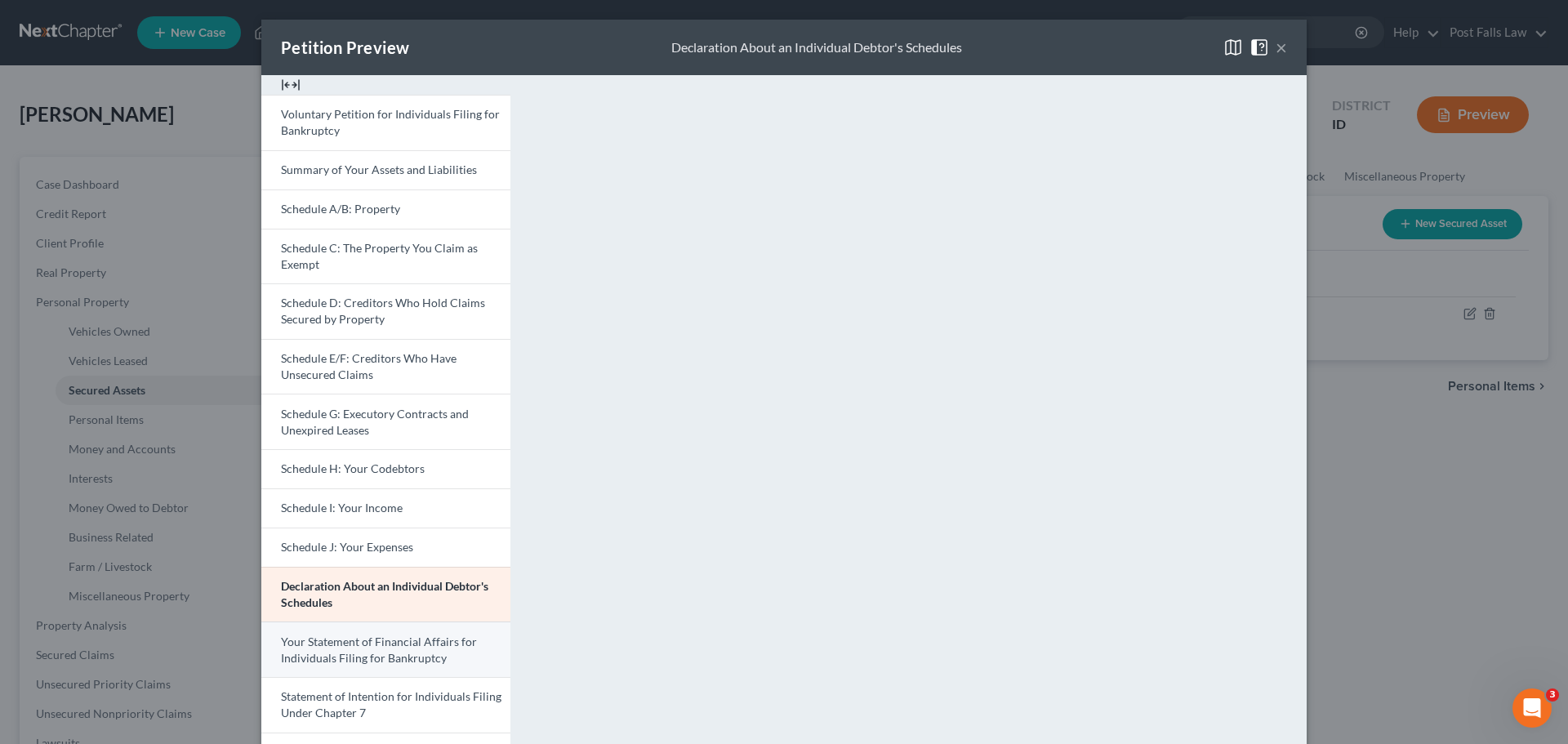
click at [459, 659] on link "Your Statement of Financial Affairs for Individuals Filing for Bankruptcy" at bounding box center [385, 649] width 249 height 55
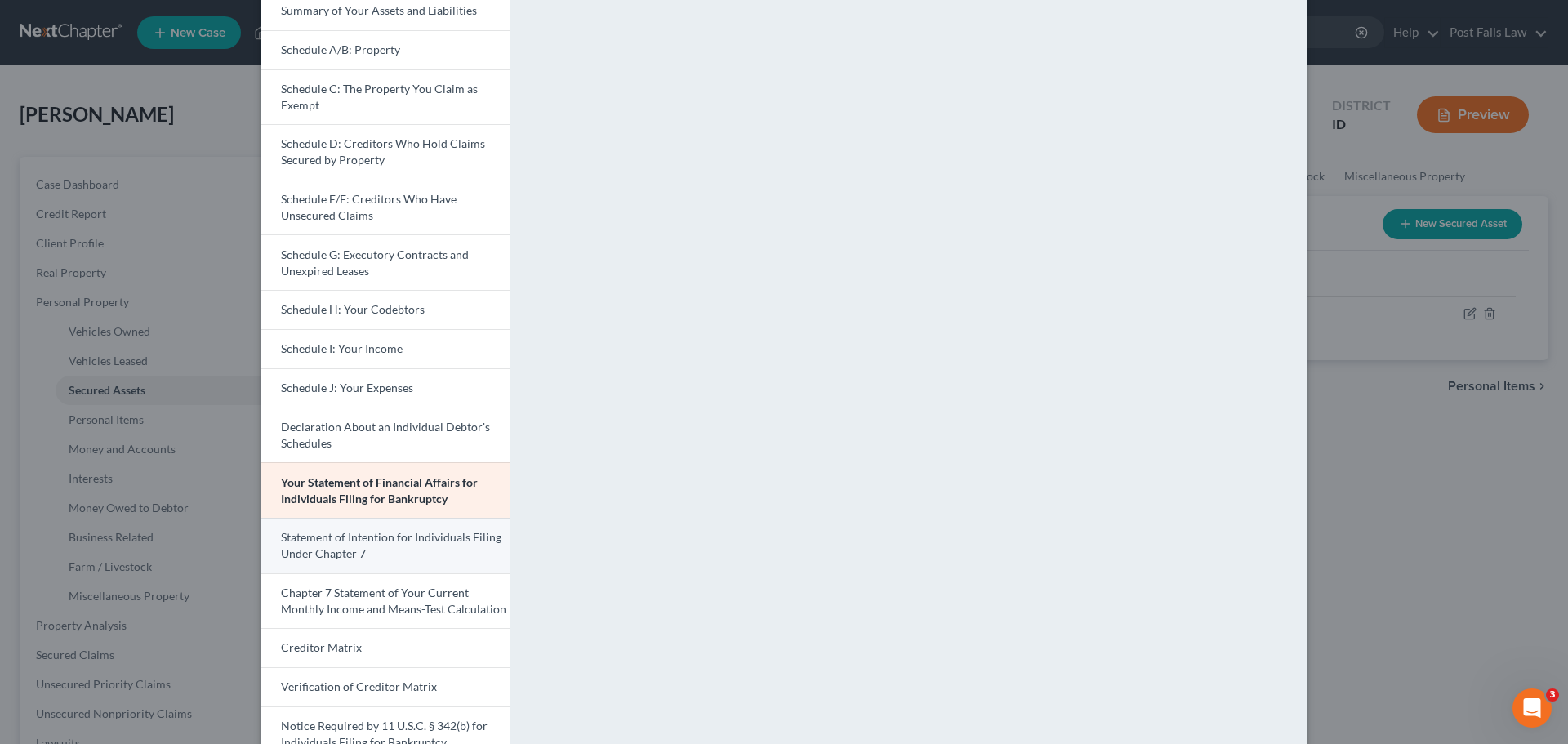
scroll to position [164, 0]
click at [427, 529] on span "Statement of Intention for Individuals Filing Under Chapter 7" at bounding box center [391, 541] width 221 height 30
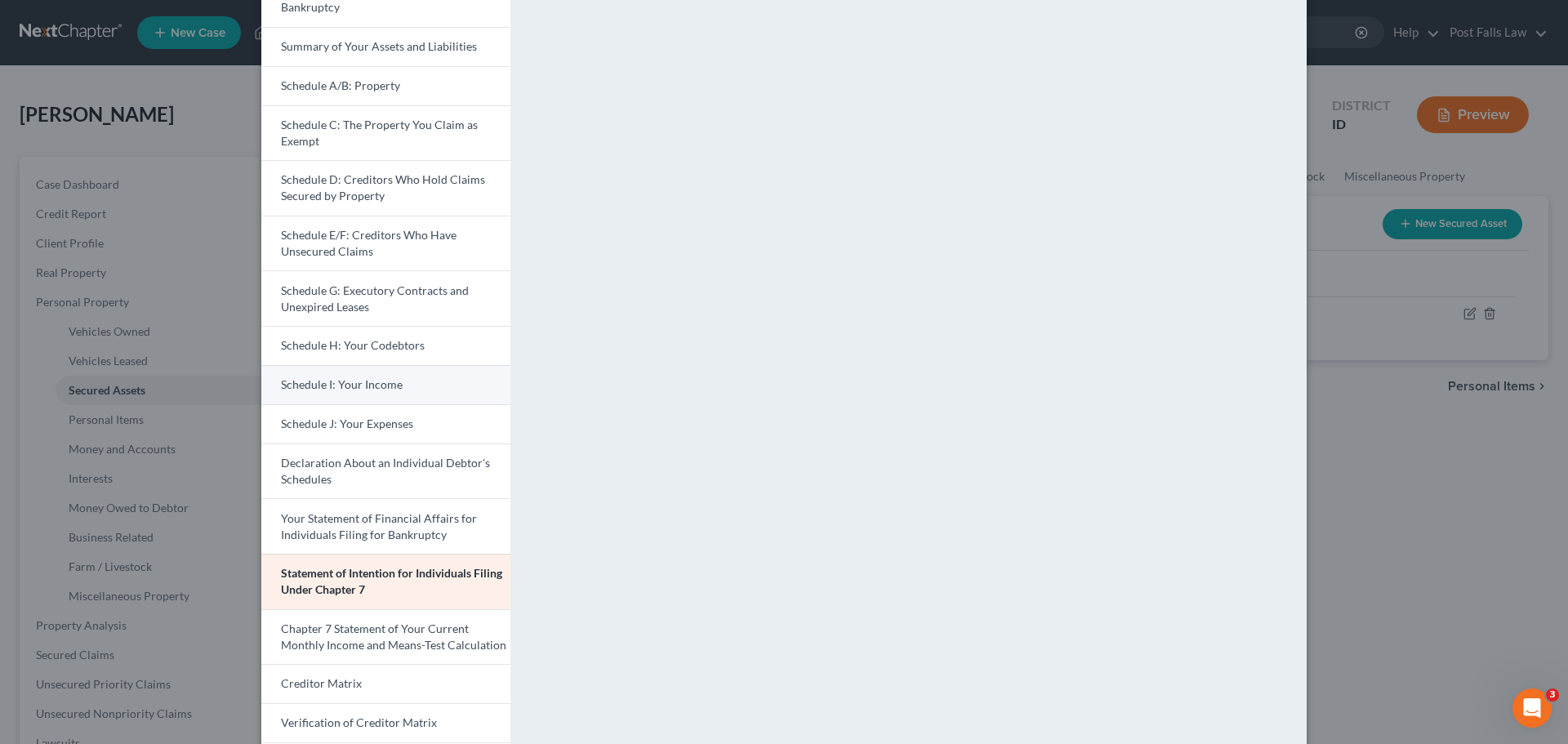
scroll to position [0, 0]
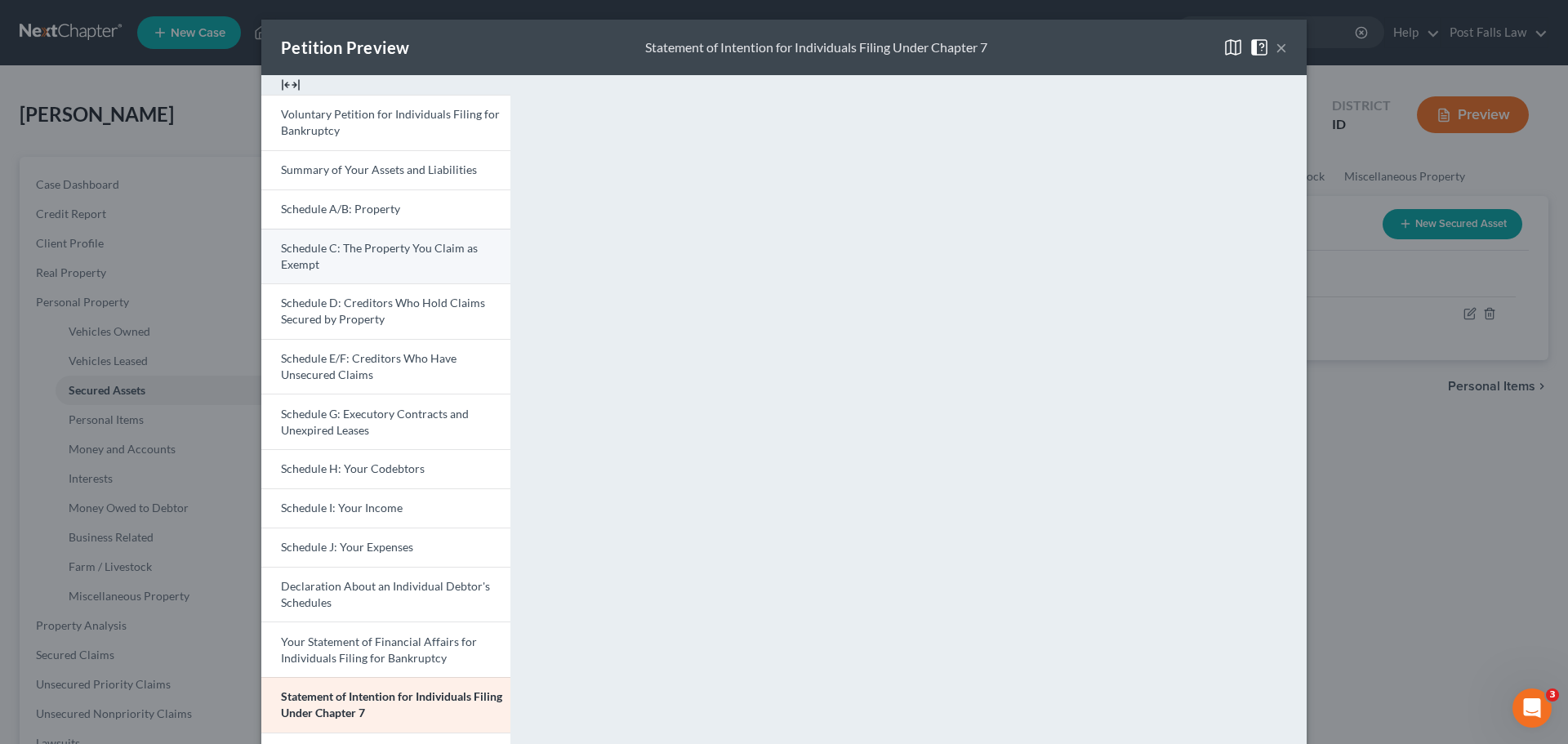
click at [360, 259] on link "Schedule C: The Property You Claim as Exempt" at bounding box center [385, 255] width 249 height 55
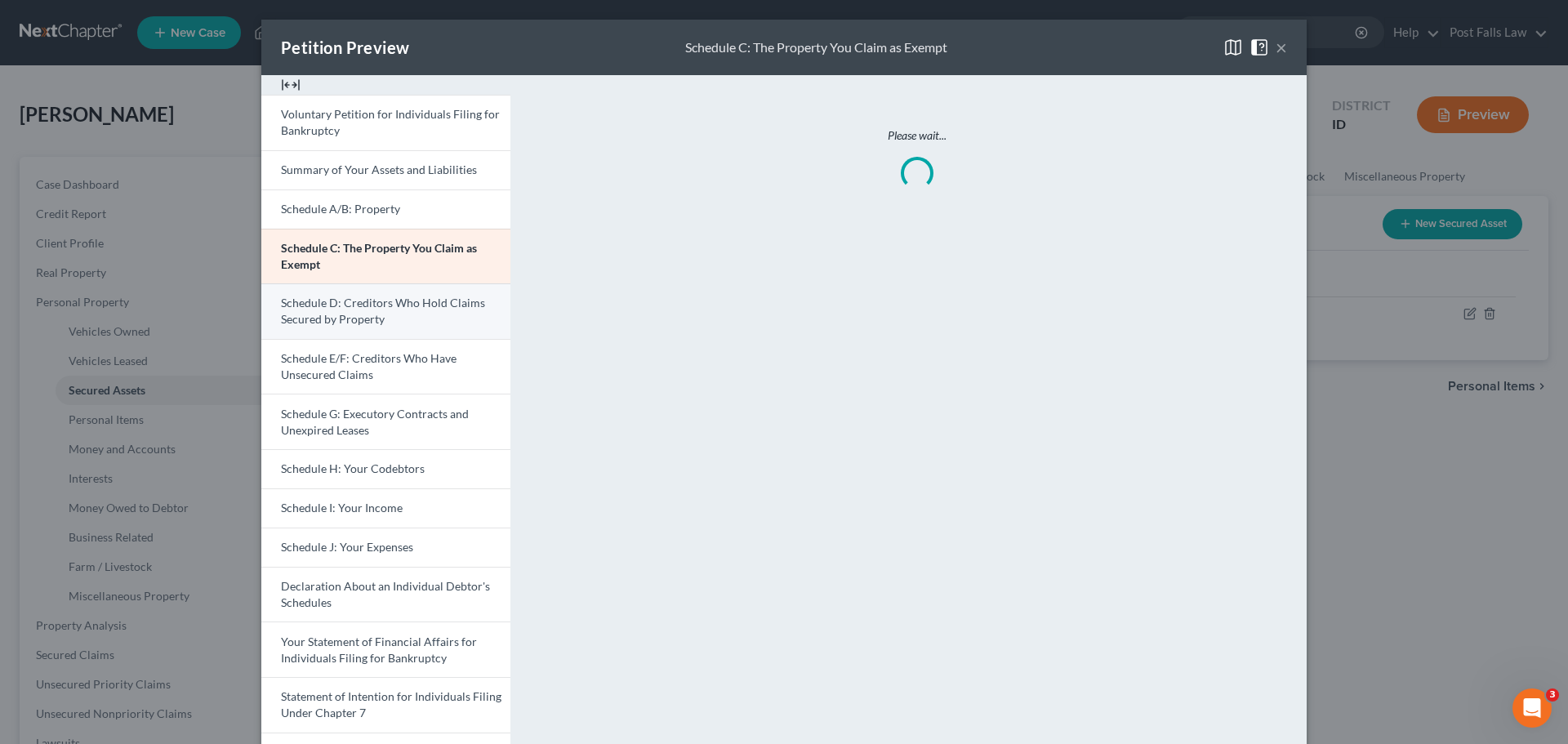
click at [300, 284] on link "Schedule D: Creditors Who Hold Claims Secured by Property" at bounding box center [385, 311] width 249 height 55
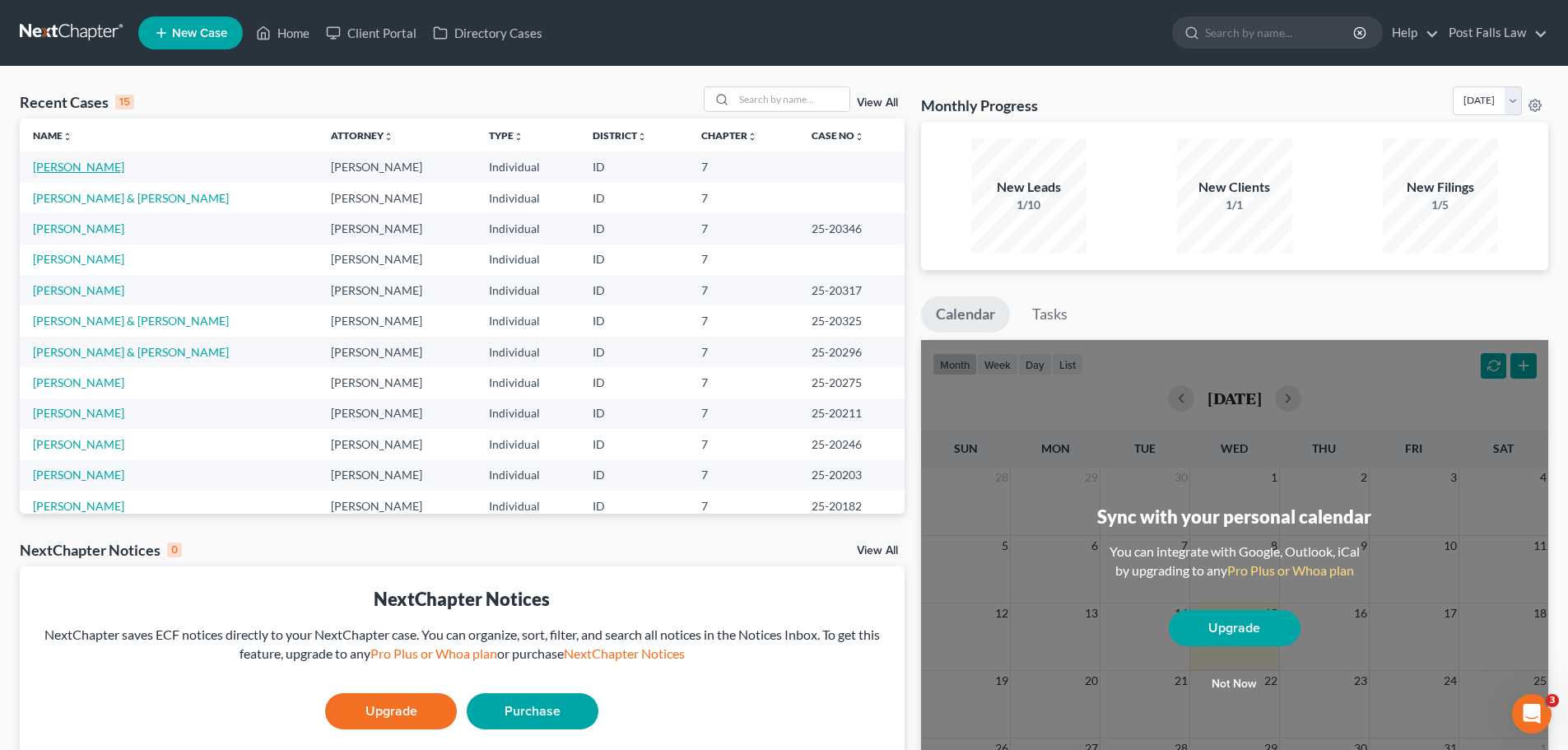
click at [69, 159] on link "[PERSON_NAME]" at bounding box center [78, 166] width 91 height 14
click at [90, 158] on td "[PERSON_NAME]" at bounding box center [169, 167] width 298 height 30
click at [90, 162] on link "[PERSON_NAME]" at bounding box center [78, 166] width 91 height 14
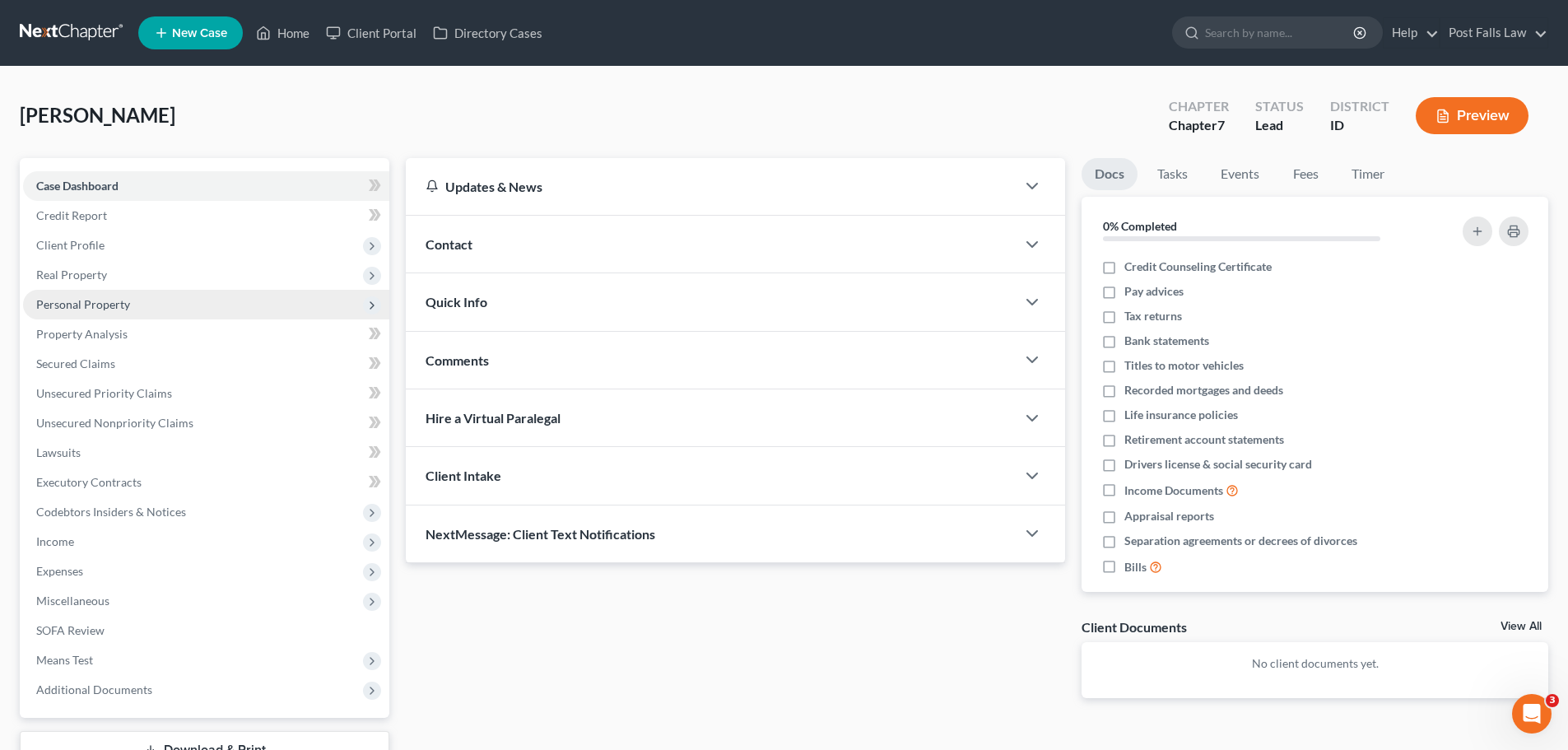
click at [88, 304] on span "Personal Property" at bounding box center [83, 304] width 94 height 14
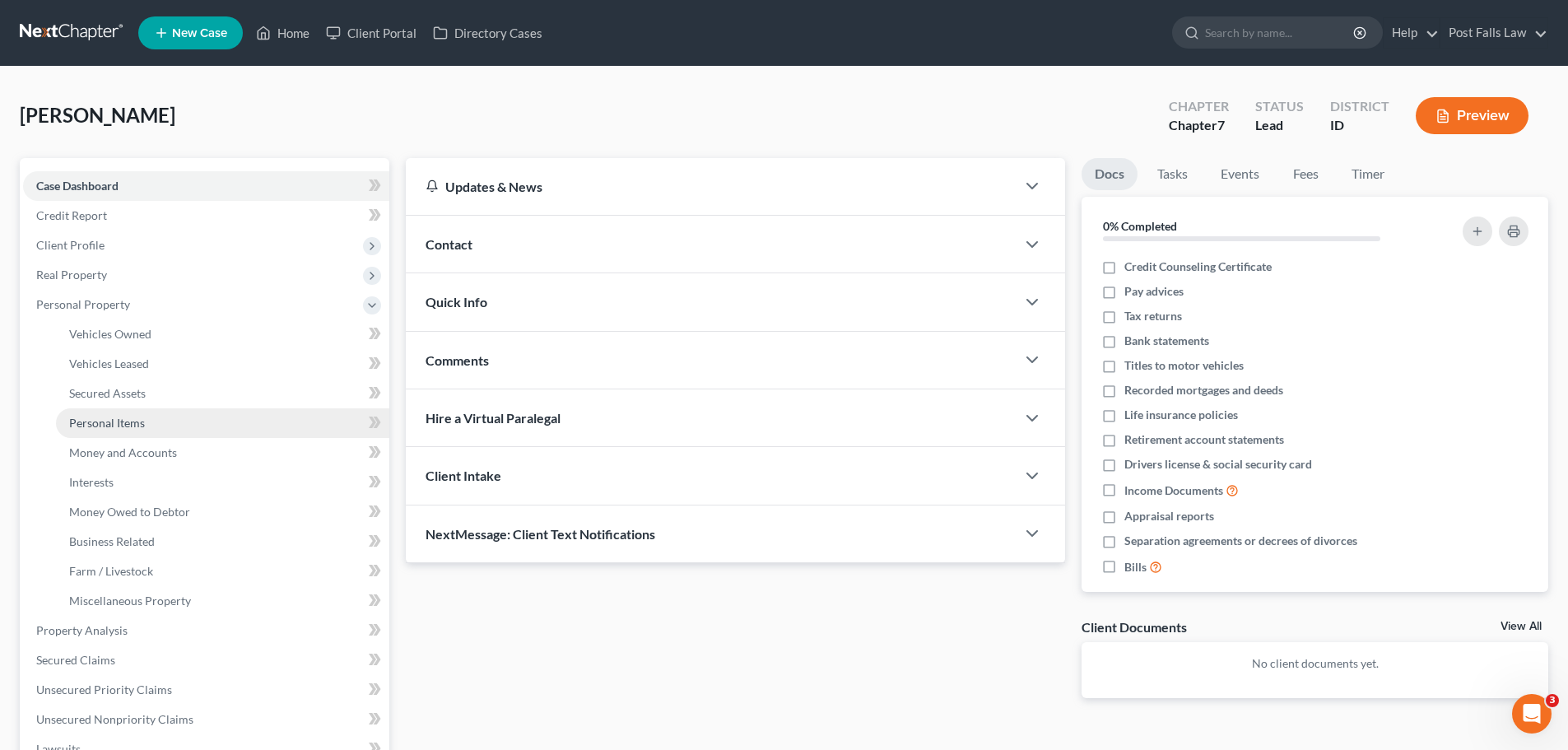
click at [104, 416] on span "Personal Items" at bounding box center [107, 423] width 75 height 14
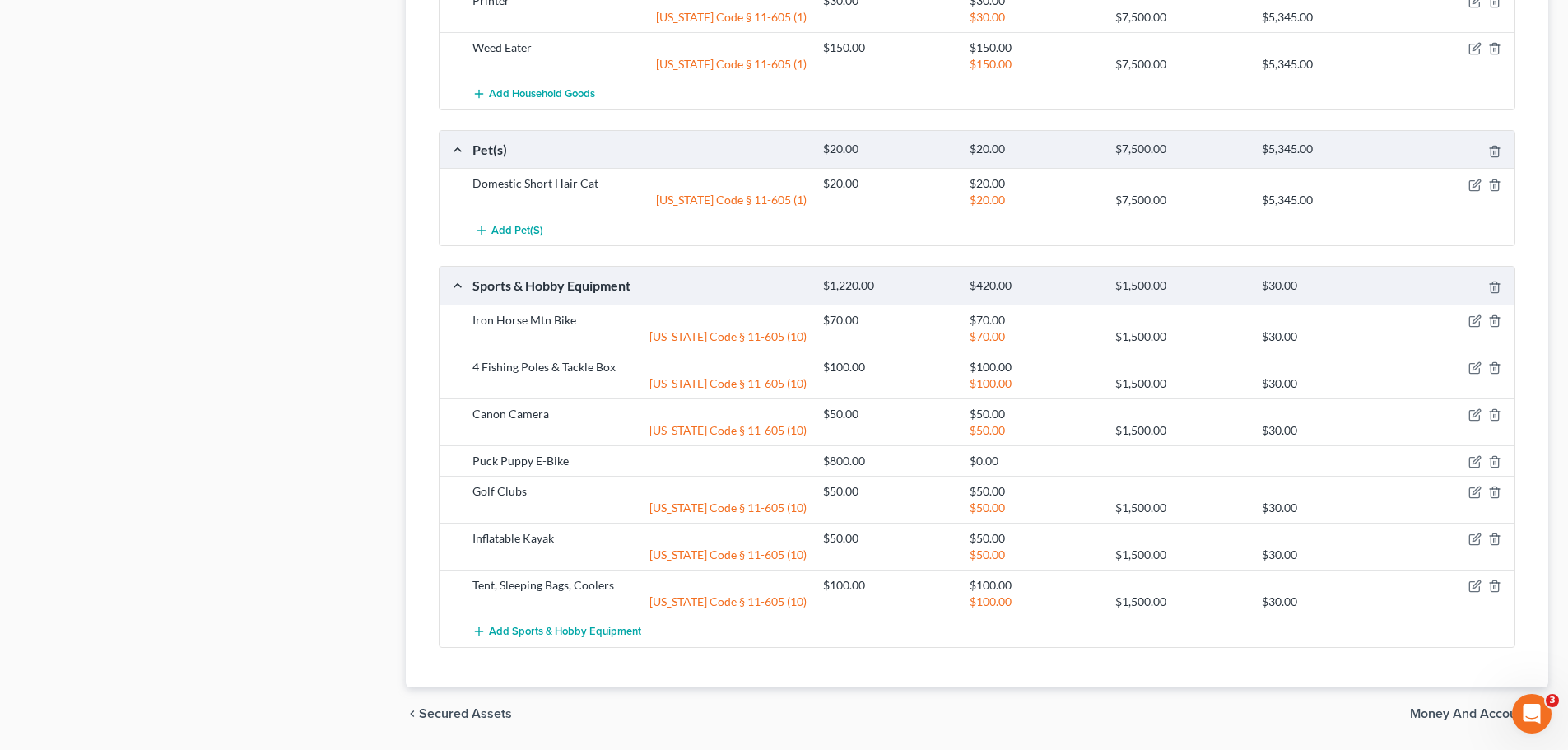
scroll to position [1694, 0]
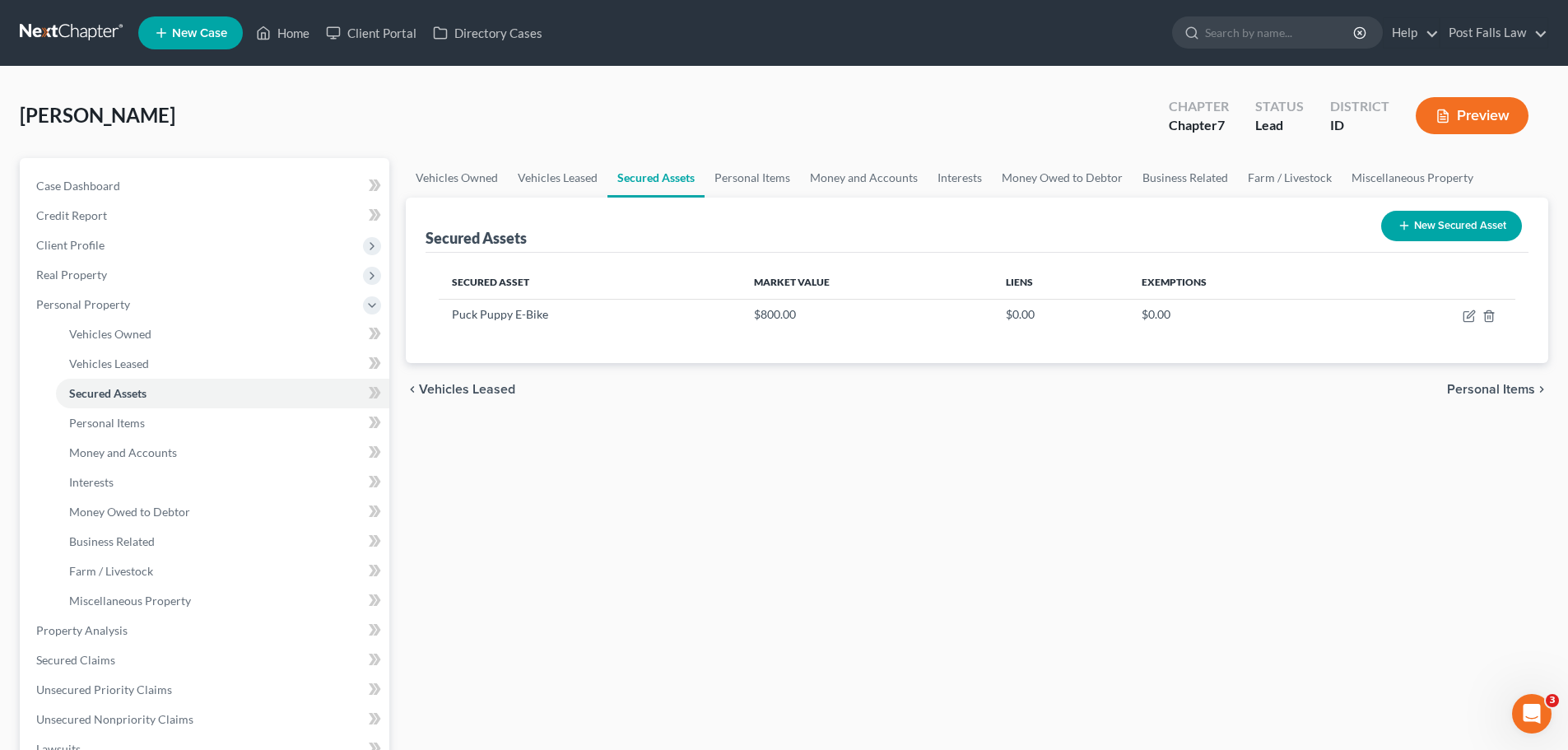
click at [1455, 107] on button "Preview" at bounding box center [1473, 115] width 113 height 37
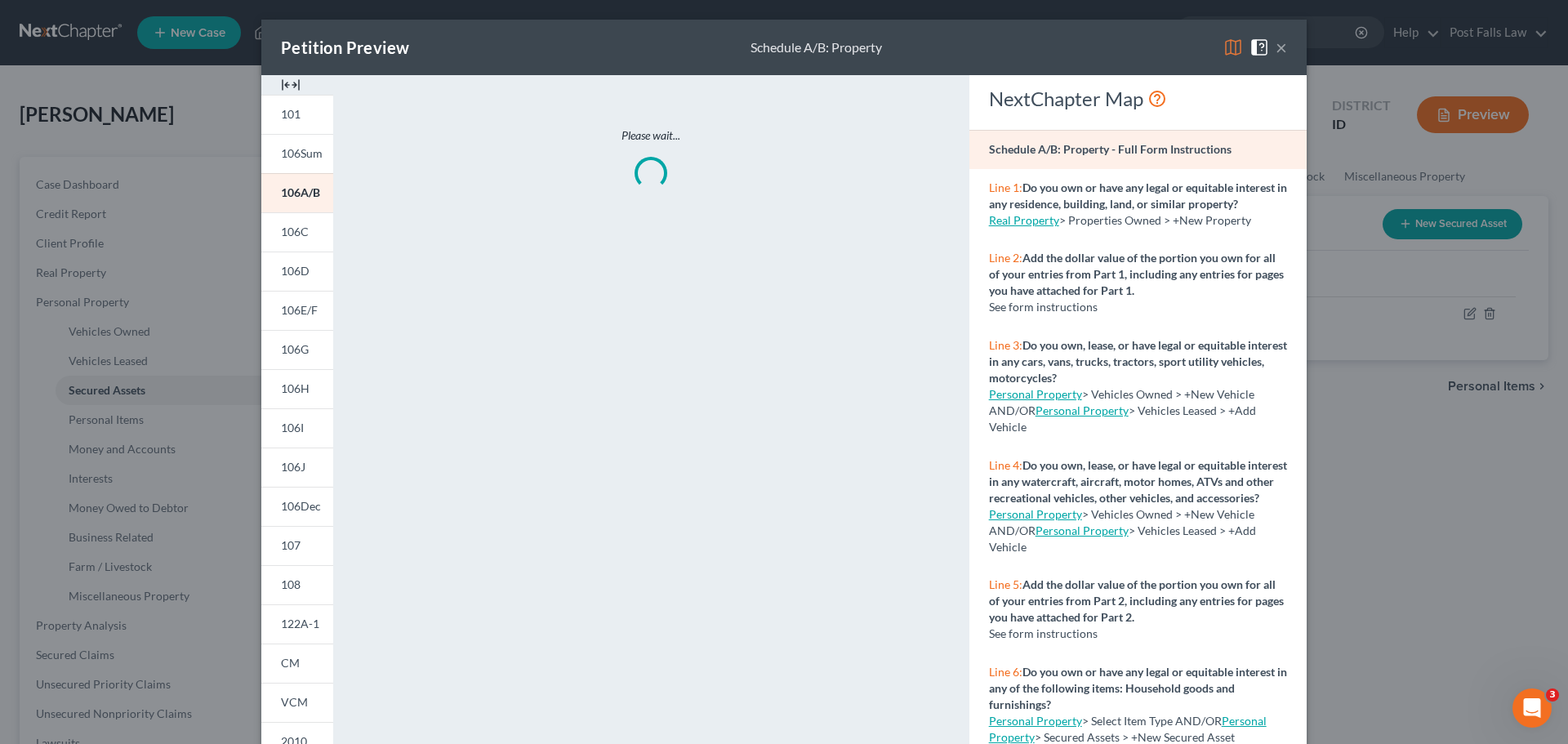
click at [292, 84] on img at bounding box center [290, 84] width 20 height 20
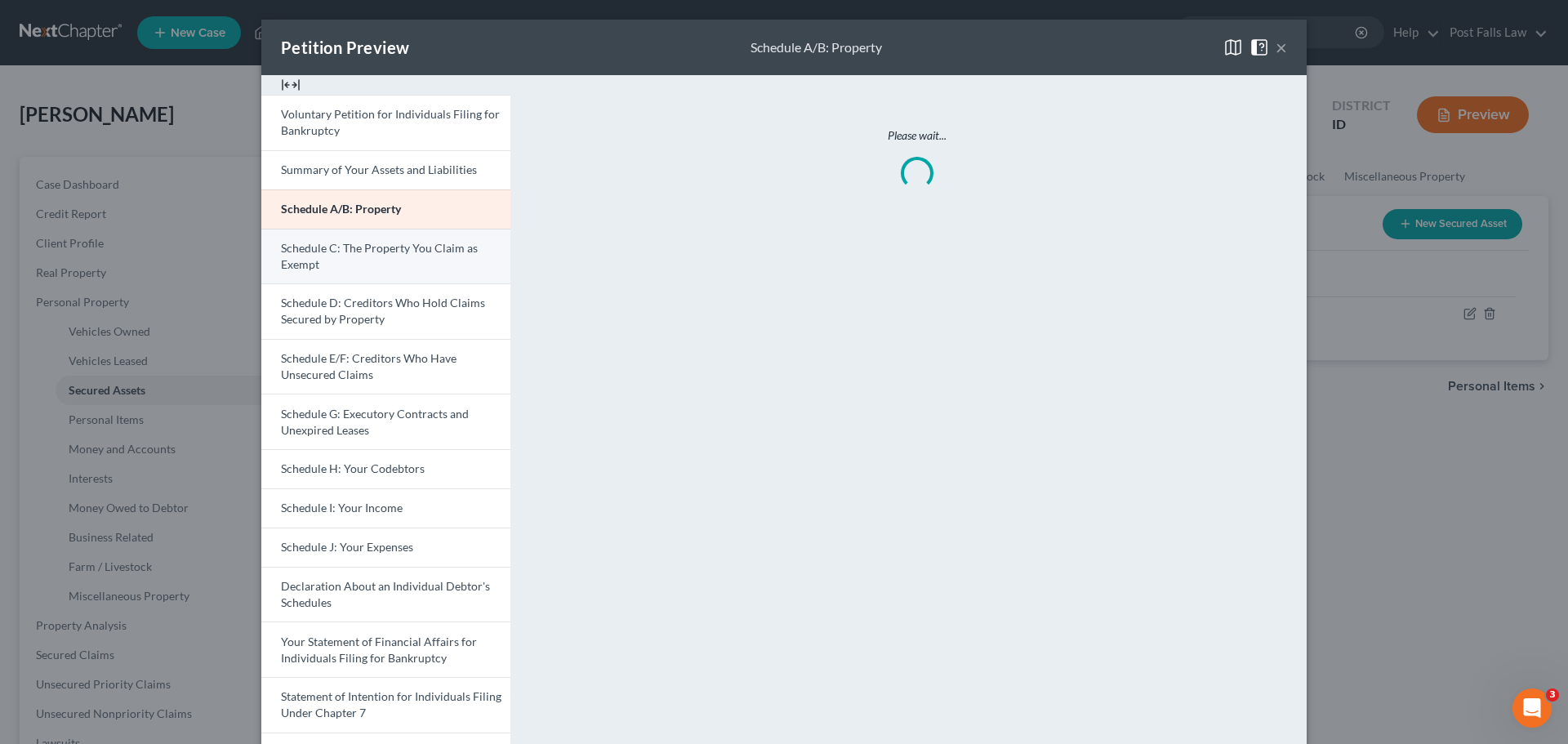
click at [351, 260] on link "Schedule C: The Property You Claim as Exempt" at bounding box center [385, 255] width 249 height 55
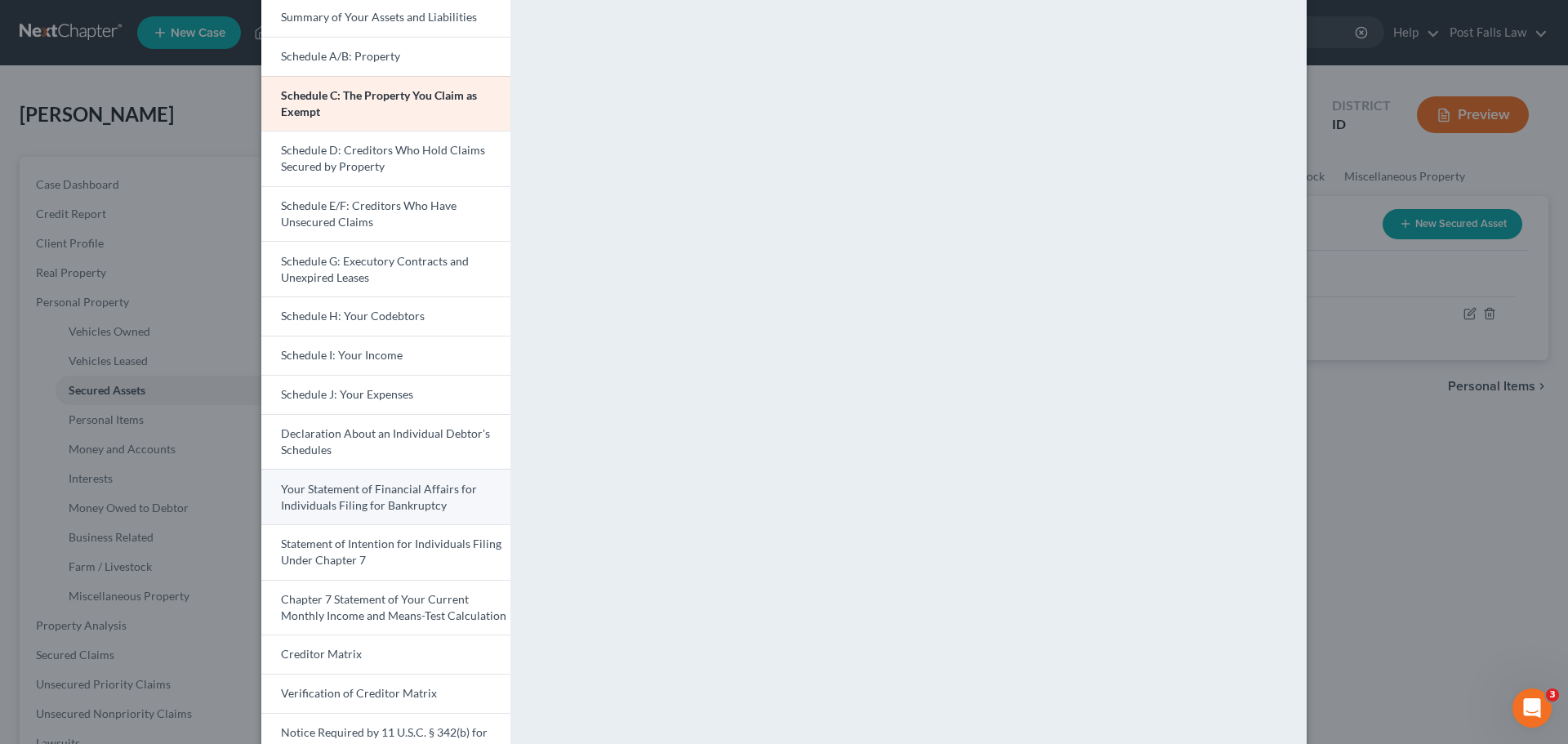
scroll to position [245, 0]
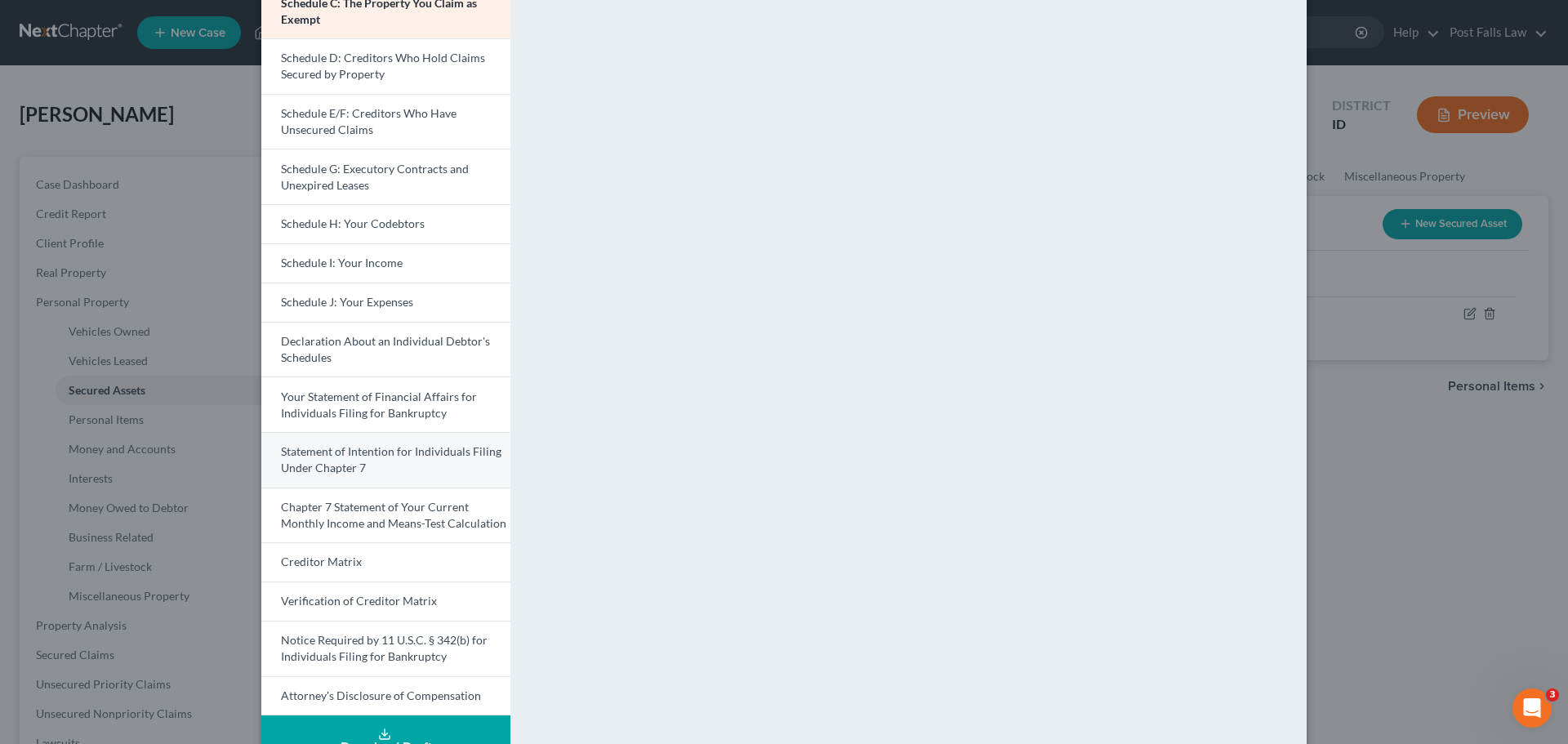
click at [369, 468] on link "Statement of Intention for Individuals Filing Under Chapter 7" at bounding box center [385, 460] width 249 height 55
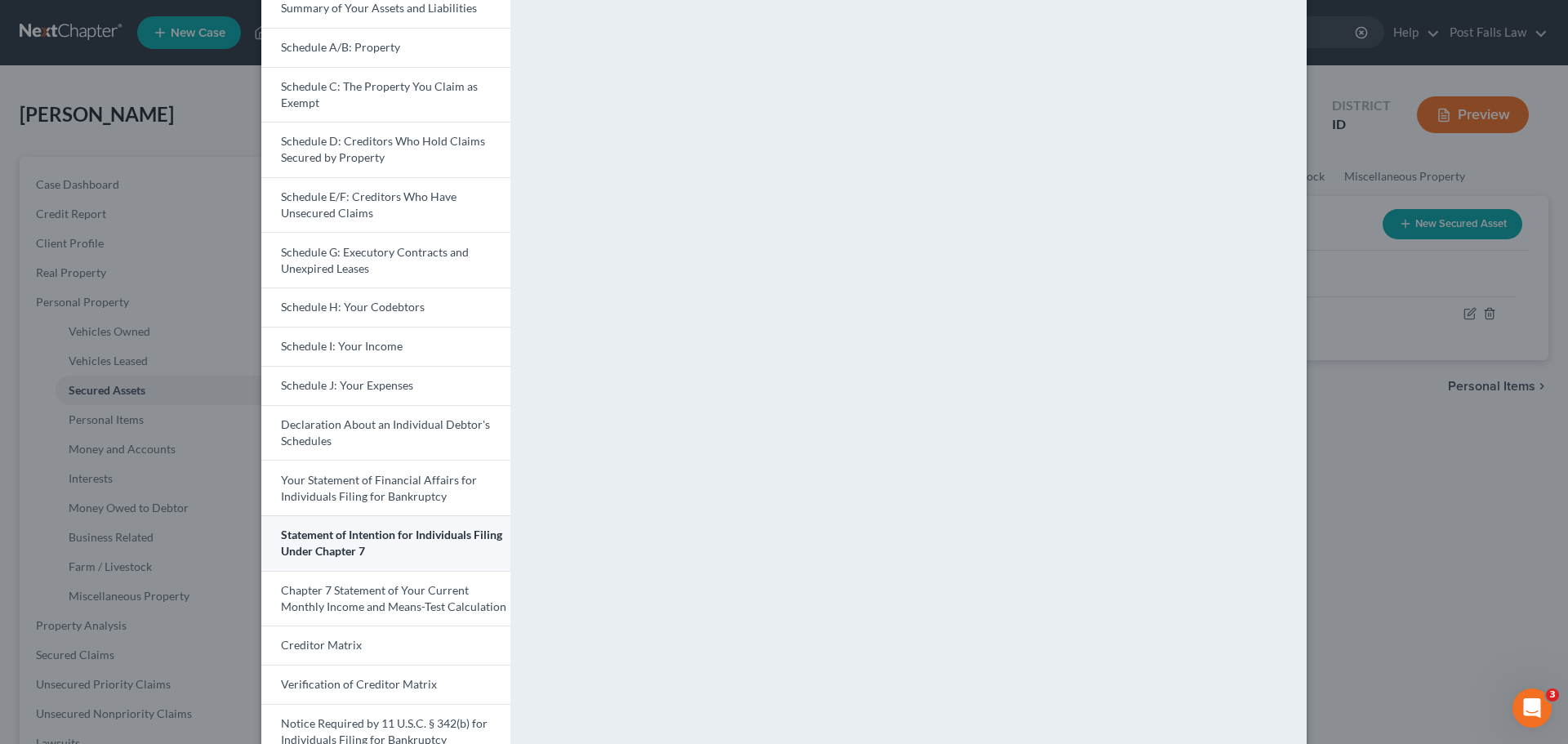
scroll to position [164, 0]
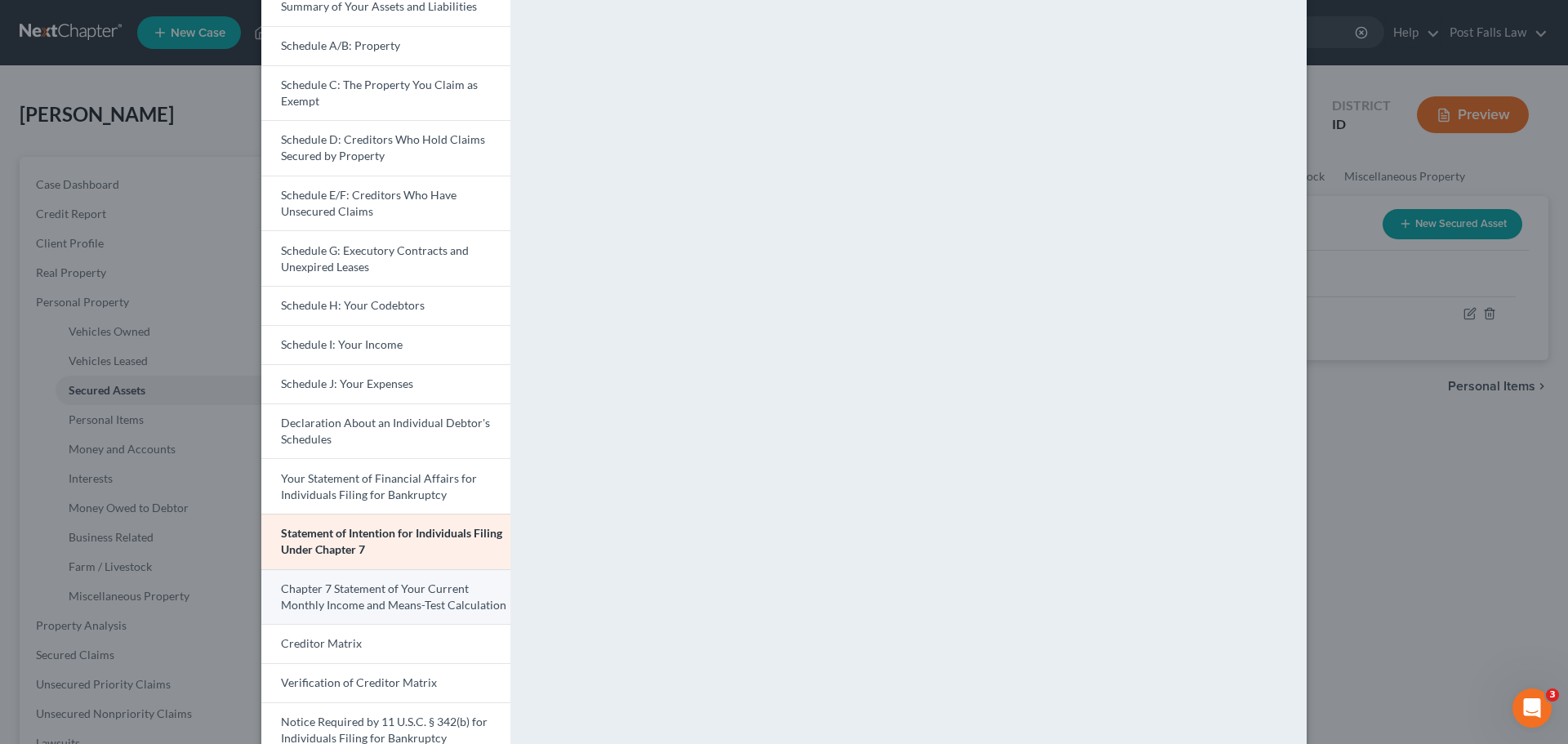
click at [383, 602] on span "Chapter 7 Statement of Your Current Monthly Income and Means-Test Calculation" at bounding box center [393, 597] width 225 height 30
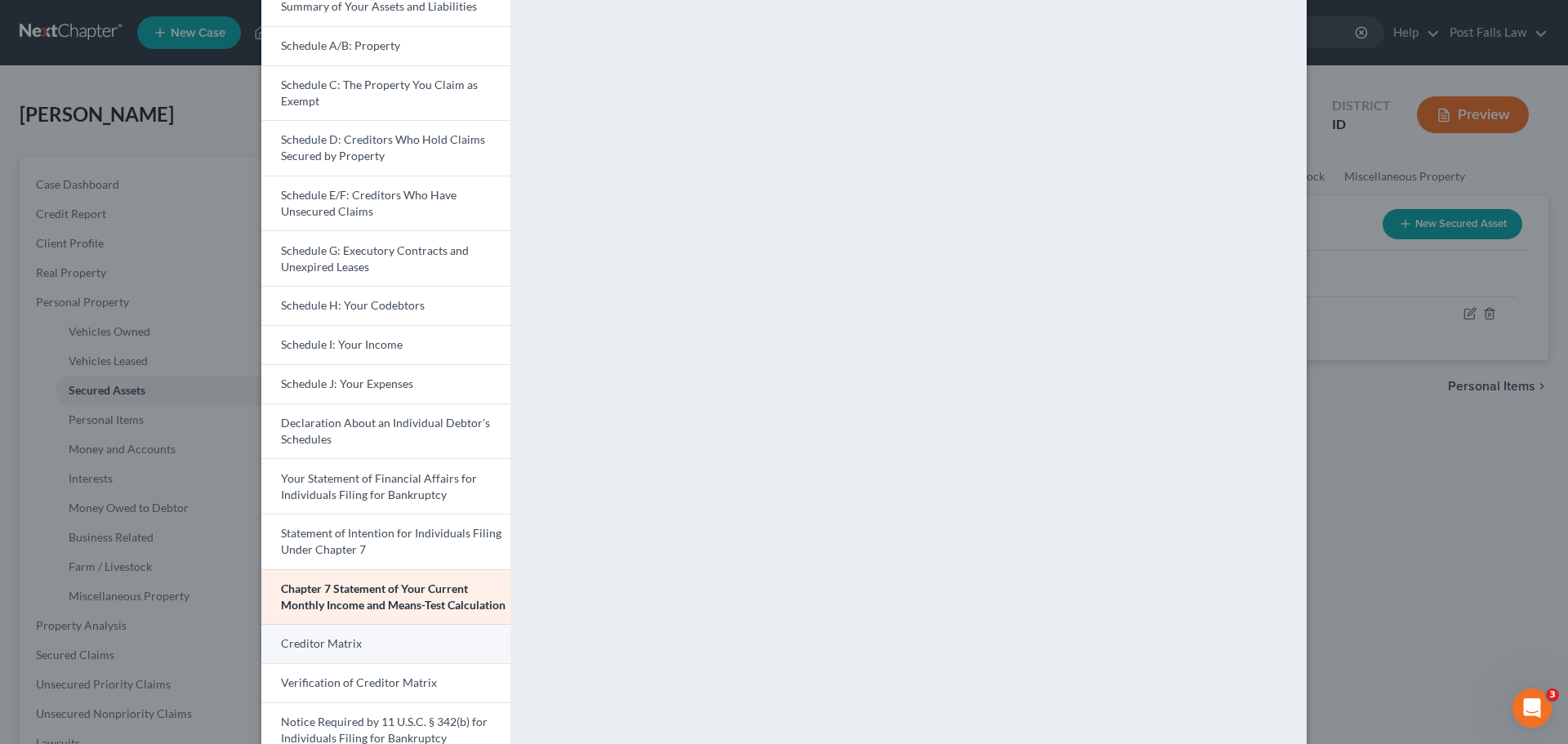
click at [369, 647] on link "Creditor Matrix" at bounding box center [385, 644] width 249 height 39
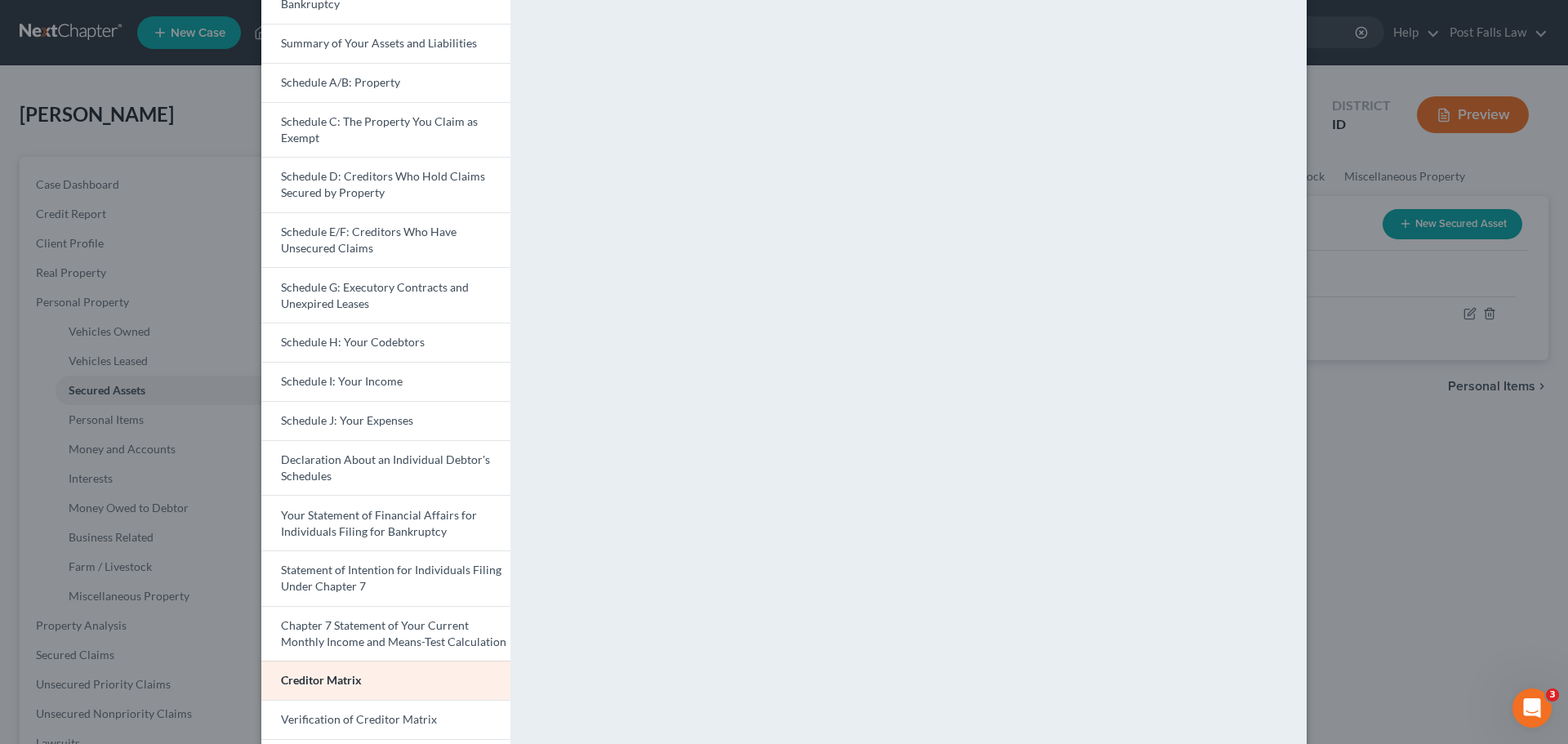
scroll to position [245, 0]
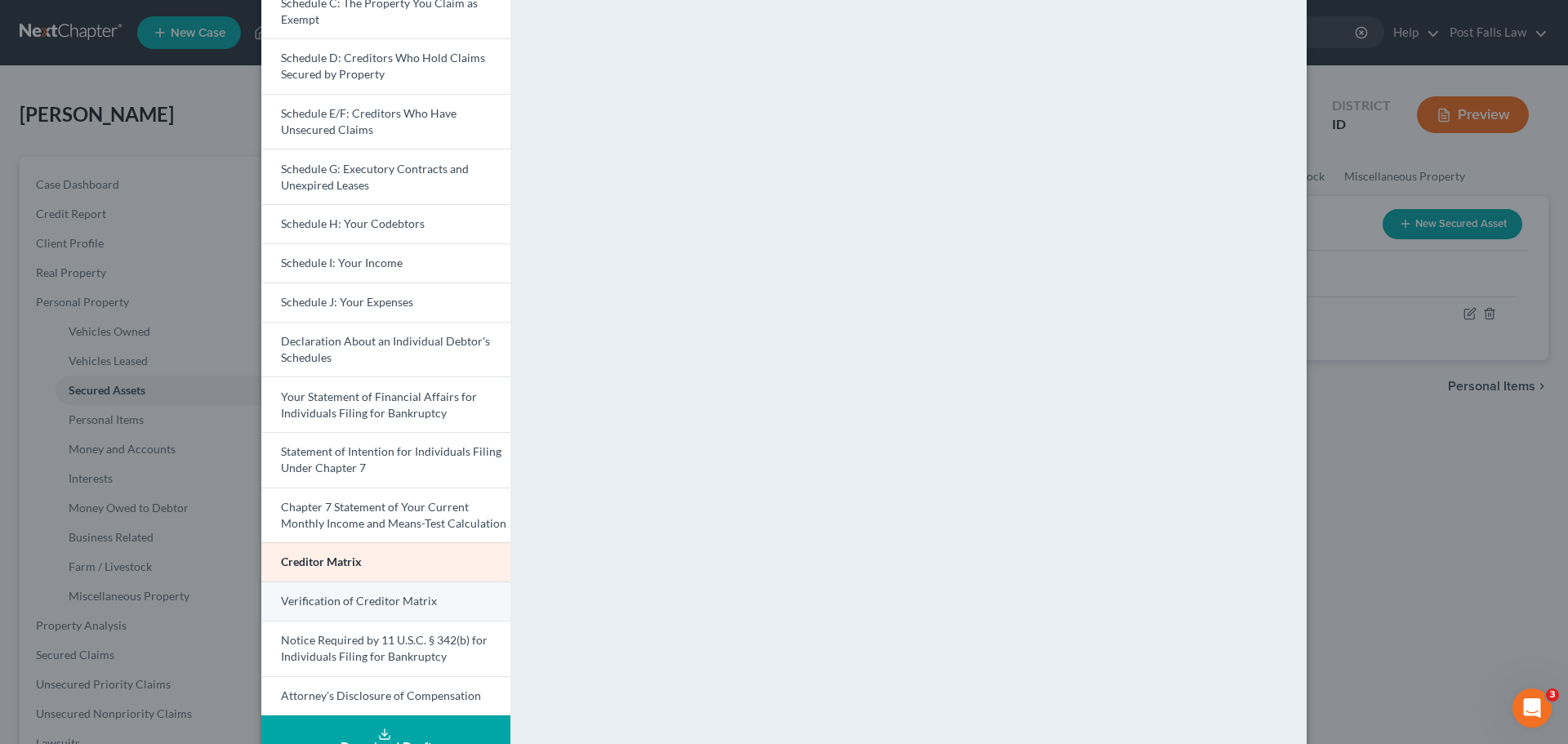
click at [391, 596] on span "Verification of Creditor Matrix" at bounding box center [358, 601] width 156 height 14
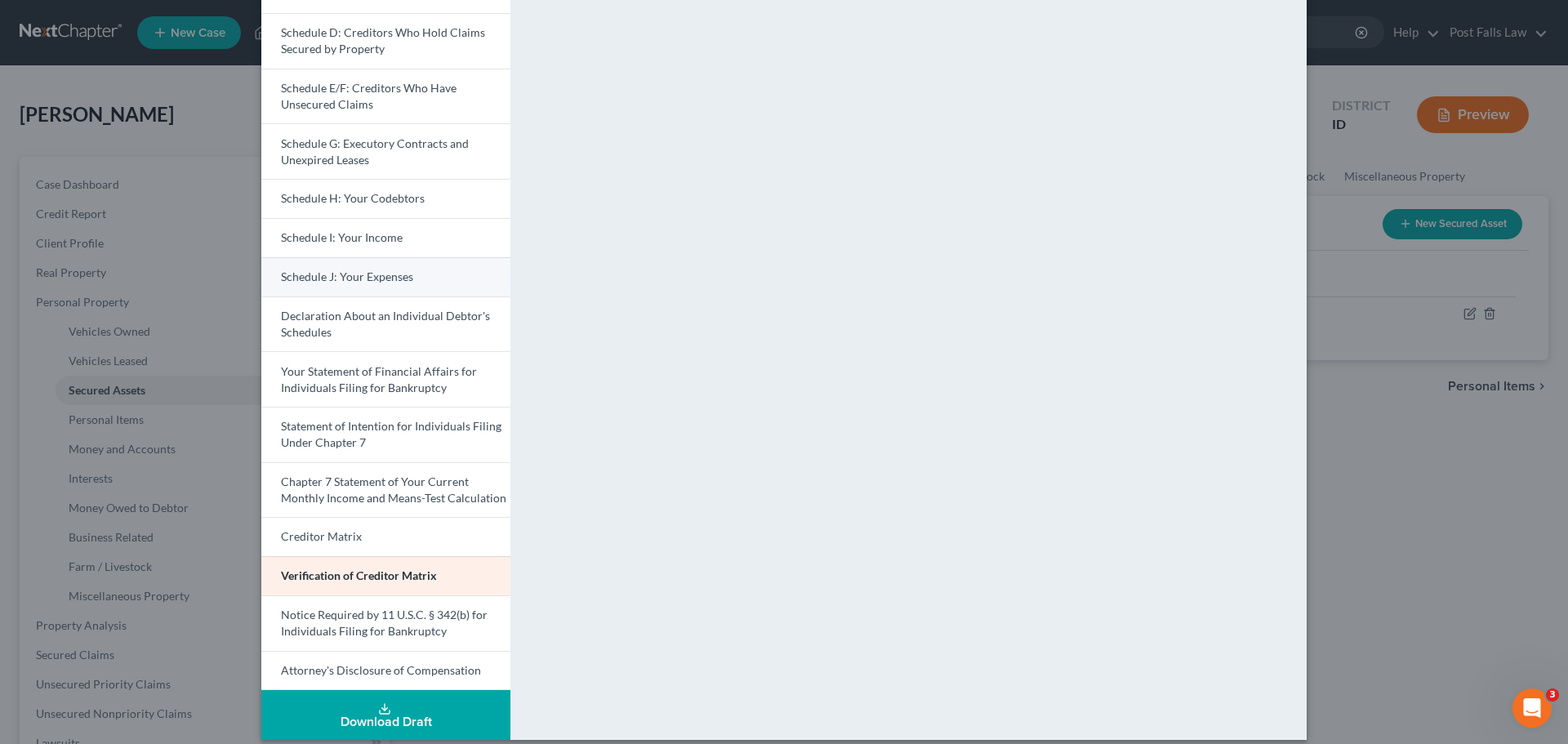
scroll to position [286, 0]
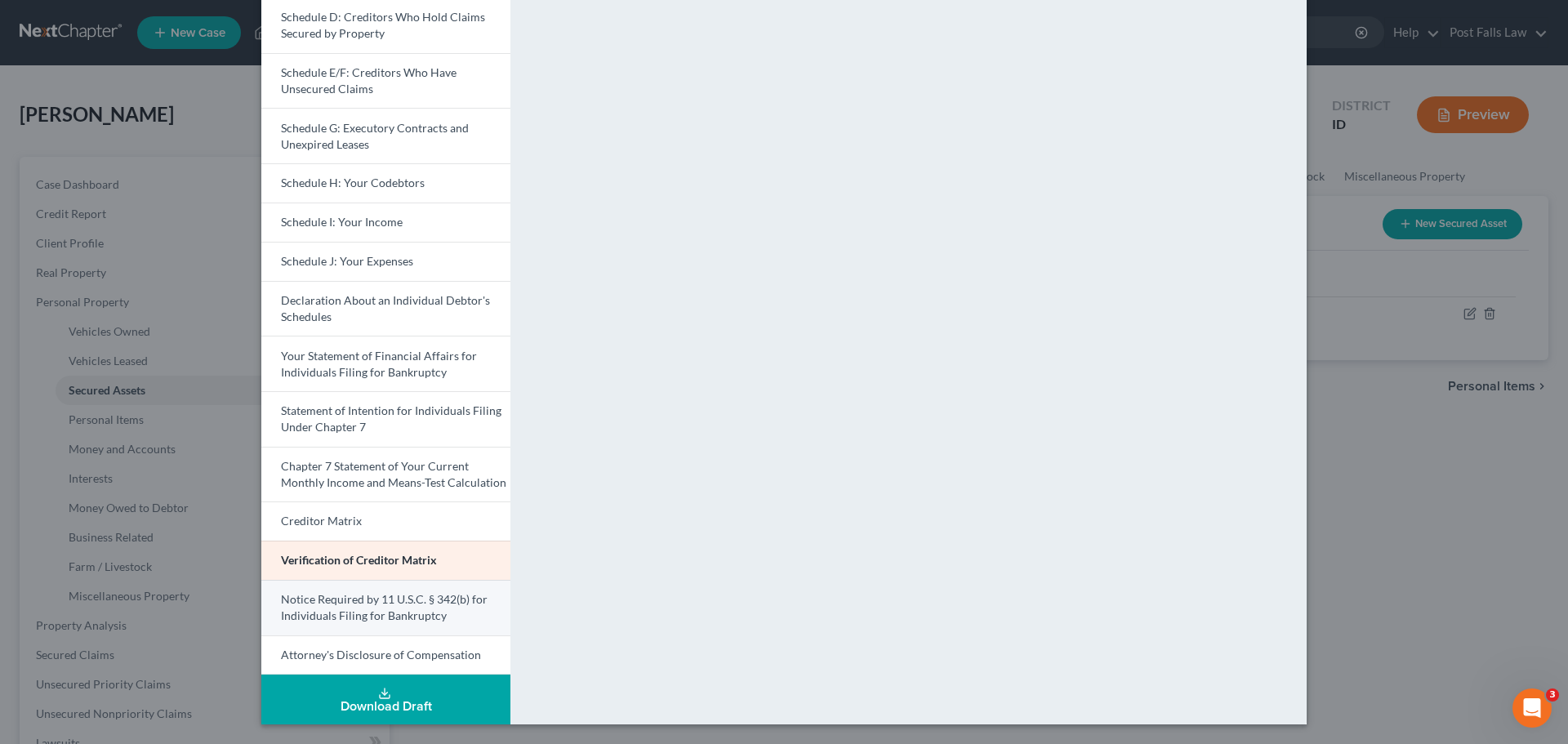
click at [363, 603] on span "Notice Required by 11 U.S.C. § 342(b) for Individuals Filing for Bankruptcy" at bounding box center [384, 607] width 207 height 30
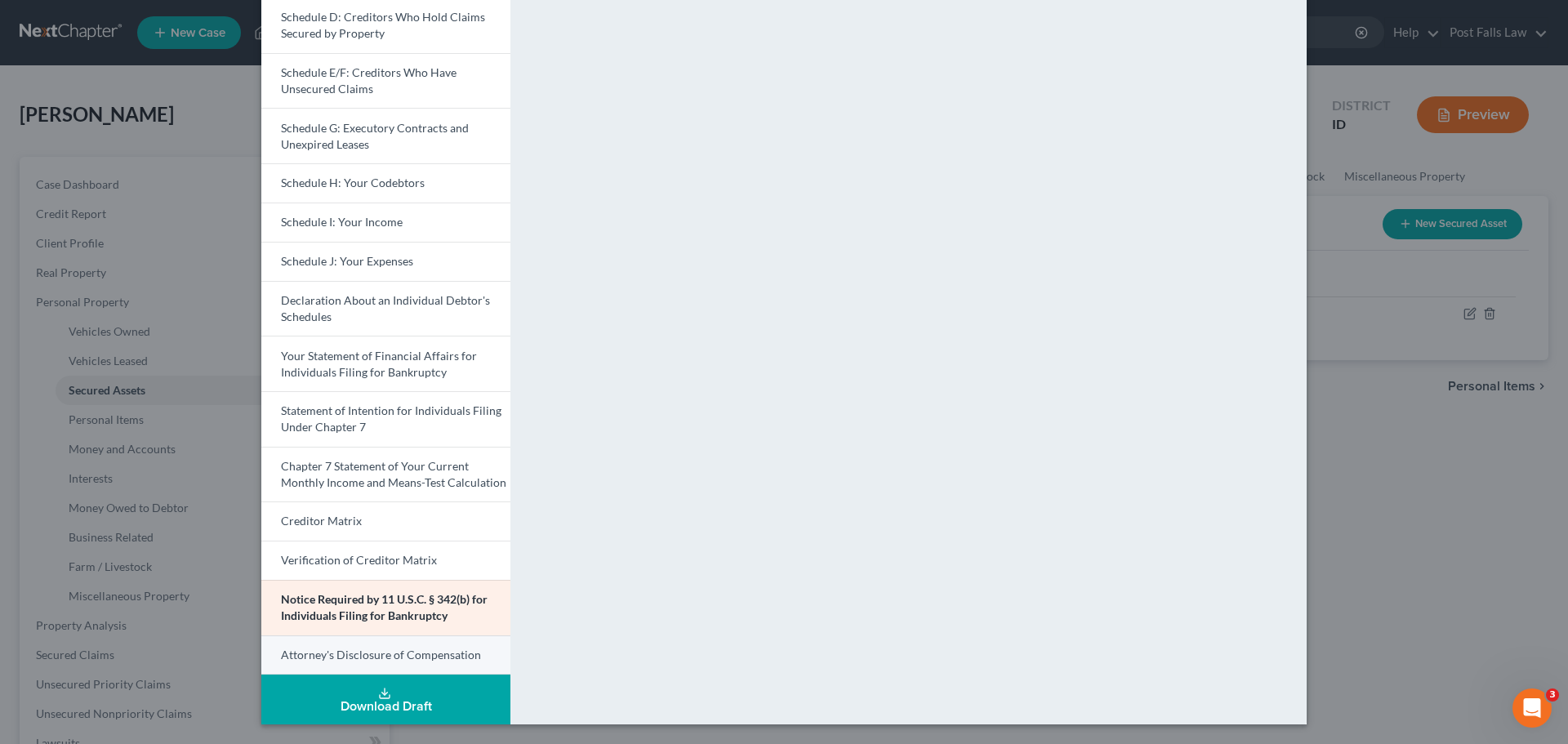
click at [412, 654] on span "Attorney's Disclosure of Compensation" at bounding box center [381, 654] width 200 height 14
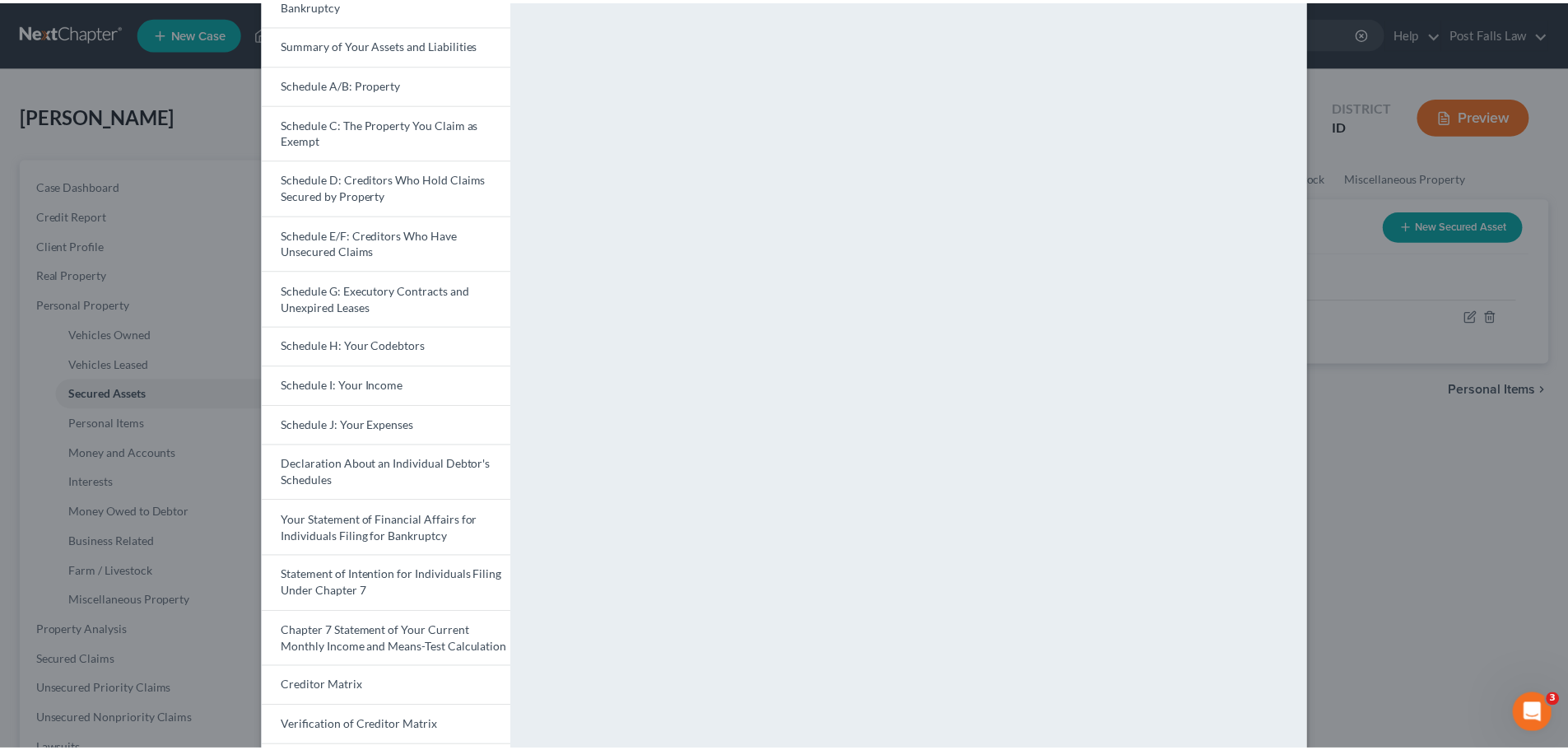
scroll to position [0, 0]
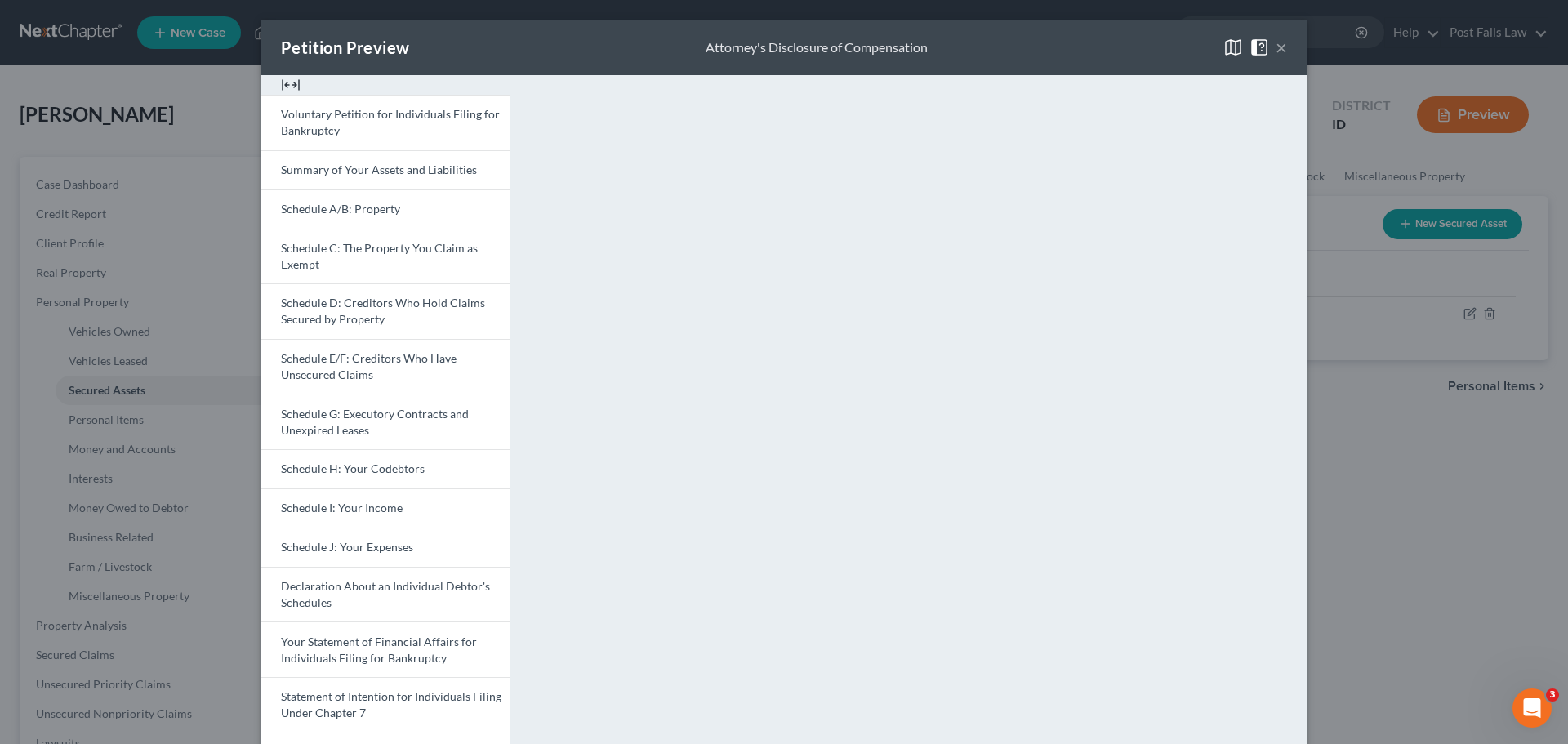
click at [1282, 47] on div "Petition Preview Attorney's Disclosure of Compensation ×" at bounding box center [783, 47] width 1045 height 55
click at [1276, 52] on button "×" at bounding box center [1282, 47] width 11 height 20
